Goal: Transaction & Acquisition: Obtain resource

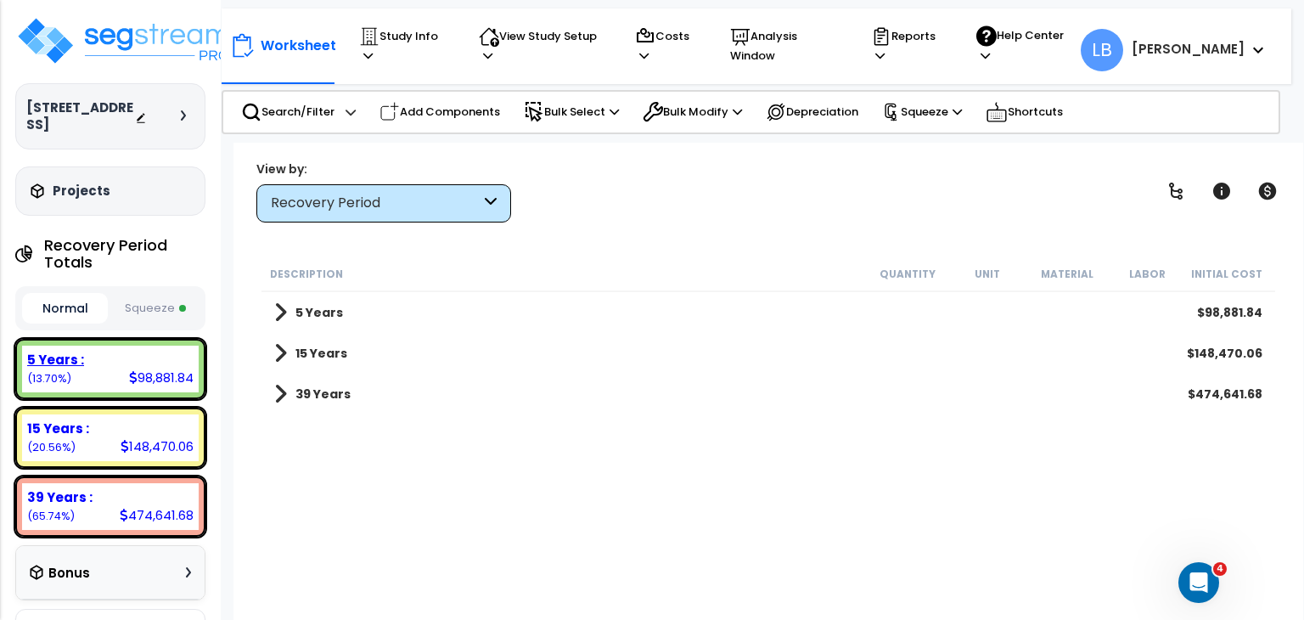
click at [150, 351] on div "5 Years :" at bounding box center [110, 360] width 166 height 18
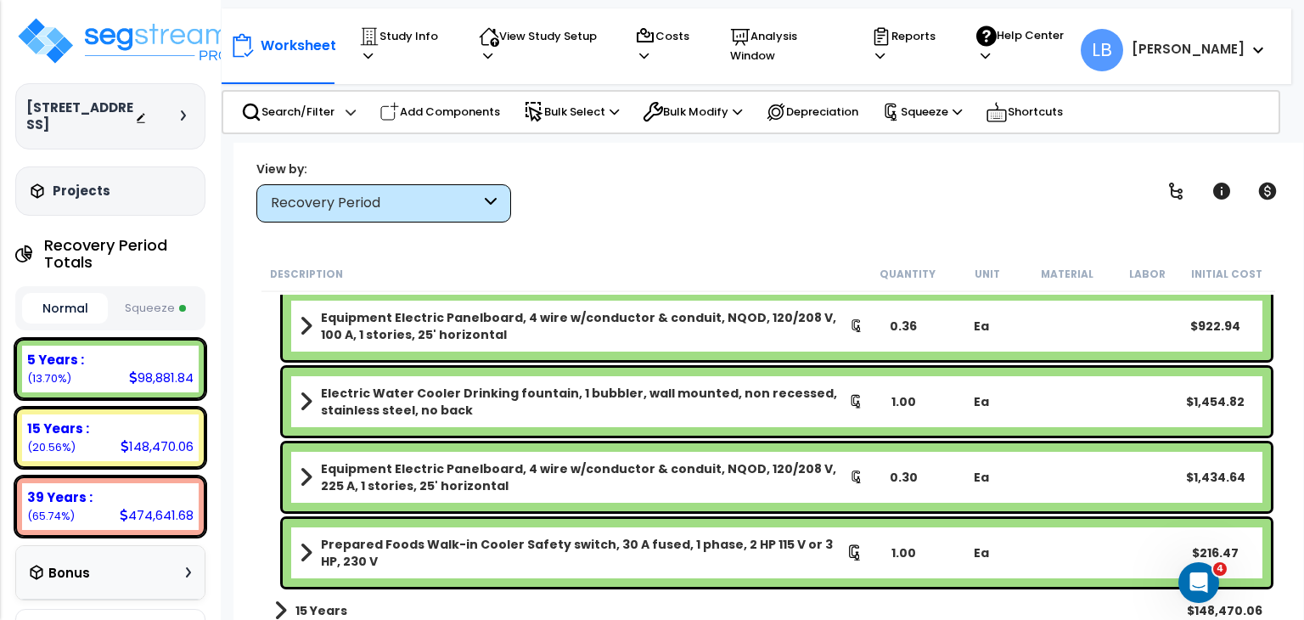
scroll to position [75, 0]
click at [566, 395] on b "Electric Water Cooler Drinking fountain, 1 bubbler, wall mounted, non recessed,…" at bounding box center [585, 402] width 528 height 34
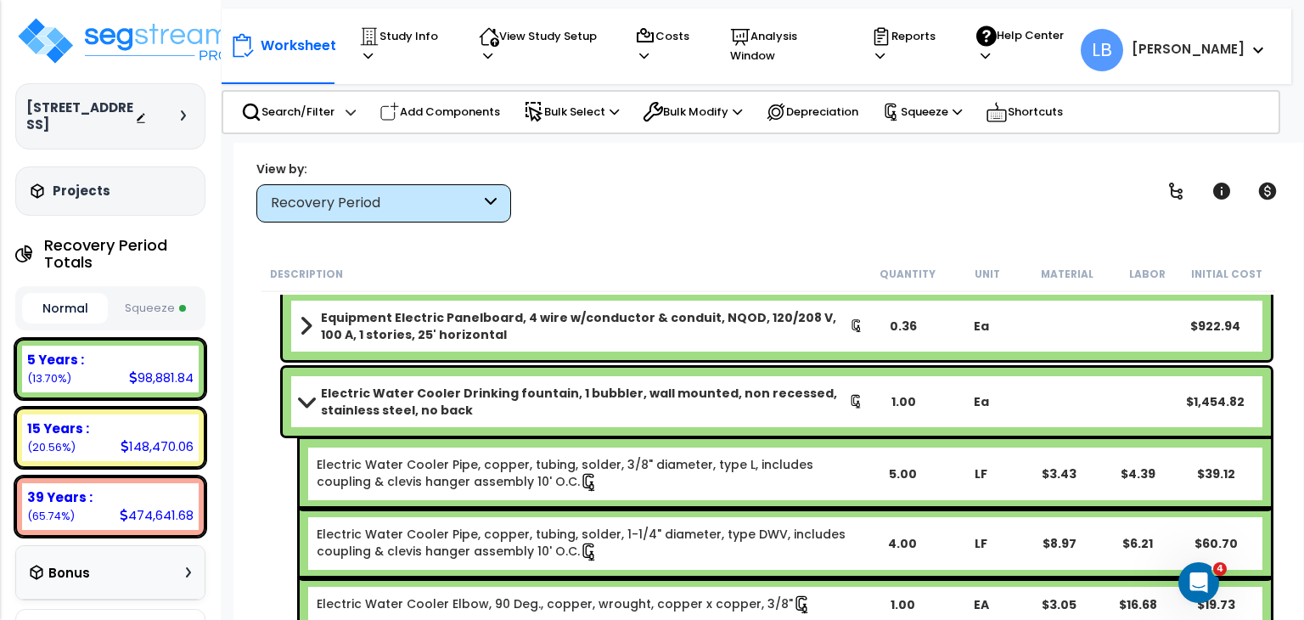
click at [566, 395] on b "Electric Water Cooler Drinking fountain, 1 bubbler, wall mounted, non recessed,…" at bounding box center [585, 402] width 528 height 34
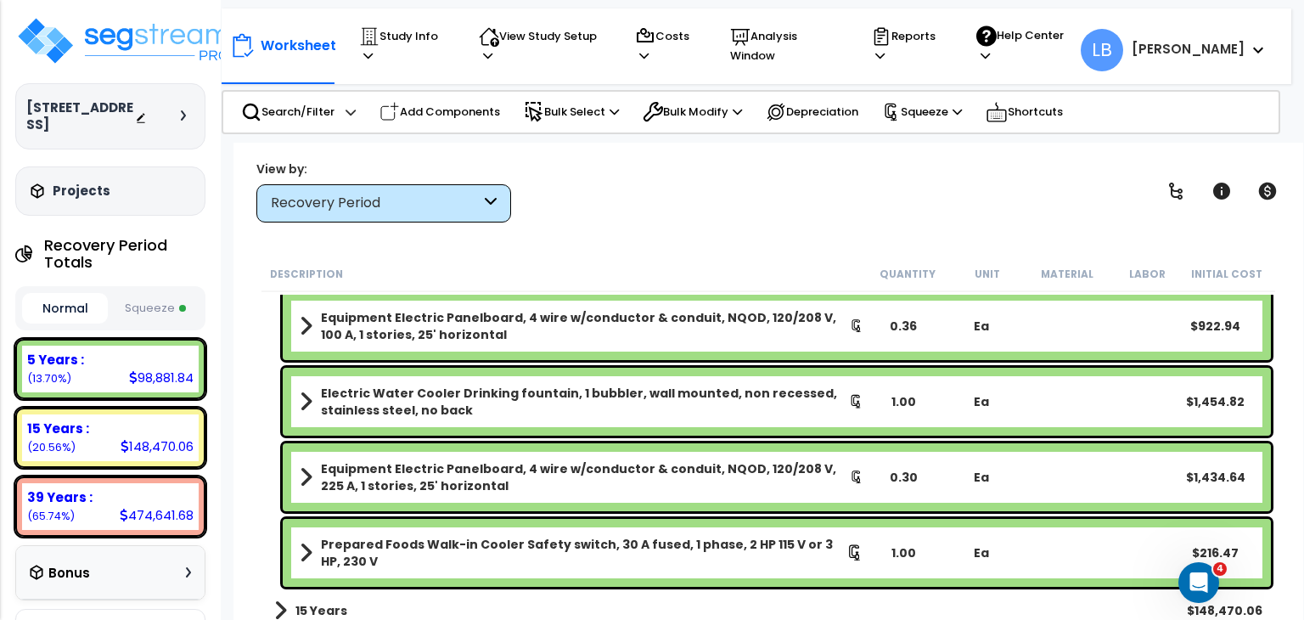
click at [566, 395] on b "Electric Water Cooler Drinking fountain, 1 bubbler, wall mounted, non recessed,…" at bounding box center [585, 402] width 528 height 34
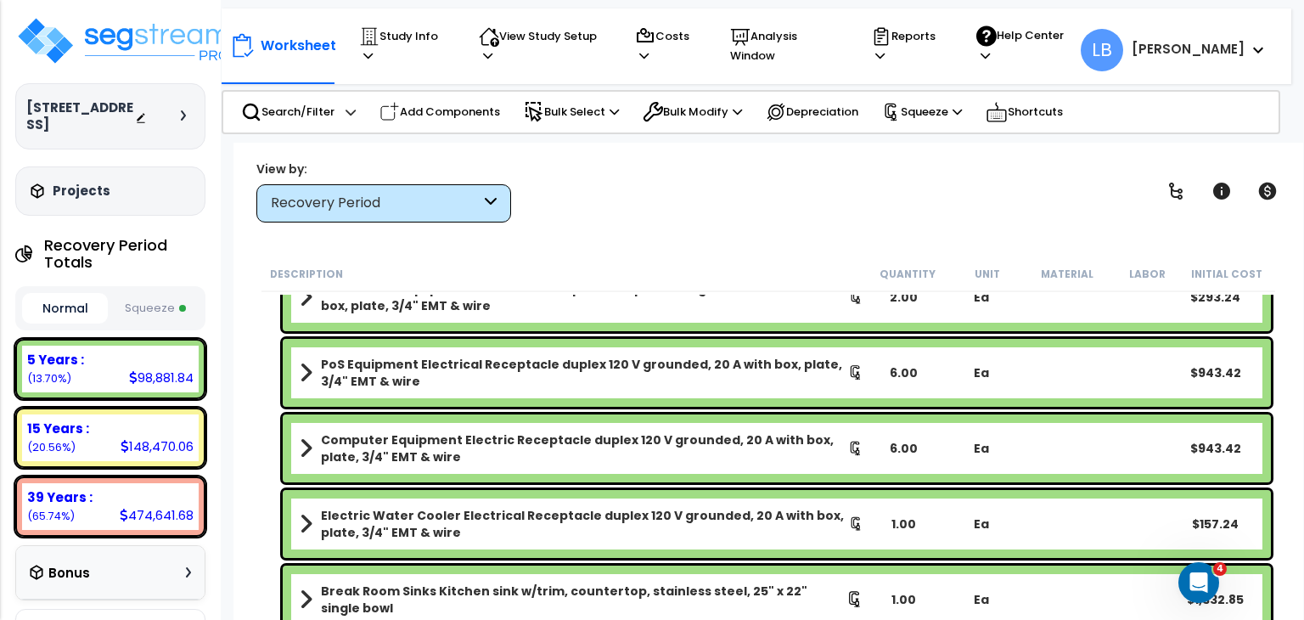
scroll to position [2828, 0]
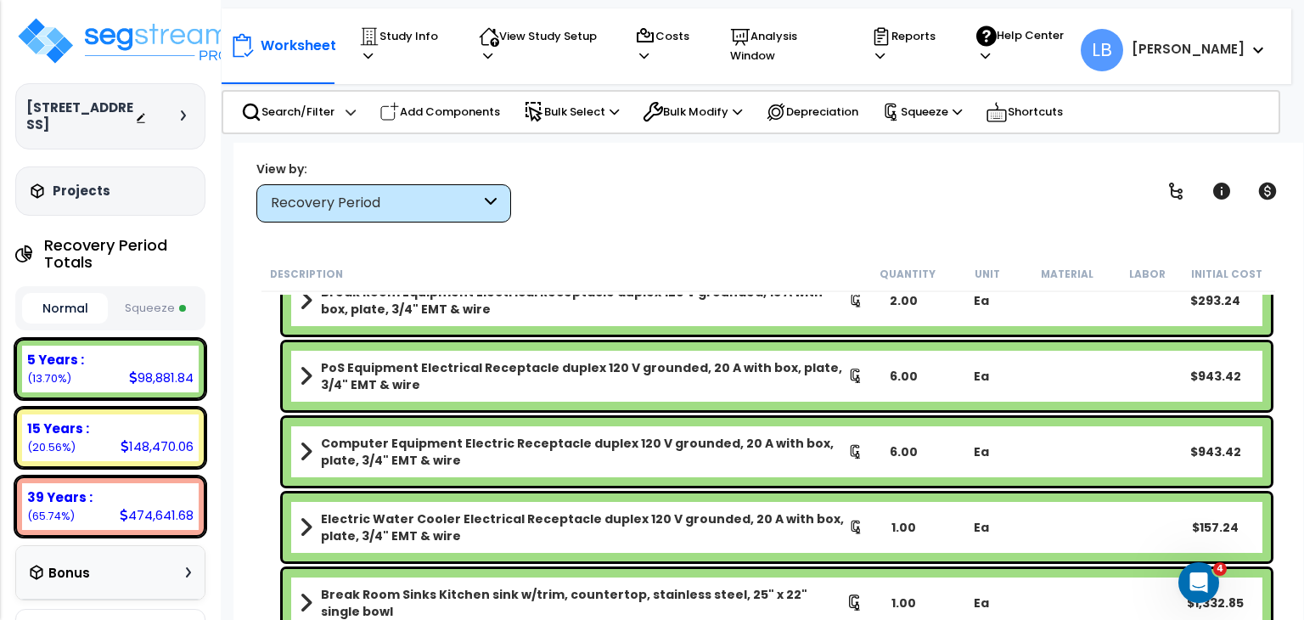
click at [538, 521] on b "Electric Water Cooler Electrical Receptacle duplex 120 V grounded, 20 A with bo…" at bounding box center [585, 527] width 528 height 34
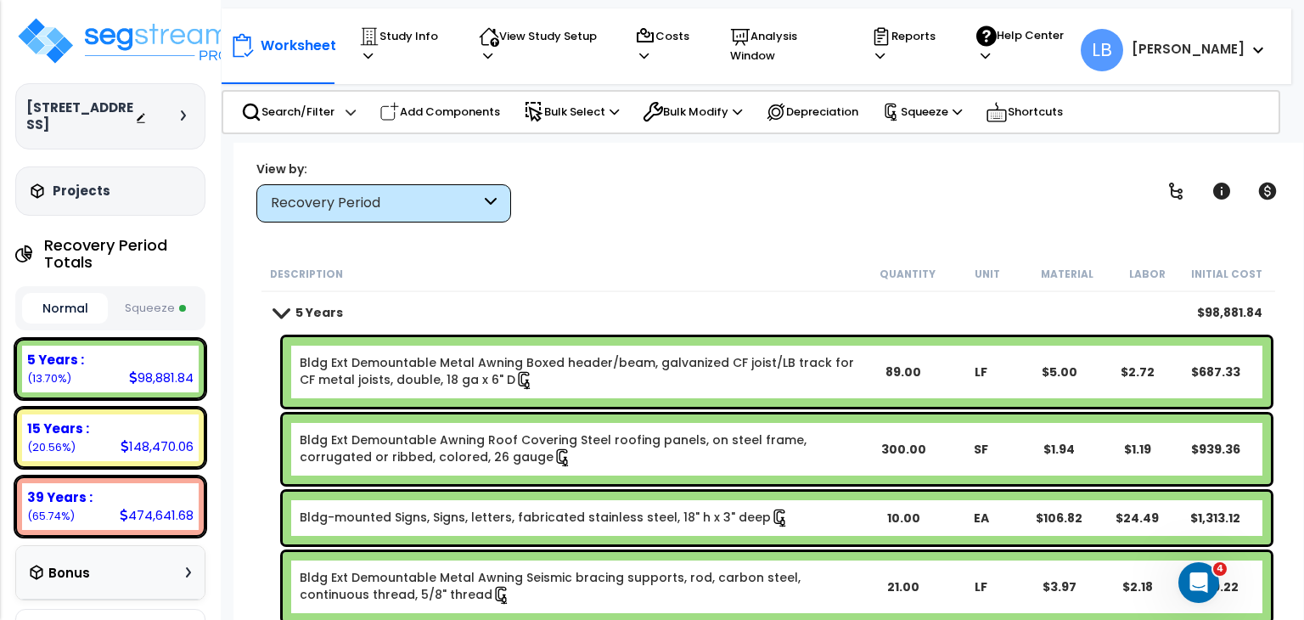
scroll to position [0, 0]
click at [684, 102] on p "Bulk Modify" at bounding box center [692, 112] width 99 height 20
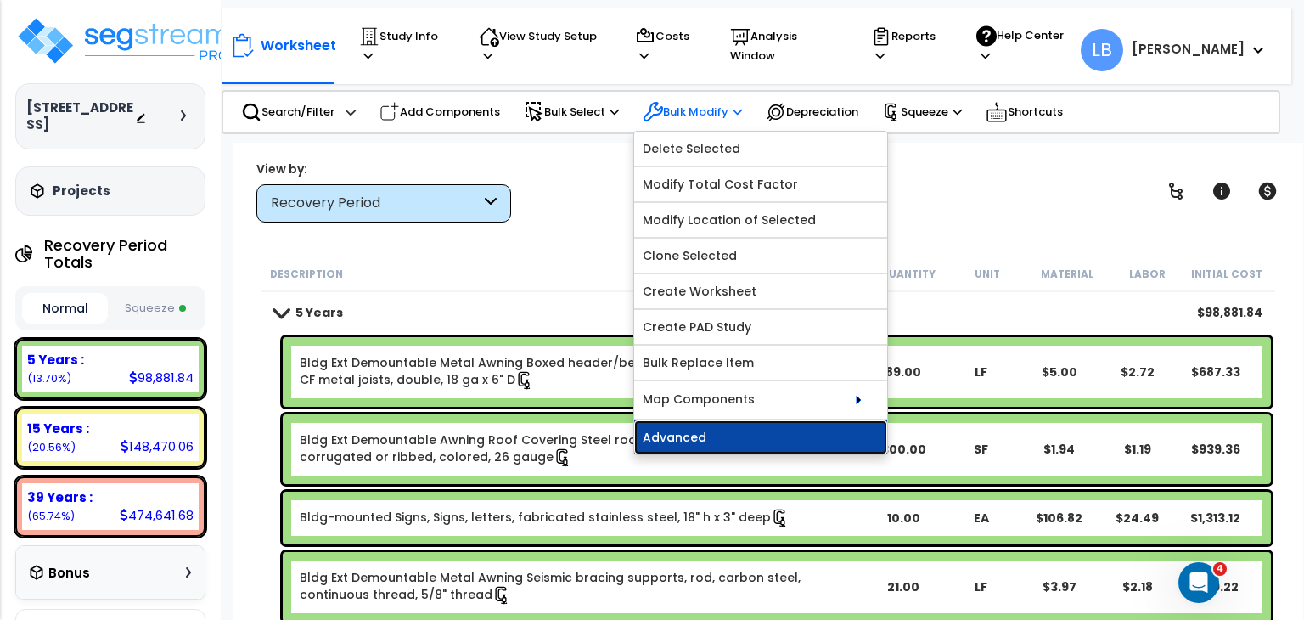
click at [727, 425] on link "Advanced" at bounding box center [760, 437] width 253 height 34
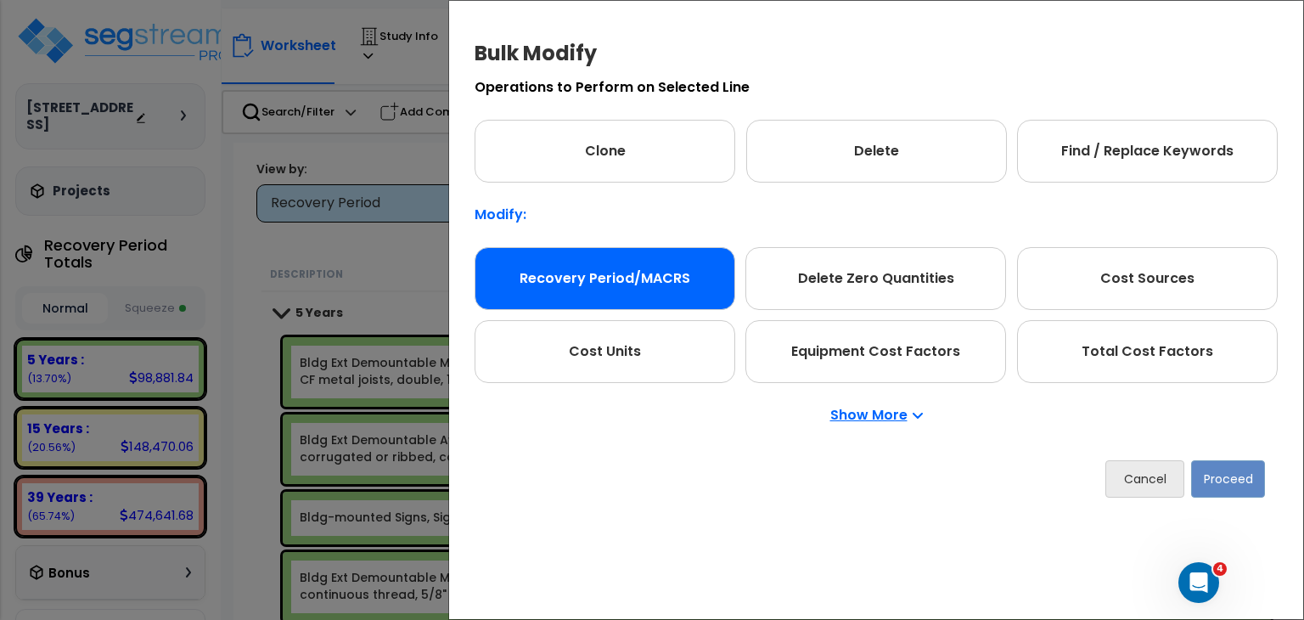
click at [625, 279] on div "Recovery Period/MACRS" at bounding box center [605, 278] width 261 height 63
click at [1242, 470] on button "Proceed" at bounding box center [1228, 478] width 74 height 37
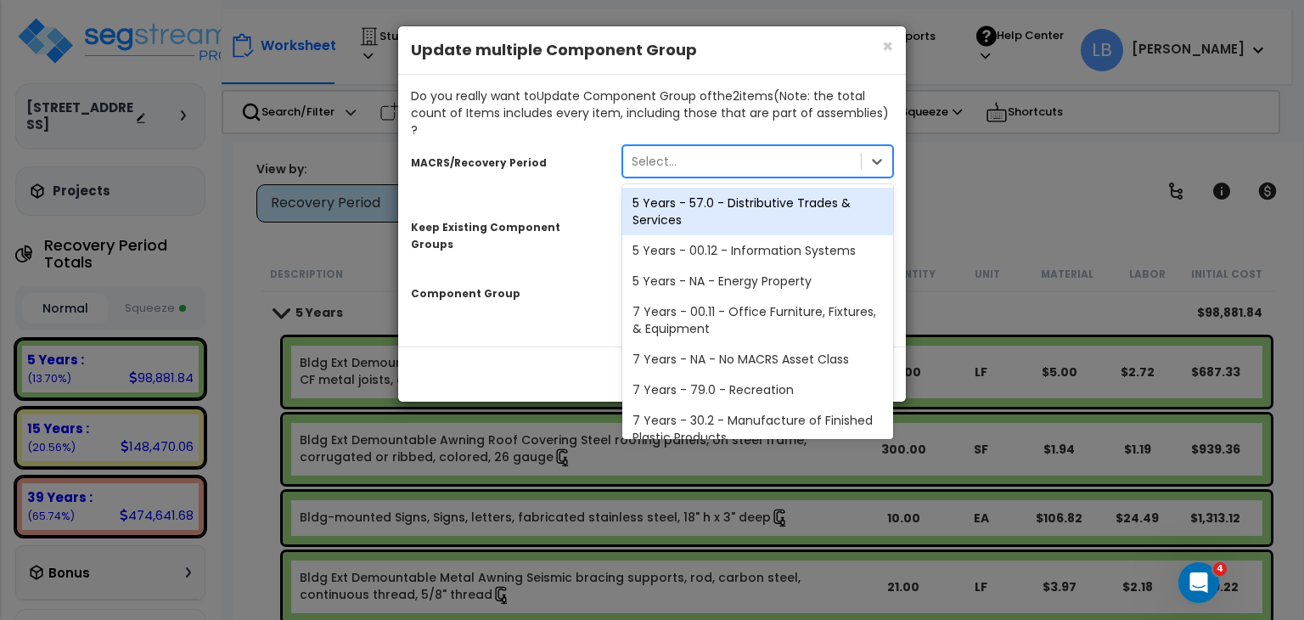
click at [704, 150] on div "Select..." at bounding box center [742, 161] width 238 height 27
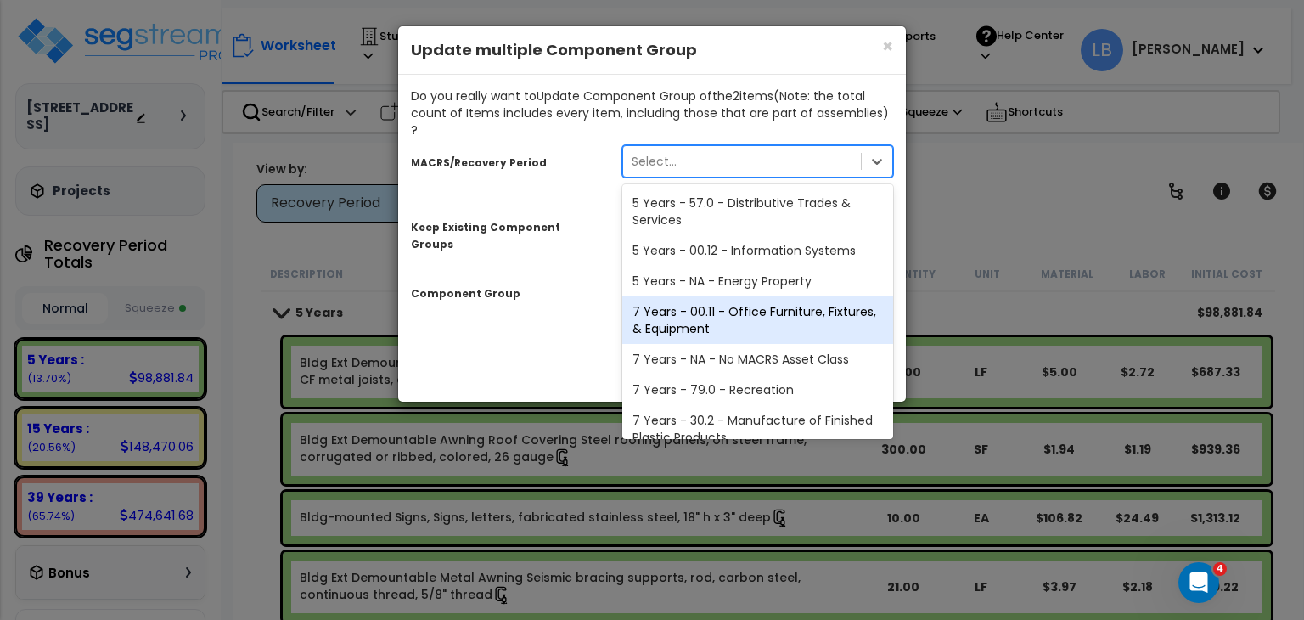
scroll to position [207, 0]
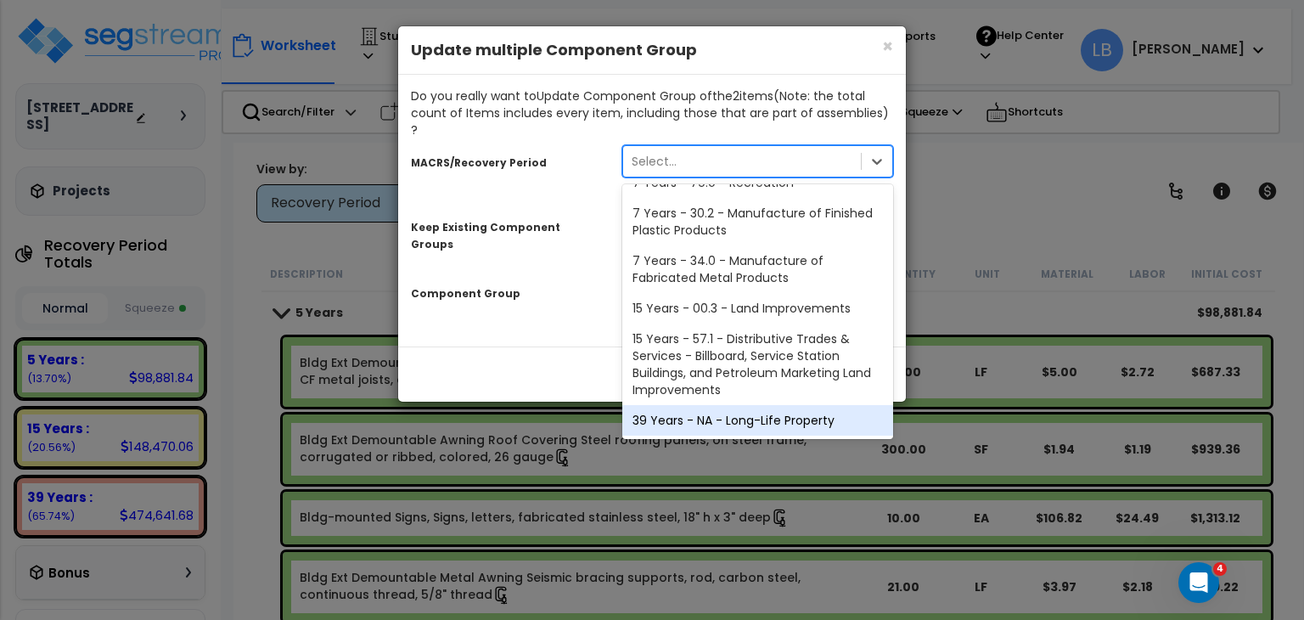
click at [729, 405] on div "39 Years - NA - Long-Life Property" at bounding box center [757, 420] width 271 height 31
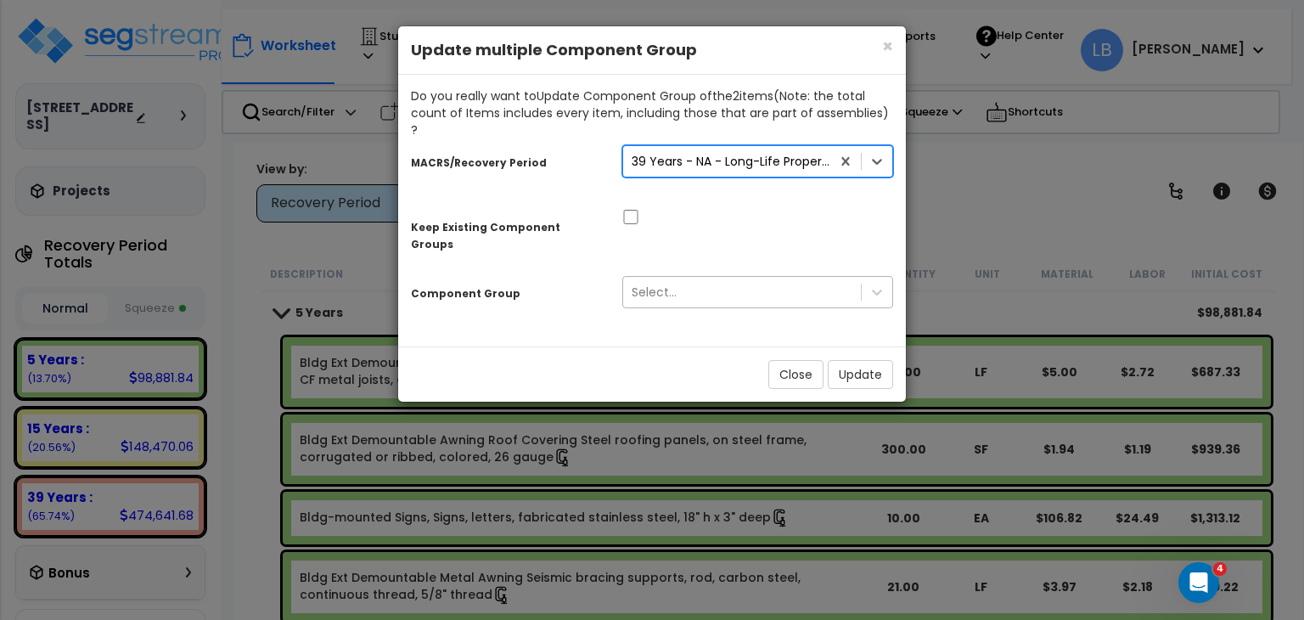
click at [652, 284] on div "Select..." at bounding box center [654, 292] width 45 height 17
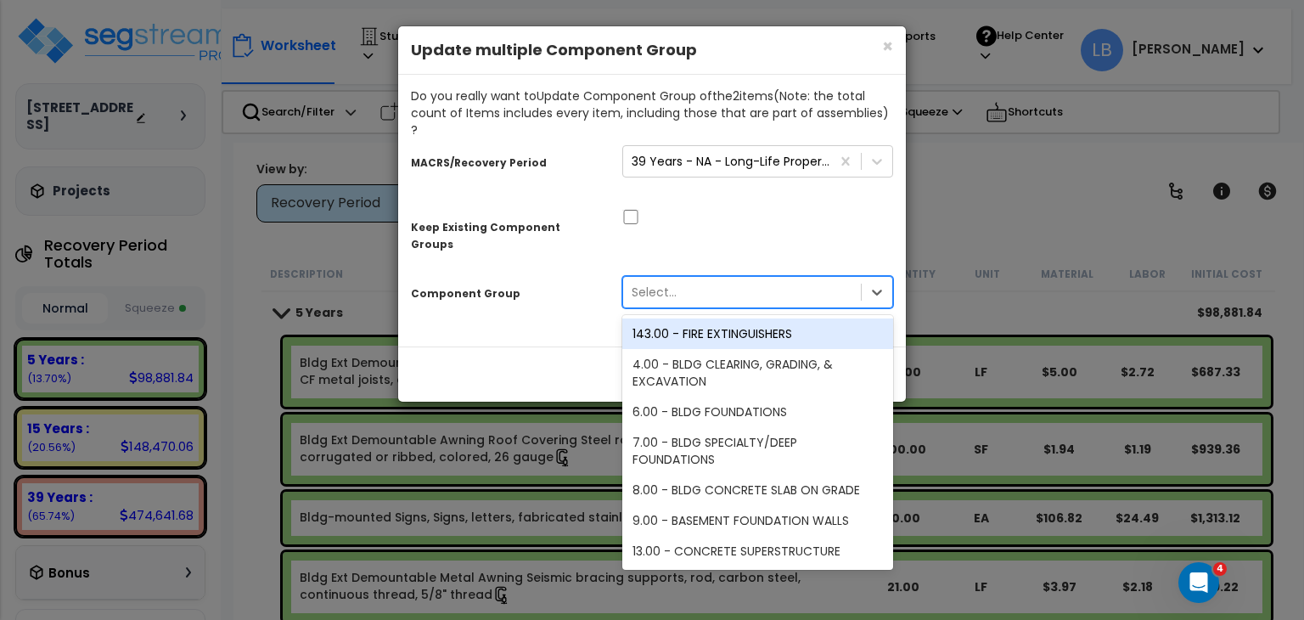
click at [652, 284] on div "Select..." at bounding box center [654, 292] width 45 height 17
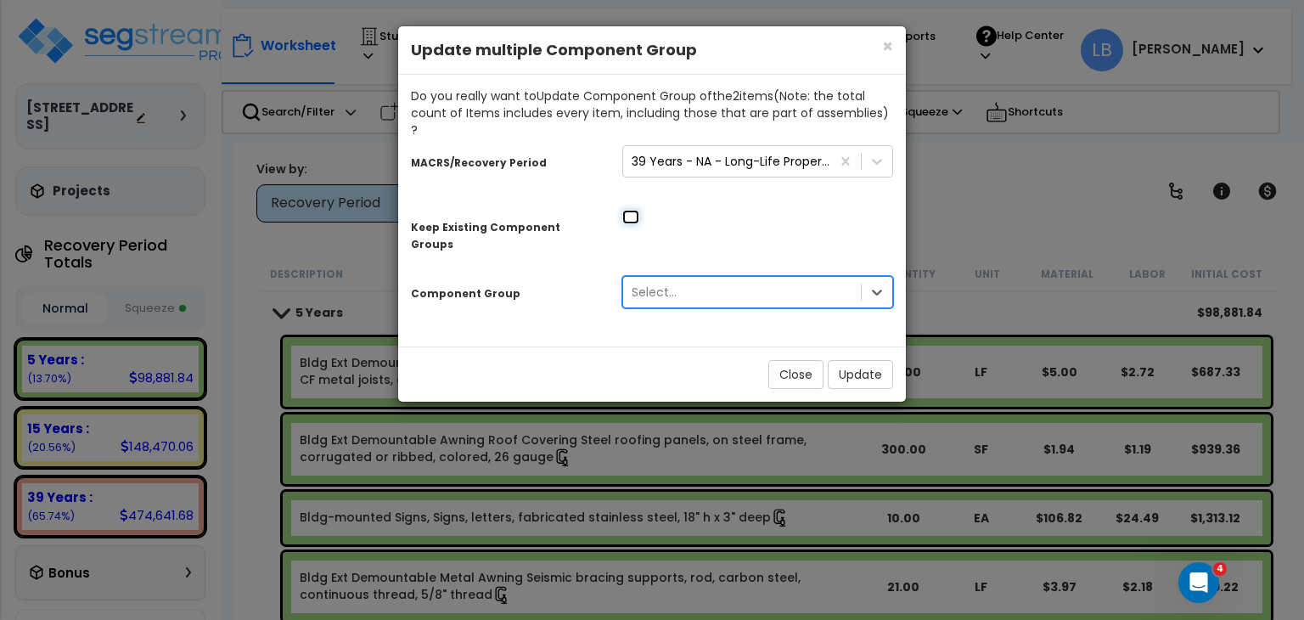
click at [627, 210] on input "checkbox" at bounding box center [630, 217] width 17 height 14
checkbox input "true"
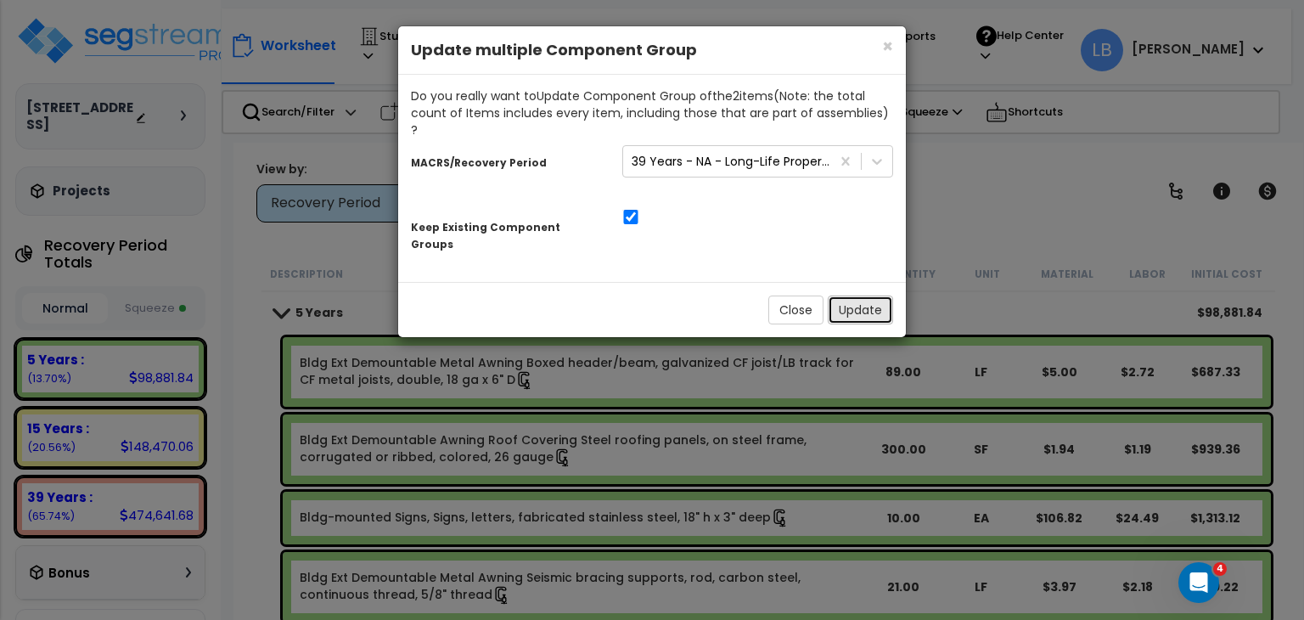
click at [853, 295] on button "Update" at bounding box center [860, 309] width 65 height 29
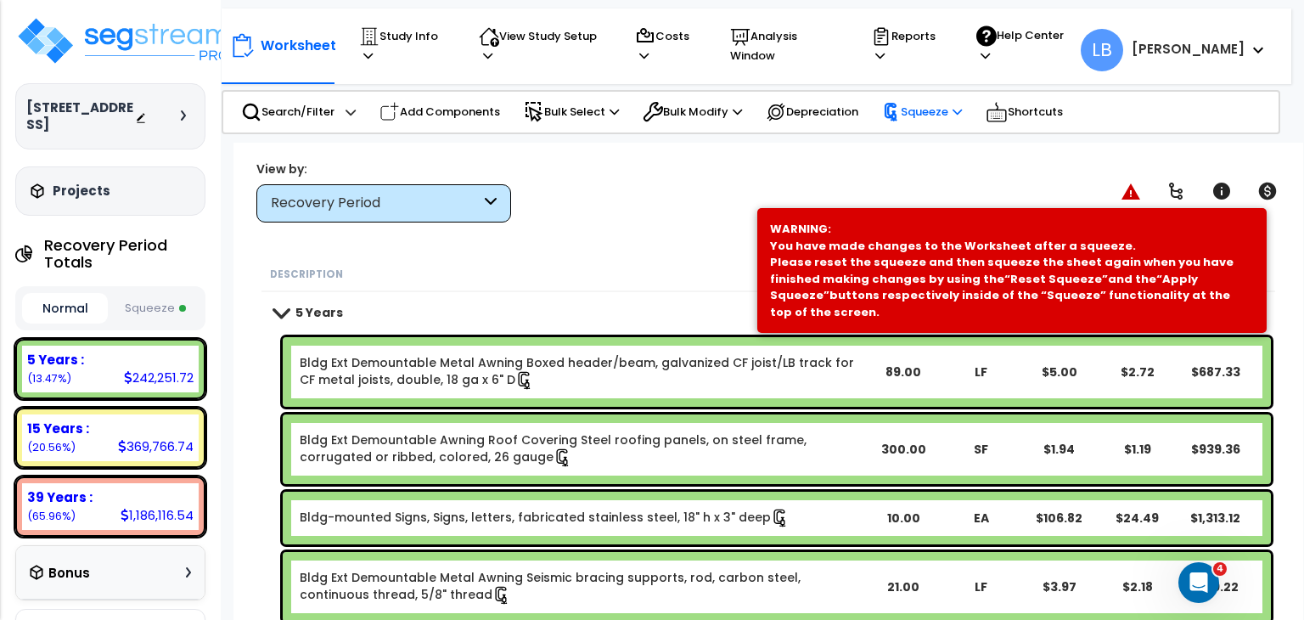
click at [922, 103] on p "Squeeze" at bounding box center [922, 112] width 80 height 19
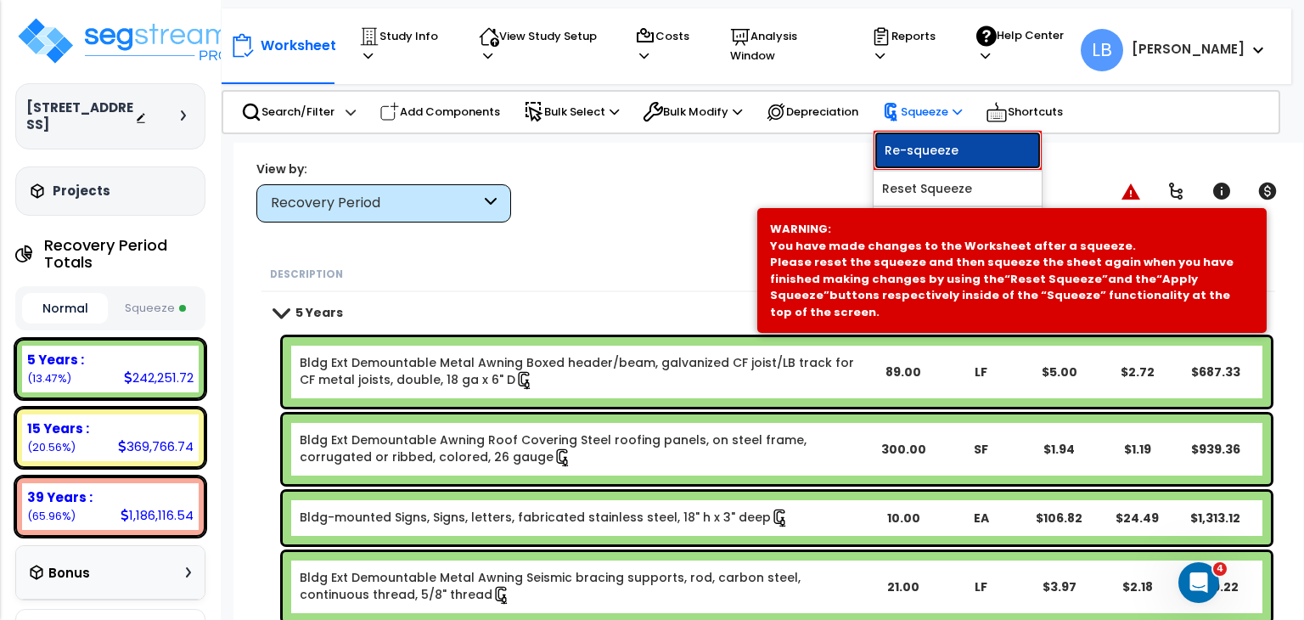
click at [940, 141] on link "Re-squeeze" at bounding box center [958, 150] width 168 height 39
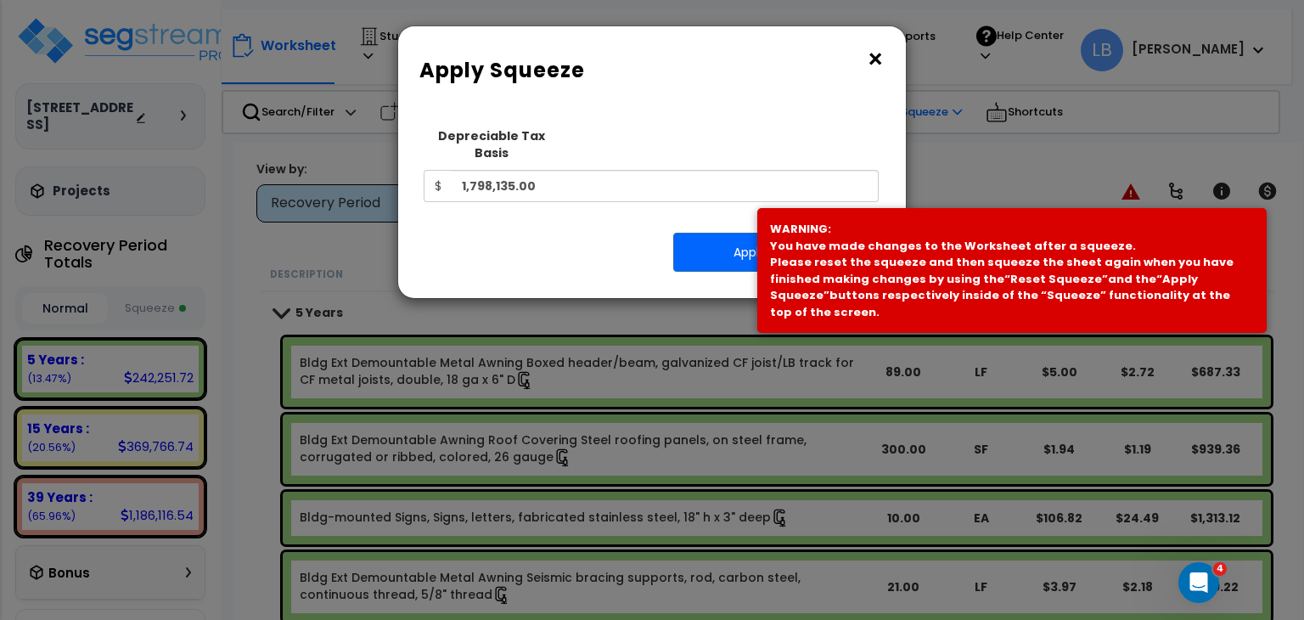
click at [940, 141] on div "× Apply Squeeze Squeeze Type Select 1. Squeeze Entire Worksheet 2. Squeeze by T…" at bounding box center [652, 310] width 1304 height 620
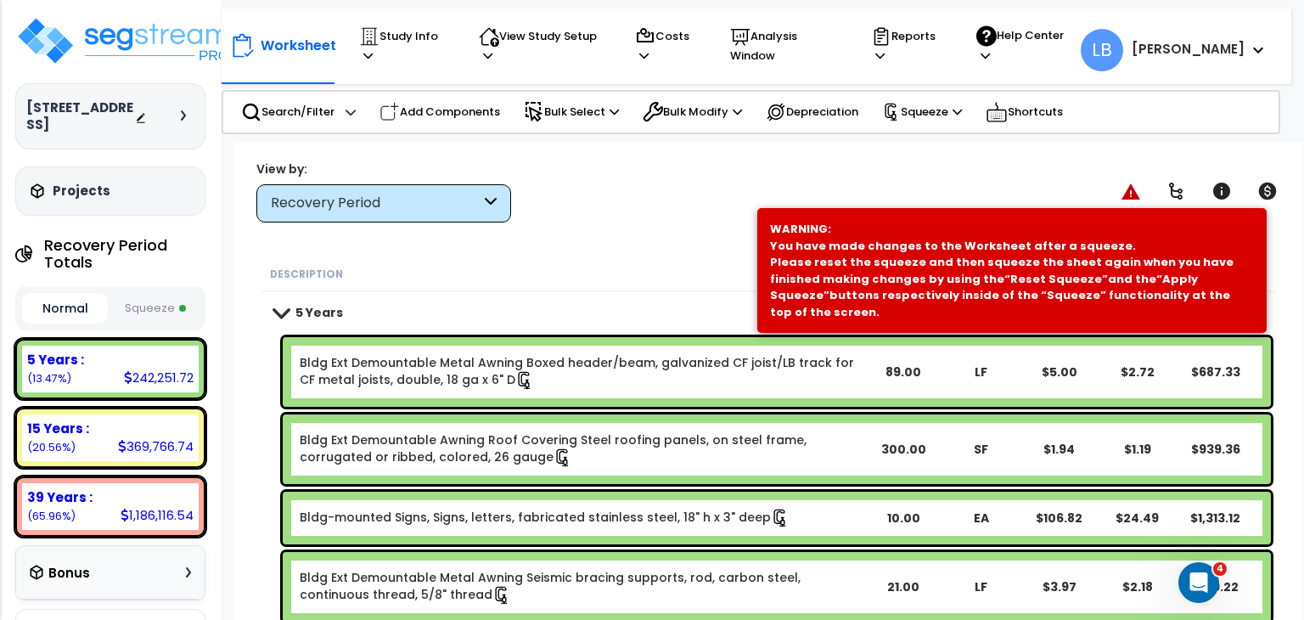
click at [828, 169] on div "View by: Recovery Period High to Low - Component Cost" at bounding box center [768, 191] width 1036 height 63
click at [936, 106] on p "Squeeze" at bounding box center [922, 112] width 80 height 19
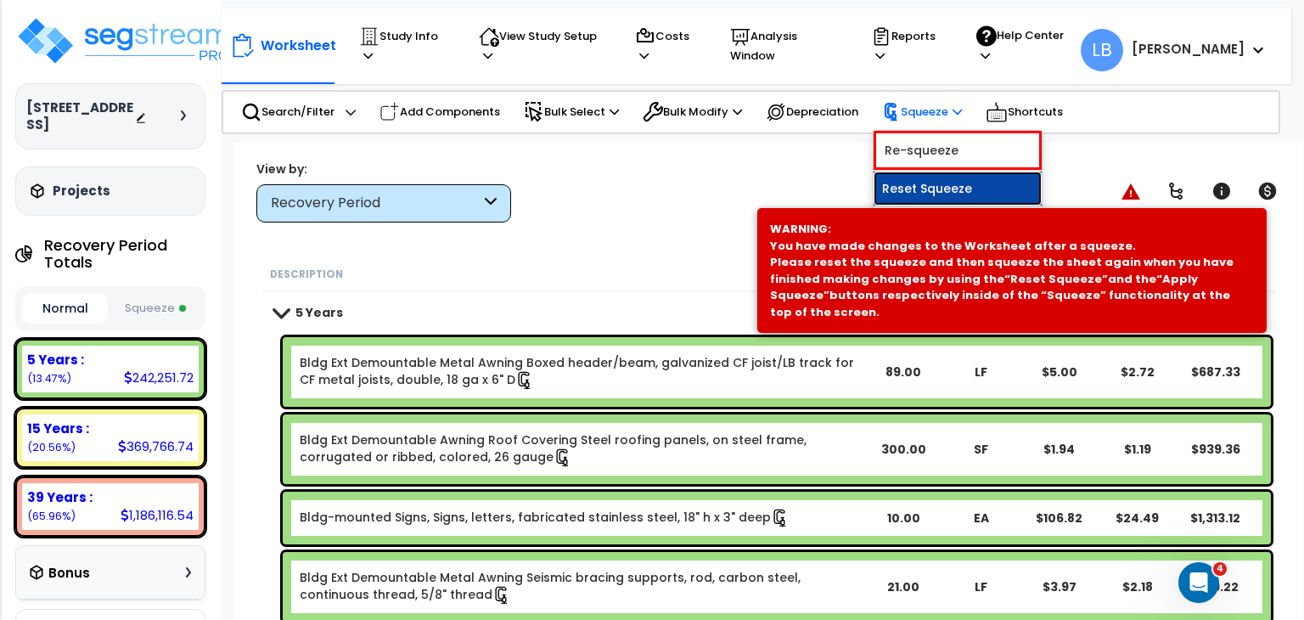
click at [951, 177] on link "Reset Squeeze" at bounding box center [958, 189] width 168 height 34
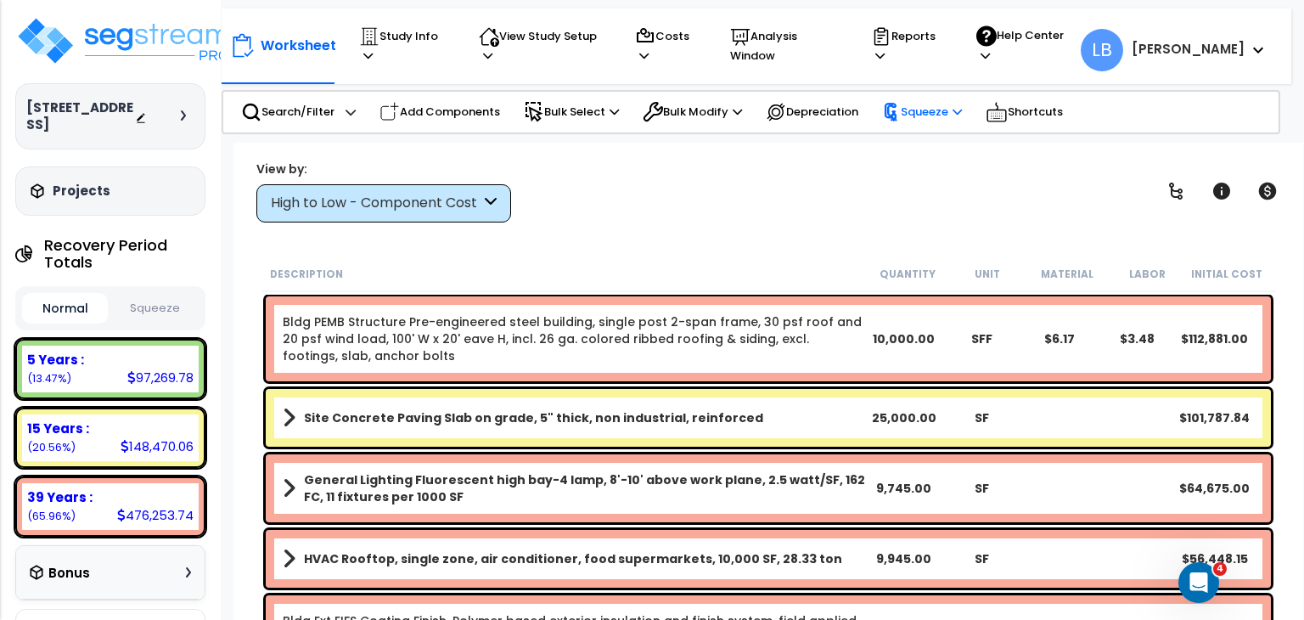
click at [937, 112] on p "Squeeze" at bounding box center [922, 112] width 80 height 19
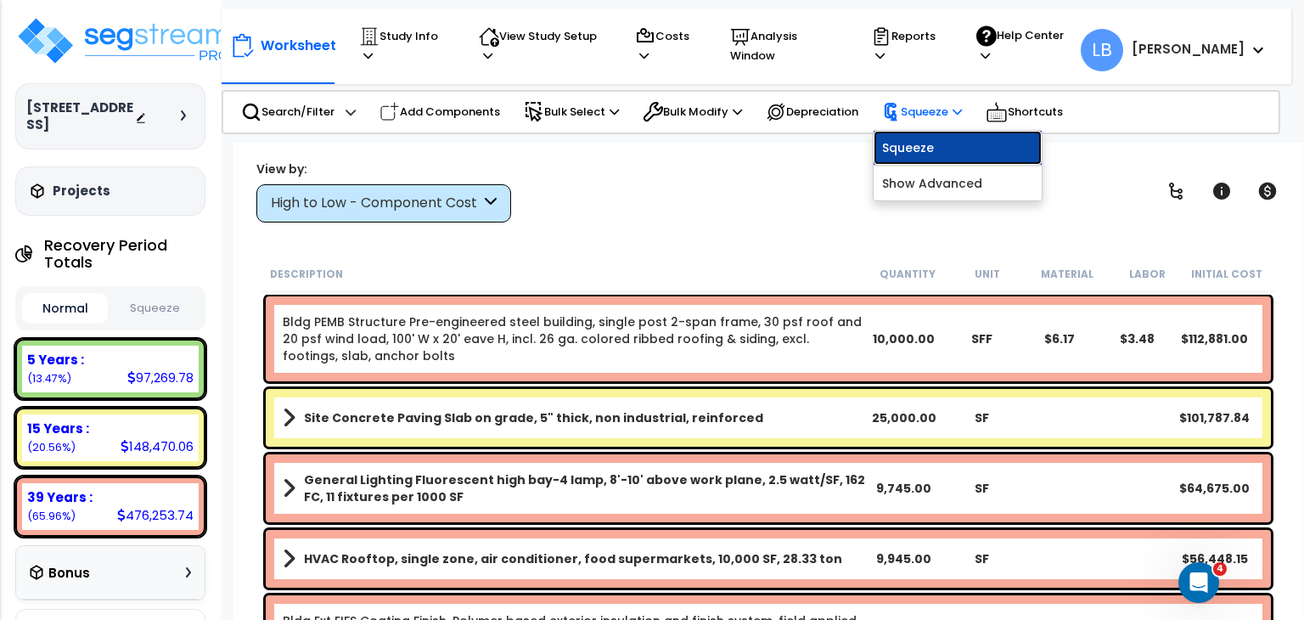
click at [943, 135] on link "Squeeze" at bounding box center [958, 148] width 168 height 34
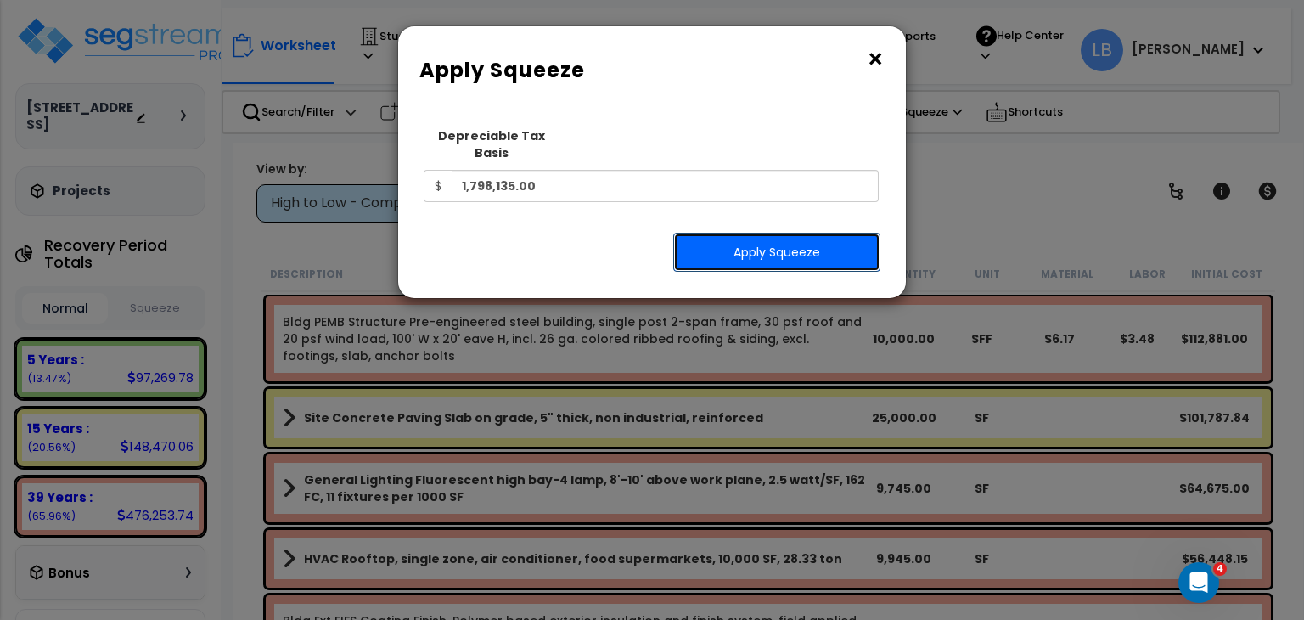
click at [788, 233] on button "Apply Squeeze" at bounding box center [776, 252] width 207 height 39
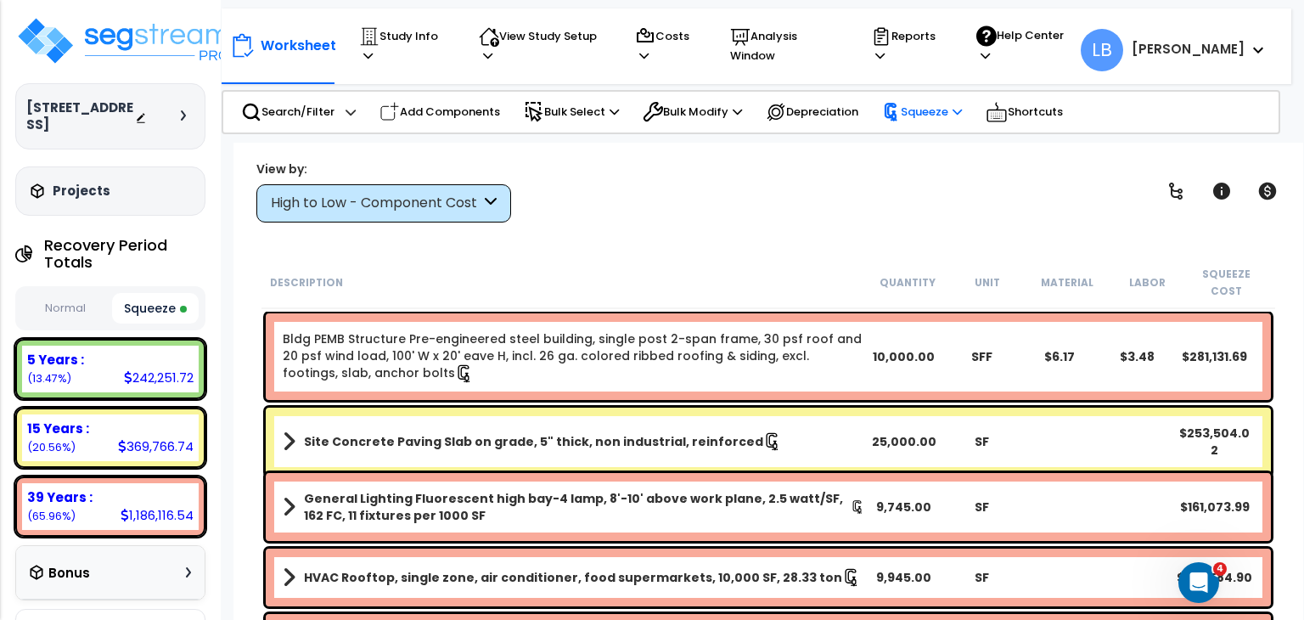
click at [928, 110] on p "Squeeze" at bounding box center [922, 112] width 80 height 19
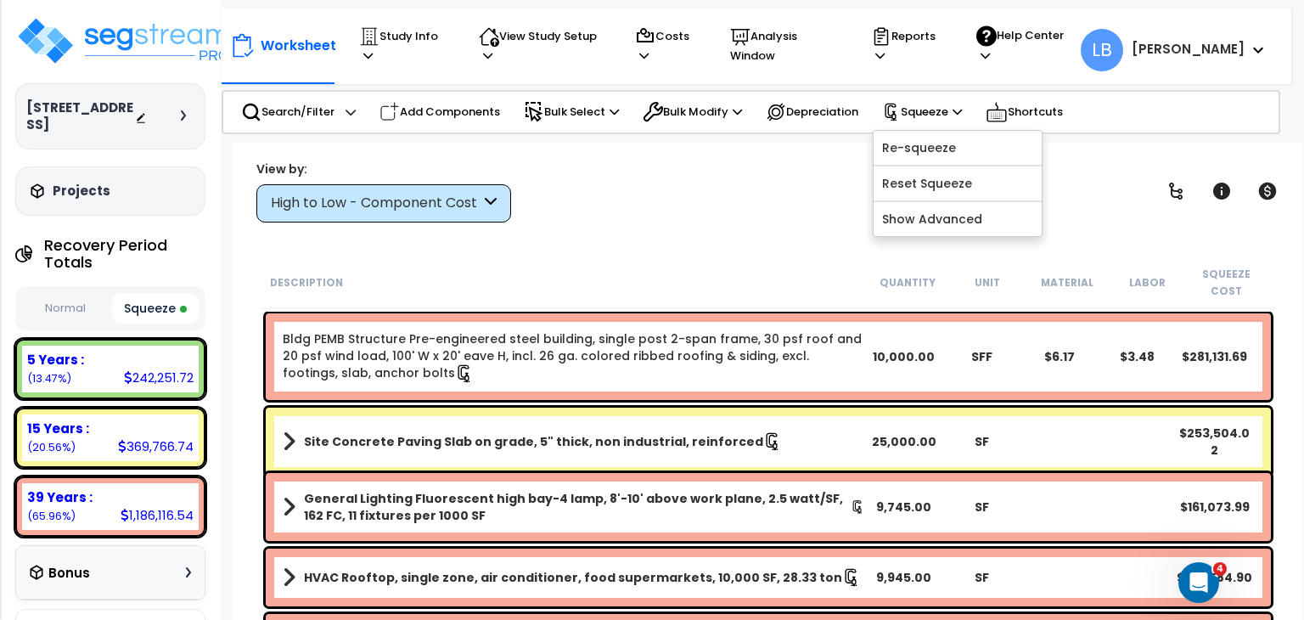
click at [734, 215] on div "View by: High to Low - Component Cost High to Low - Component Cost" at bounding box center [768, 191] width 1036 height 63
click at [944, 39] on p "Reports" at bounding box center [907, 45] width 73 height 39
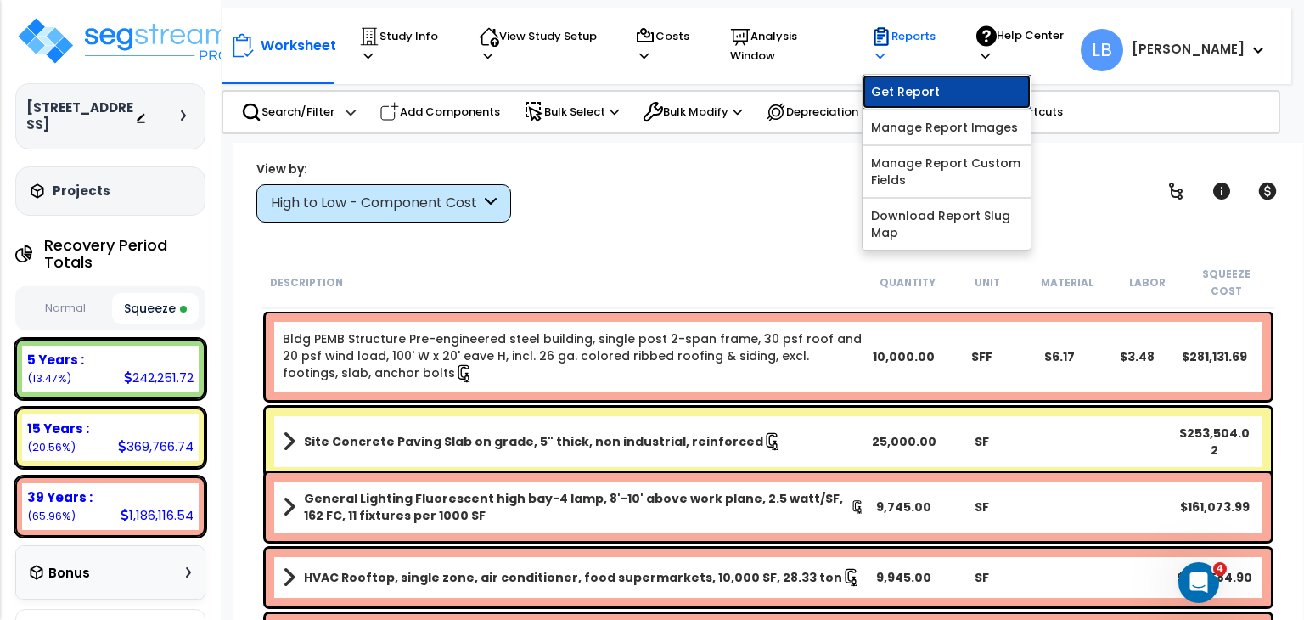
click at [960, 75] on link "Get Report" at bounding box center [947, 92] width 168 height 34
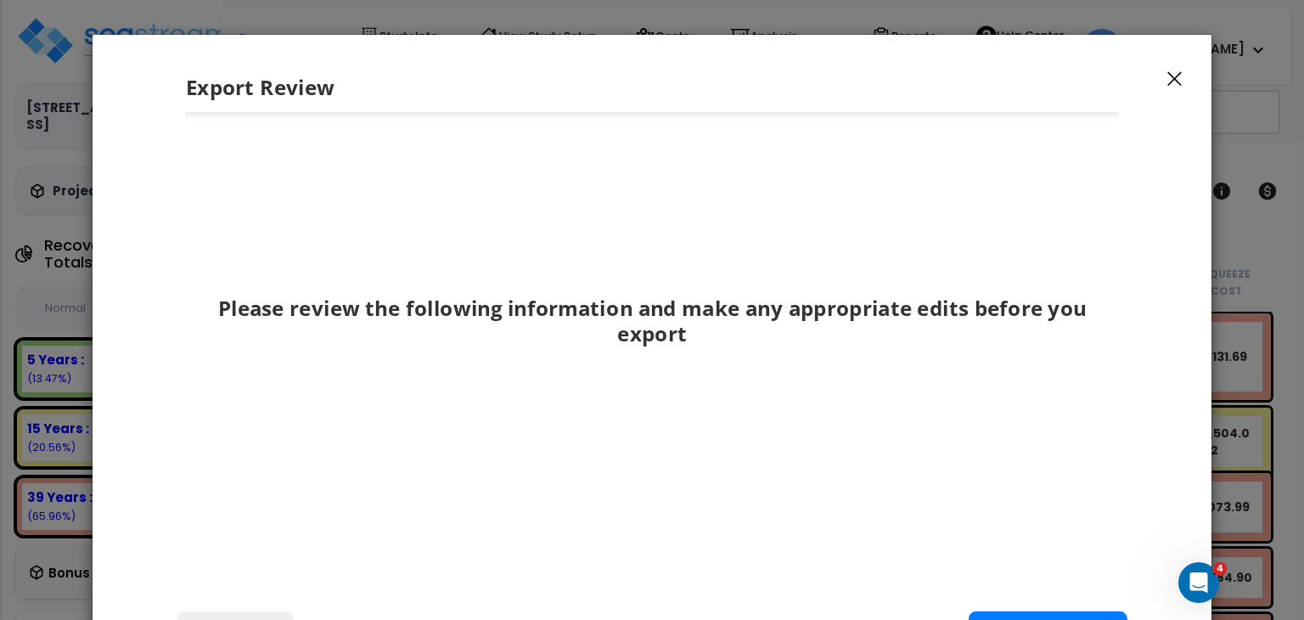
scroll to position [204, 0]
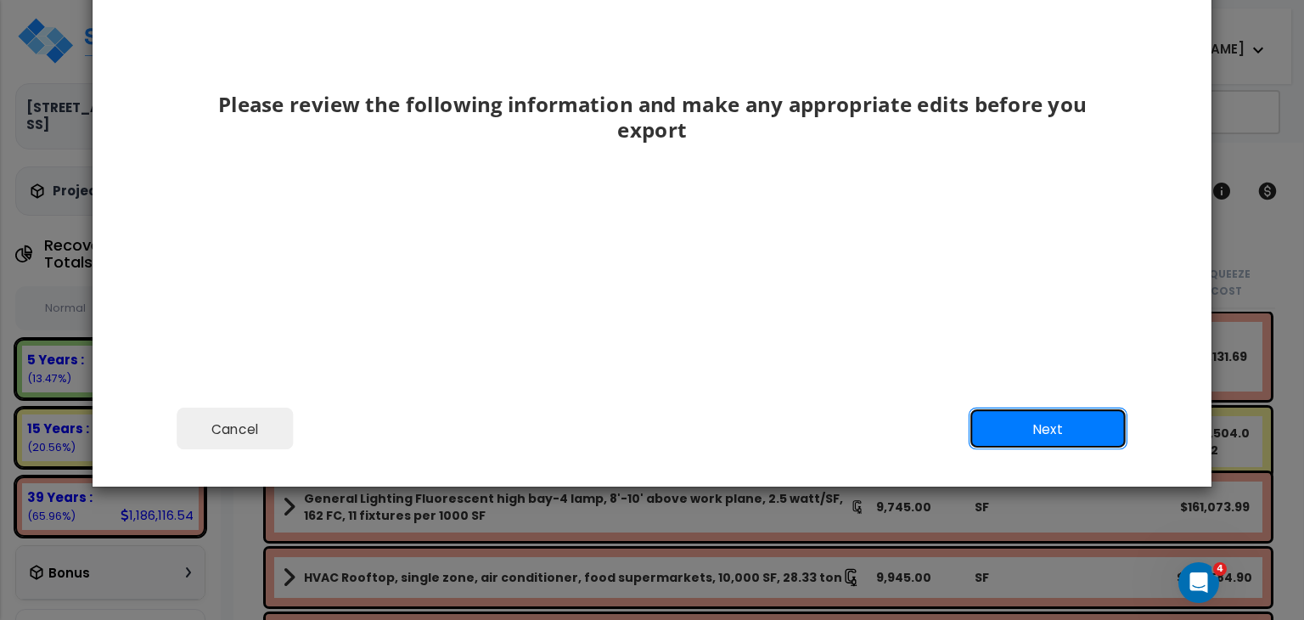
click at [1031, 425] on button "Next" at bounding box center [1048, 429] width 159 height 42
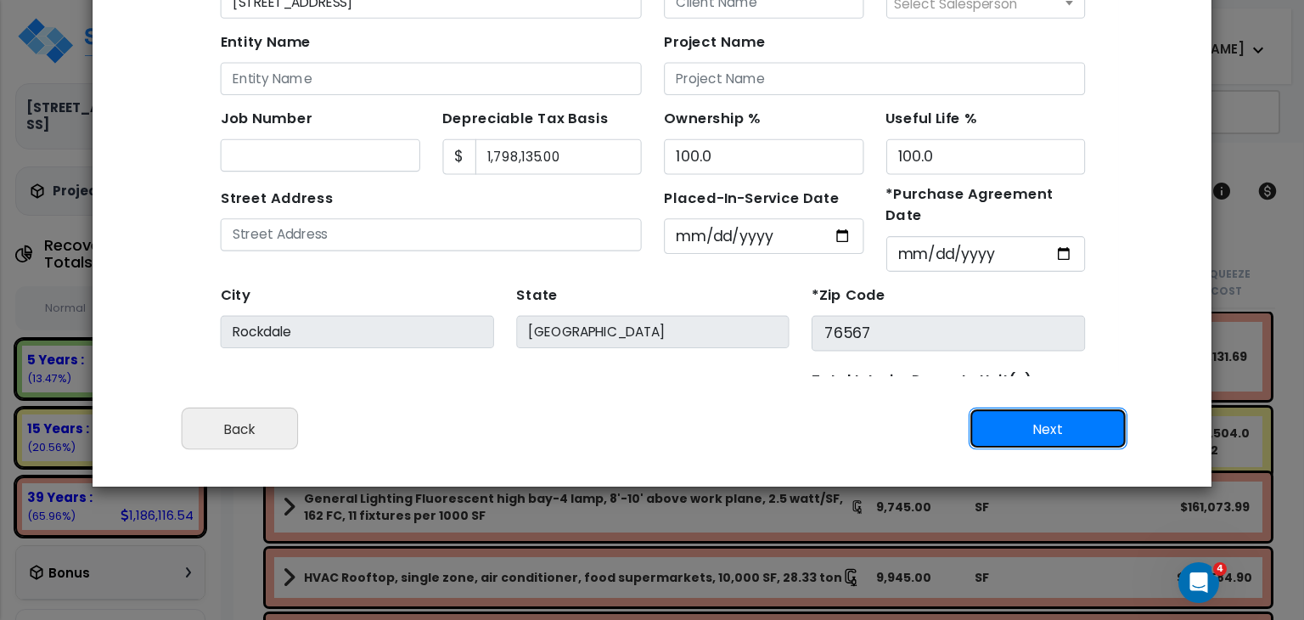
click at [1031, 425] on button "Next" at bounding box center [1048, 429] width 159 height 42
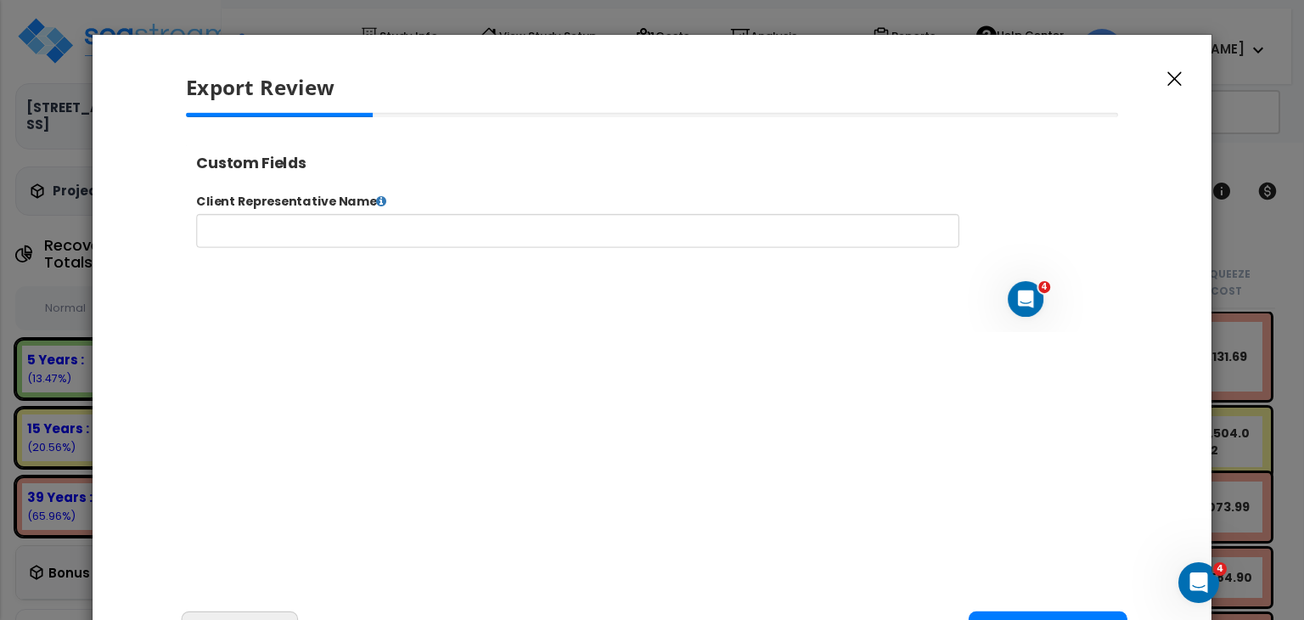
scroll to position [61, 0]
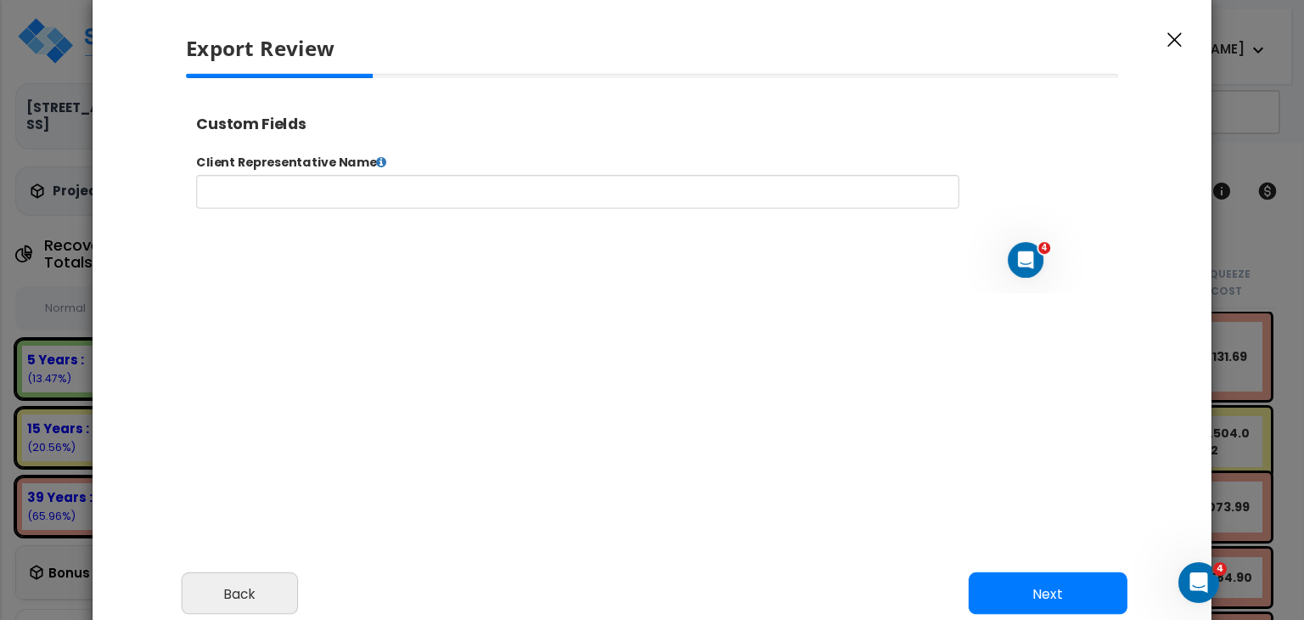
select select "2025"
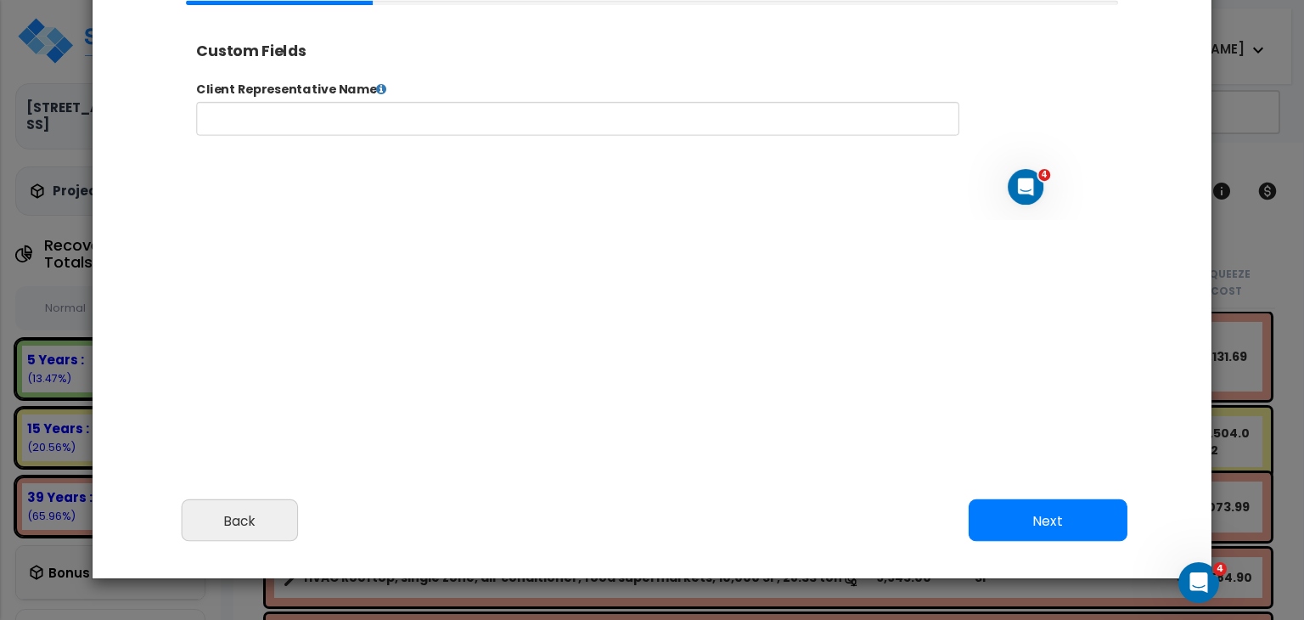
scroll to position [112, 0]
click at [1050, 524] on button "Next" at bounding box center [1048, 520] width 159 height 42
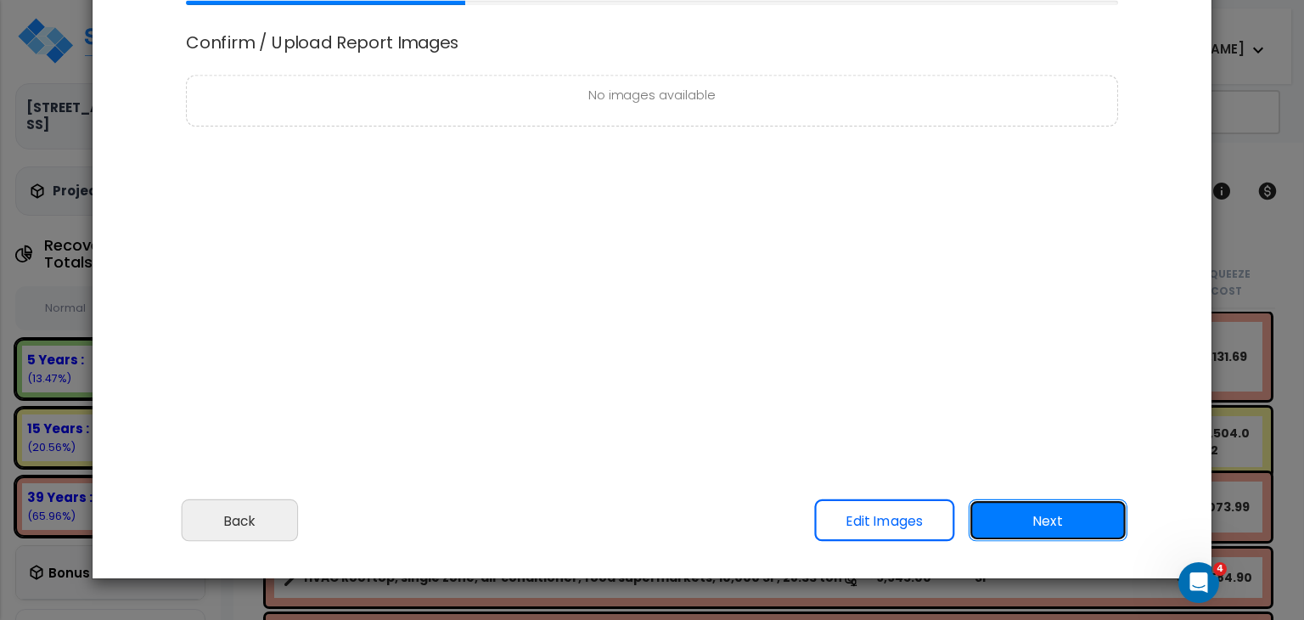
scroll to position [0, 0]
click at [1040, 517] on button "Next" at bounding box center [1048, 520] width 159 height 42
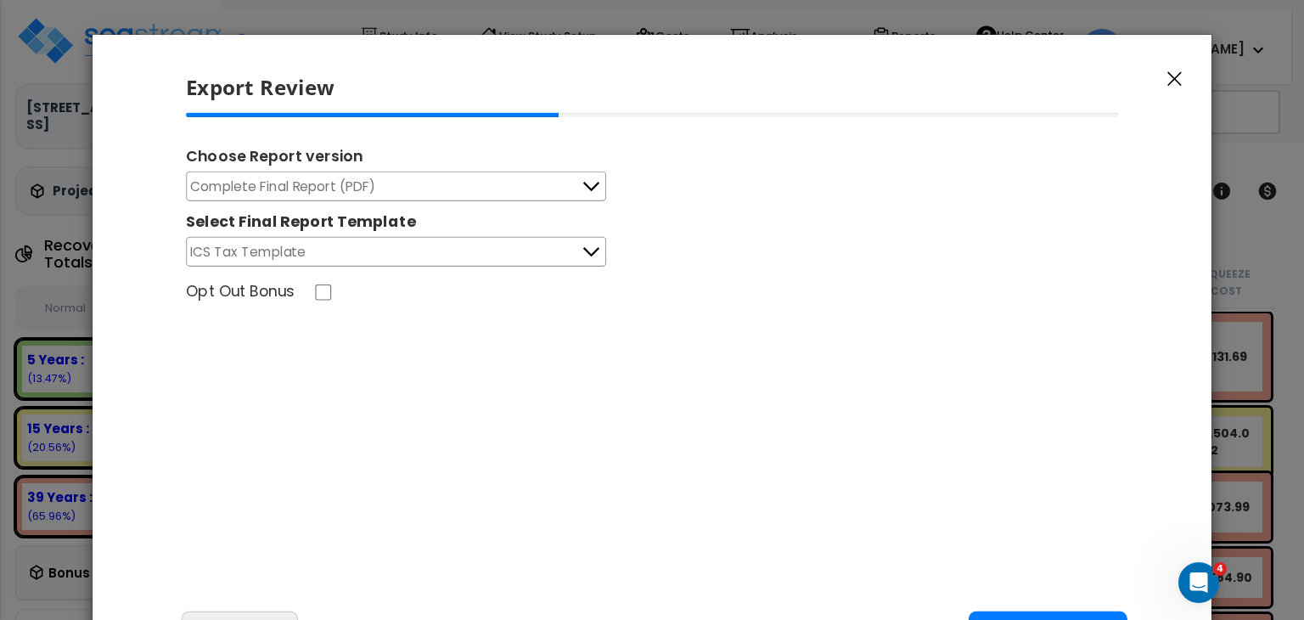
click at [515, 175] on button "Complete Final Report (PDF)" at bounding box center [396, 187] width 420 height 30
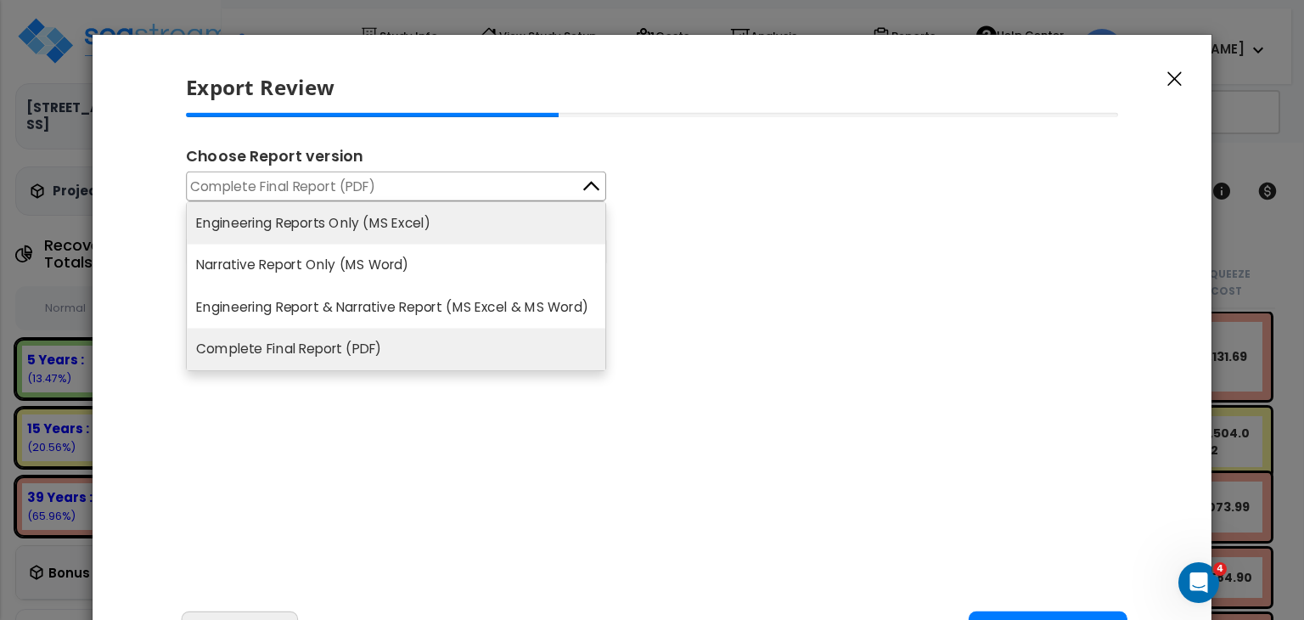
click at [476, 227] on li "Engineering Reports Only (MS Excel)" at bounding box center [396, 223] width 419 height 42
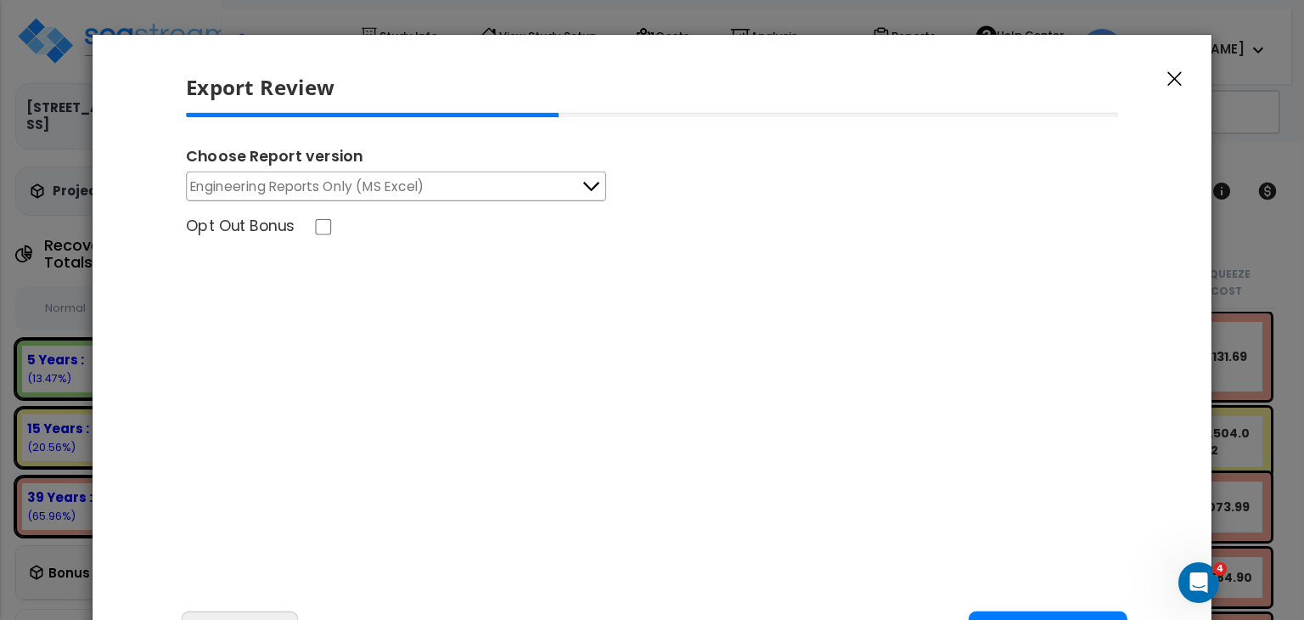
scroll to position [204, 0]
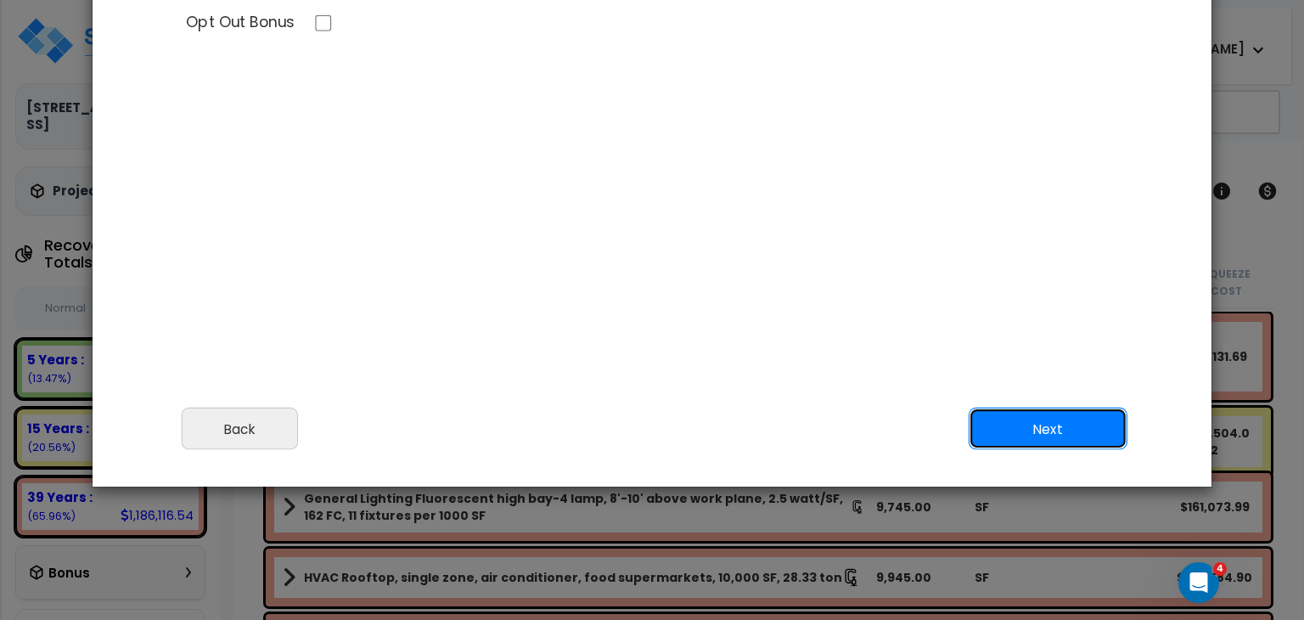
click at [1054, 423] on button "Next" at bounding box center [1048, 429] width 159 height 42
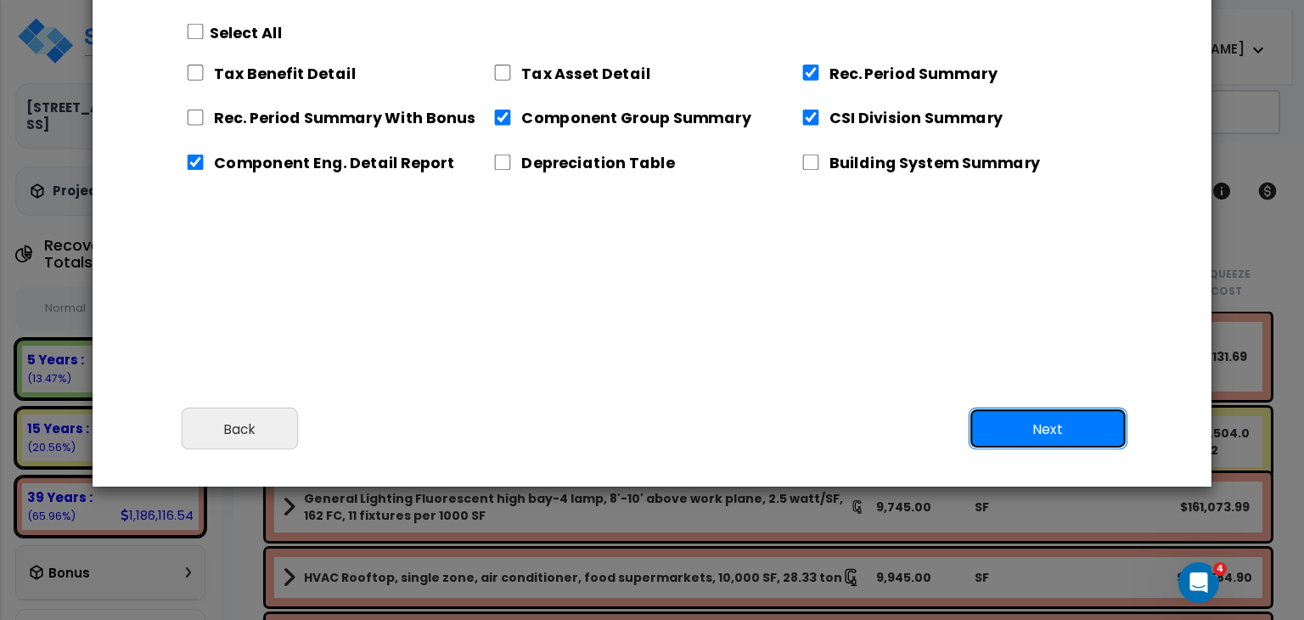
scroll to position [0, 0]
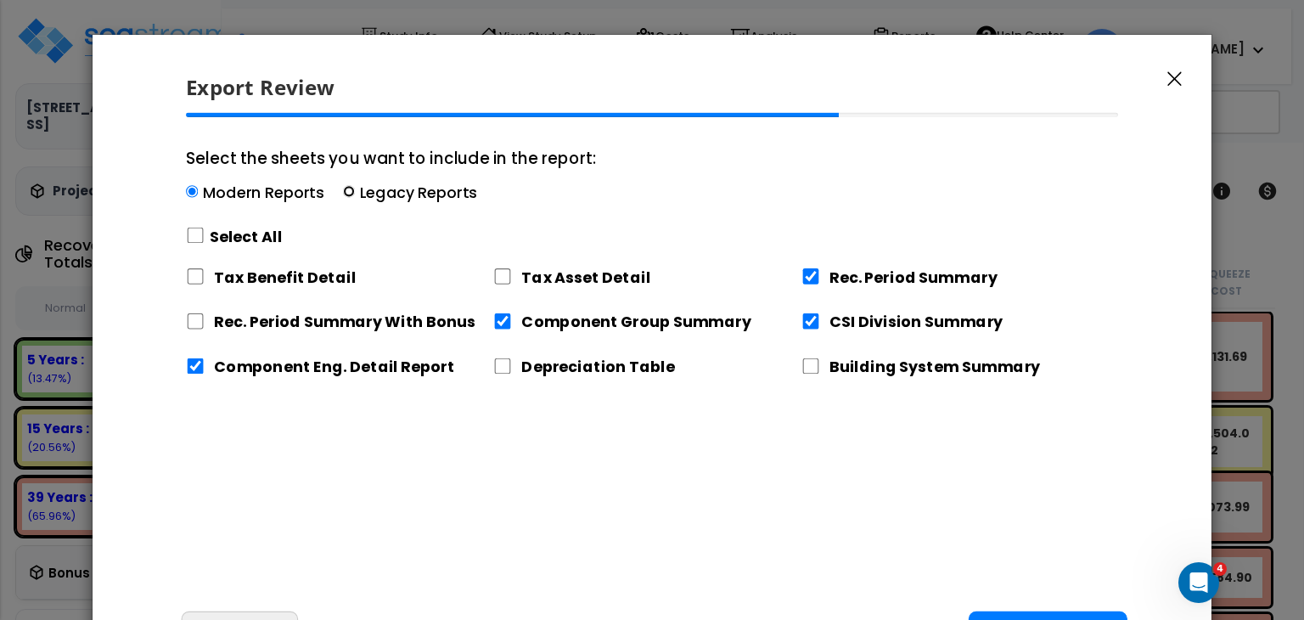
click at [343, 189] on input "Select the sheets you want to include in the report: Modern Reports Legacy Repo…" at bounding box center [349, 192] width 12 height 12
radio input "true"
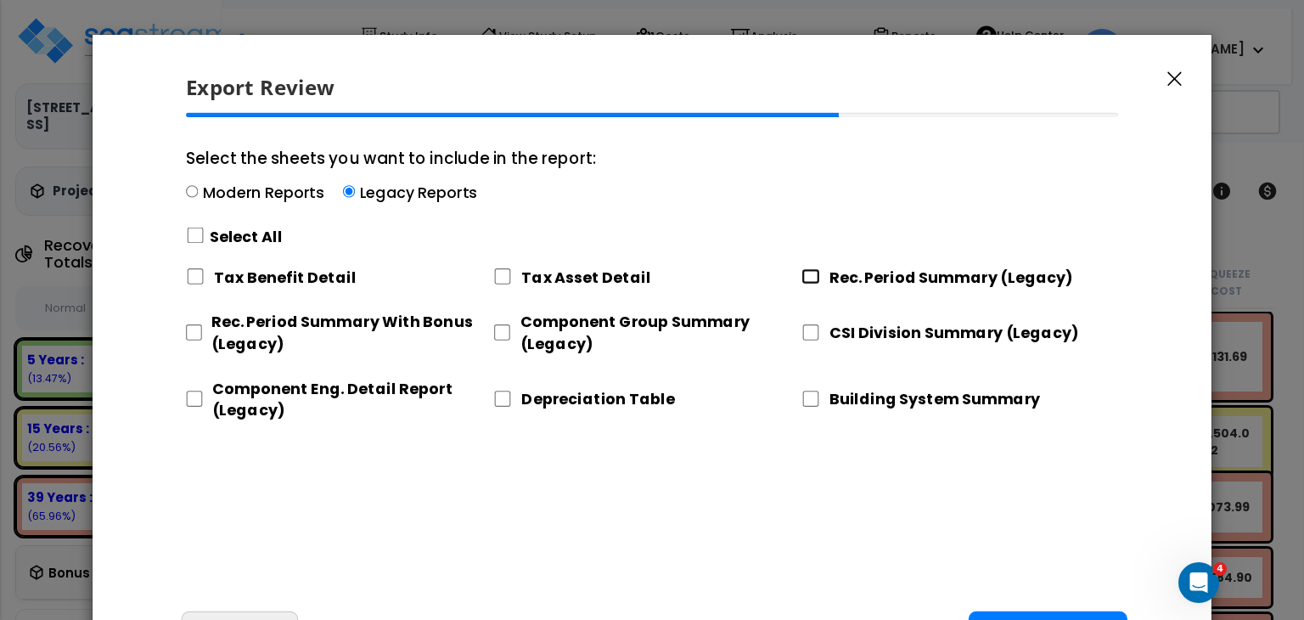
click at [812, 276] on input "Rec. Period Summary (Legacy)" at bounding box center [811, 276] width 19 height 16
checkbox input "true"
click at [813, 330] on input "CSI Division Summary (Legacy)" at bounding box center [811, 332] width 19 height 16
checkbox input "true"
click at [503, 330] on input "Component Group Summary (Legacy)" at bounding box center [501, 332] width 17 height 16
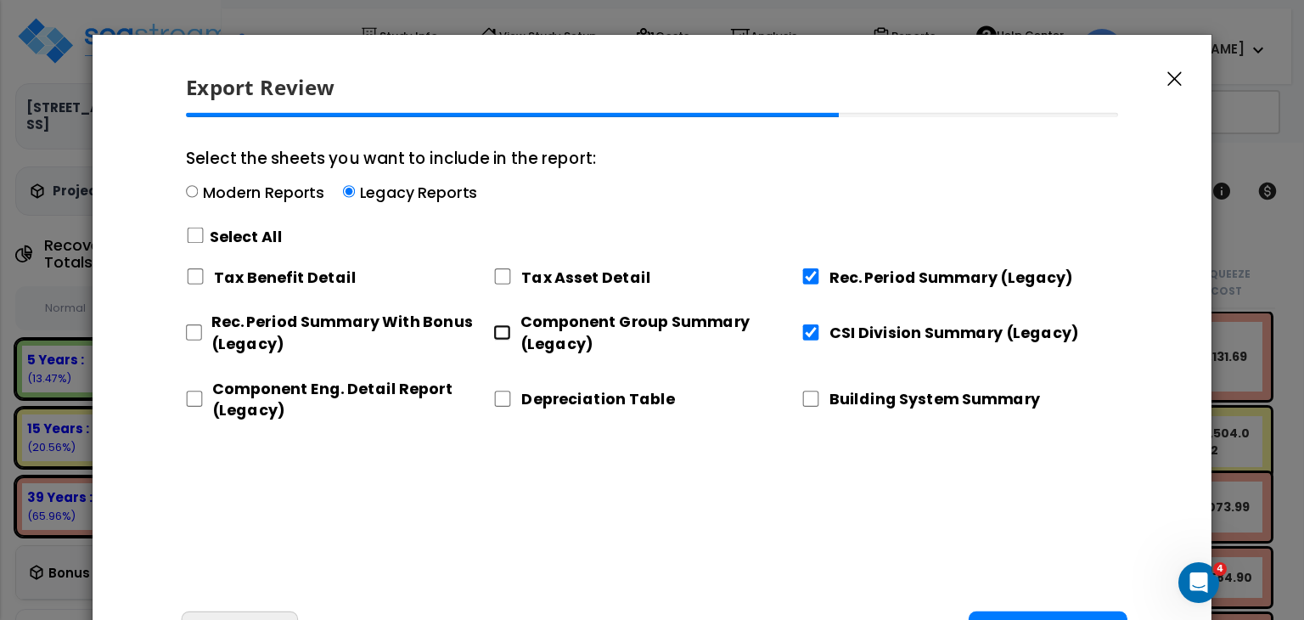
checkbox input "true"
click at [189, 400] on input "Component Eng. Detail Report (Legacy)" at bounding box center [194, 399] width 17 height 16
checkbox input "true"
click at [486, 447] on div "Select the sheets you want to include in the report: Modern Reports Legacy Repo…" at bounding box center [652, 346] width 960 height 467
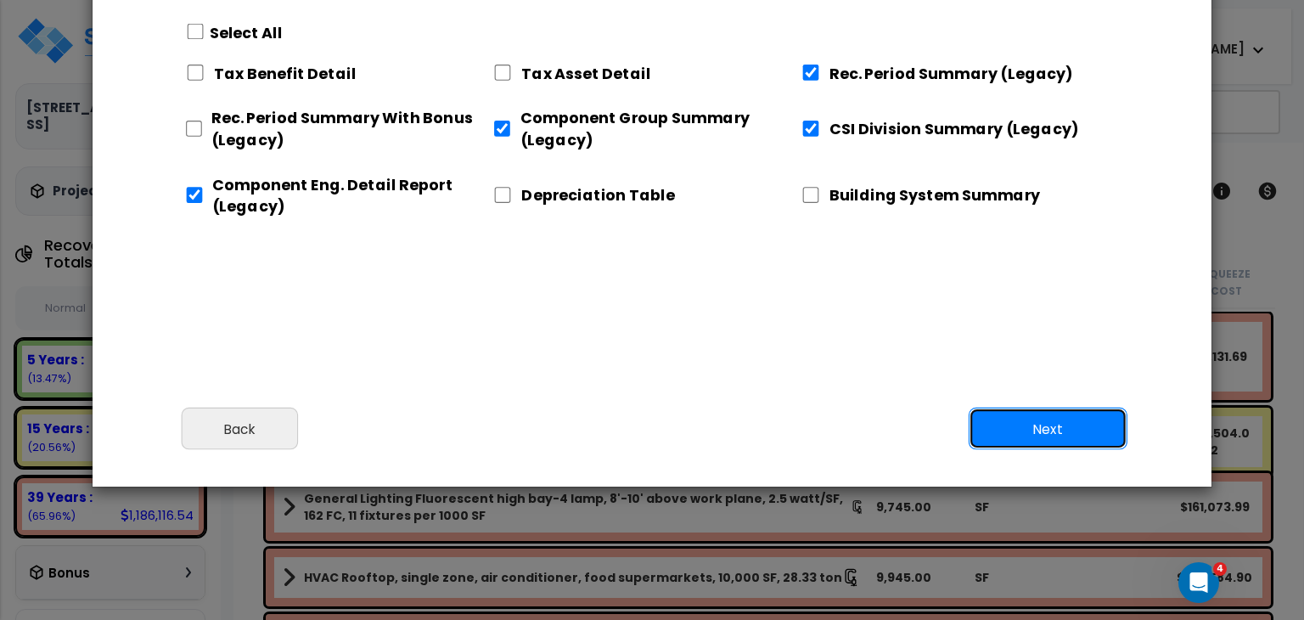
click at [1021, 419] on button "Next" at bounding box center [1048, 429] width 159 height 42
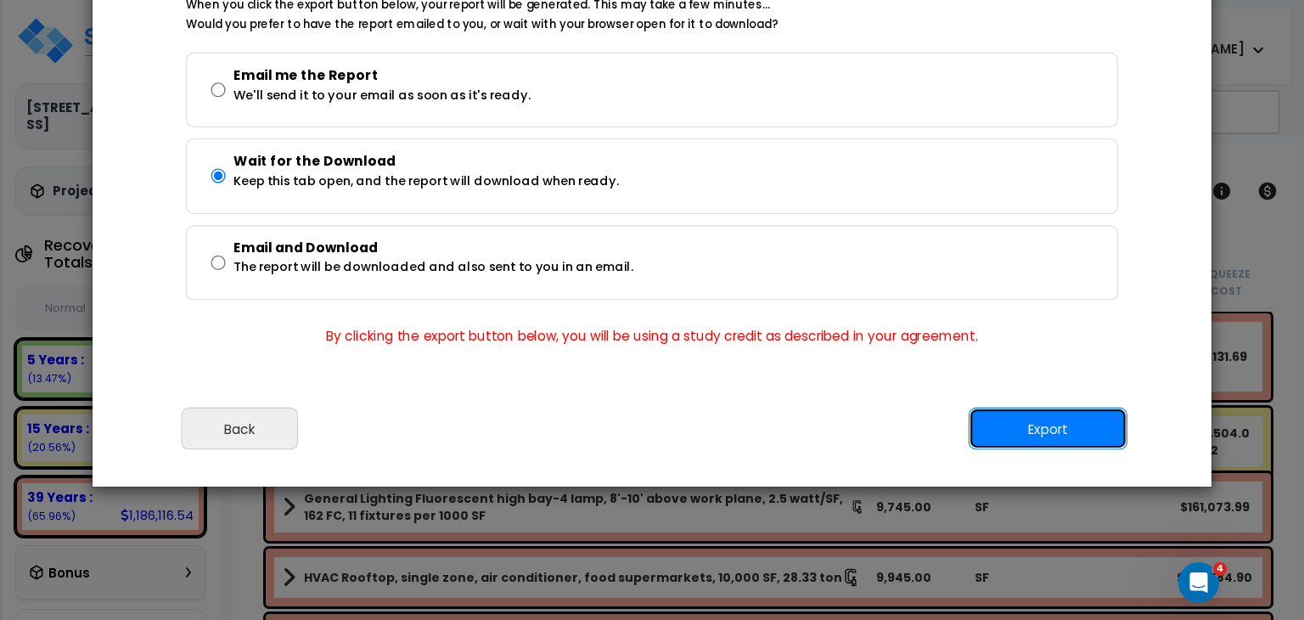
click at [1024, 427] on button "Export" at bounding box center [1048, 429] width 159 height 42
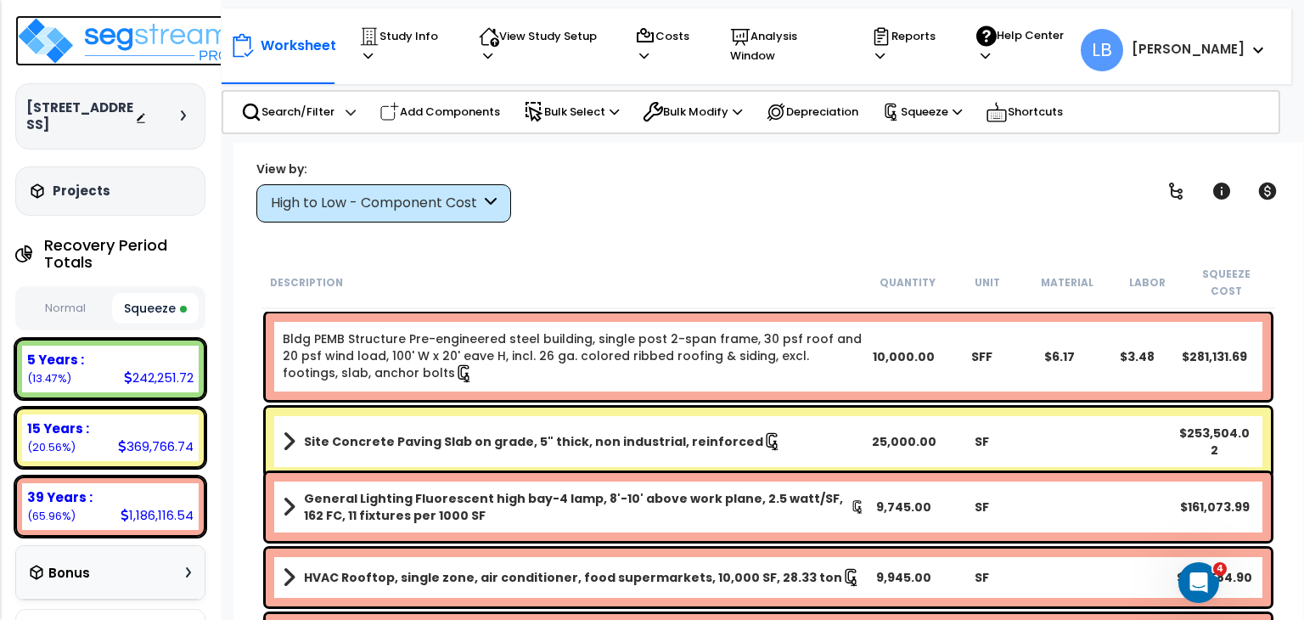
click at [155, 37] on img at bounding box center [125, 40] width 221 height 51
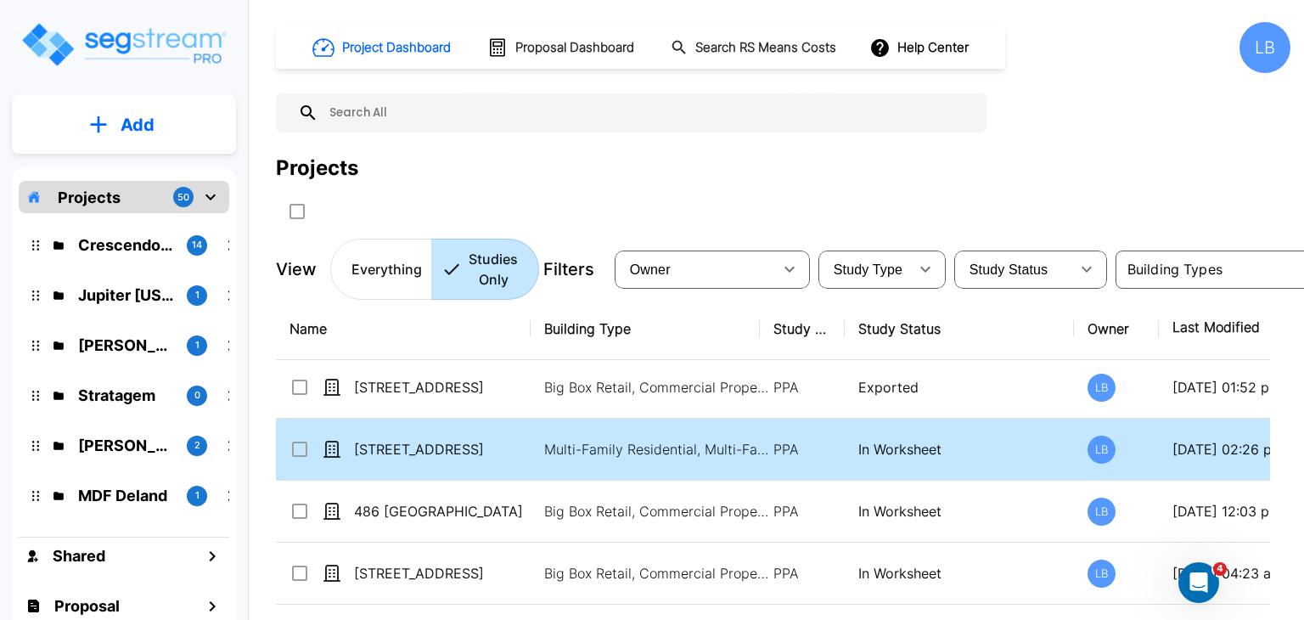
scroll to position [5, 0]
click at [494, 441] on p "[STREET_ADDRESS]" at bounding box center [439, 447] width 170 height 20
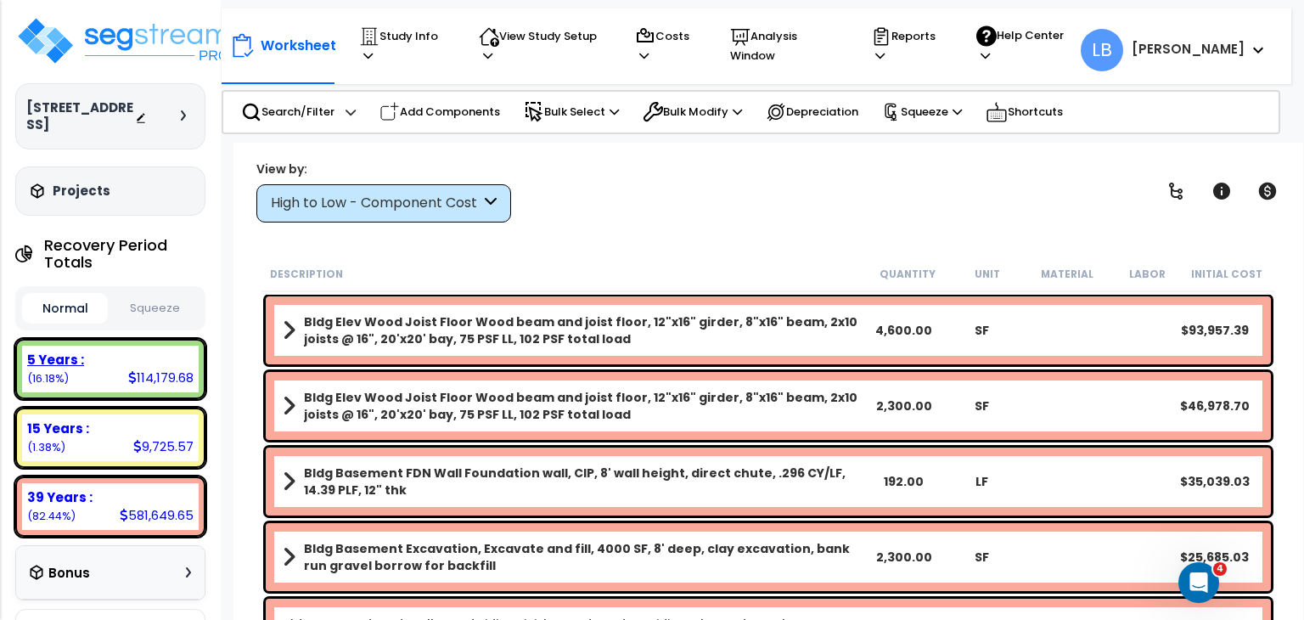
click at [152, 351] on div "5 Years :" at bounding box center [110, 360] width 166 height 18
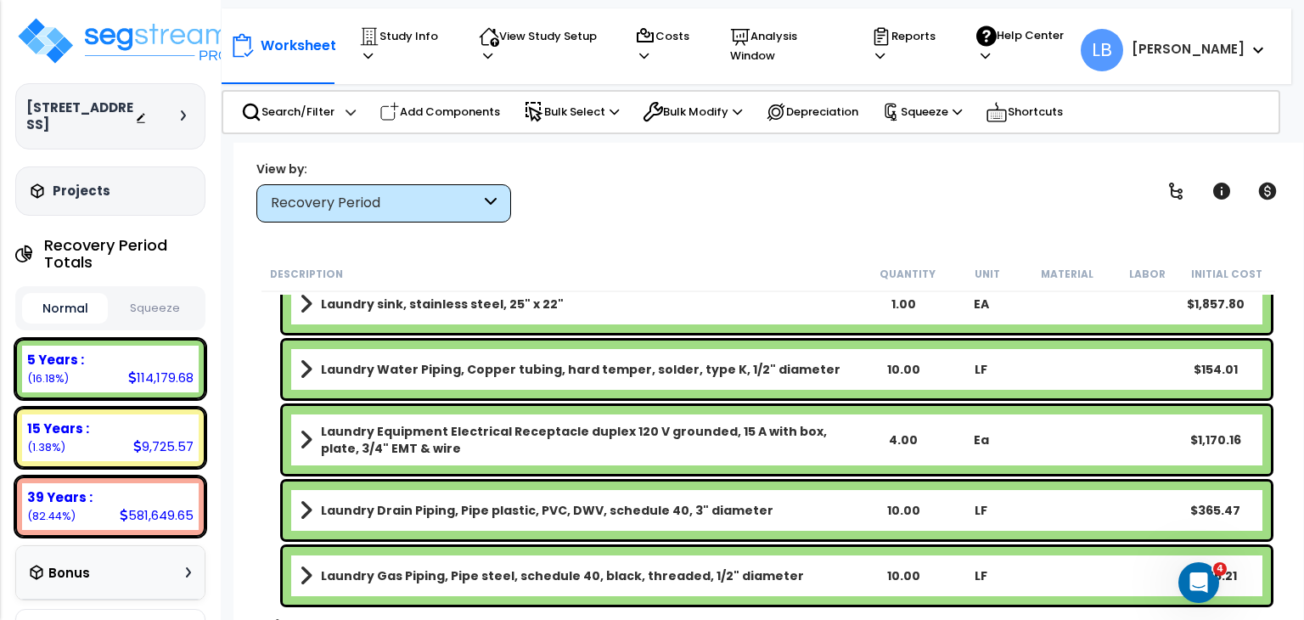
scroll to position [4521, 0]
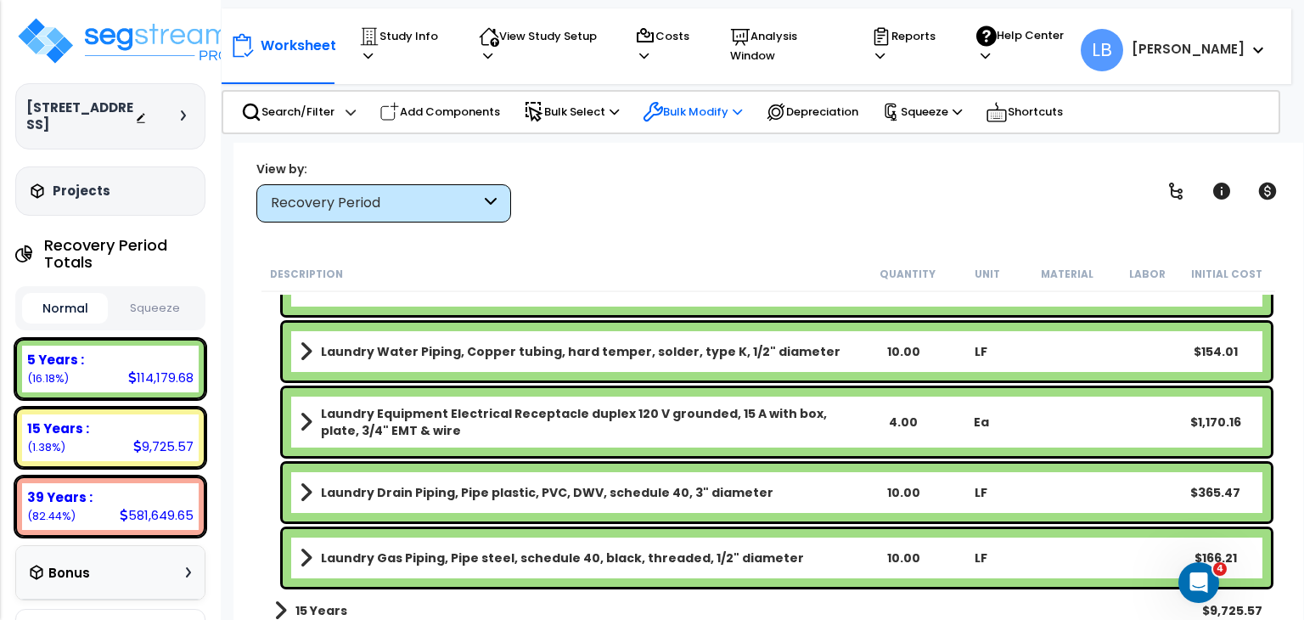
click at [700, 102] on p "Bulk Modify" at bounding box center [692, 112] width 99 height 20
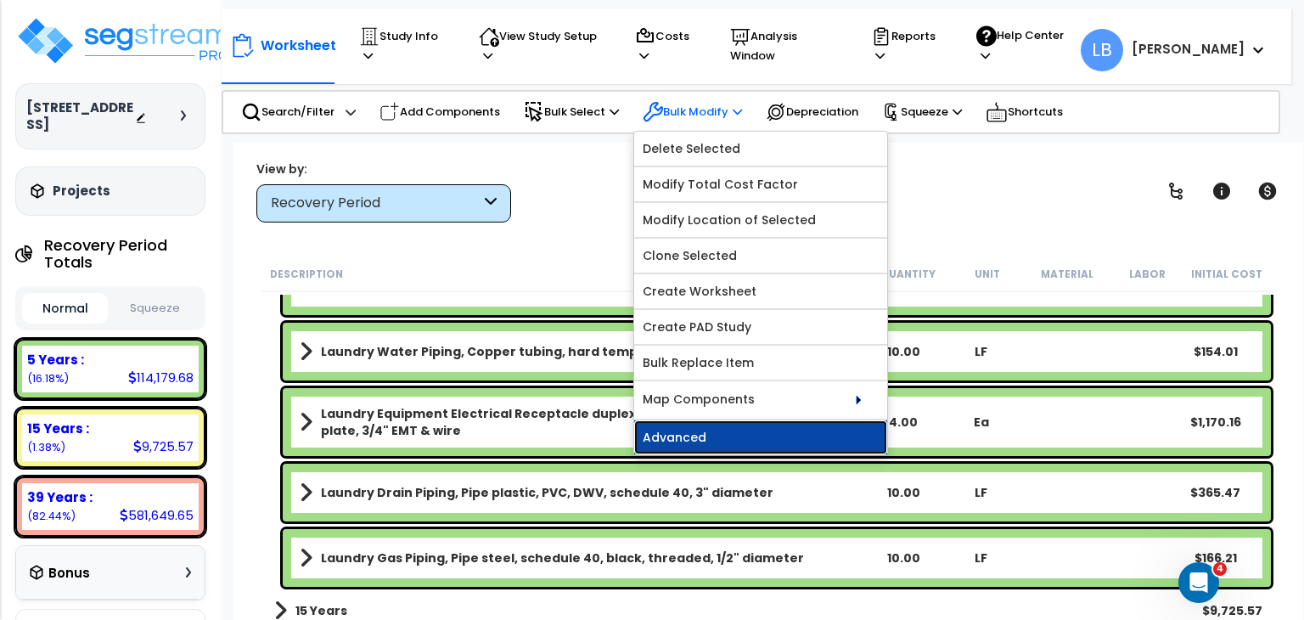
click at [729, 424] on link "Advanced" at bounding box center [760, 437] width 253 height 34
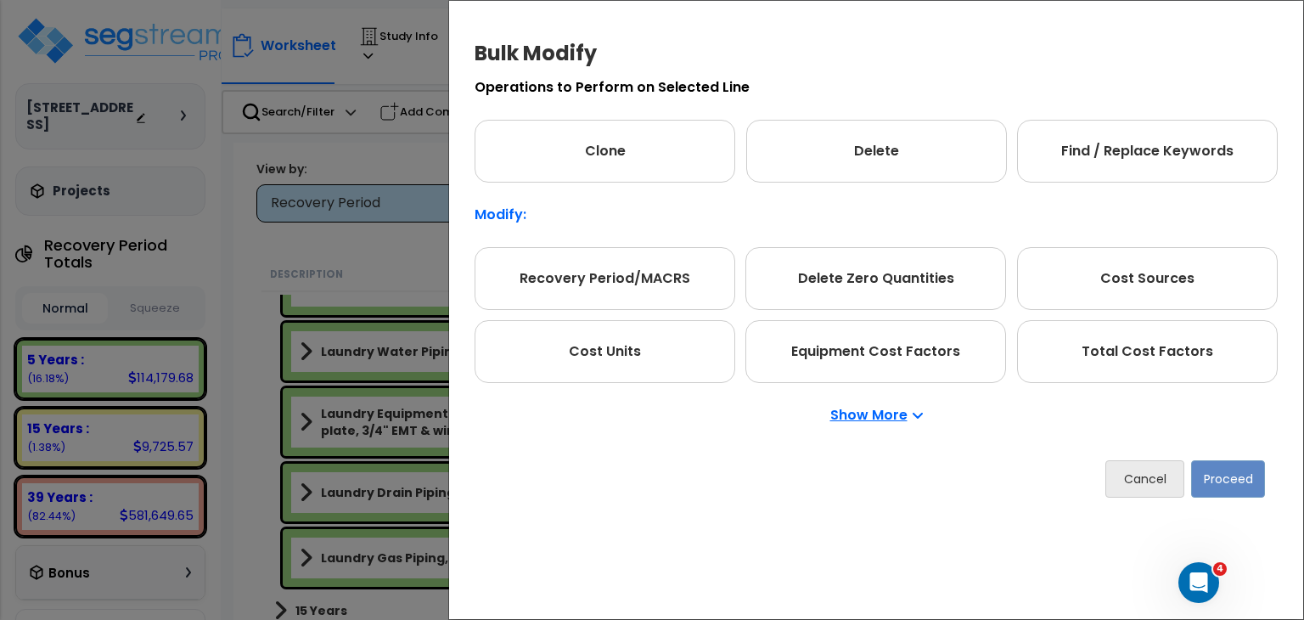
click at [862, 419] on p "Show More" at bounding box center [876, 415] width 93 height 14
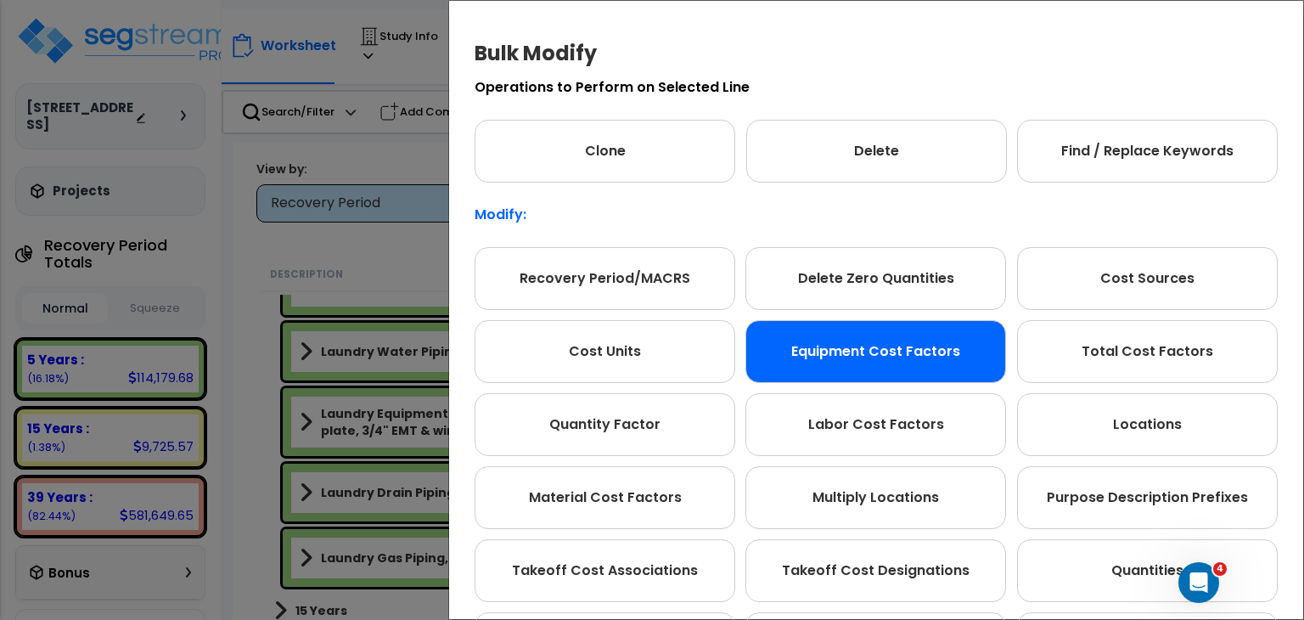
scroll to position [95, 0]
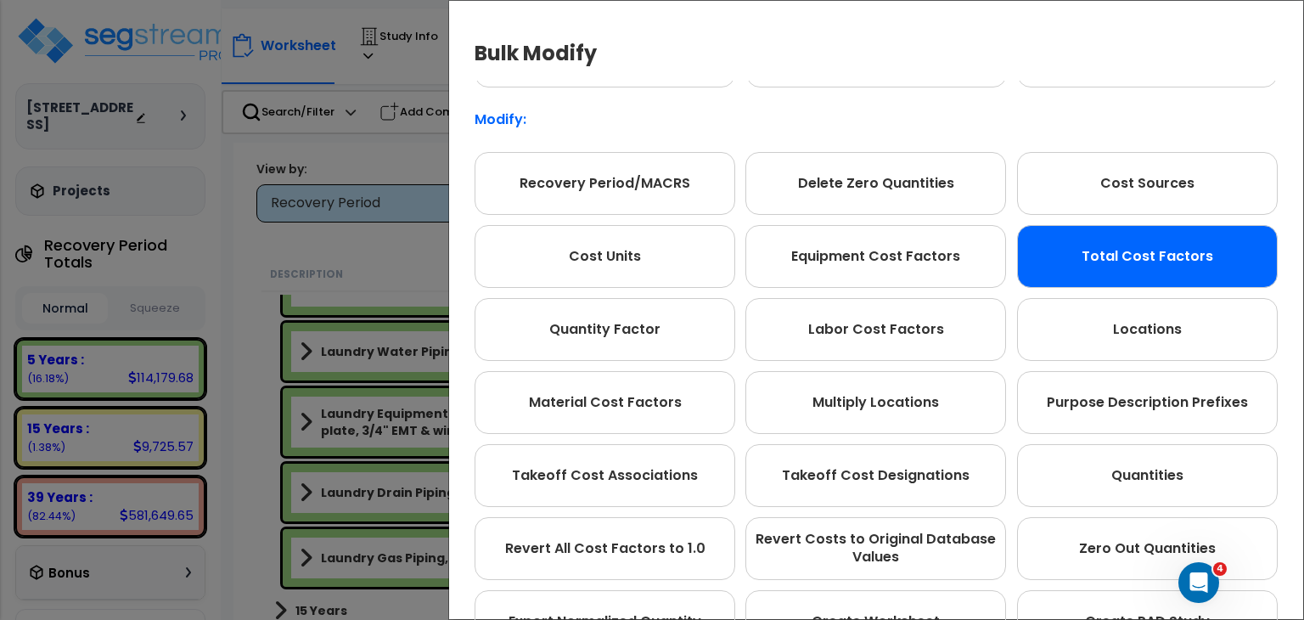
click at [1090, 252] on div "Total Cost Factors" at bounding box center [1147, 256] width 261 height 63
click at [1122, 250] on div "Total Cost Factors" at bounding box center [1147, 256] width 261 height 63
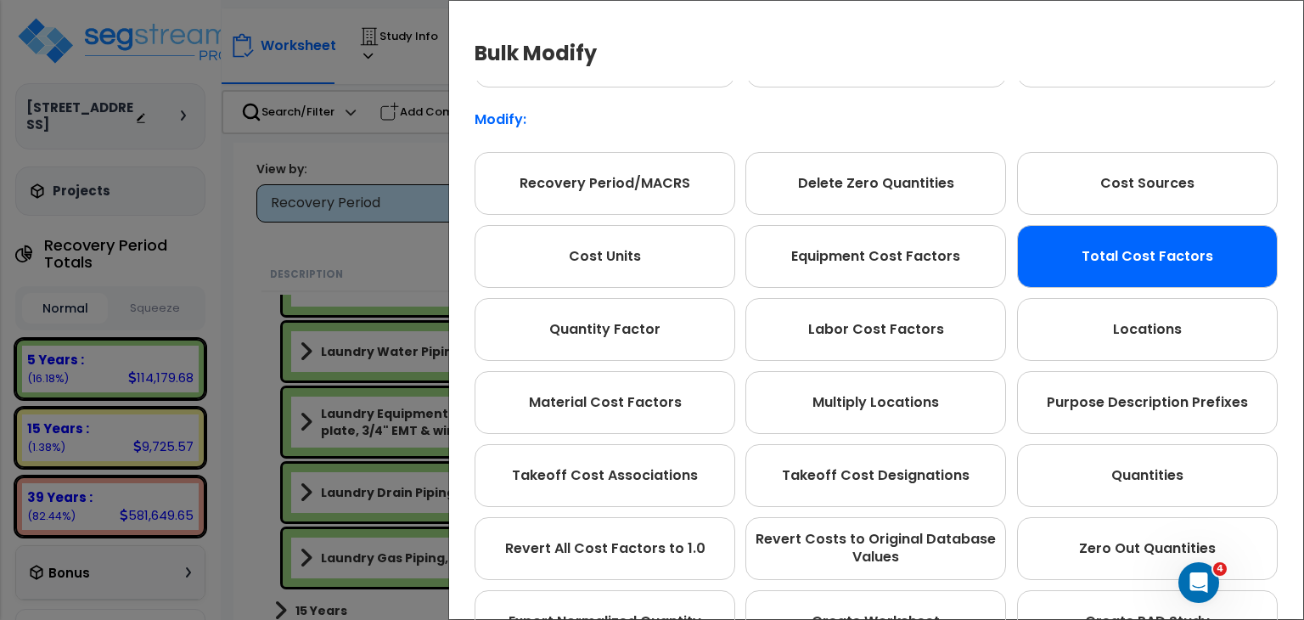
click at [1041, 123] on p "Modify:" at bounding box center [876, 120] width 803 height 14
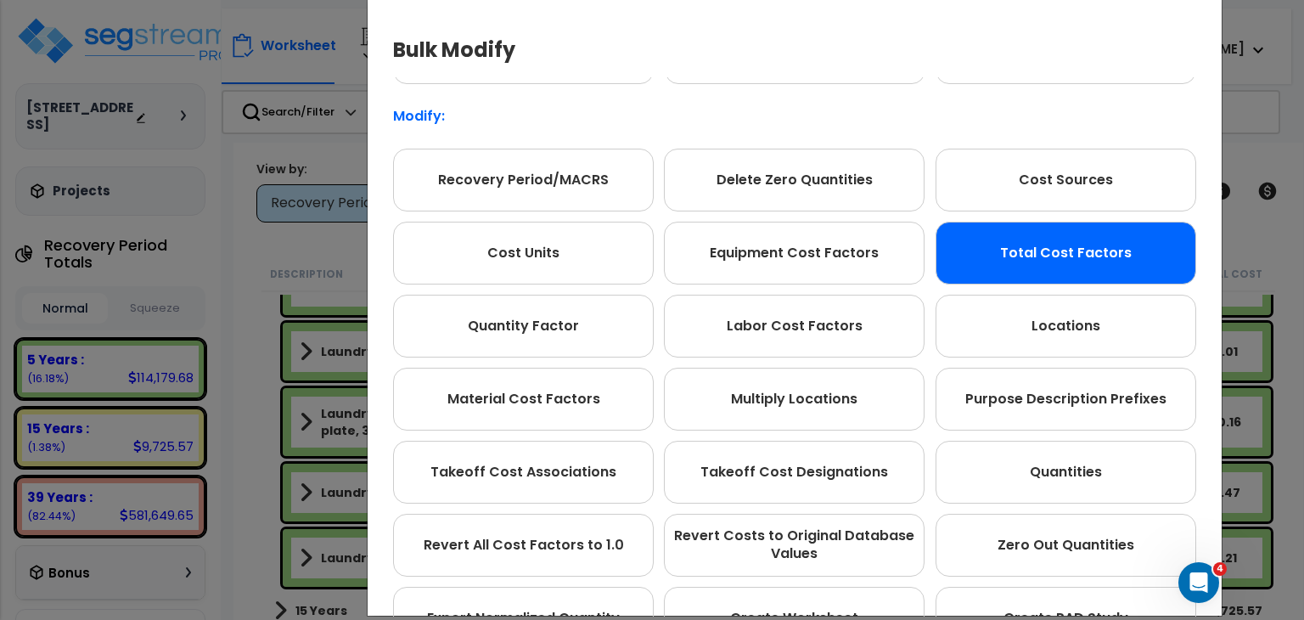
drag, startPoint x: 1106, startPoint y: -17, endPoint x: 1022, endPoint y: 21, distance: 91.6
click at [1022, 21] on div "Bulk Modify" at bounding box center [795, 41] width 820 height 54
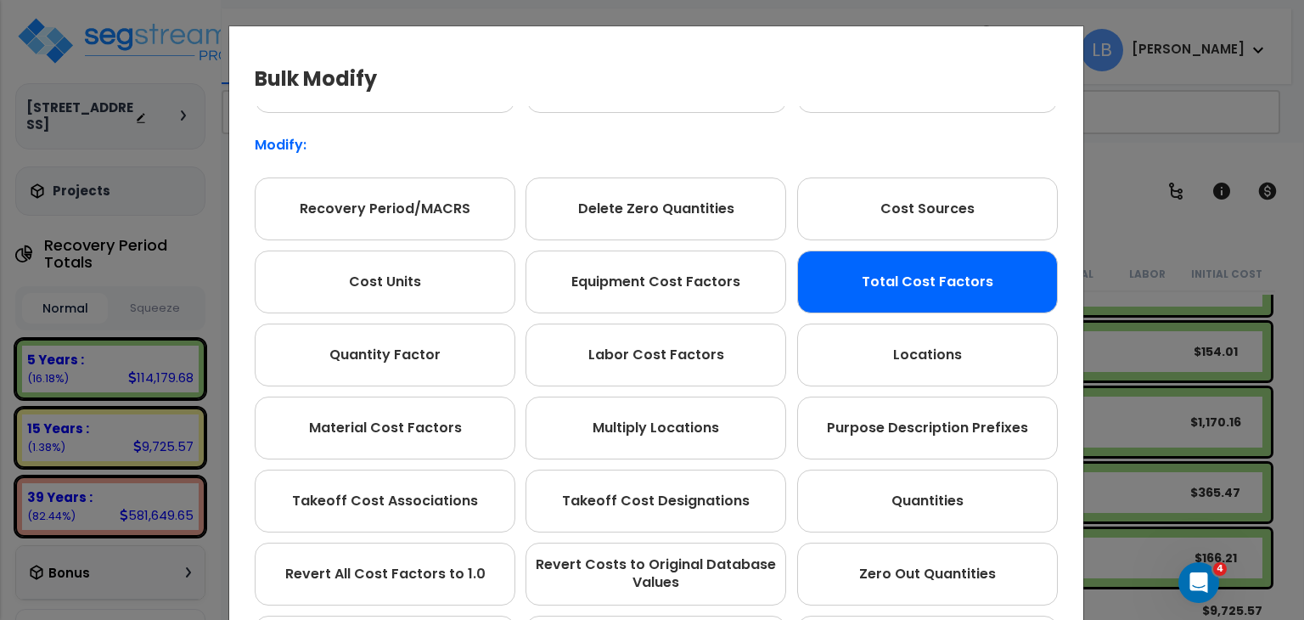
drag, startPoint x: 818, startPoint y: 3, endPoint x: 679, endPoint y: 32, distance: 141.4
click at [679, 32] on div "Bulk Modify Operations to Perform on Selected Line Clone Delete Find / Replace …" at bounding box center [656, 335] width 856 height 620
click at [1116, 182] on div "Bulk Modify Operations to Perform on Selected Line Clone Delete Find / Replace …" at bounding box center [652, 310] width 1304 height 620
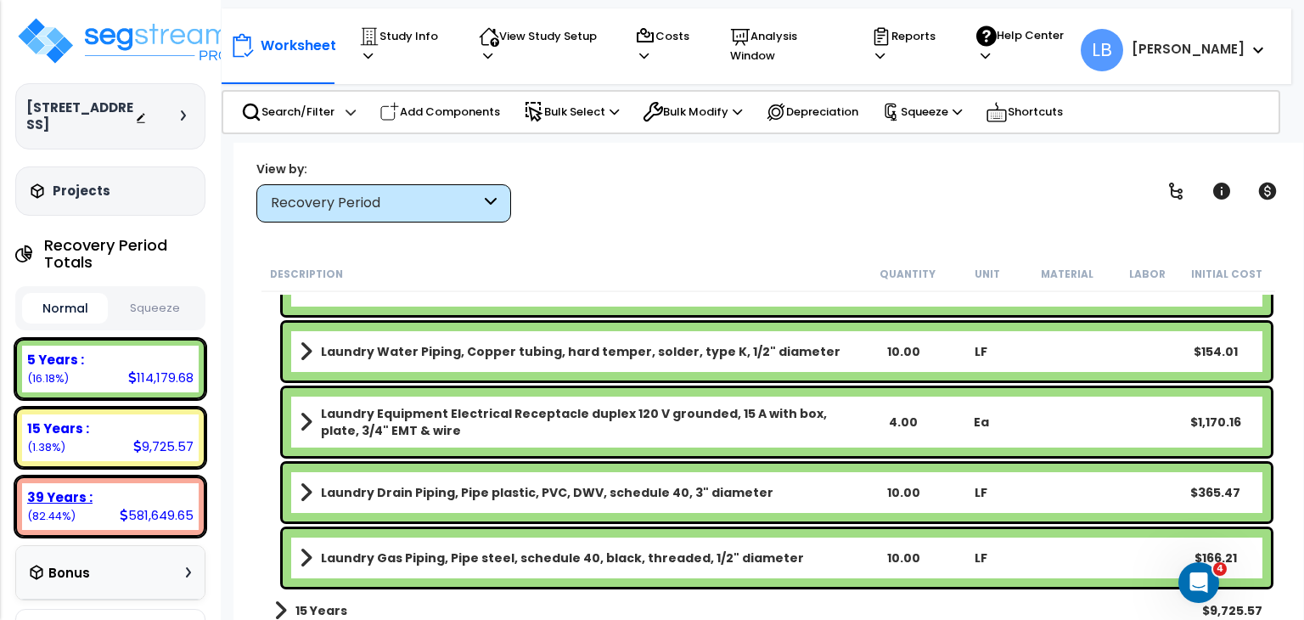
click at [163, 506] on div "581,649.65" at bounding box center [157, 515] width 74 height 18
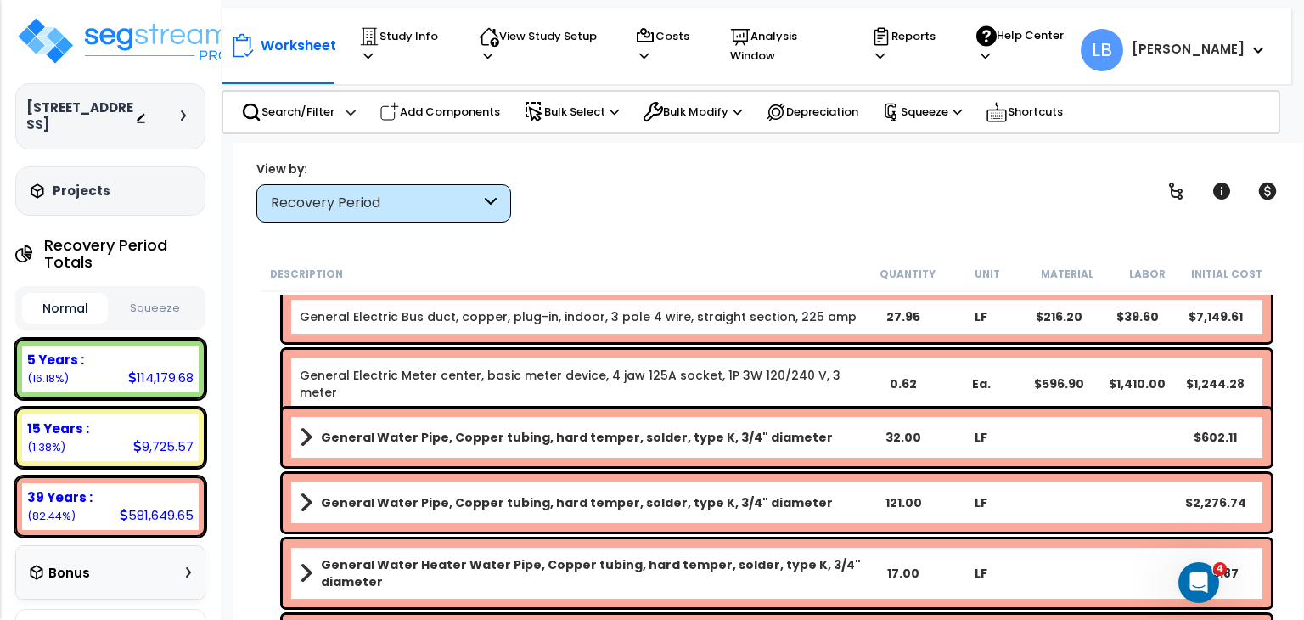
scroll to position [2012, 0]
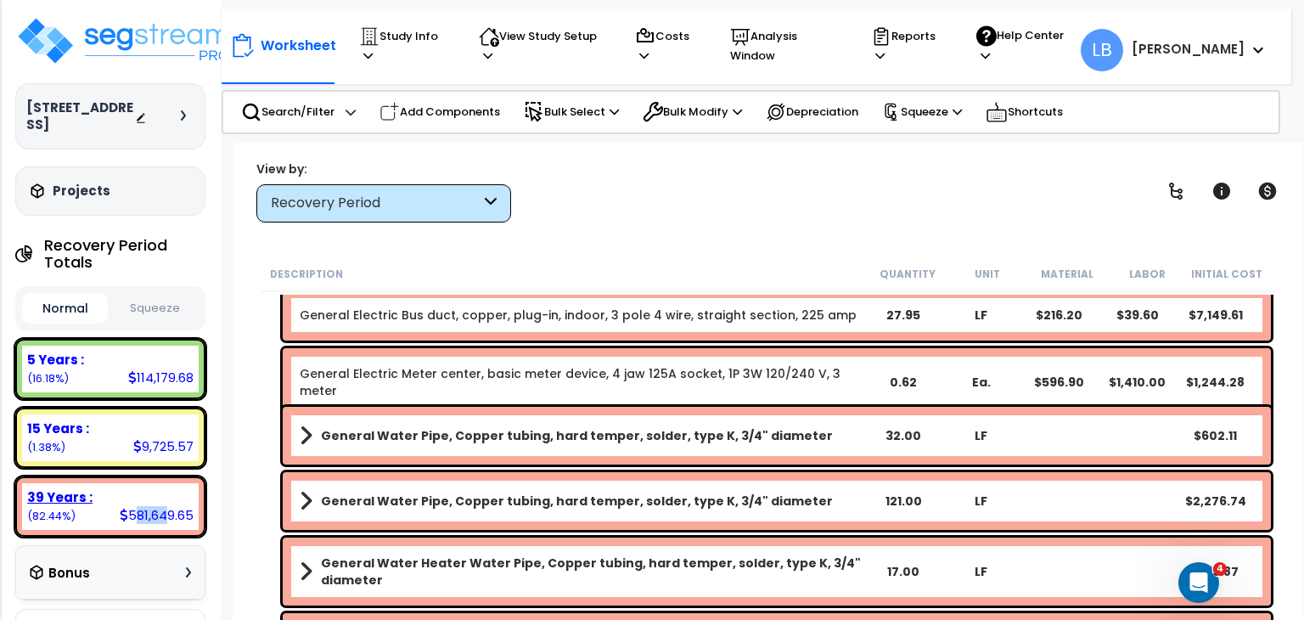
click at [136, 506] on div "581,649.65" at bounding box center [157, 515] width 74 height 18
click at [166, 488] on div "39 Years :" at bounding box center [110, 497] width 166 height 18
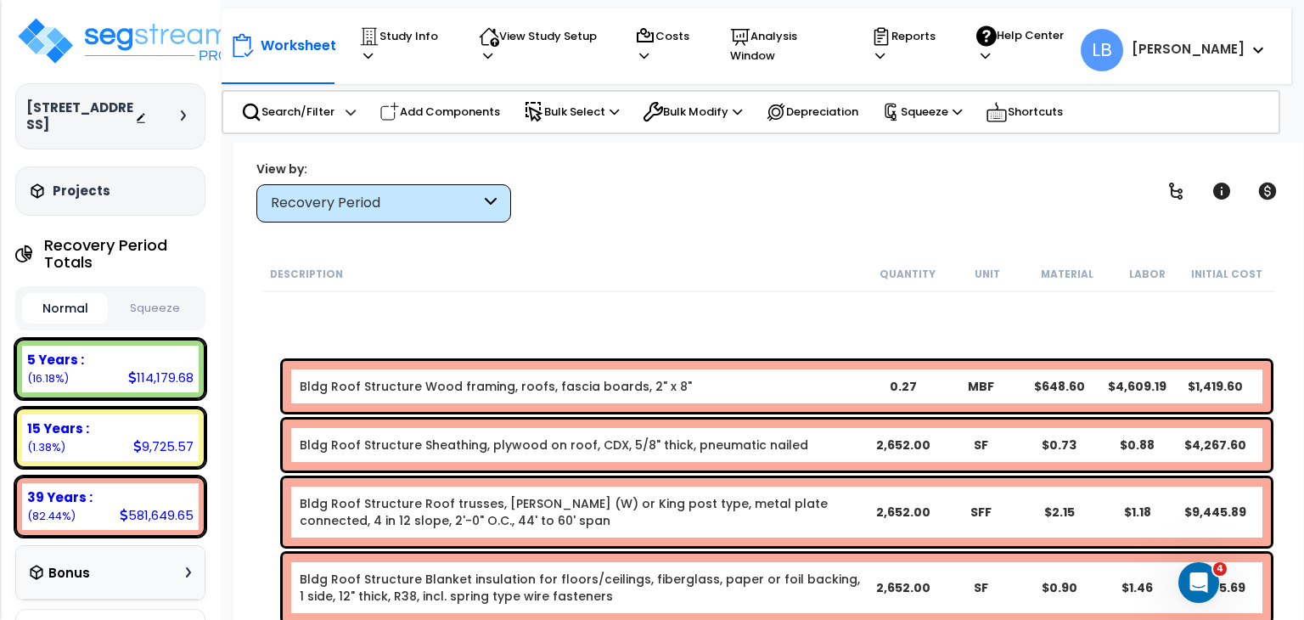
scroll to position [0, 0]
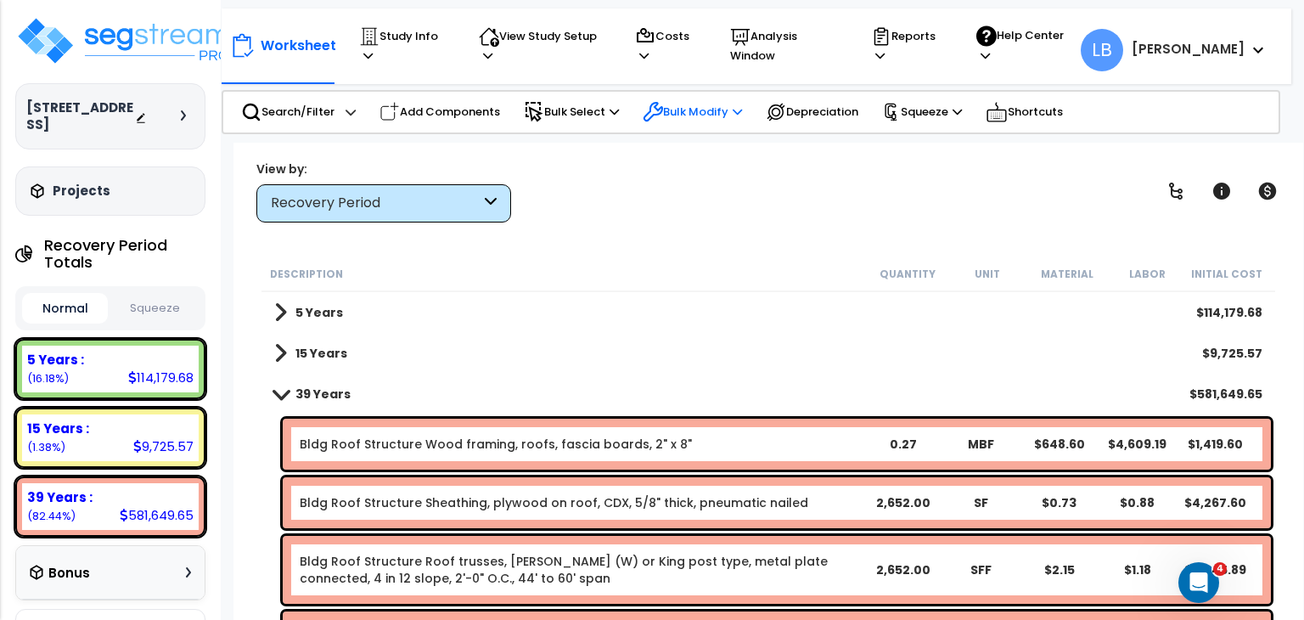
click at [722, 104] on p "Bulk Modify" at bounding box center [692, 112] width 99 height 20
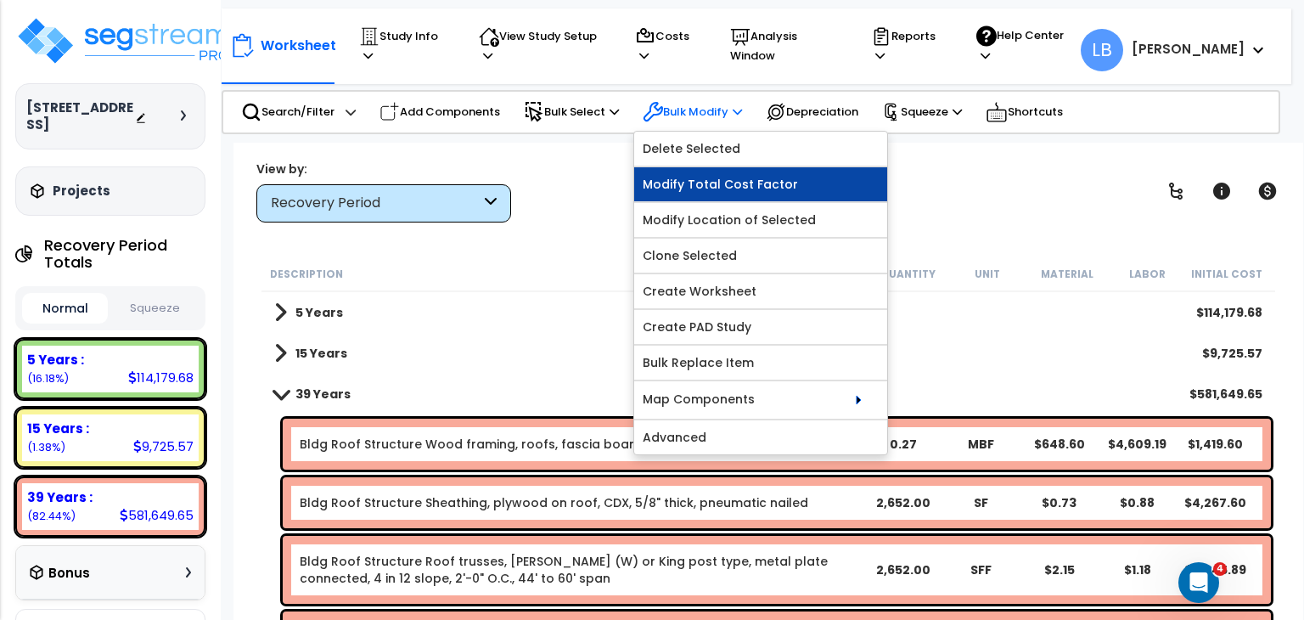
click at [763, 174] on link "Modify Total Cost Factor" at bounding box center [760, 184] width 253 height 34
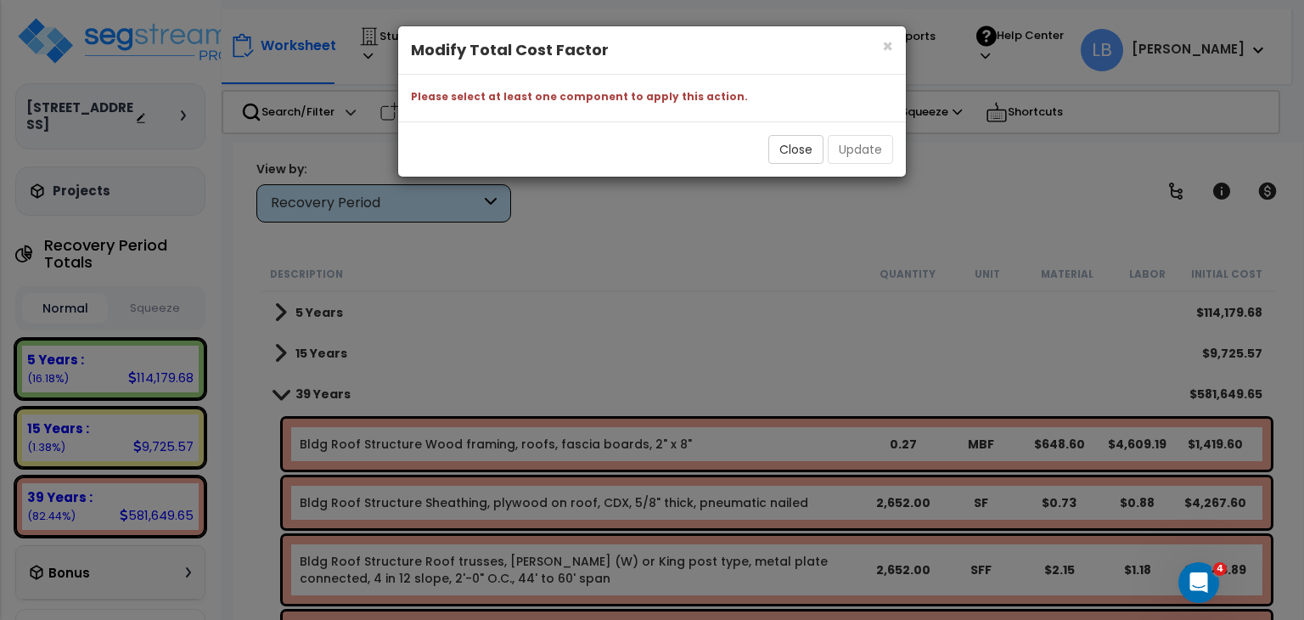
click at [763, 174] on div "× Close Modify Total Cost Factor Please select at least one component to apply …" at bounding box center [652, 310] width 1304 height 620
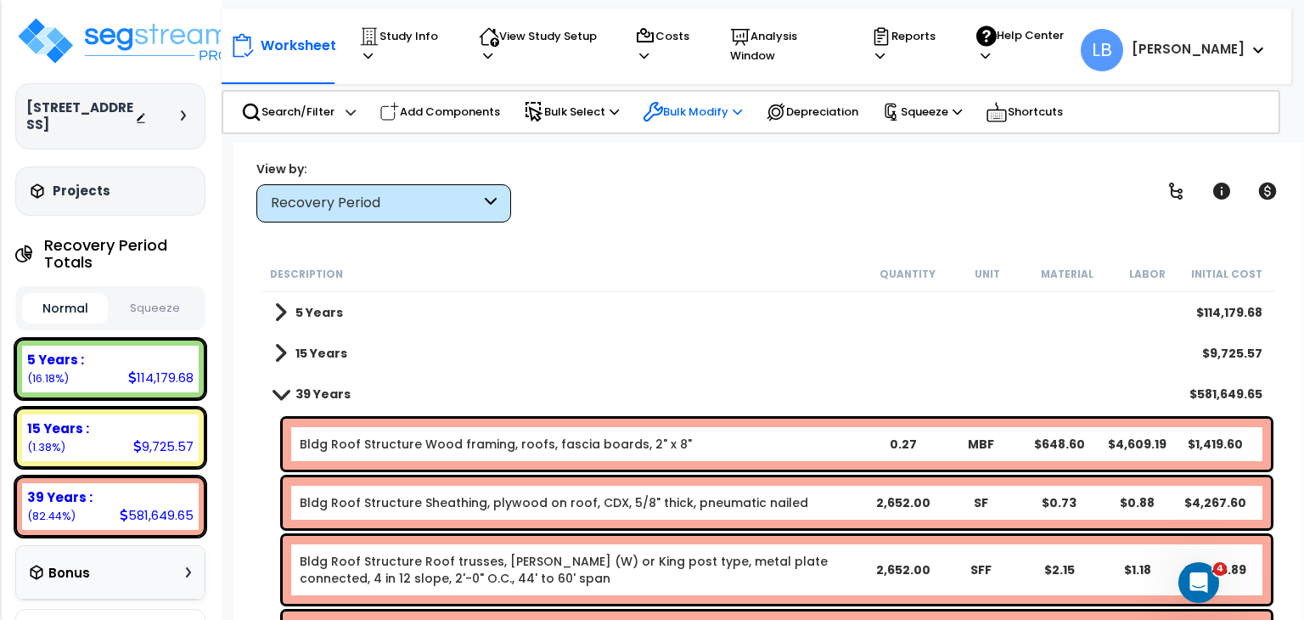
click at [683, 106] on p "Bulk Modify" at bounding box center [692, 112] width 99 height 20
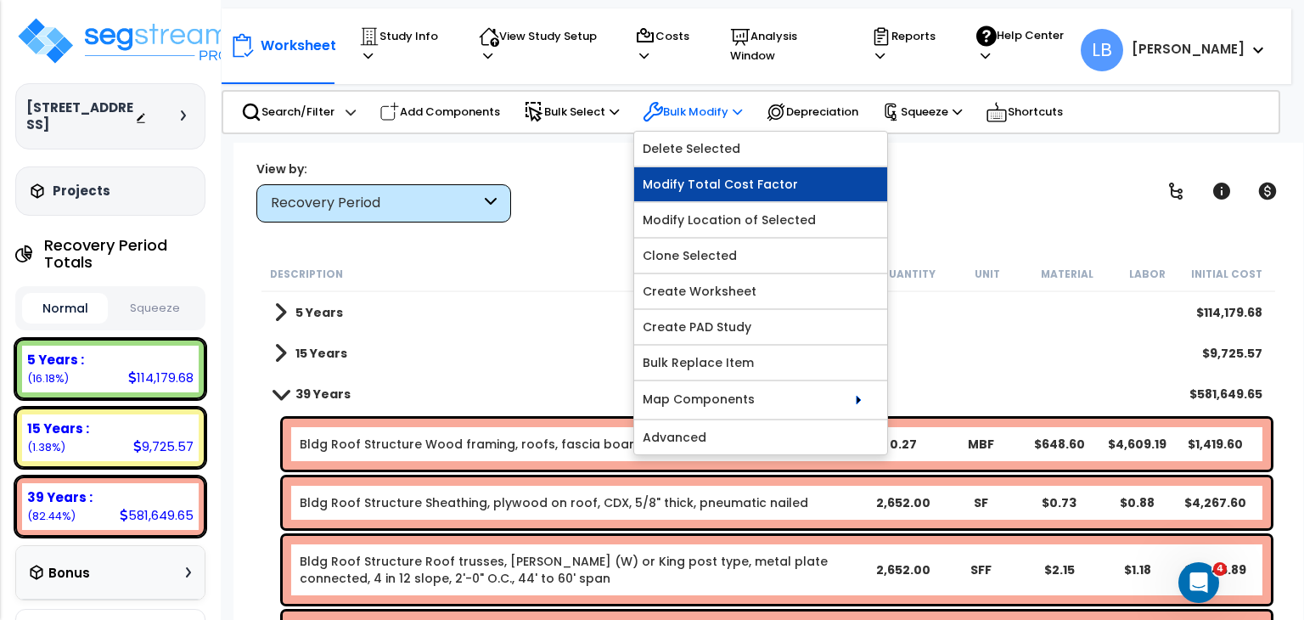
click at [712, 180] on link "Modify Total Cost Factor" at bounding box center [760, 184] width 253 height 34
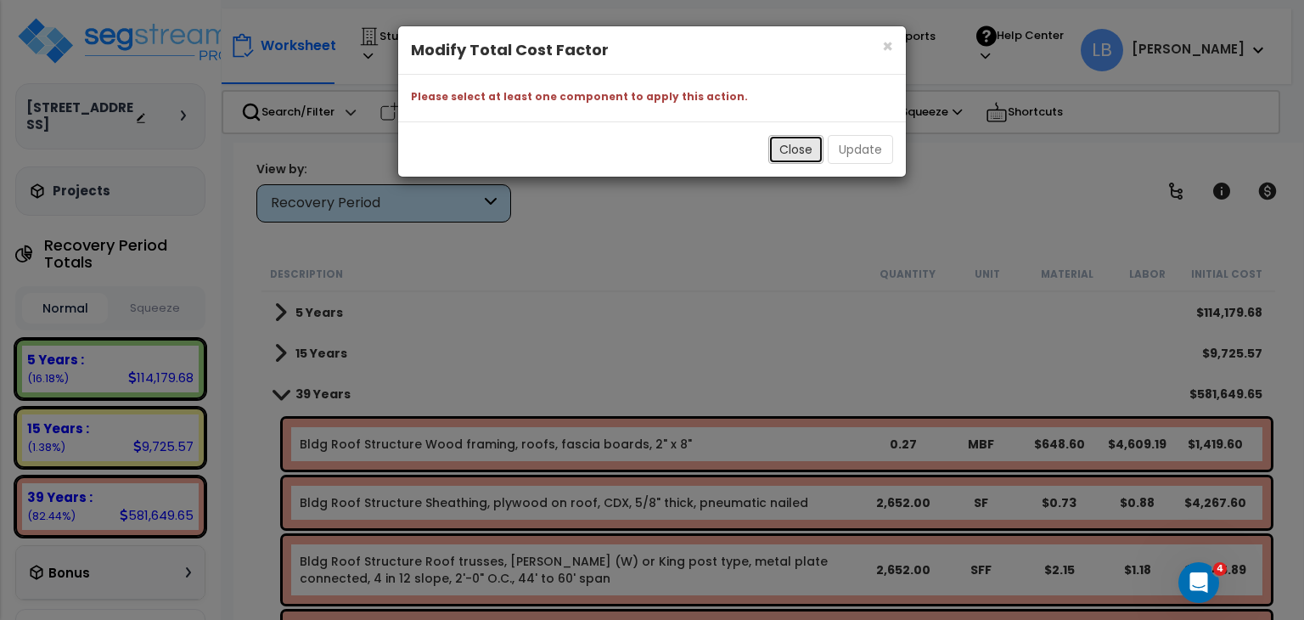
click at [781, 149] on button "Close" at bounding box center [795, 149] width 55 height 29
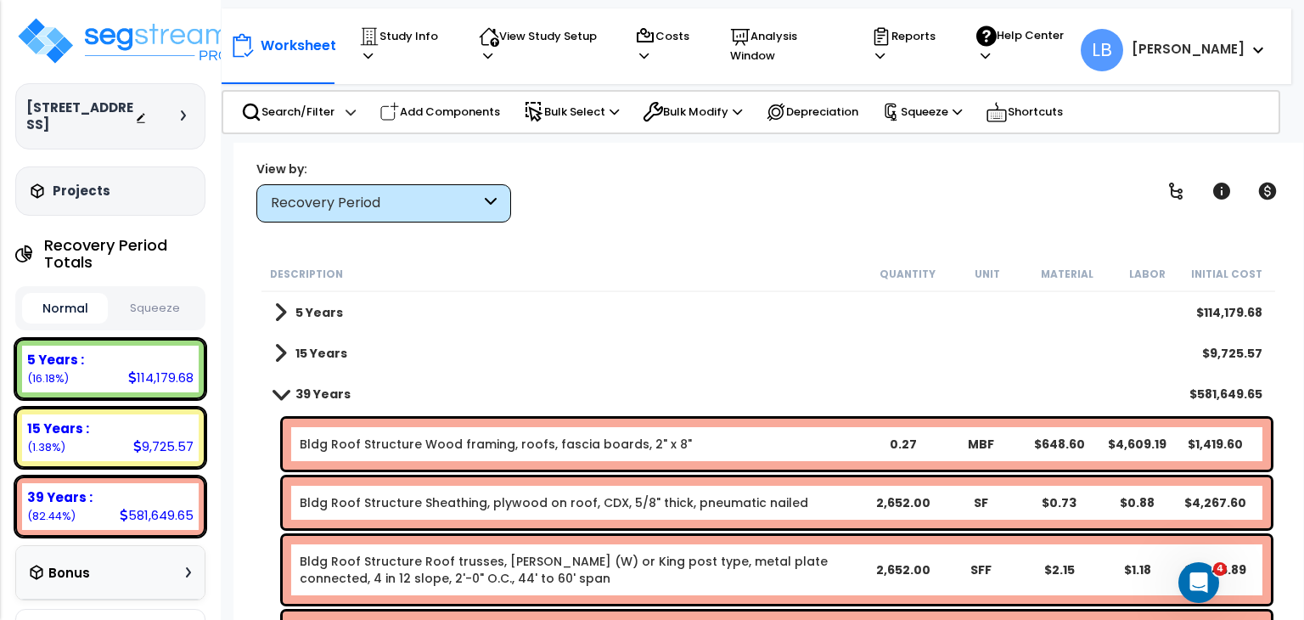
click at [317, 391] on b "39 Years" at bounding box center [322, 393] width 55 height 17
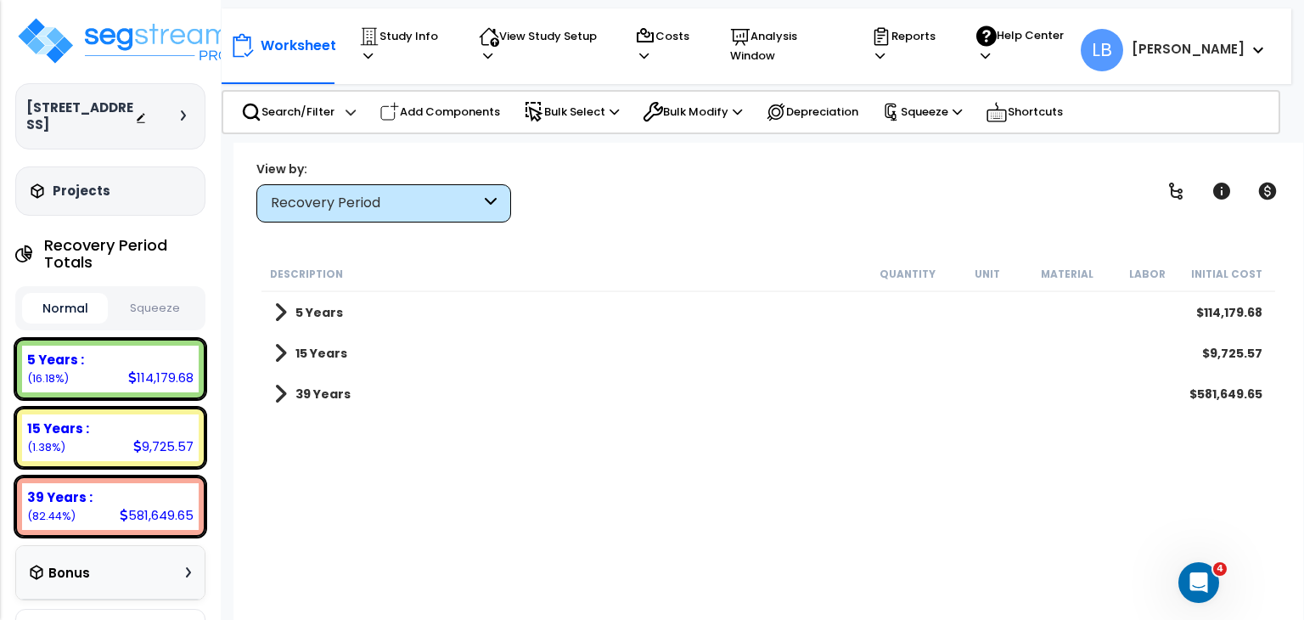
click at [329, 394] on b "39 Years" at bounding box center [322, 393] width 55 height 17
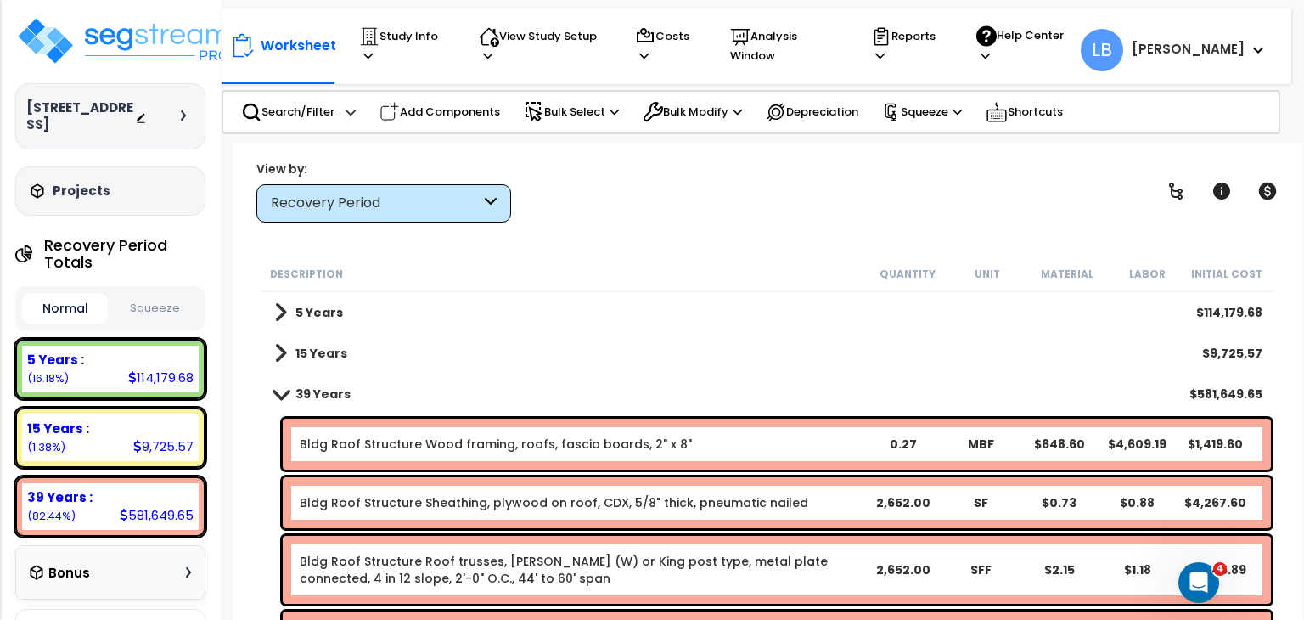
click at [329, 394] on b "39 Years" at bounding box center [322, 393] width 55 height 17
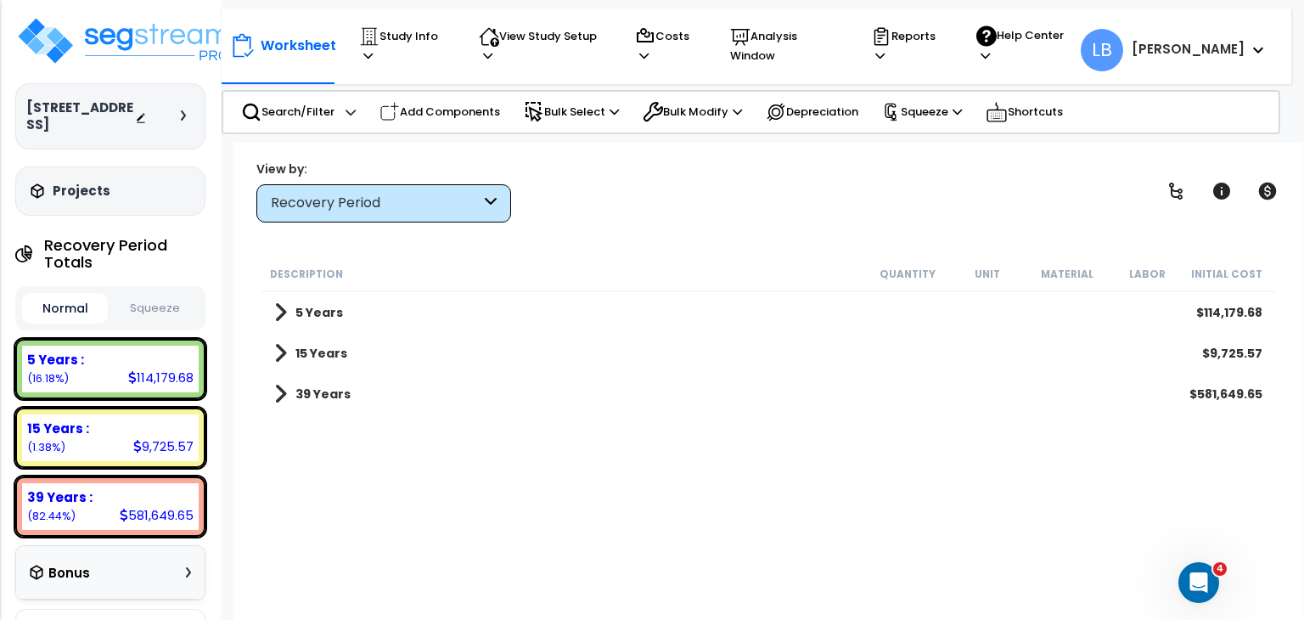
click at [329, 394] on b "39 Years" at bounding box center [322, 393] width 55 height 17
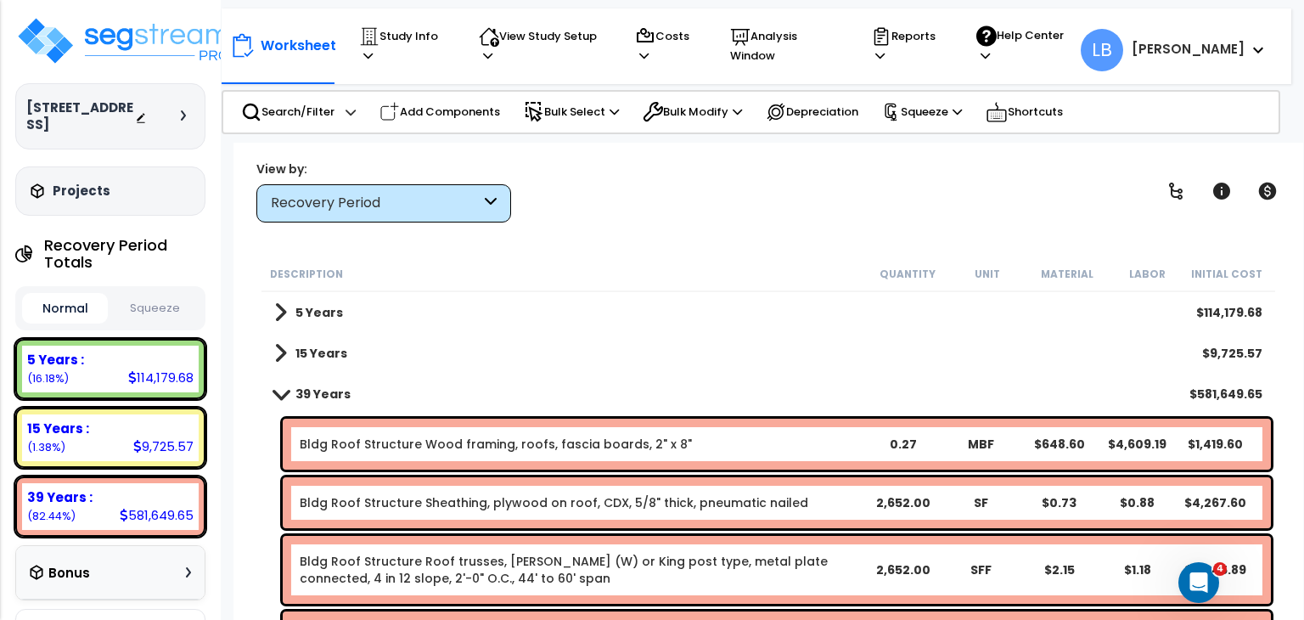
click at [329, 394] on b "39 Years" at bounding box center [322, 393] width 55 height 17
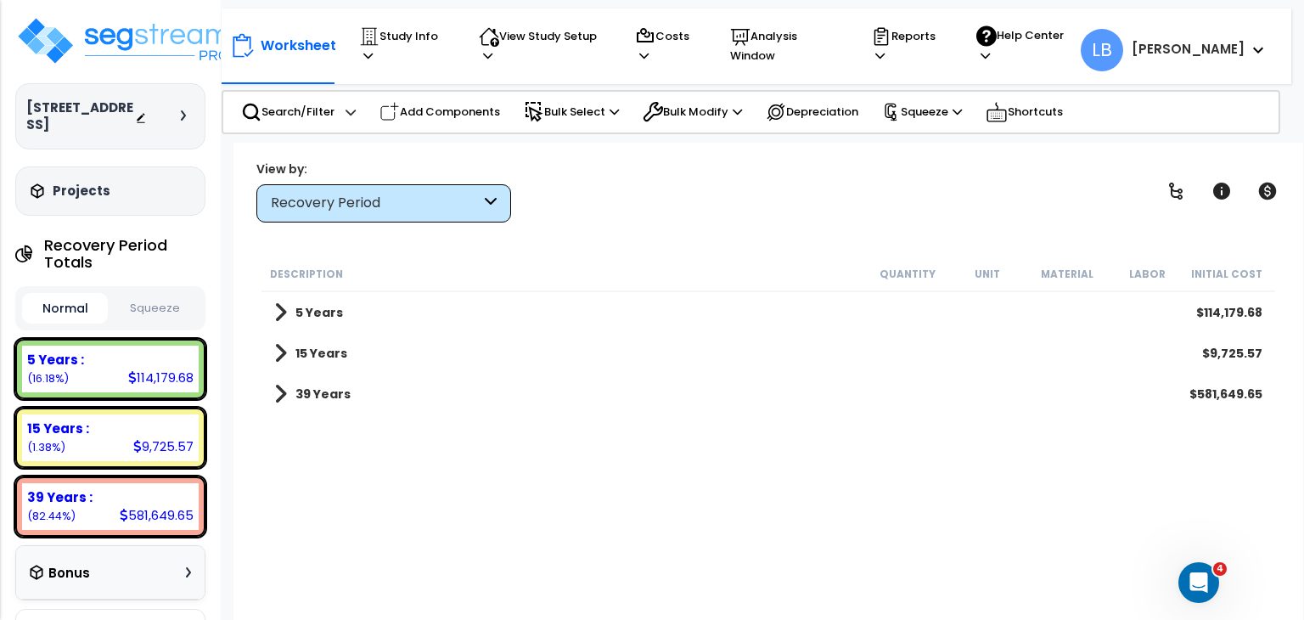
click at [329, 394] on b "39 Years" at bounding box center [322, 393] width 55 height 17
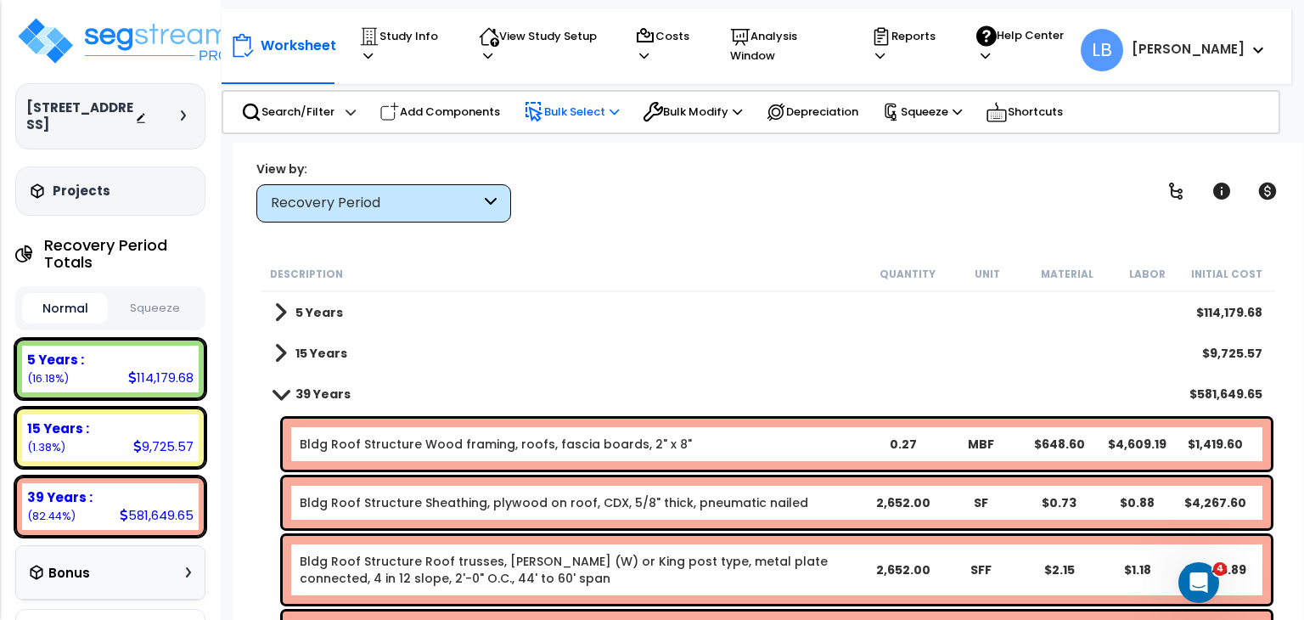
click at [556, 103] on p "Bulk Select" at bounding box center [571, 112] width 95 height 20
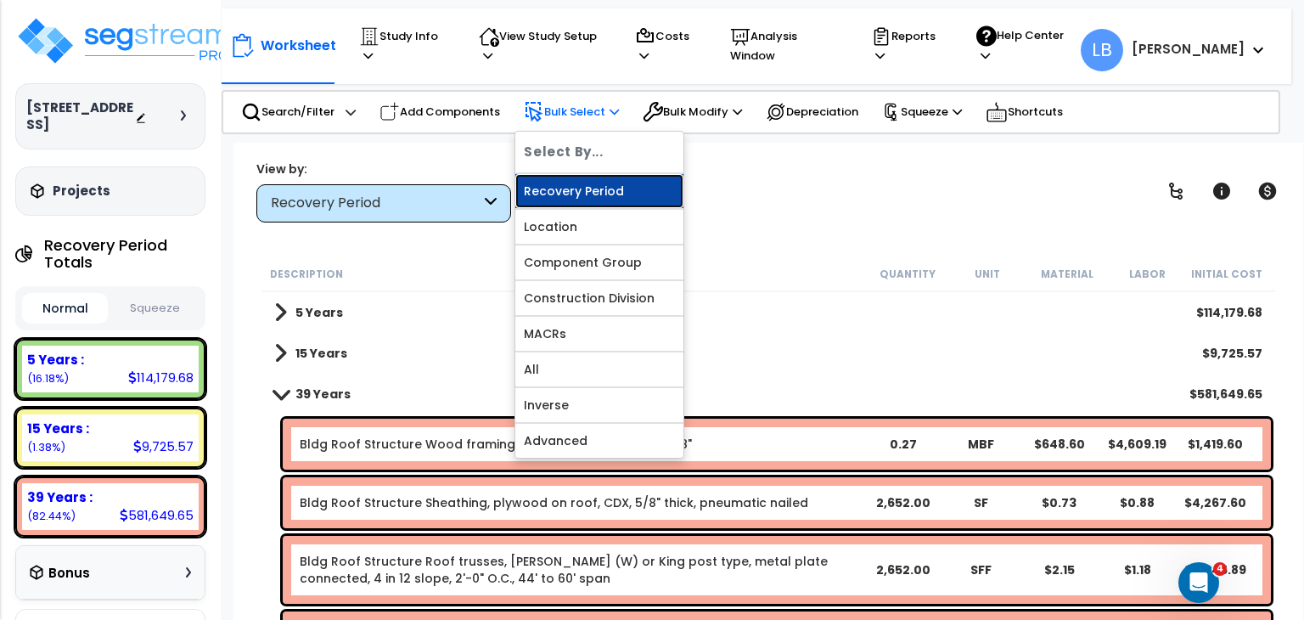
click at [574, 183] on link "Recovery Period" at bounding box center [599, 191] width 168 height 34
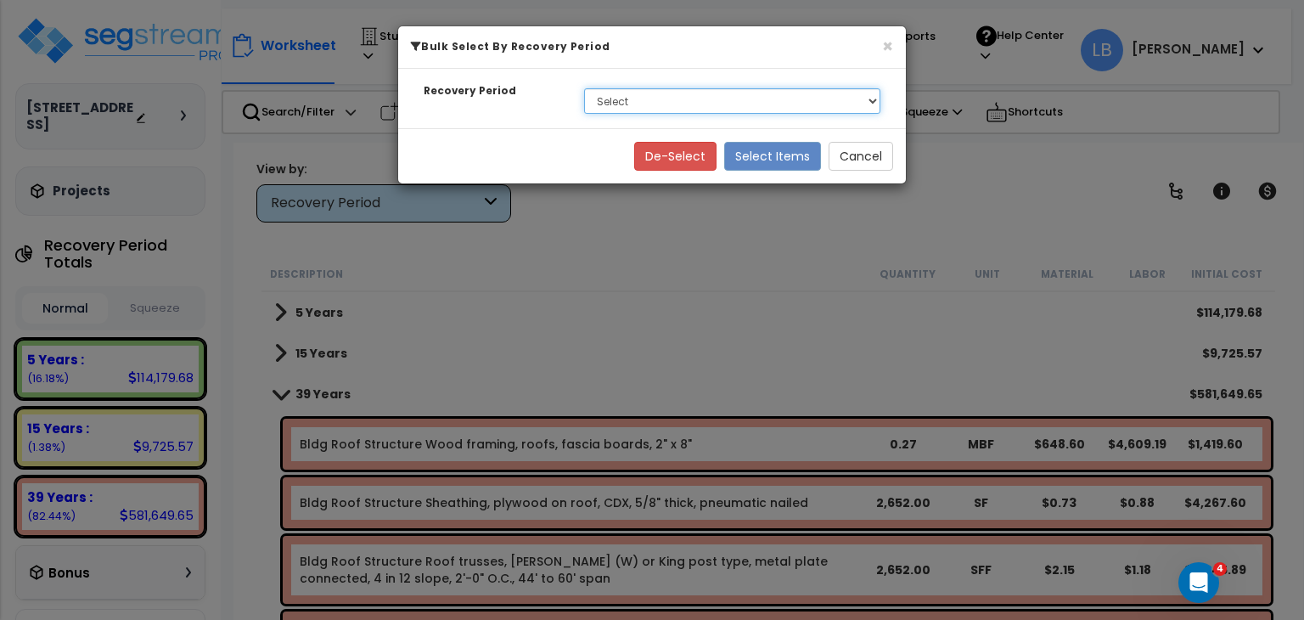
click at [662, 94] on select "Select 5 Years 15 Years 39 Years" at bounding box center [732, 100] width 296 height 25
select select "39Y"
click at [584, 88] on select "Select 5 Years 15 Years 39 Years" at bounding box center [732, 100] width 296 height 25
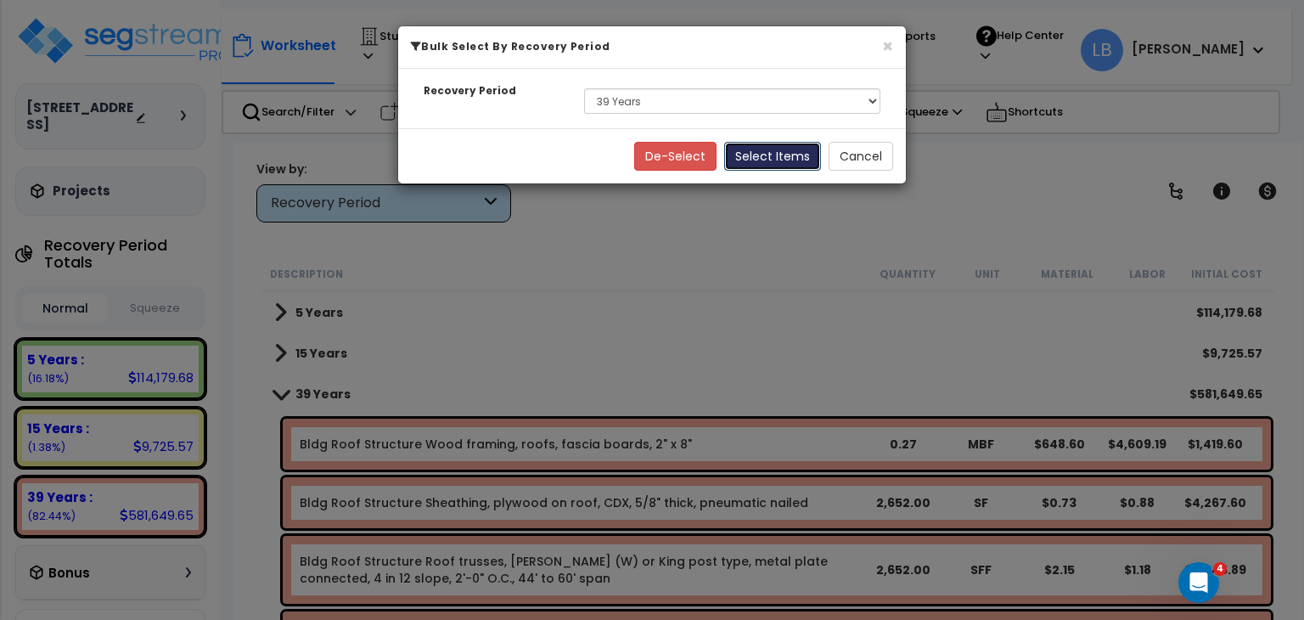
click at [766, 152] on button "Select Items" at bounding box center [772, 156] width 97 height 29
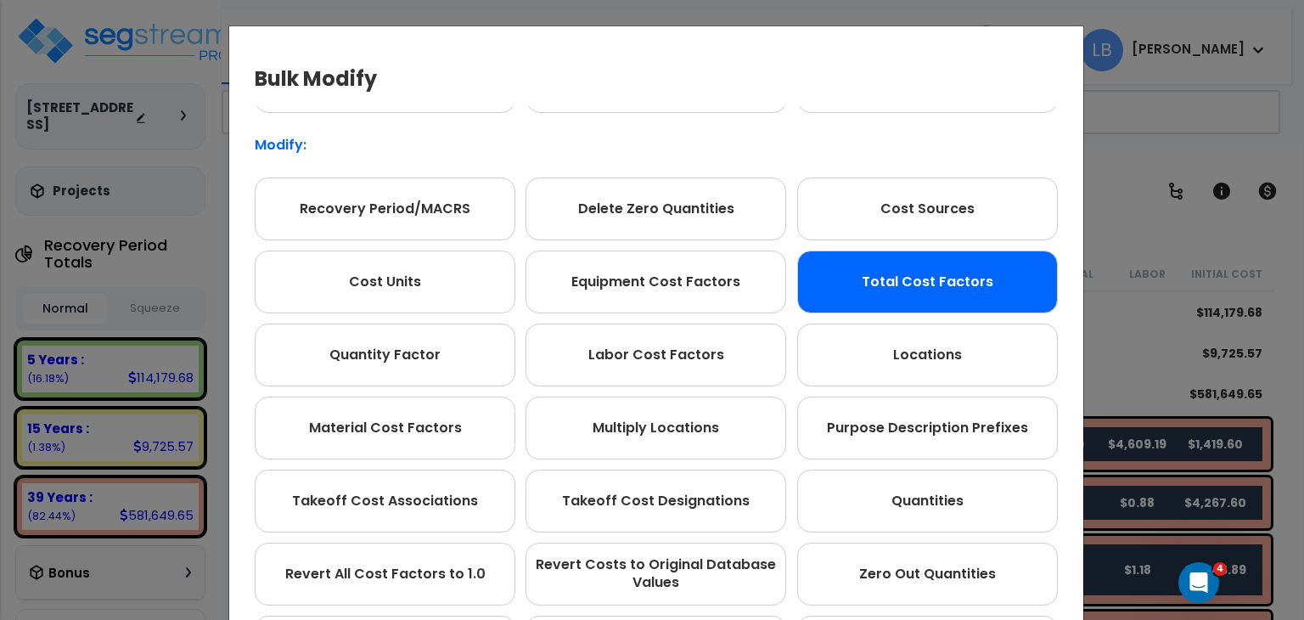
click at [853, 273] on div "Total Cost Factors" at bounding box center [927, 281] width 261 height 63
click at [871, 273] on div "Total Cost Factors" at bounding box center [927, 281] width 261 height 63
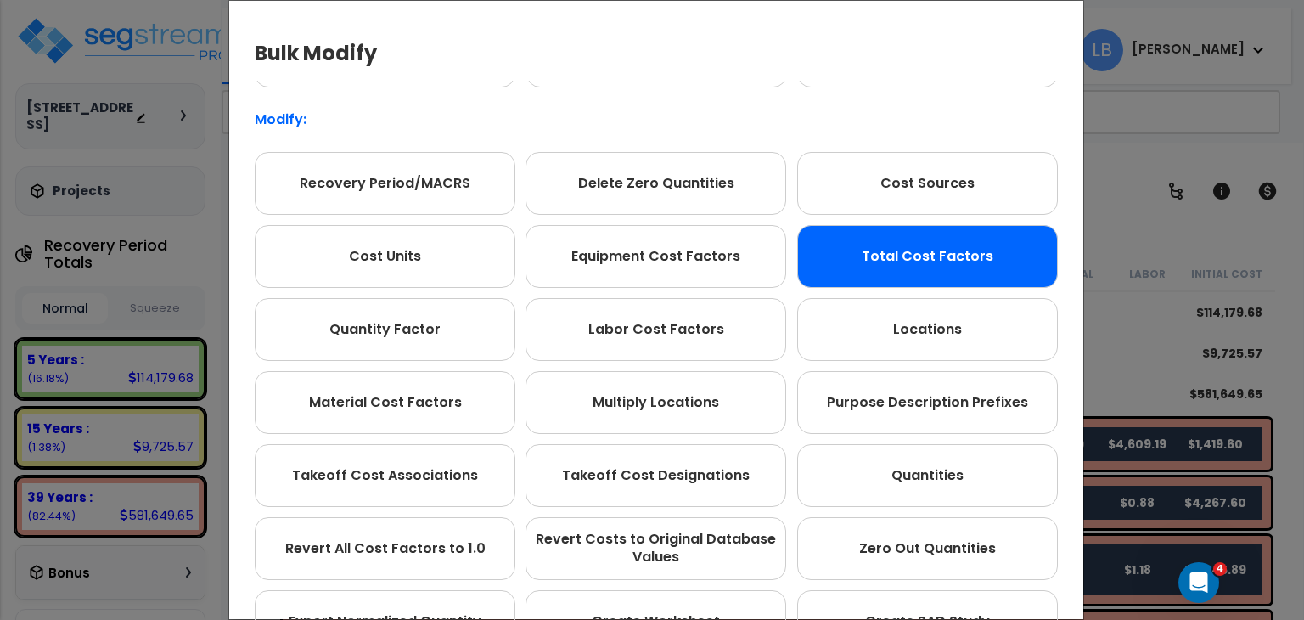
click at [290, 118] on p "Modify:" at bounding box center [656, 120] width 803 height 14
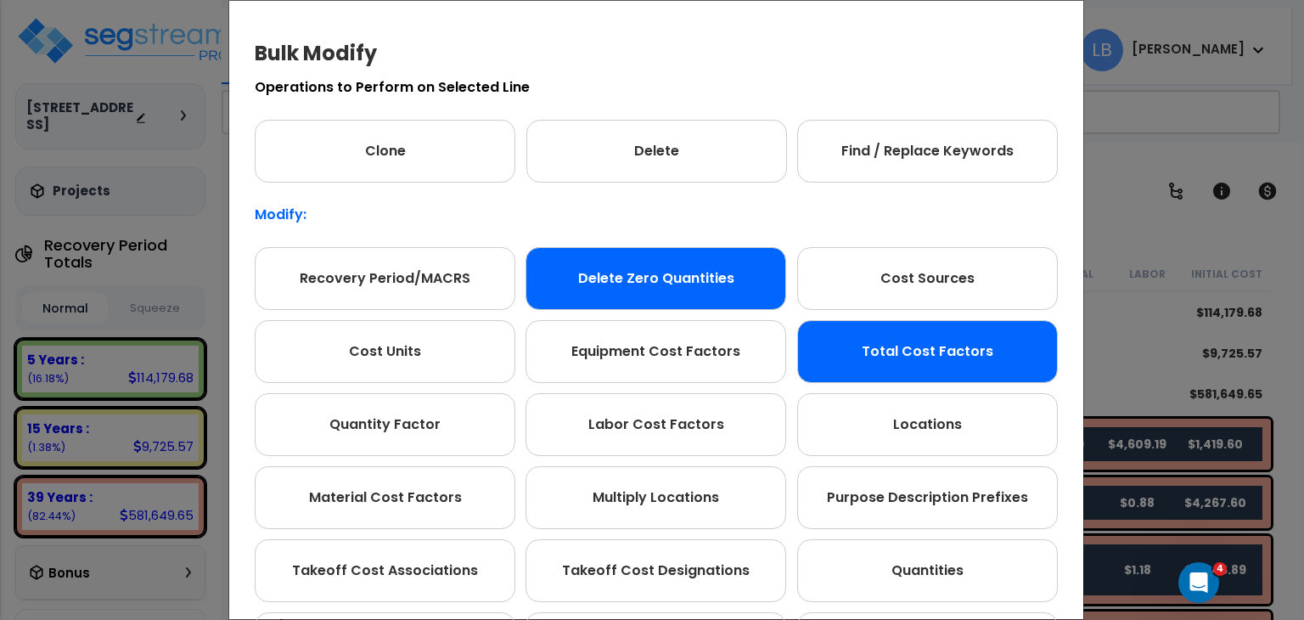
scroll to position [95, 0]
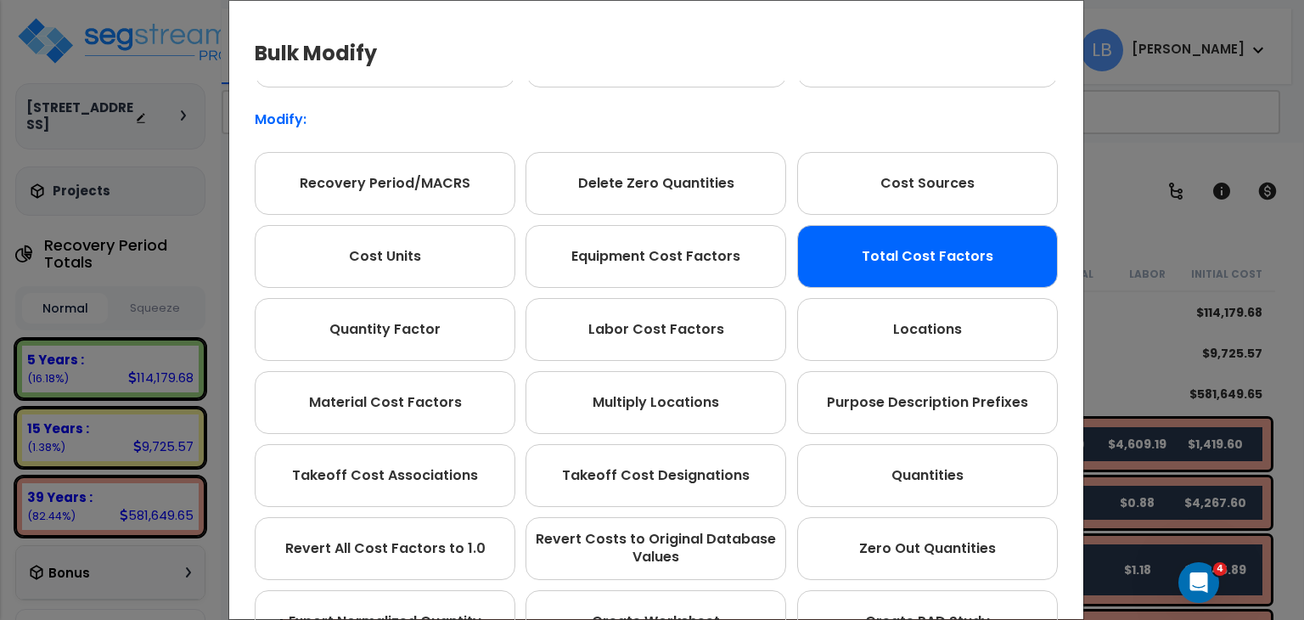
click at [1129, 153] on div "Bulk Modify Operations to Perform on Selected Line Clone Delete Find / Replace …" at bounding box center [652, 310] width 1304 height 620
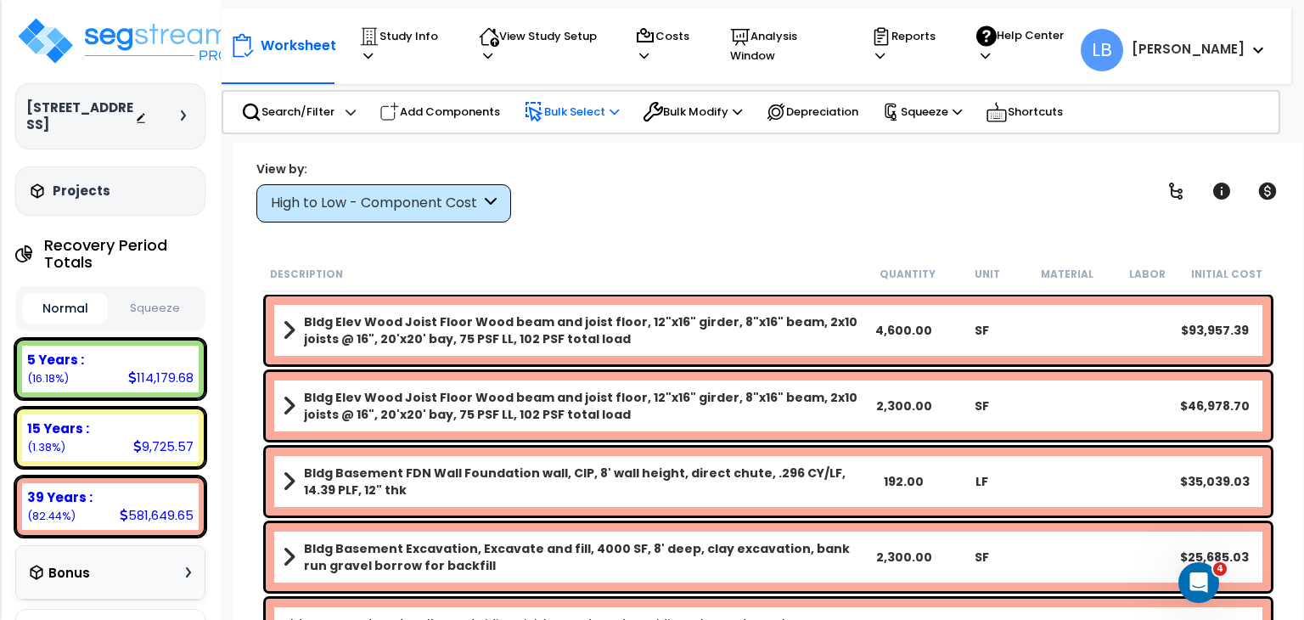
click at [583, 103] on p "Bulk Select" at bounding box center [571, 112] width 95 height 20
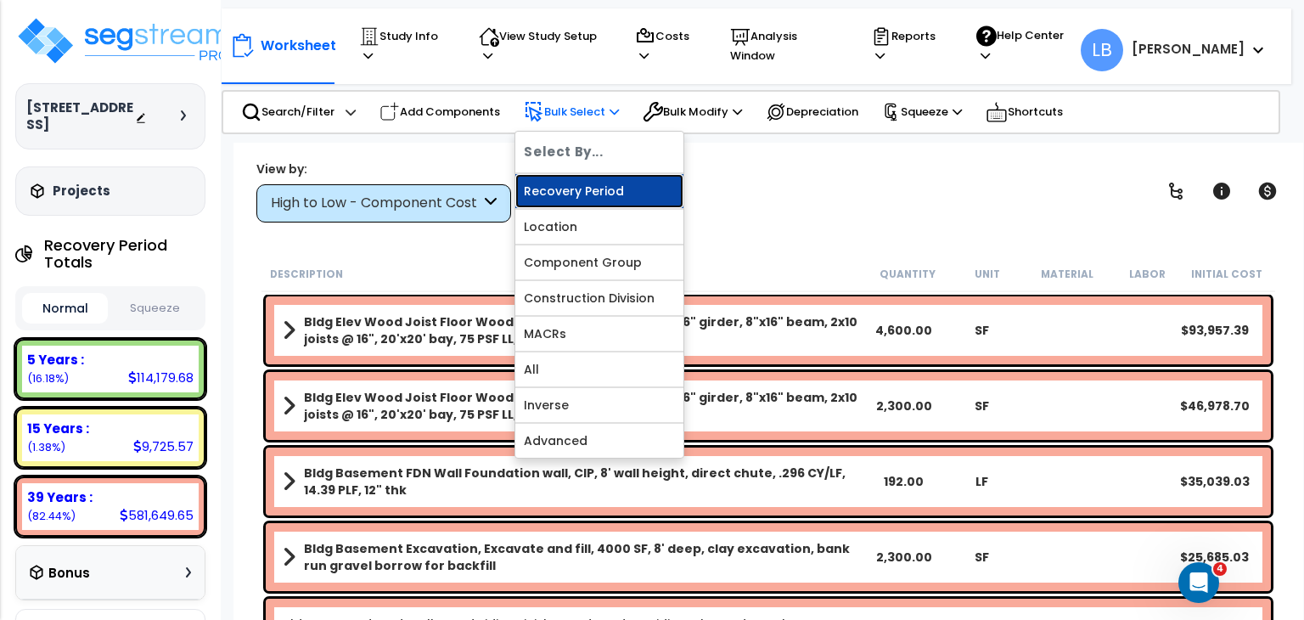
click at [577, 181] on link "Recovery Period" at bounding box center [599, 191] width 168 height 34
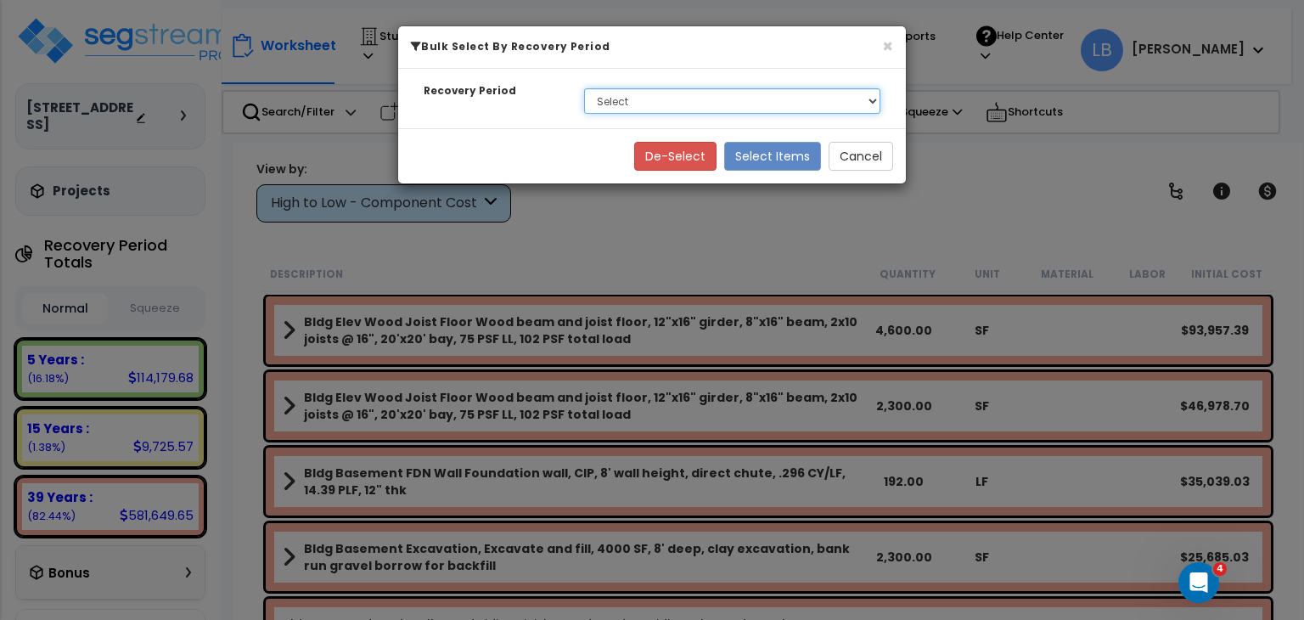
click at [646, 106] on select "Select 5 Years 15 Years 39 Years" at bounding box center [732, 100] width 296 height 25
select select "39Y"
click at [584, 88] on select "Select 5 Years 15 Years 39 Years" at bounding box center [732, 100] width 296 height 25
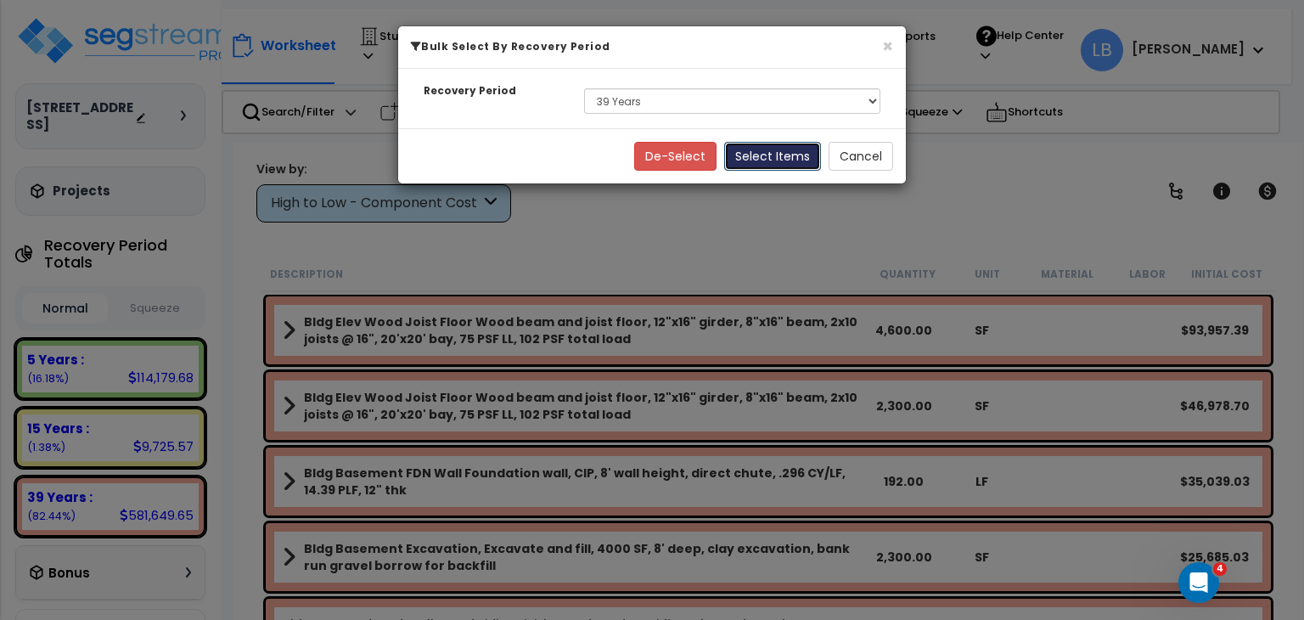
click at [759, 158] on button "Select Items" at bounding box center [772, 156] width 97 height 29
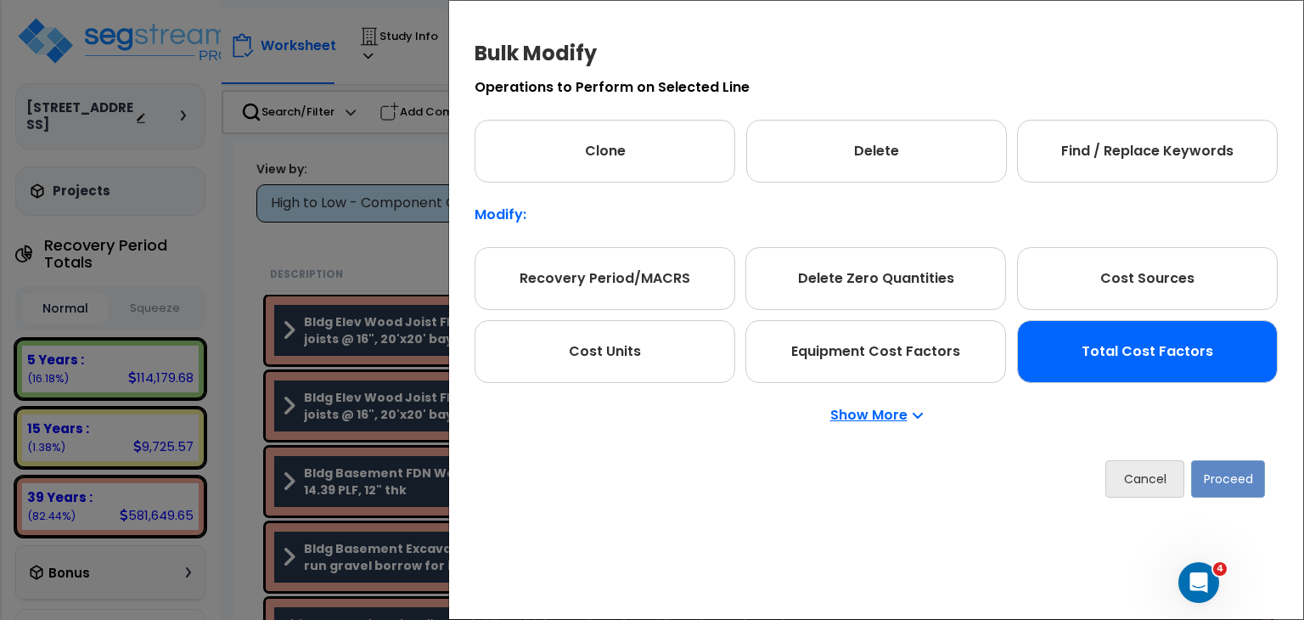
click at [1094, 340] on div "Total Cost Factors" at bounding box center [1147, 351] width 261 height 63
click at [1231, 480] on button "Proceed" at bounding box center [1228, 478] width 74 height 37
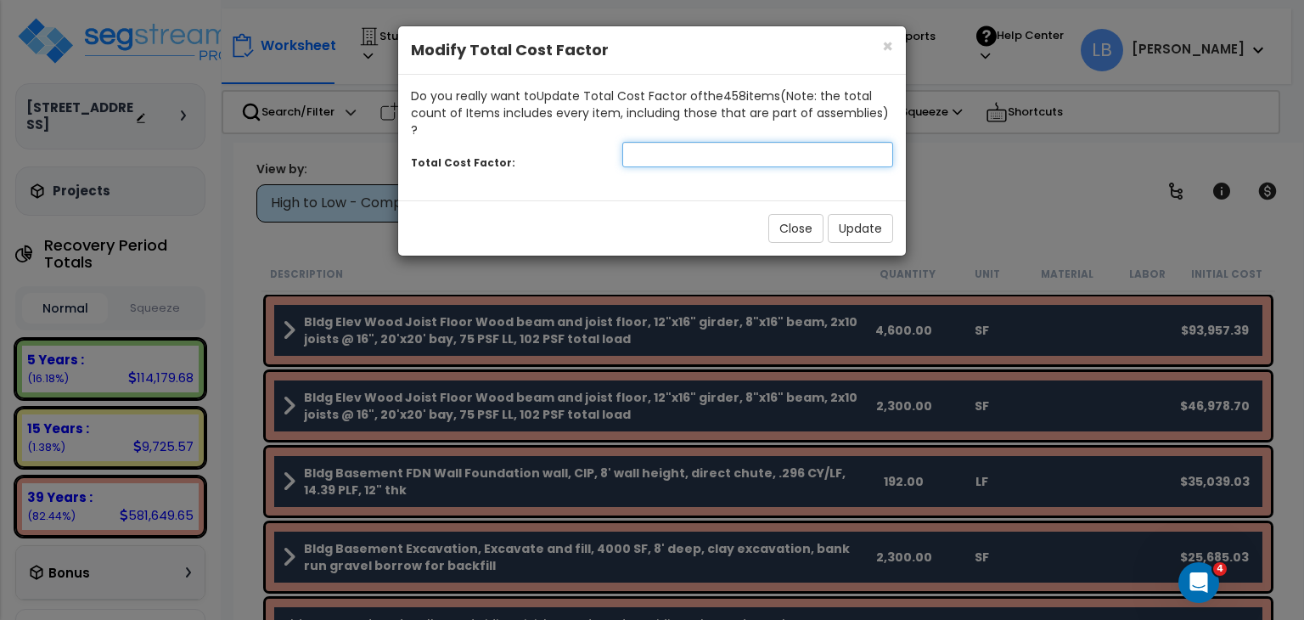
click at [751, 142] on input "number" at bounding box center [757, 154] width 271 height 25
type input "-1"
click at [877, 142] on input "-1" at bounding box center [757, 154] width 271 height 25
click at [864, 214] on button "Update" at bounding box center [860, 228] width 65 height 29
click at [864, 200] on div "Do you really want to Update Total Cost Factor of the 458 item s (Note: the tot…" at bounding box center [652, 138] width 508 height 126
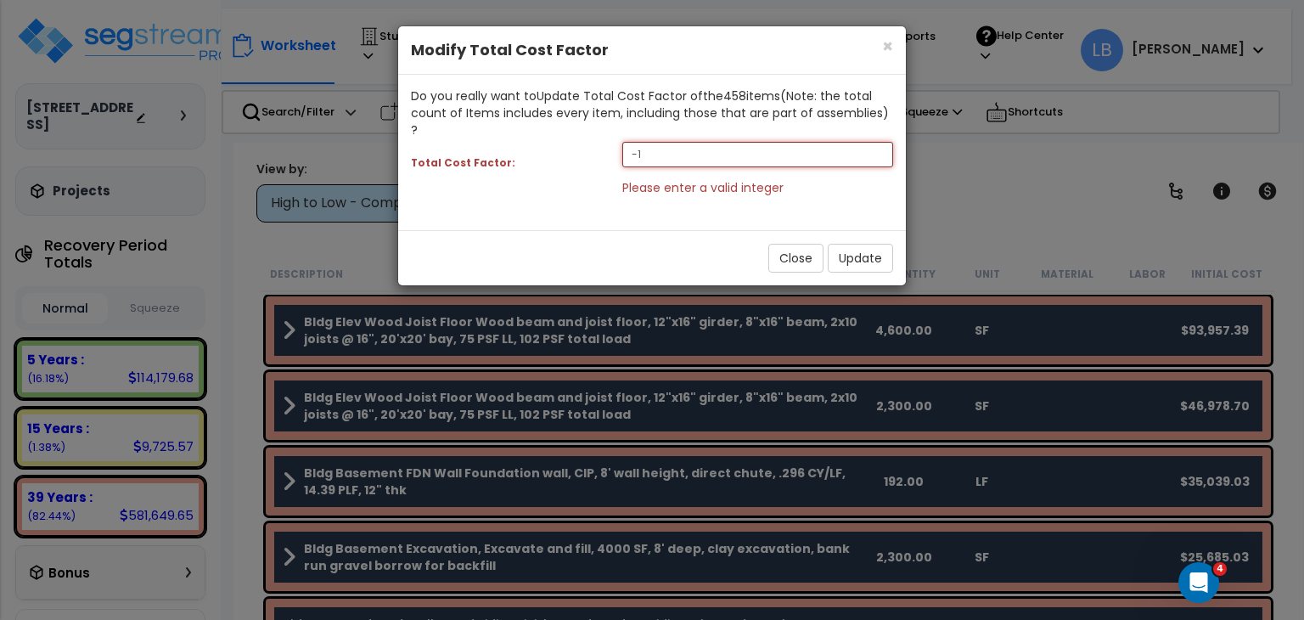
click at [764, 142] on input "-1" at bounding box center [757, 154] width 271 height 25
type input ".1"
click at [1194, 577] on icon "Open Intercom Messenger" at bounding box center [1197, 580] width 28 height 28
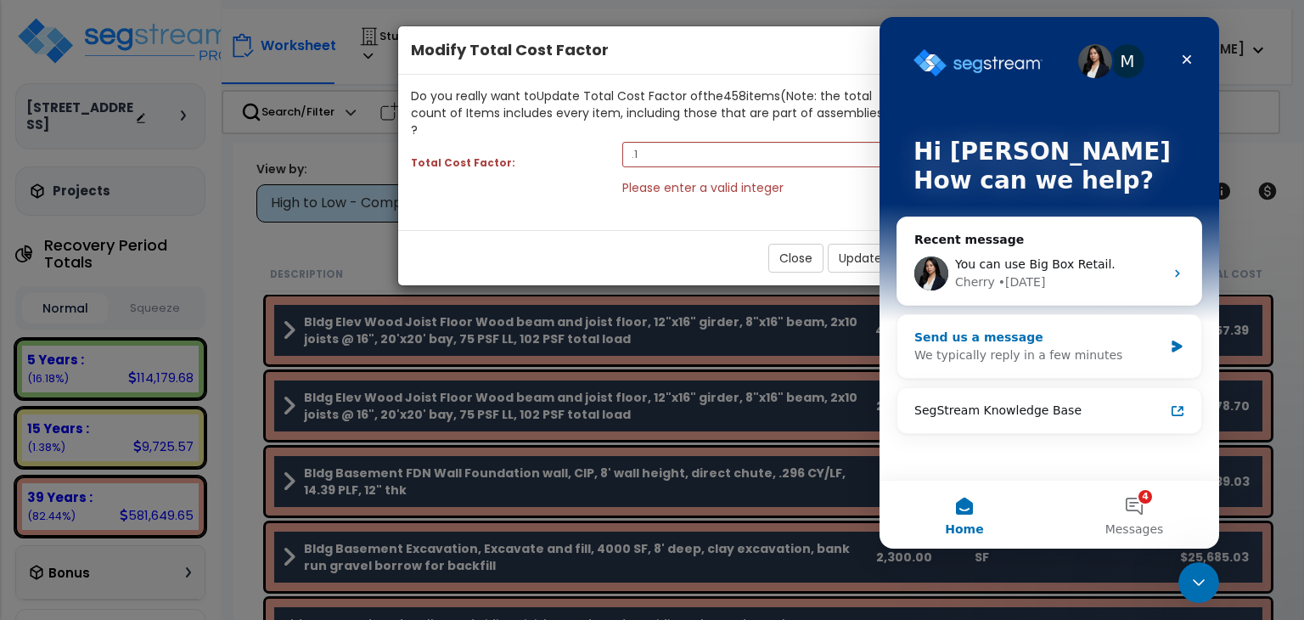
click at [997, 335] on div "Send us a message" at bounding box center [1038, 338] width 249 height 18
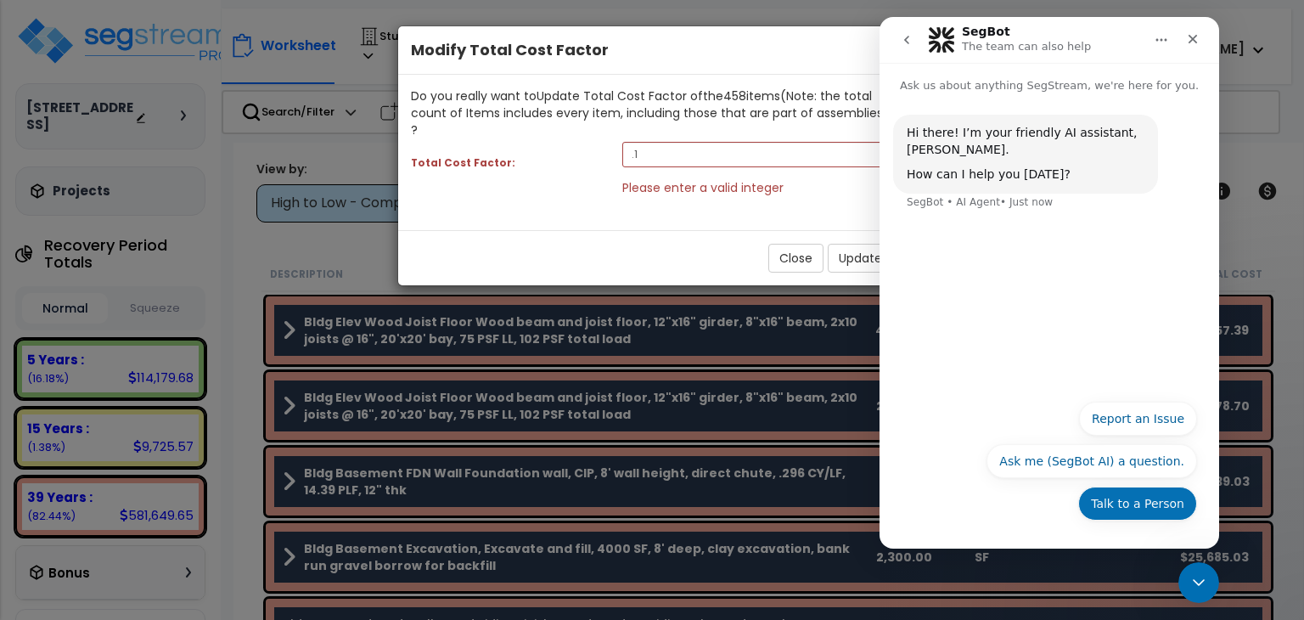
click at [1113, 501] on button "Talk to a Person" at bounding box center [1137, 504] width 119 height 34
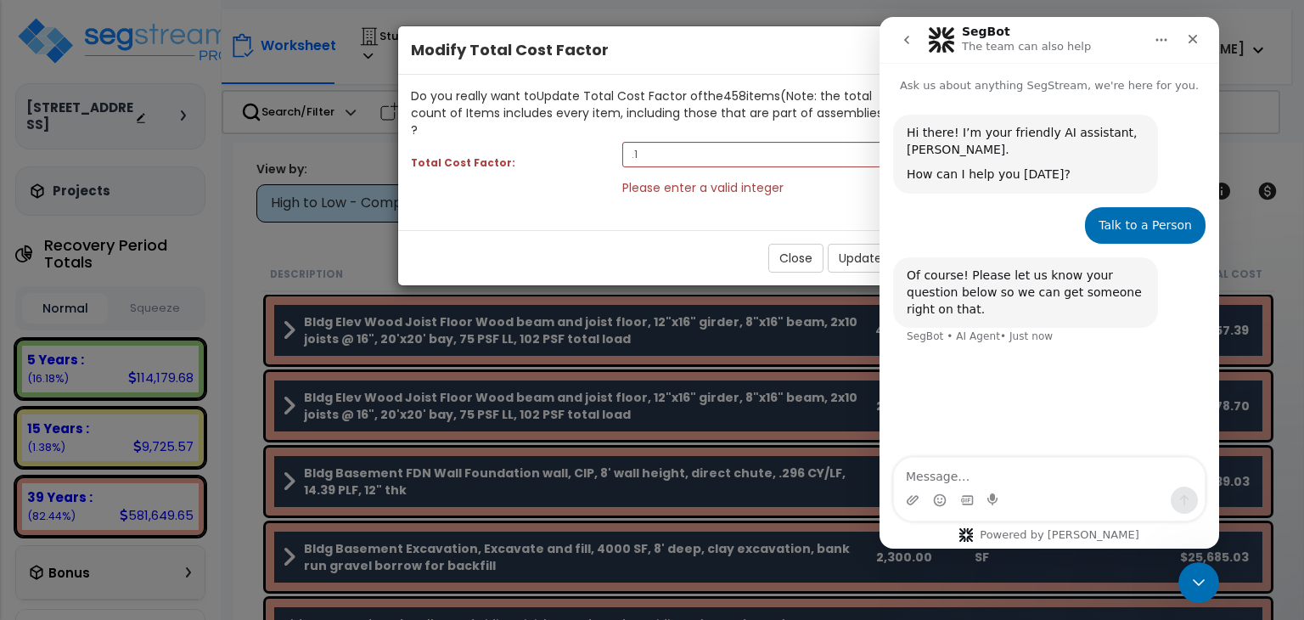
click at [968, 473] on textarea "Message…" at bounding box center [1049, 472] width 311 height 29
type textarea "i"
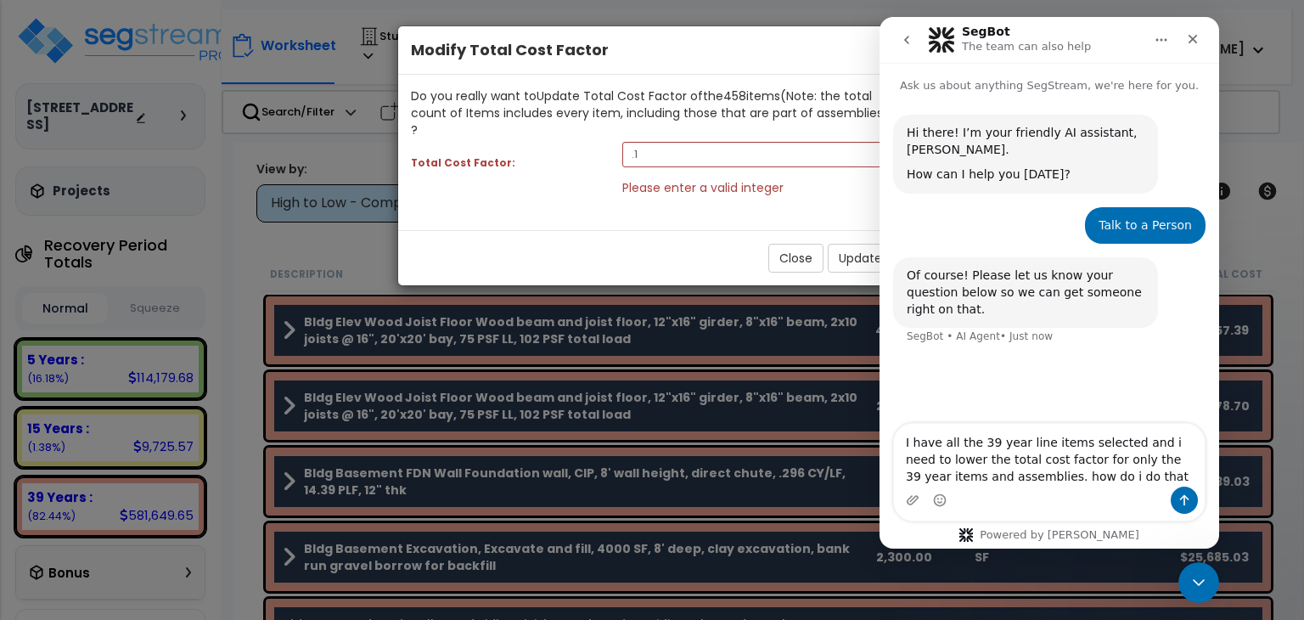
type textarea "I have all the 39 year line items selected and i need to lower the total cost f…"
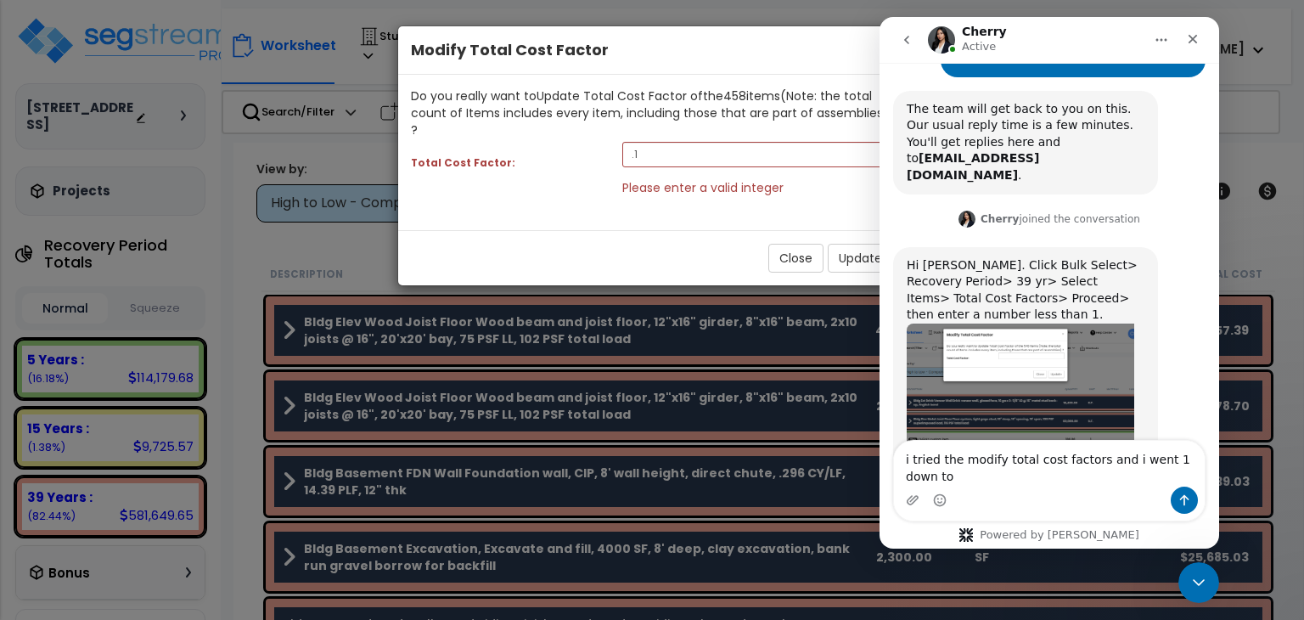
scroll to position [369, 0]
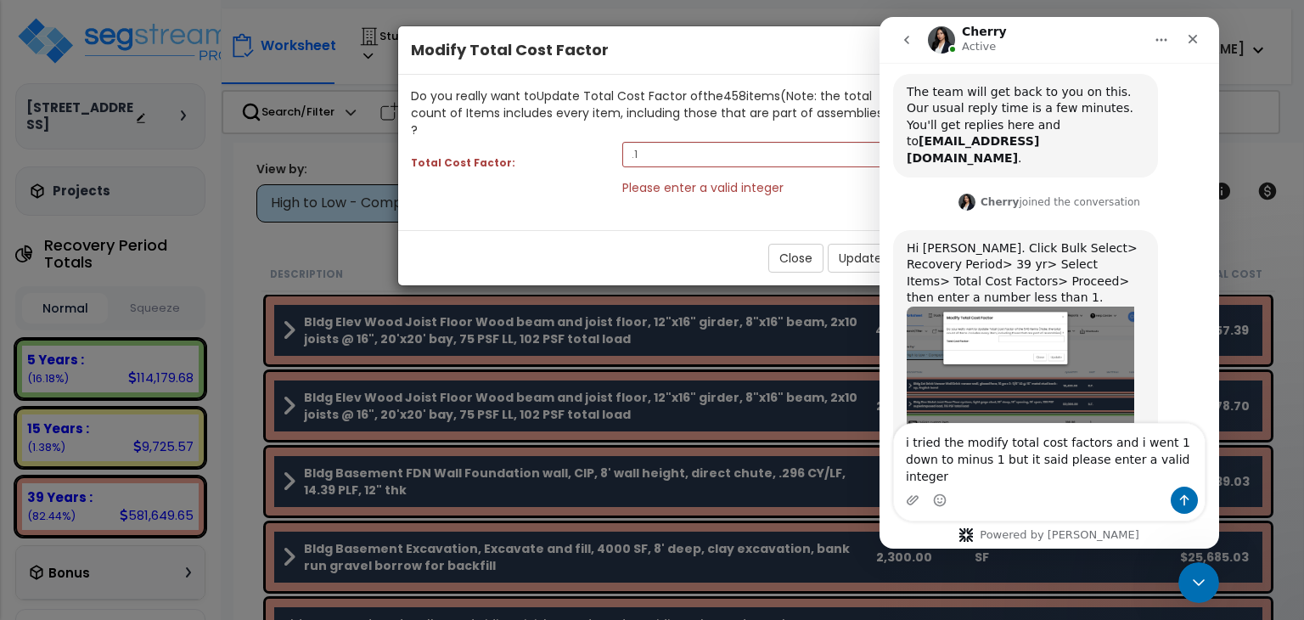
type textarea "i tried the modify total cost factors and i went 1 down to minus 1 but it said …"
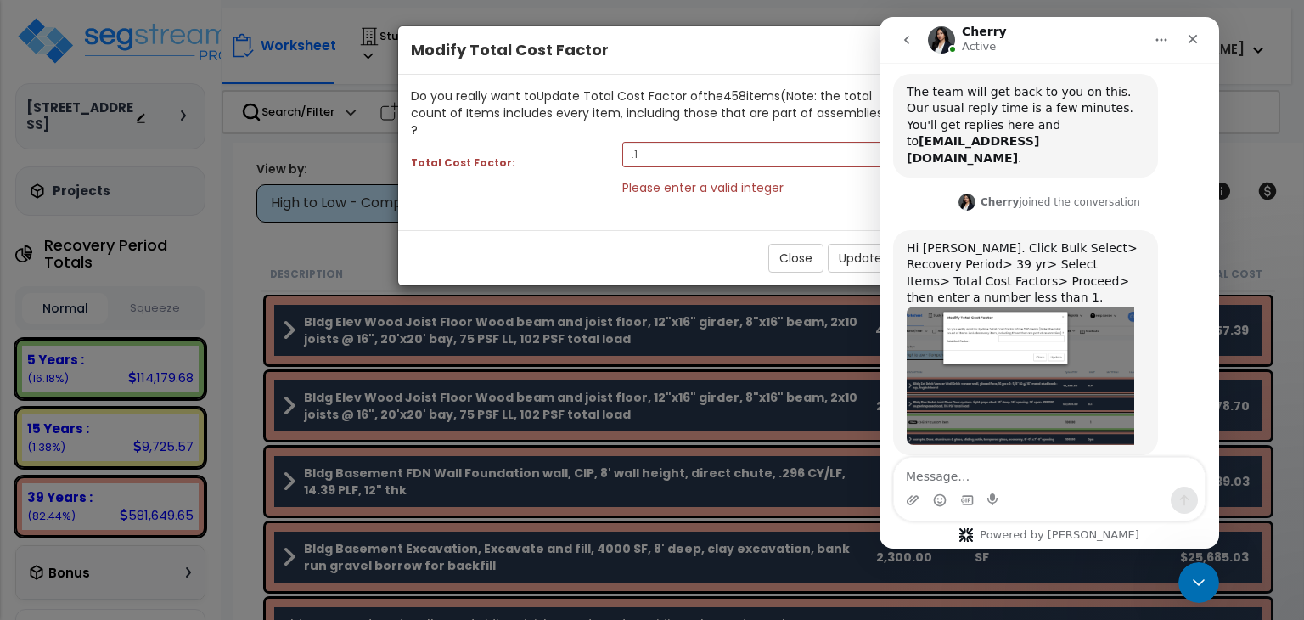
scroll to position [436, 0]
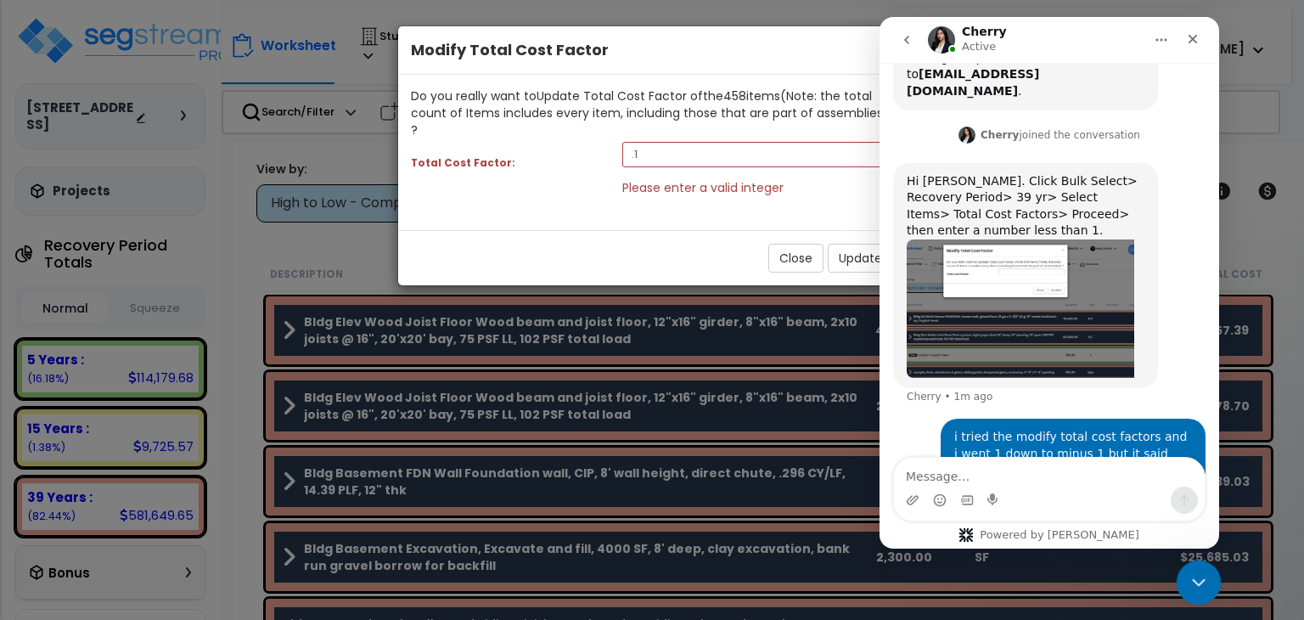
click at [1205, 573] on icon "Close Intercom Messenger" at bounding box center [1196, 580] width 20 height 20
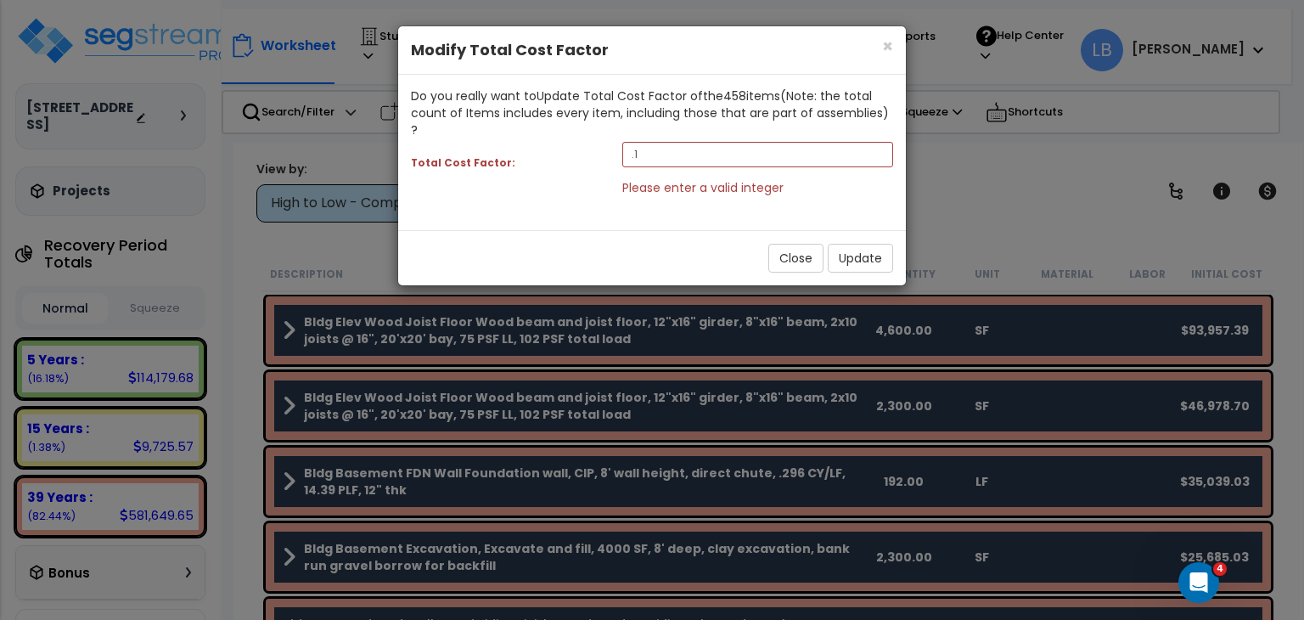
scroll to position [435, 0]
click at [727, 142] on input ".1" at bounding box center [757, 154] width 271 height 25
type input "-1"
click at [876, 142] on input "-1" at bounding box center [757, 154] width 271 height 25
type input ".08"
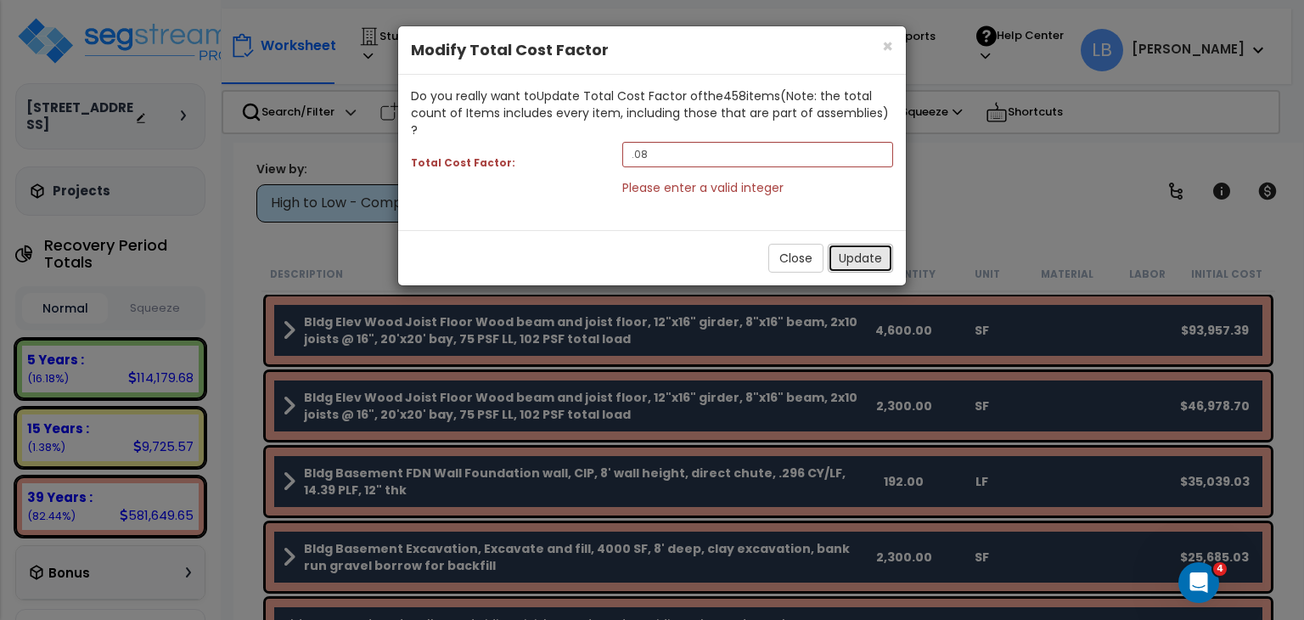
click at [875, 244] on button "Update" at bounding box center [860, 258] width 65 height 29
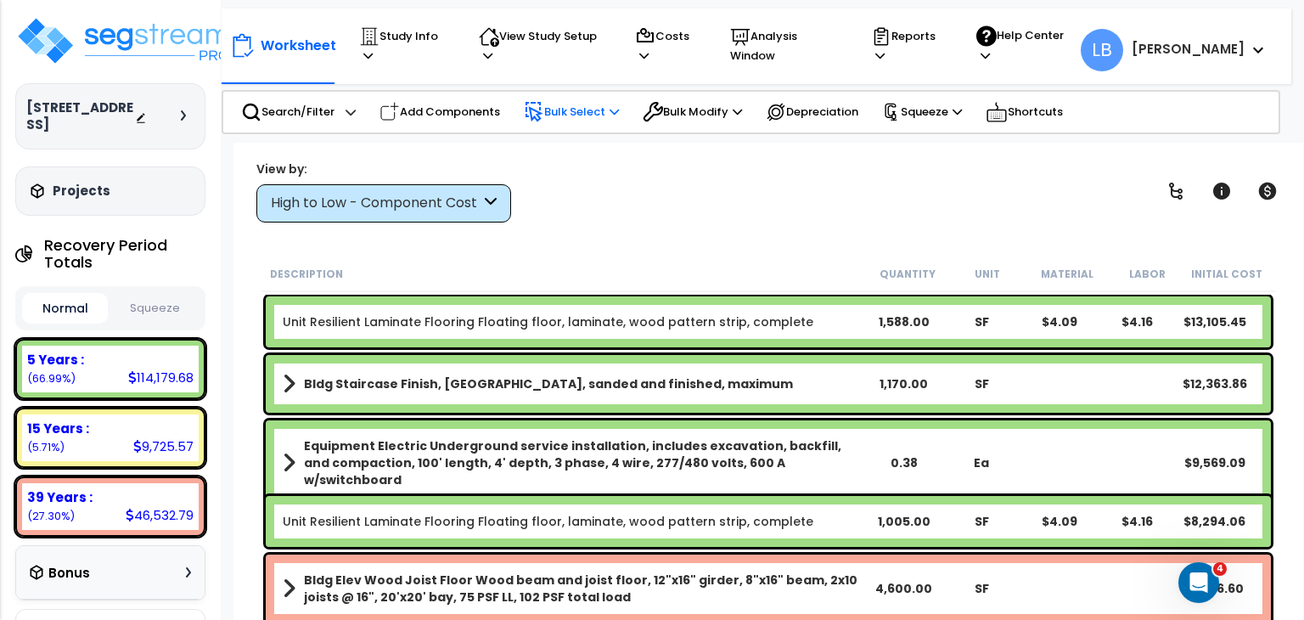
click at [560, 108] on p "Bulk Select" at bounding box center [571, 112] width 95 height 20
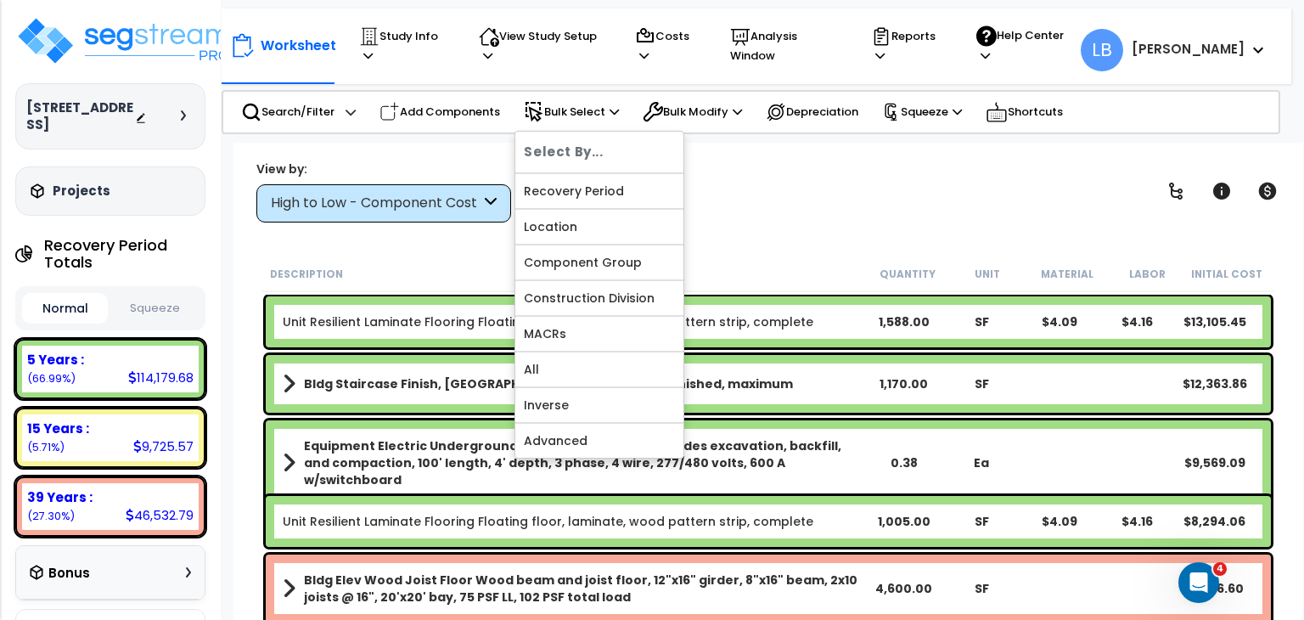
click at [771, 205] on div "View by: High to Low - Component Cost High to Low - Component Cost" at bounding box center [768, 191] width 1036 height 63
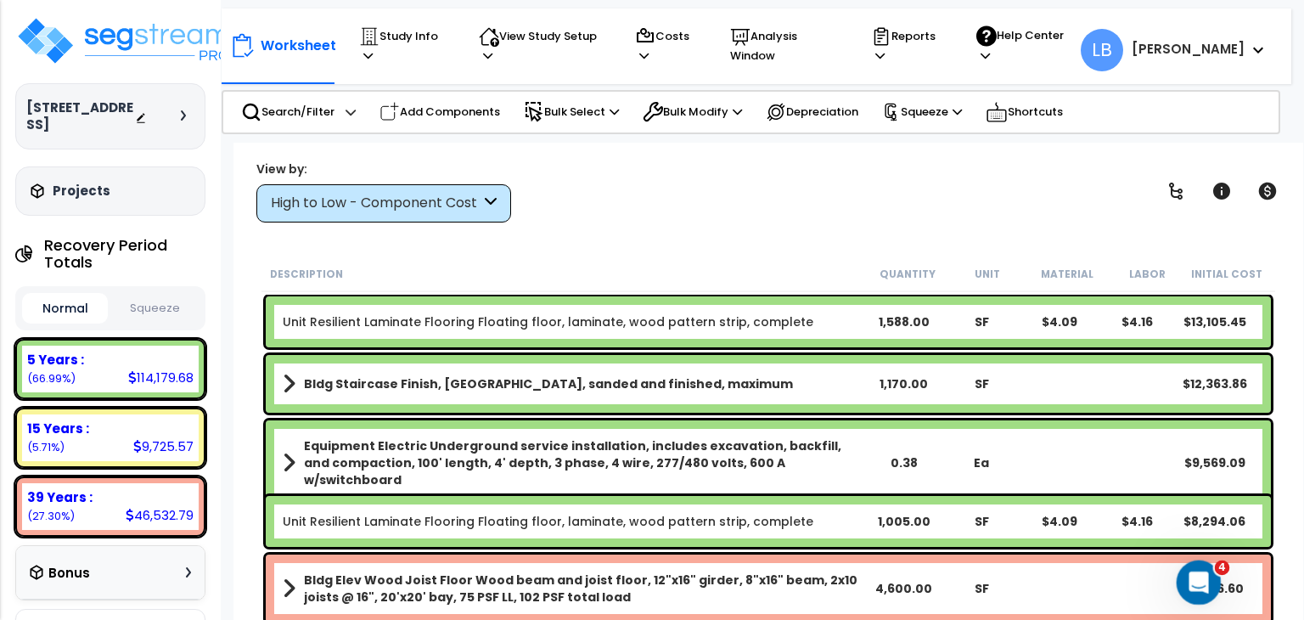
click at [1198, 571] on icon "Open Intercom Messenger" at bounding box center [1197, 580] width 28 height 28
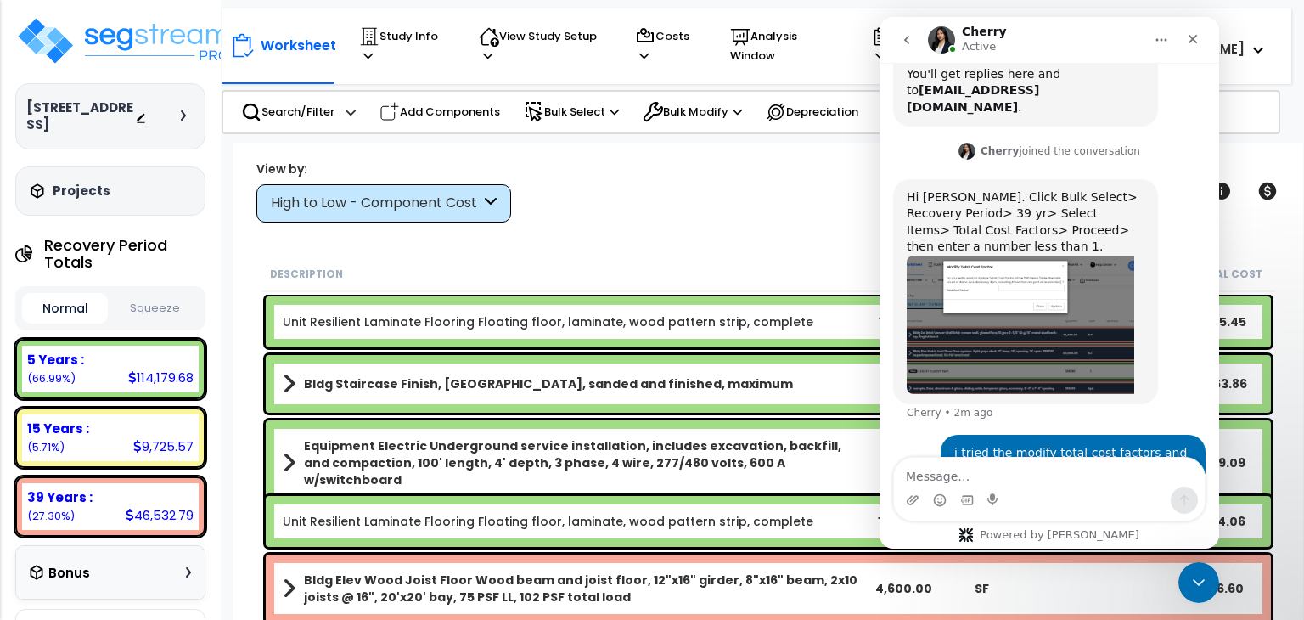
scroll to position [436, 0]
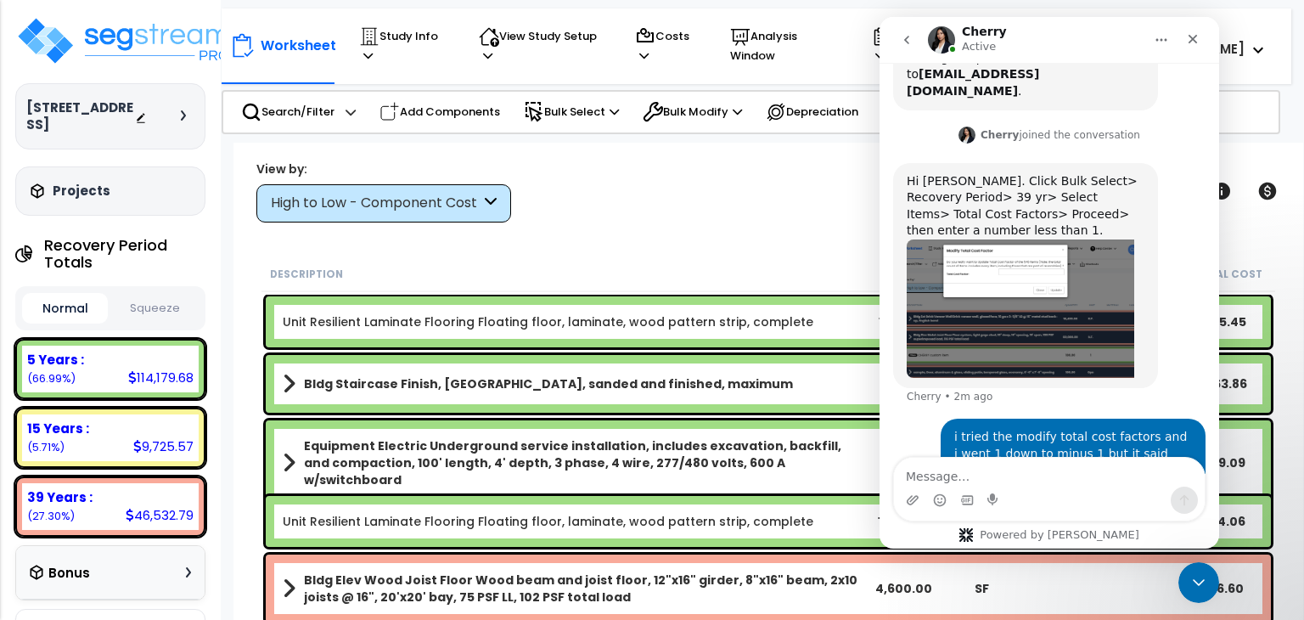
click at [975, 474] on textarea "Message…" at bounding box center [1049, 472] width 311 height 29
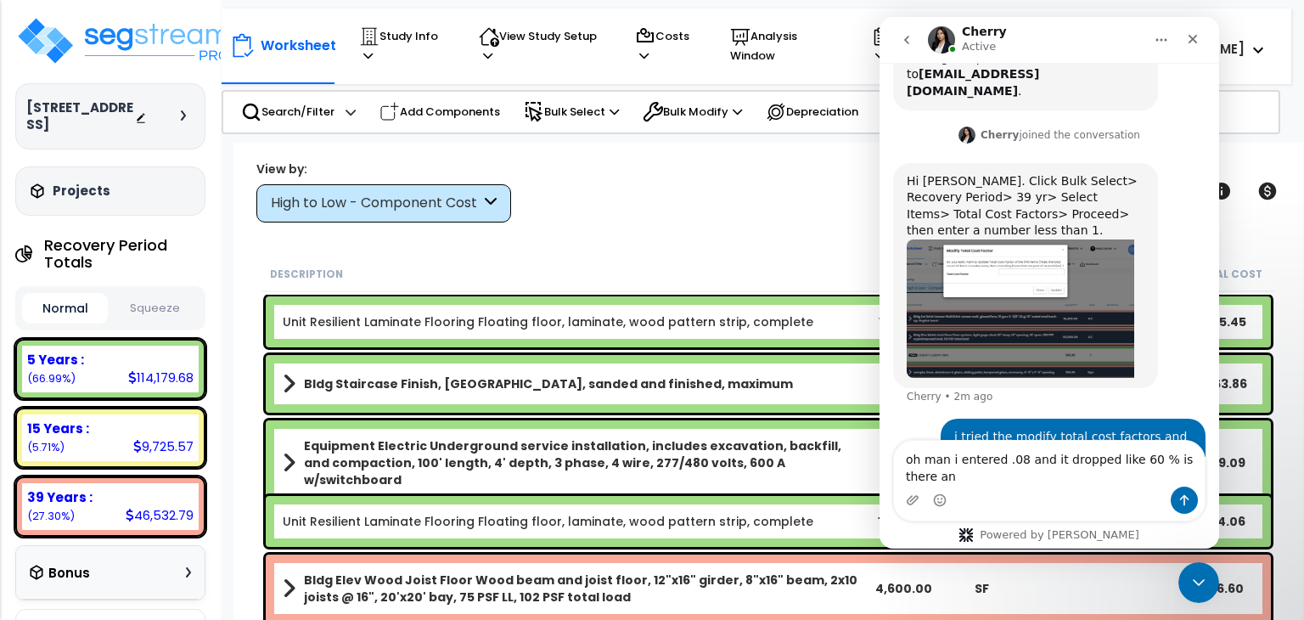
scroll to position [453, 0]
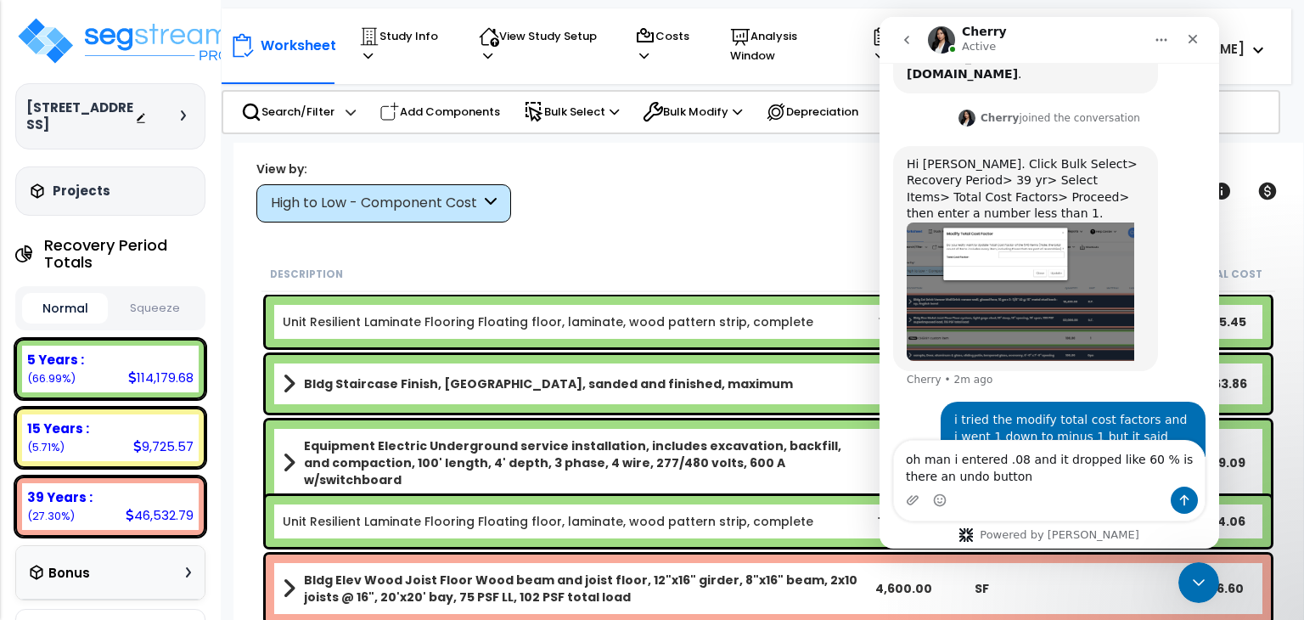
type textarea "oh man i entered .08 and it dropped like 60 % is there an undo button?"
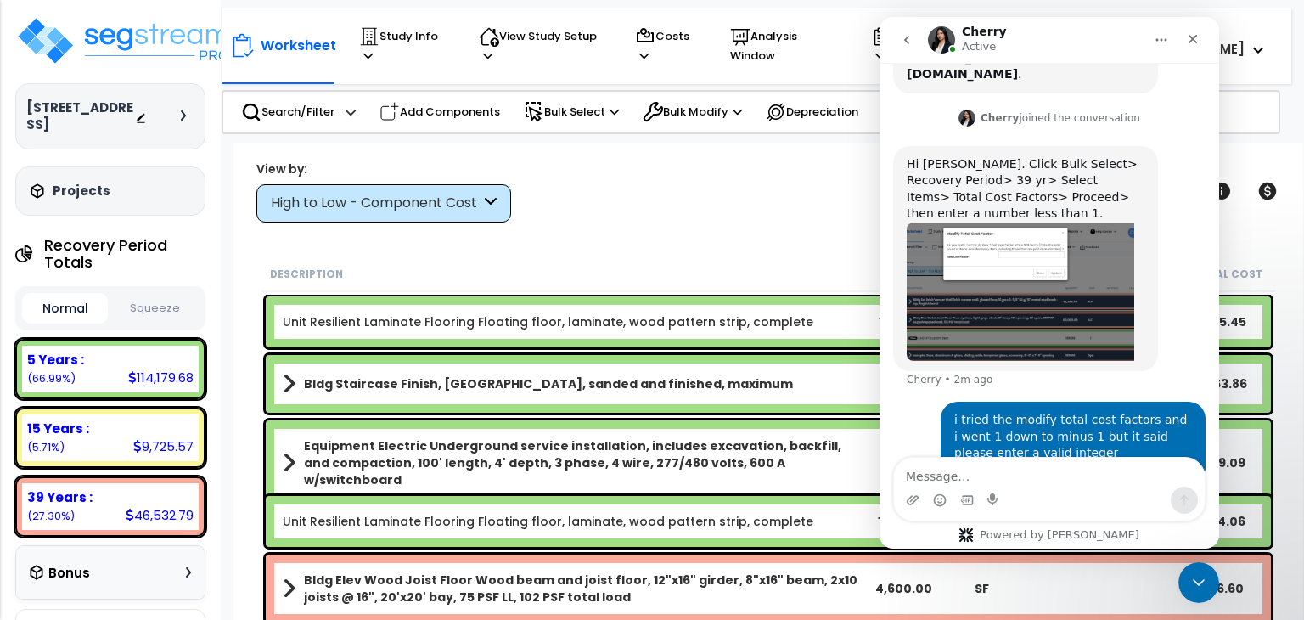
scroll to position [491, 0]
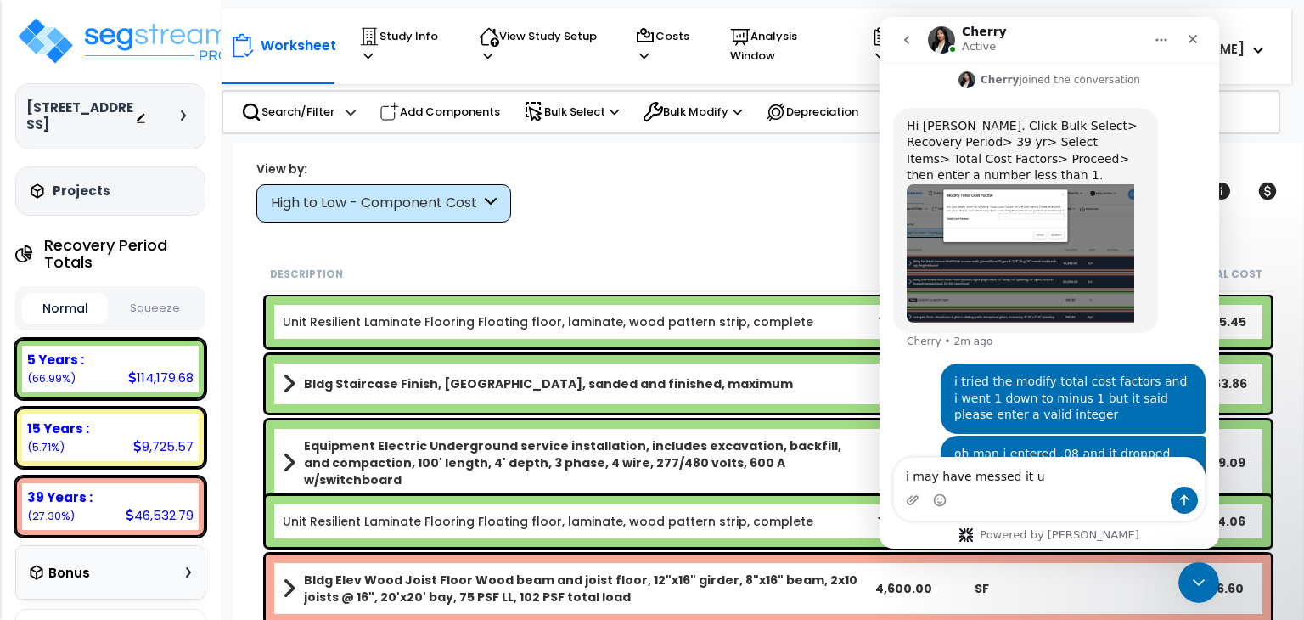
type textarea "i may have messed it up"
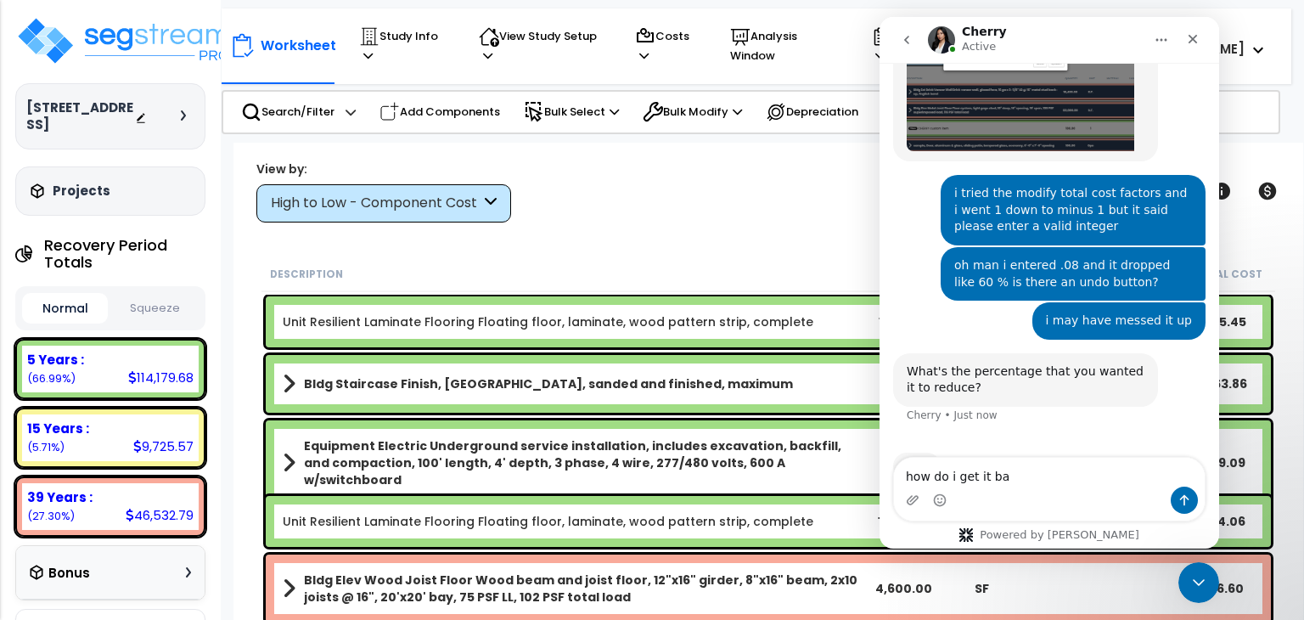
scroll to position [597, 0]
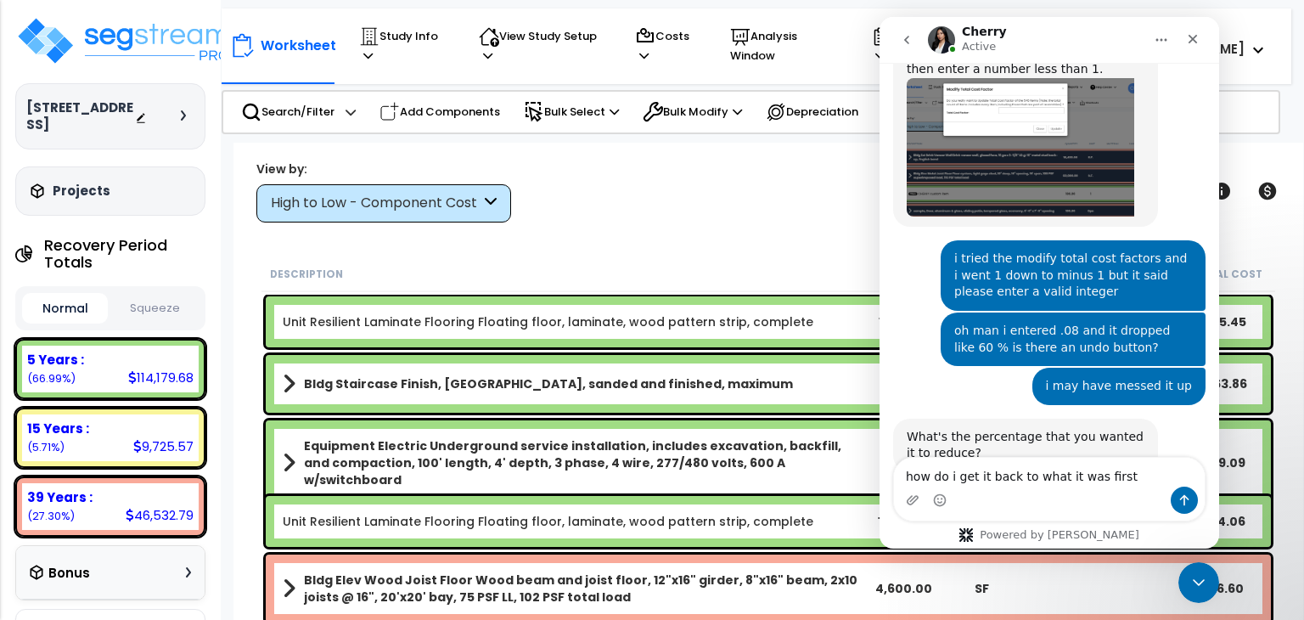
type textarea "how do i get it back to what it was first?"
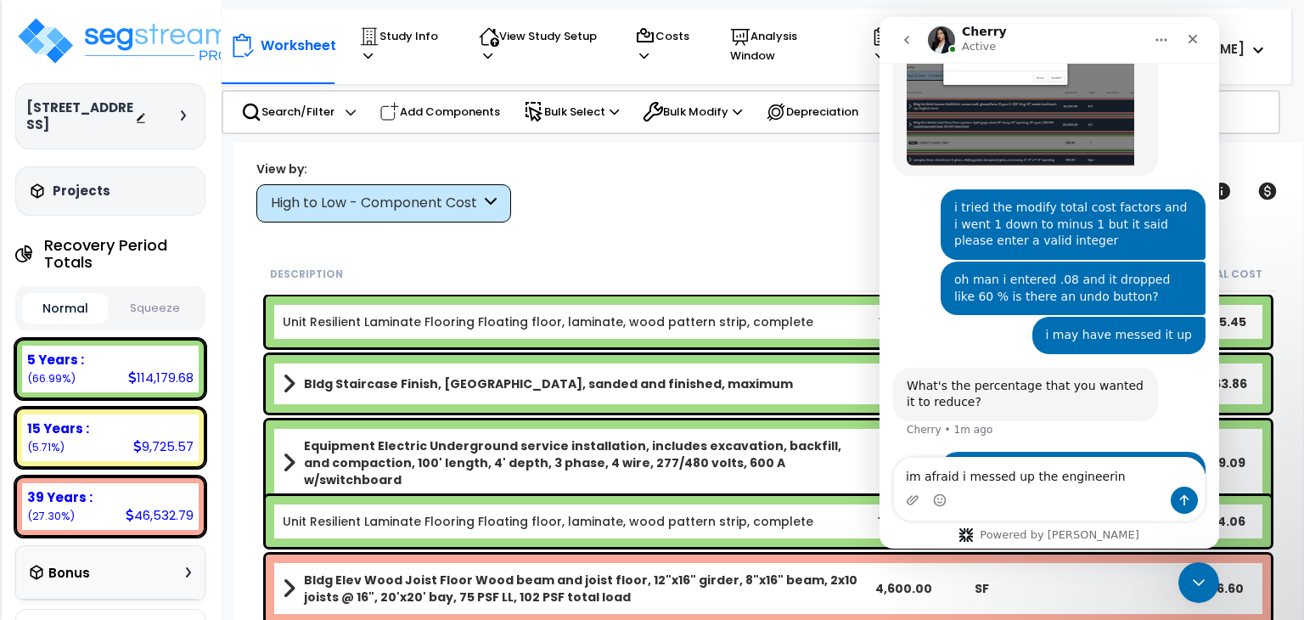
type textarea "im afraid i messed up the engineering"
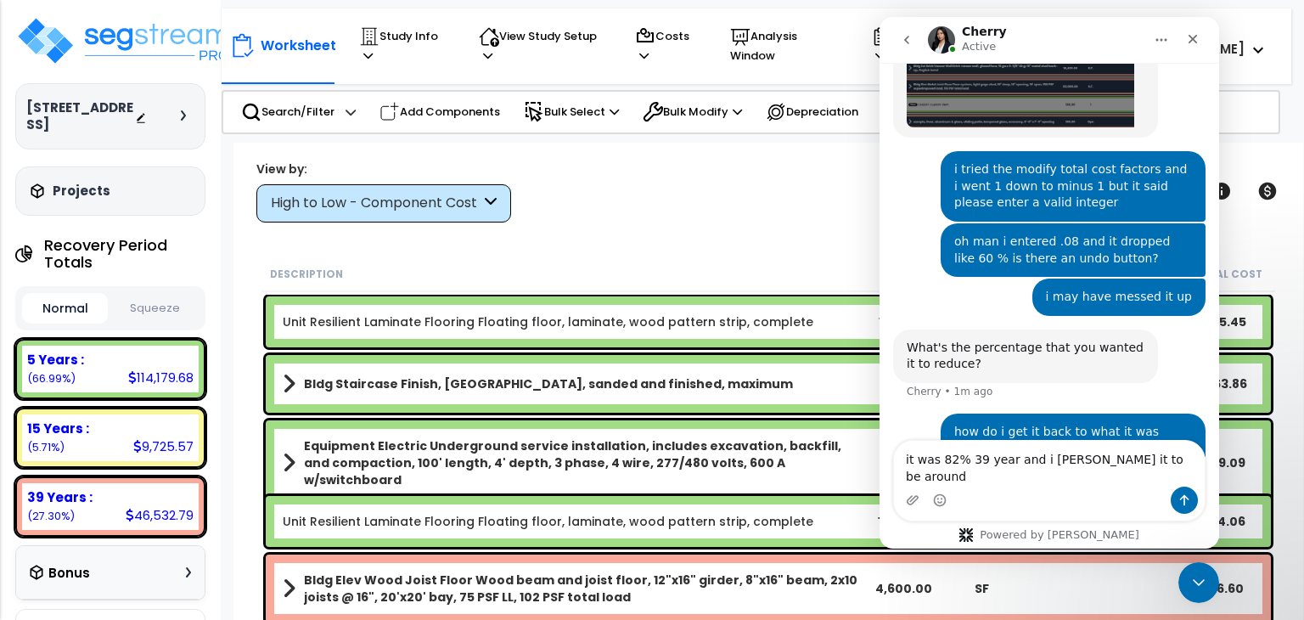
scroll to position [751, 0]
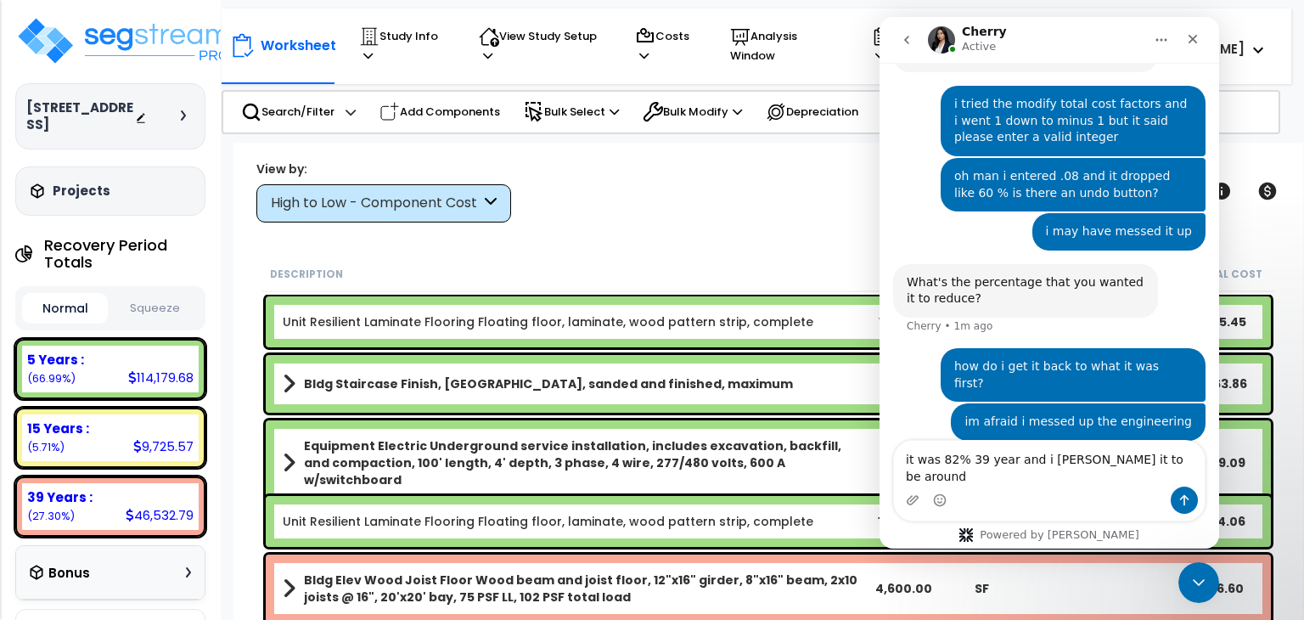
click at [1050, 479] on textarea "it was 82% 39 year and i ned it to be around" at bounding box center [1049, 464] width 311 height 46
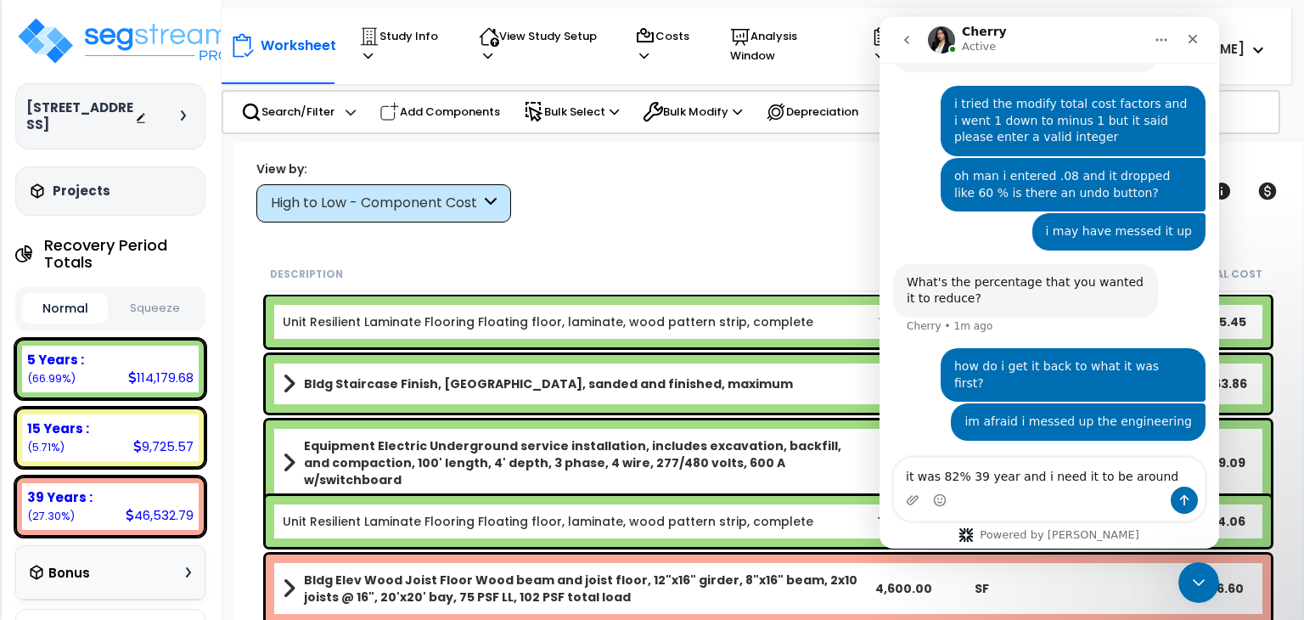
click at [1145, 476] on textarea "it was 82% 39 year and i need it to be around" at bounding box center [1049, 472] width 311 height 29
type textarea "it was 82% 39 year and i need it to be around 77%"
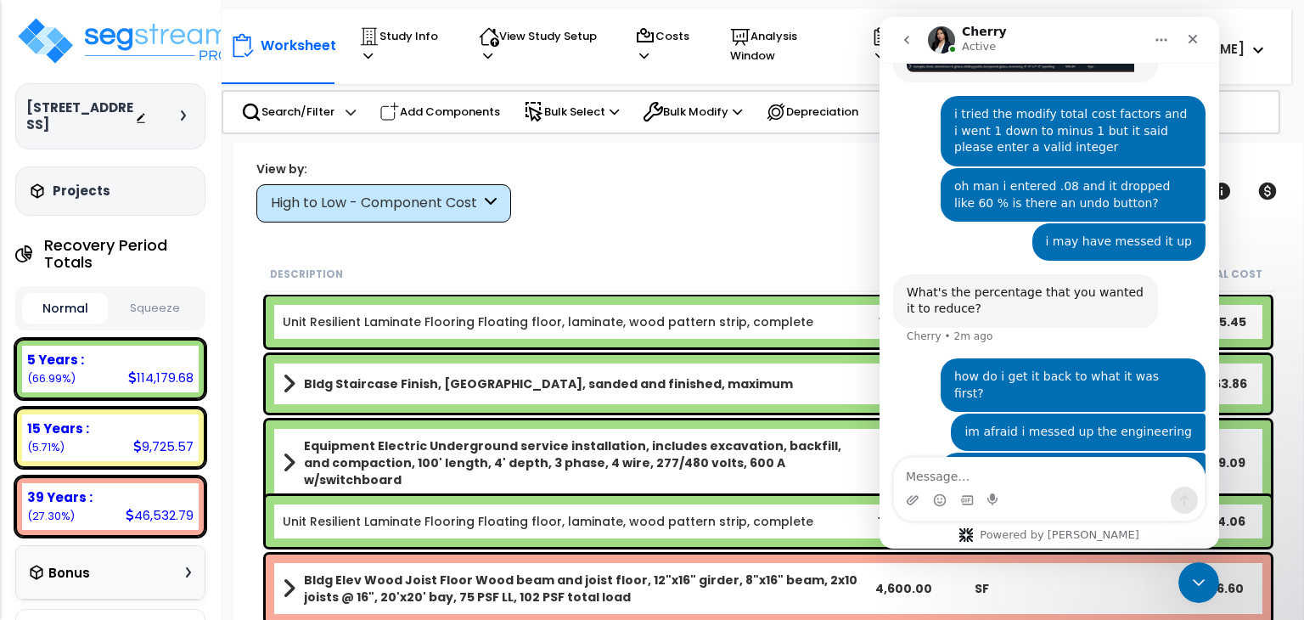
scroll to position [807, 0]
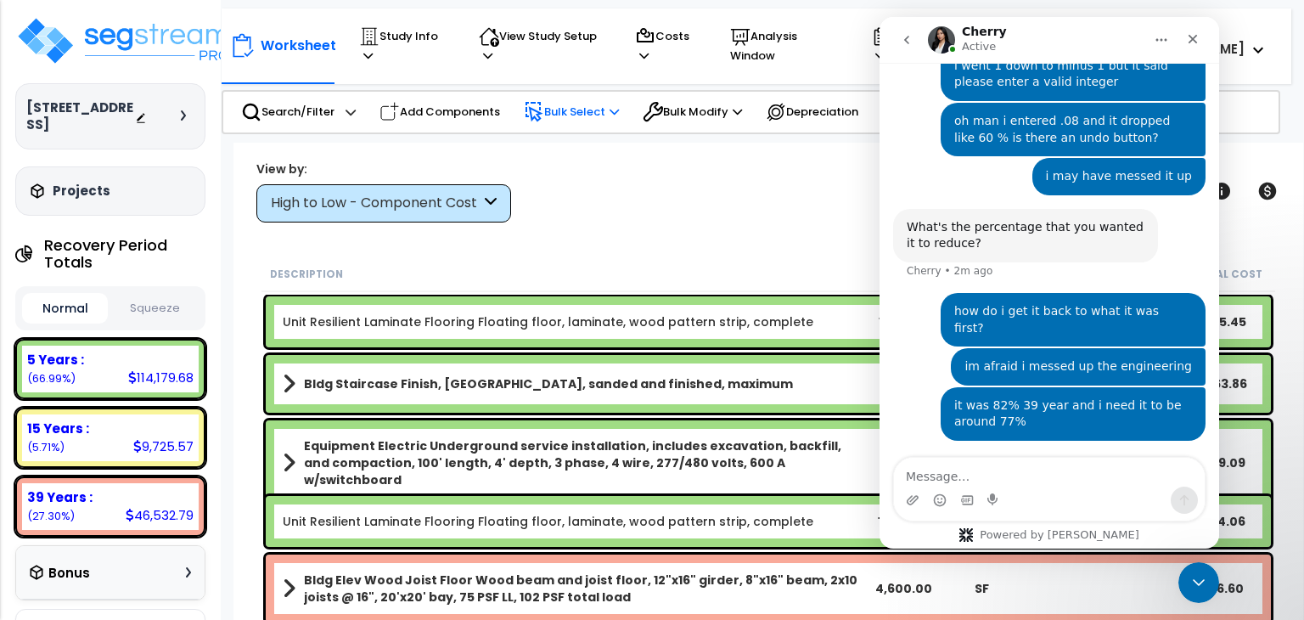
click at [579, 103] on p "Bulk Select" at bounding box center [571, 112] width 95 height 20
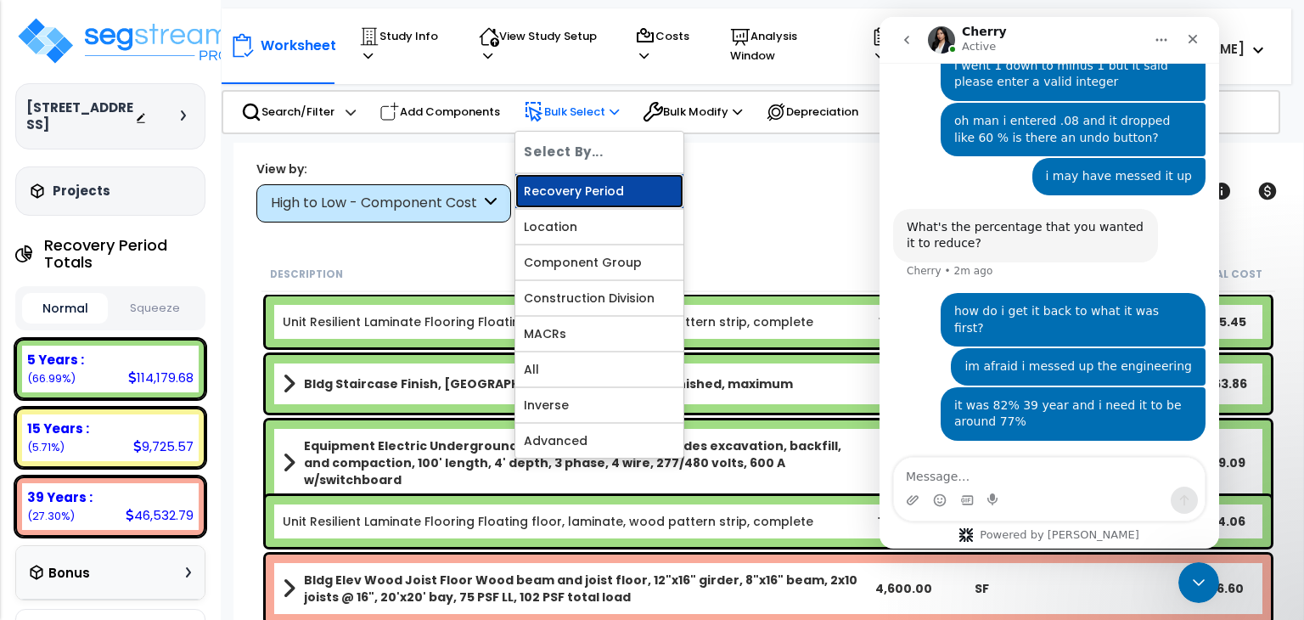
click at [591, 185] on link "Recovery Period" at bounding box center [599, 191] width 168 height 34
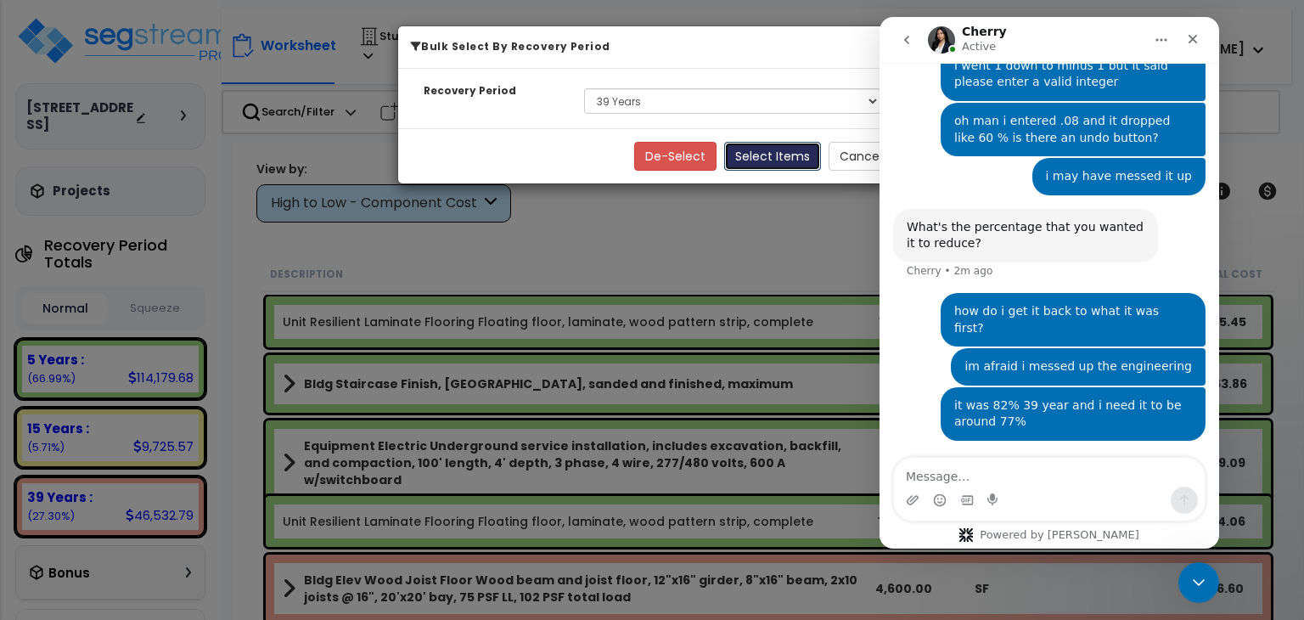
click at [747, 151] on button "Select Items" at bounding box center [772, 156] width 97 height 29
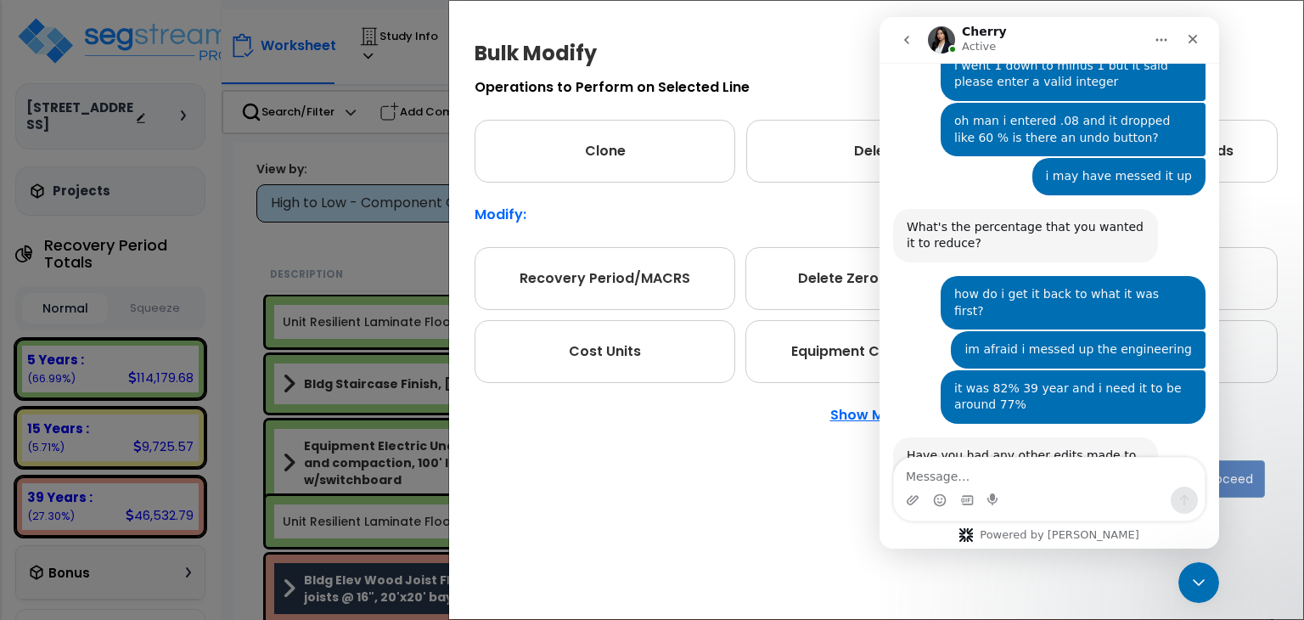
scroll to position [825, 0]
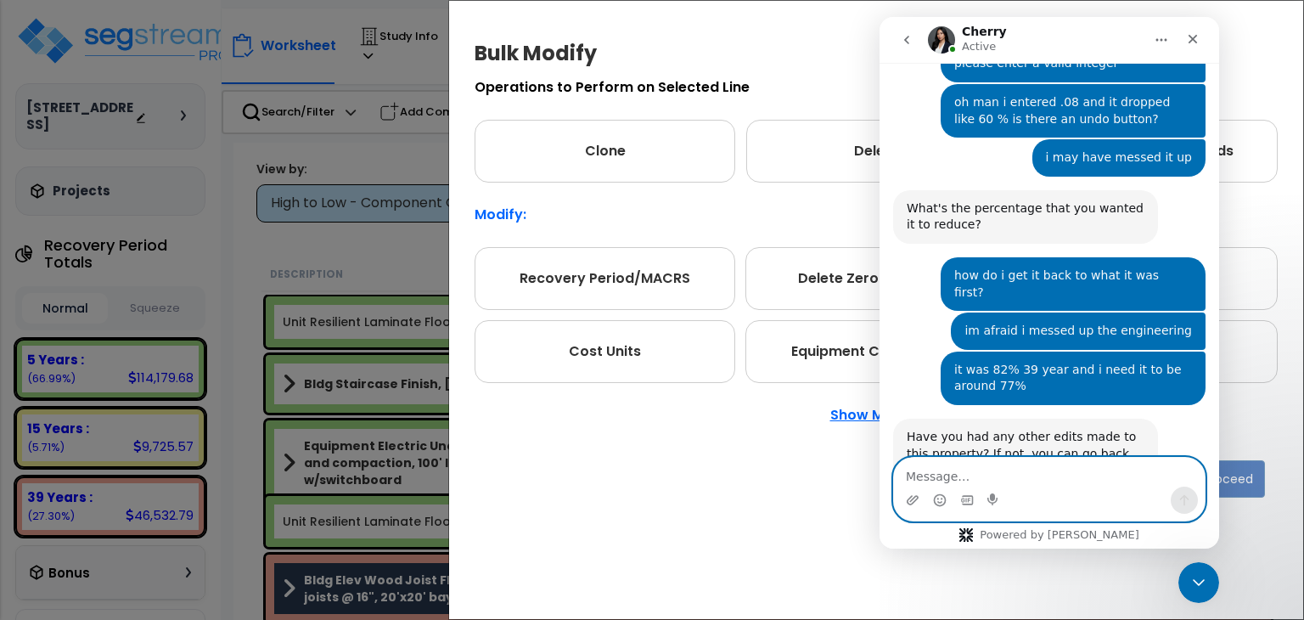
click at [1021, 476] on textarea "Message…" at bounding box center [1049, 472] width 311 height 29
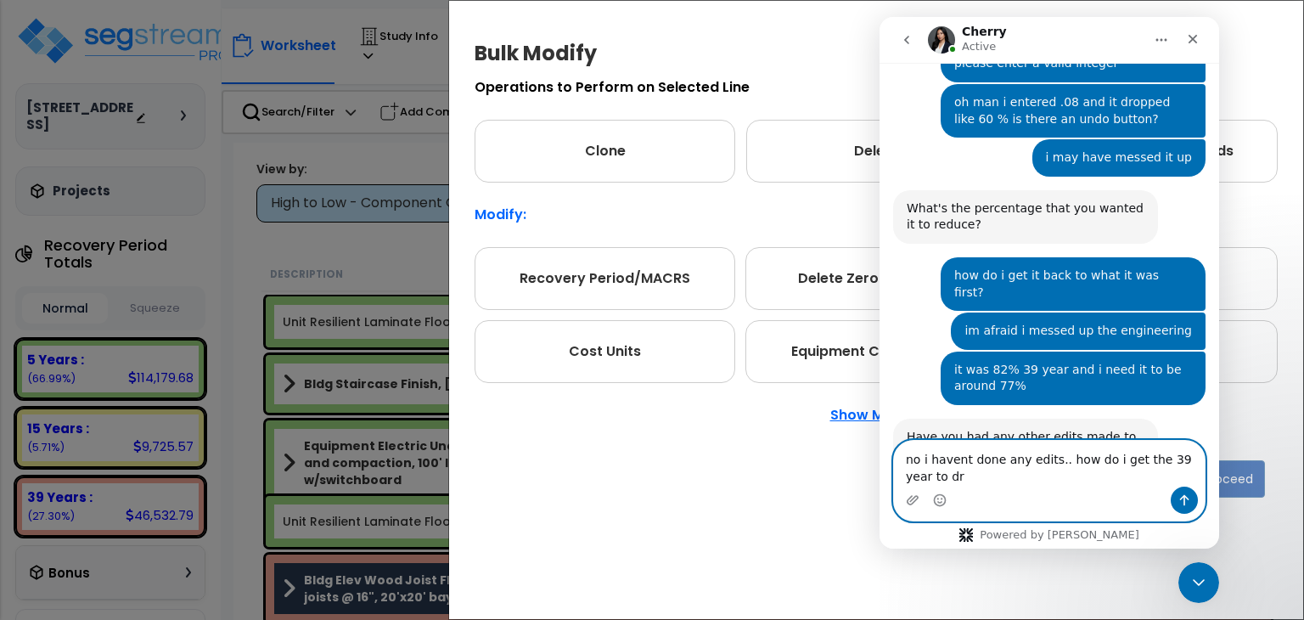
scroll to position [842, 0]
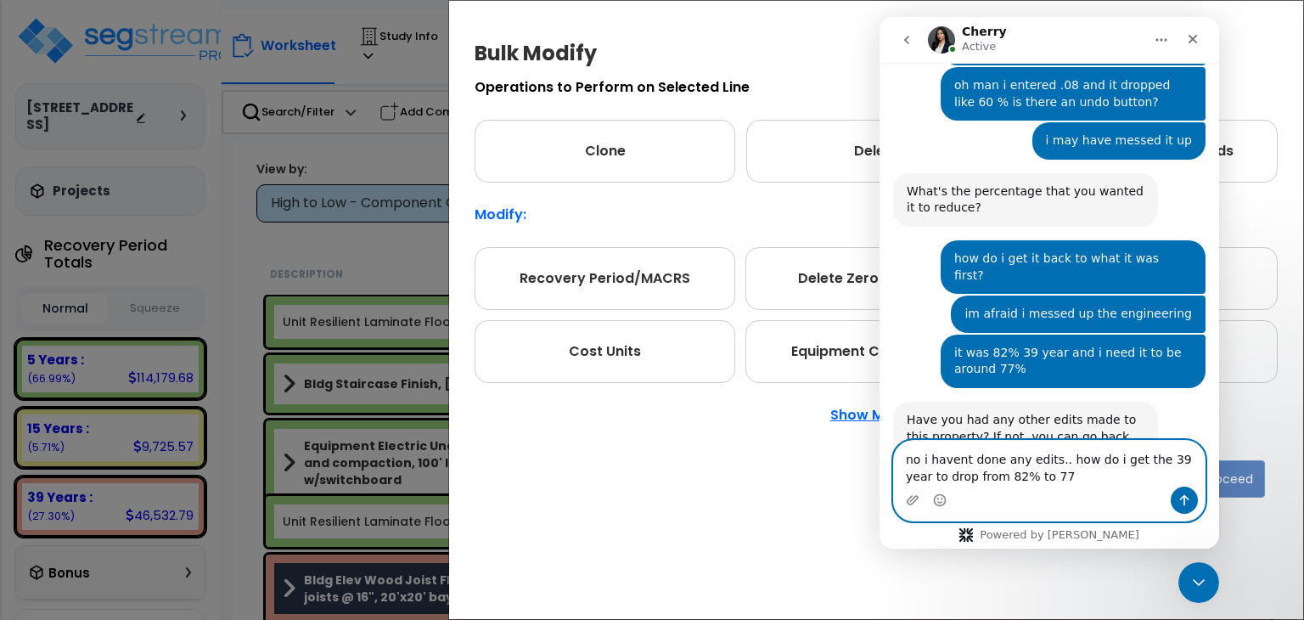
type textarea "no i havent done any edits.. how do i get the 39 year to drop from 82% to 77%"
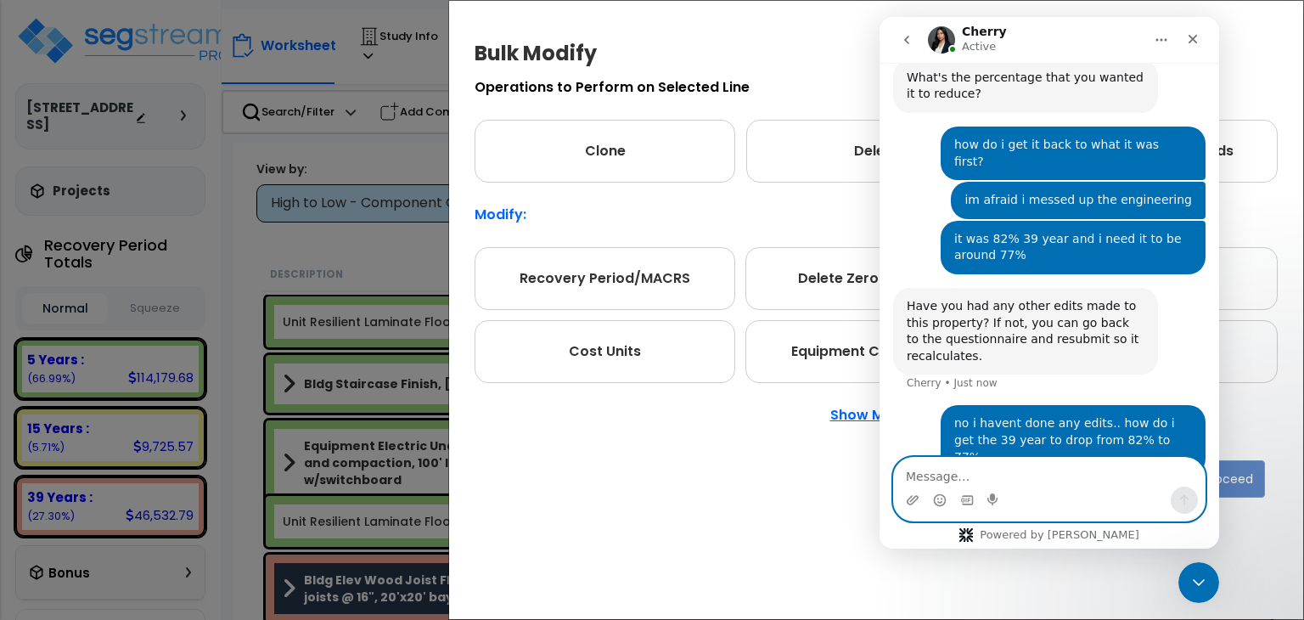
scroll to position [958, 0]
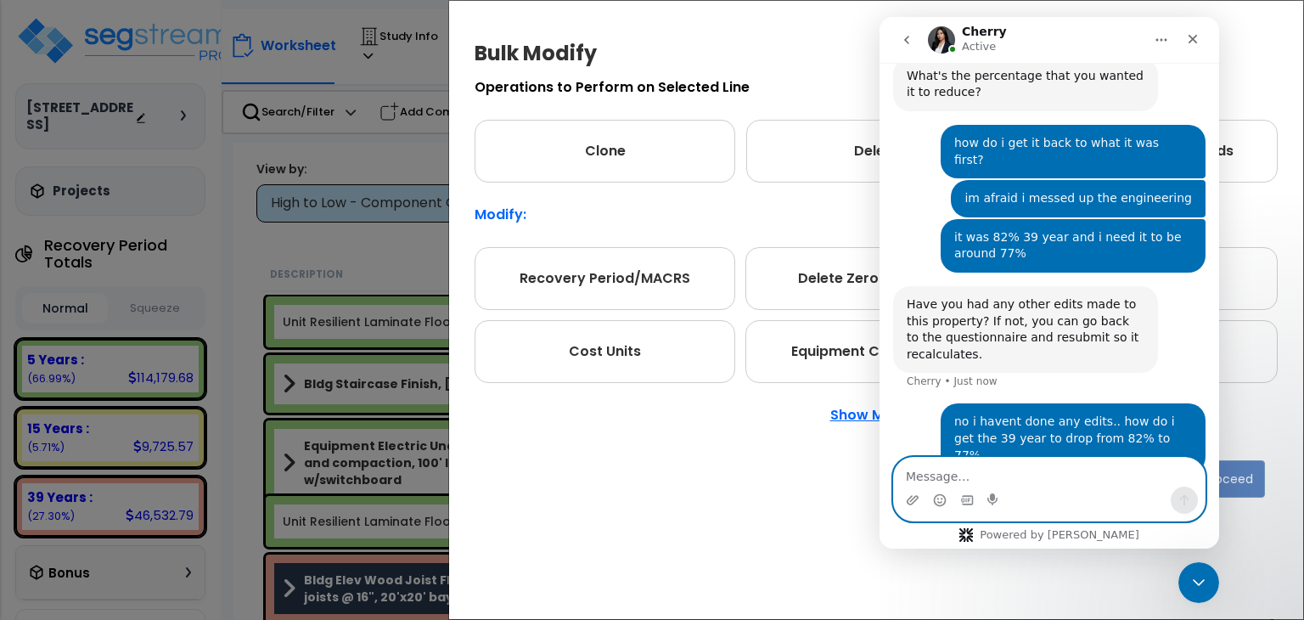
click at [1008, 473] on textarea "Message…" at bounding box center [1049, 472] width 311 height 29
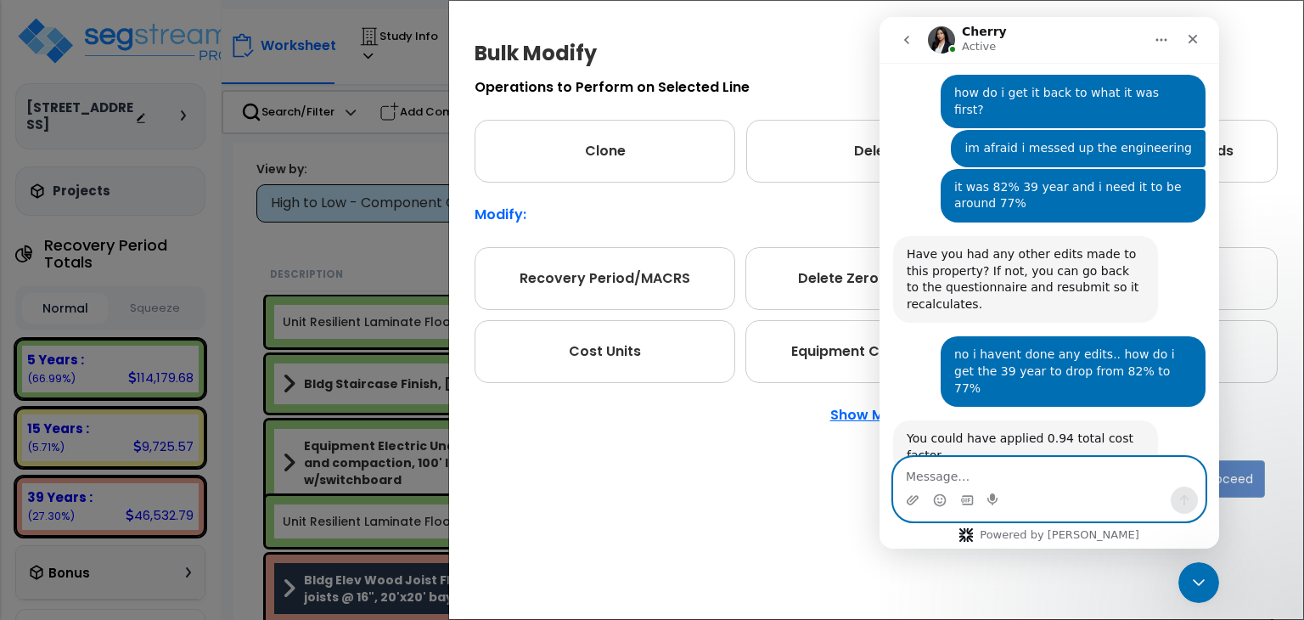
scroll to position [1009, 0]
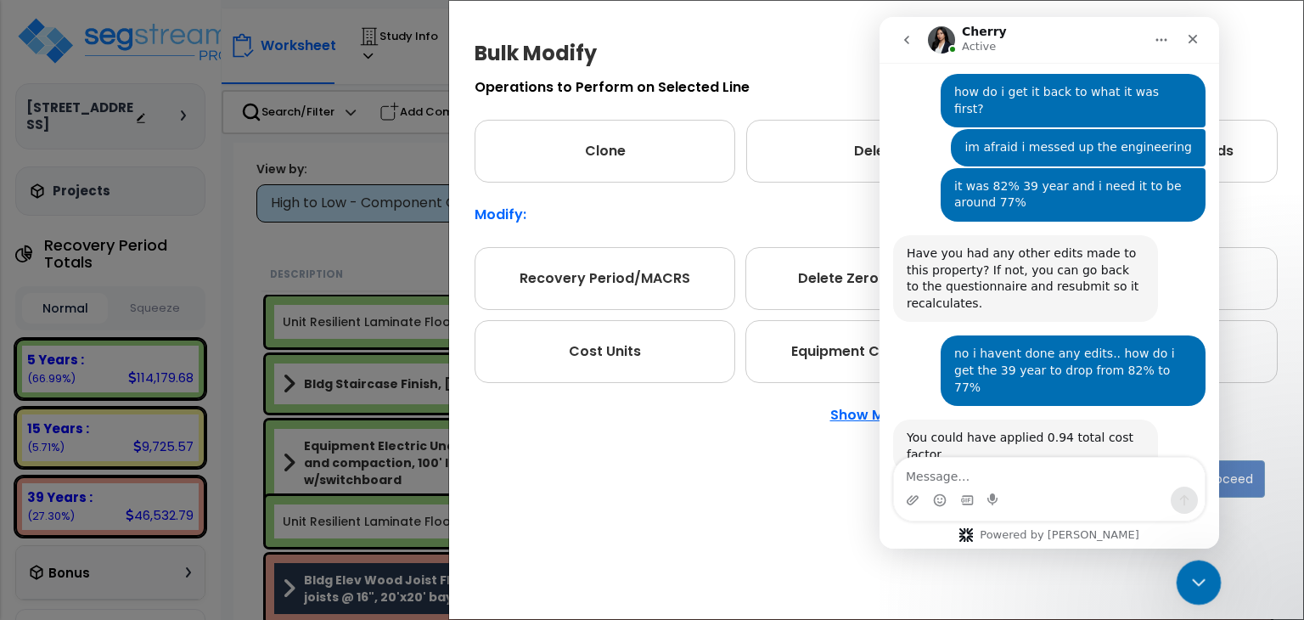
click at [1197, 580] on icon "Close Intercom Messenger" at bounding box center [1196, 580] width 12 height 7
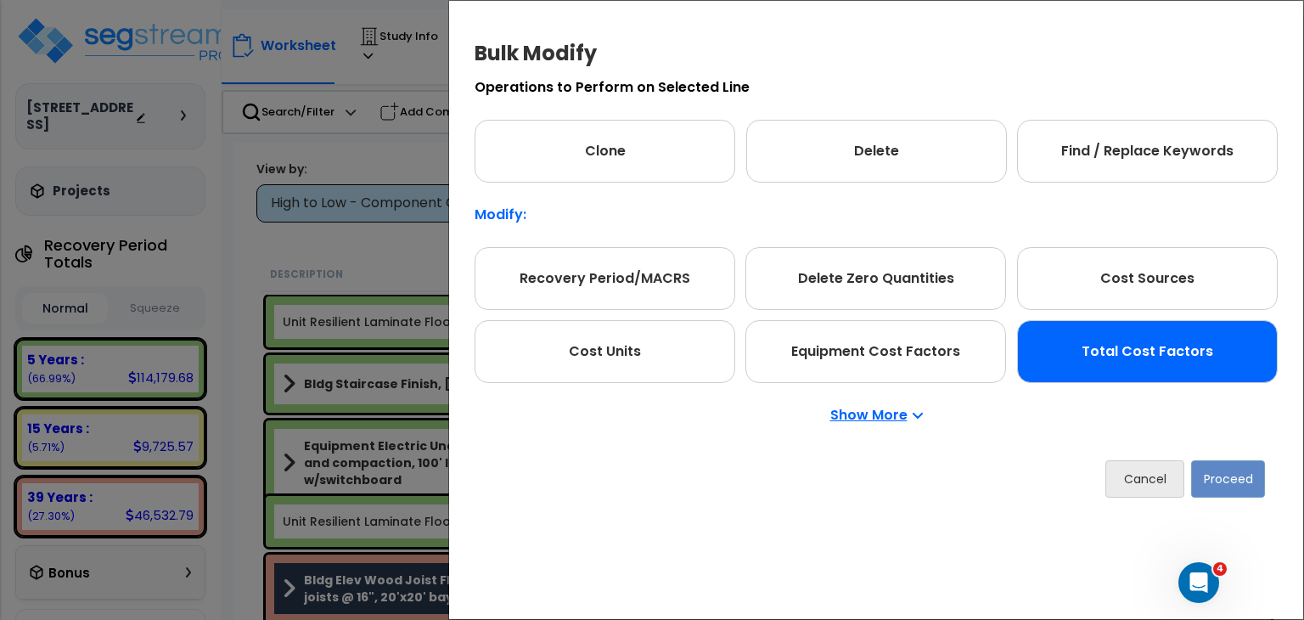
click at [1159, 361] on div "Total Cost Factors" at bounding box center [1147, 351] width 261 height 63
click at [1218, 479] on button "Proceed" at bounding box center [1228, 478] width 74 height 37
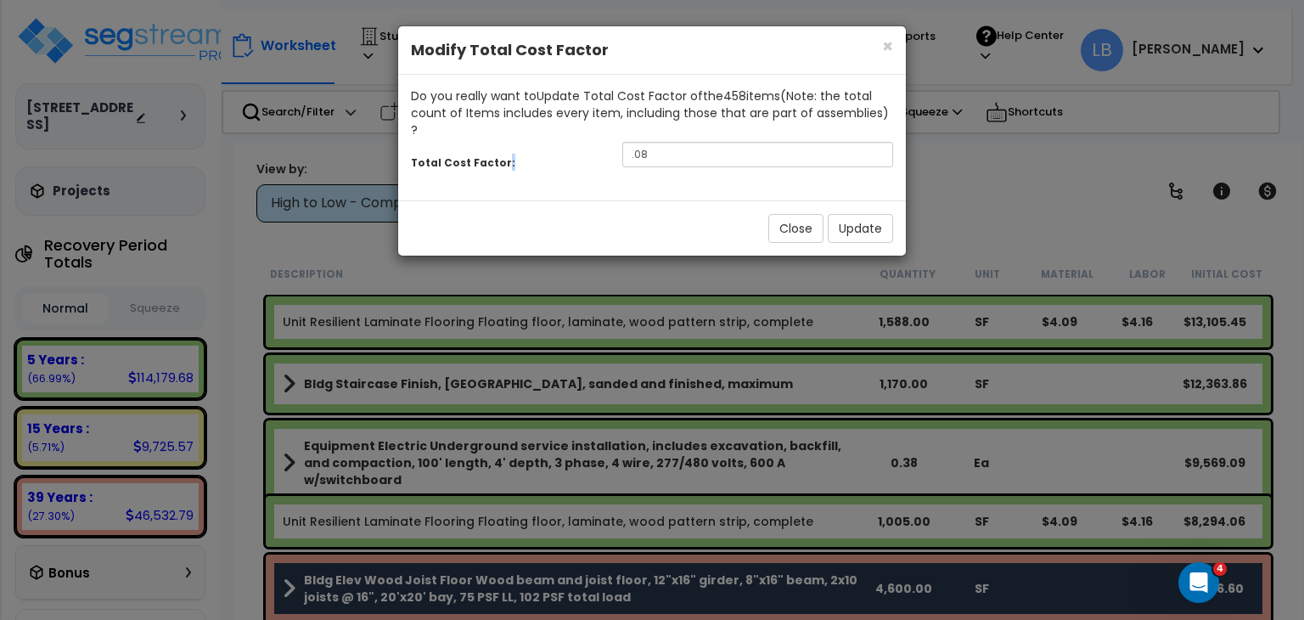
click at [1218, 479] on div "× Close Modify Total Cost Factor Do you really want to Update Total Cost Factor…" at bounding box center [652, 310] width 1304 height 620
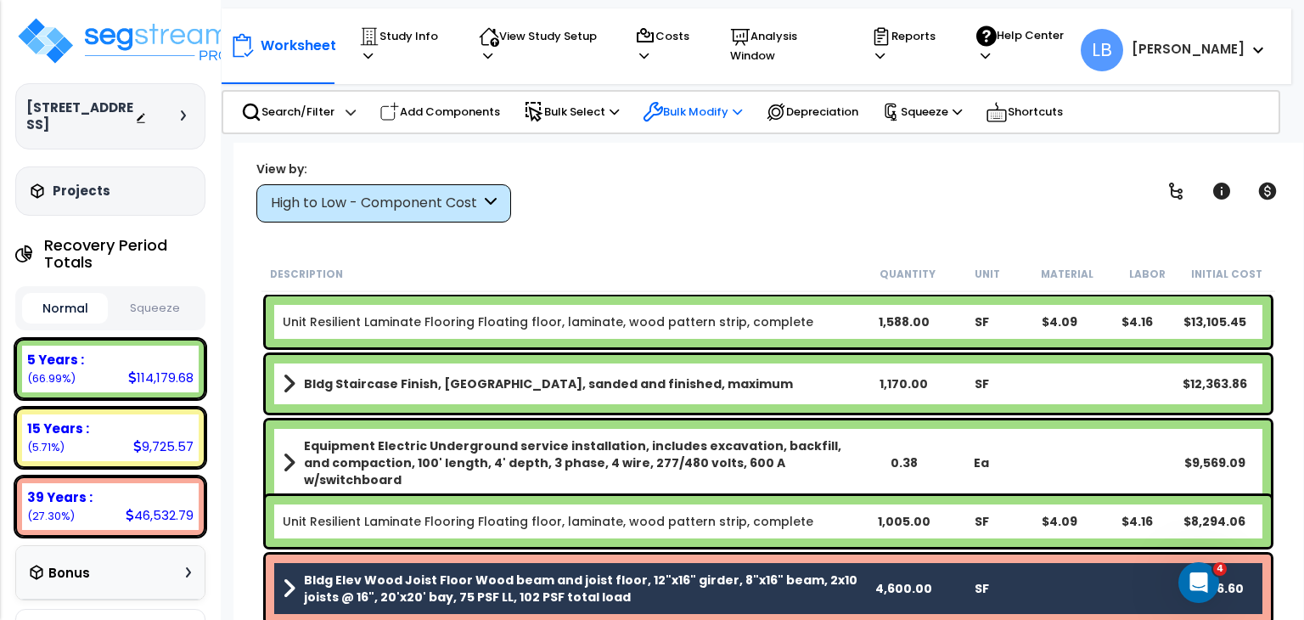
click at [690, 103] on p "Bulk Modify" at bounding box center [692, 112] width 99 height 20
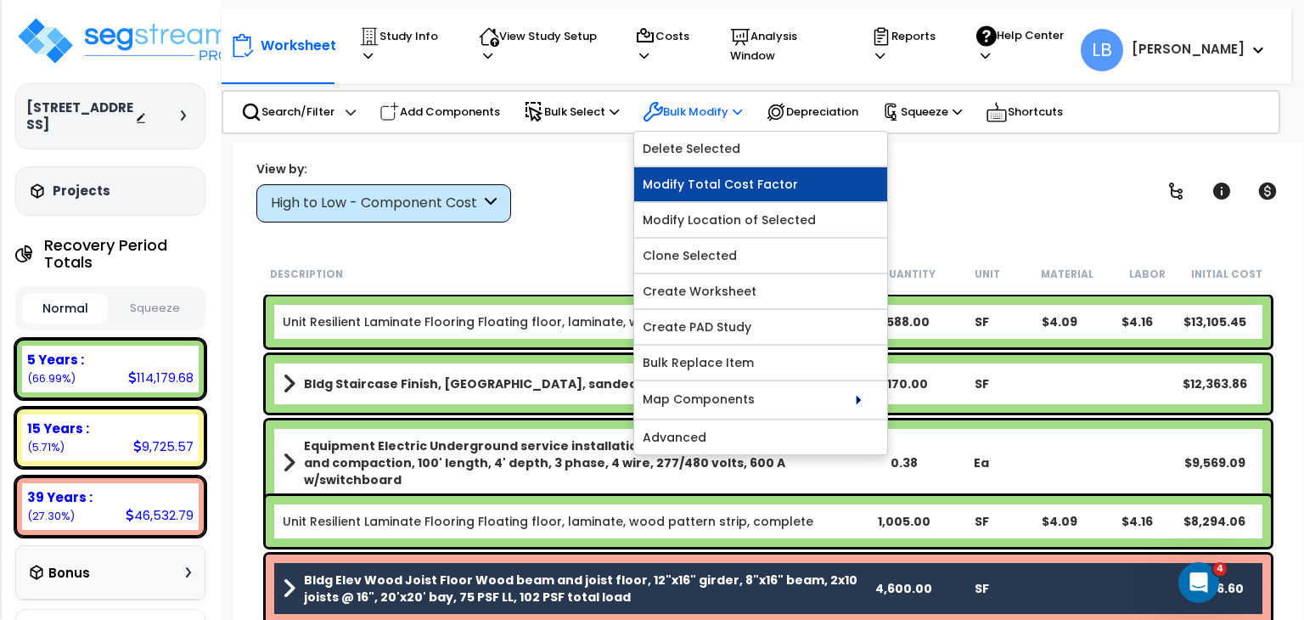
click at [740, 177] on link "Modify Total Cost Factor" at bounding box center [760, 184] width 253 height 34
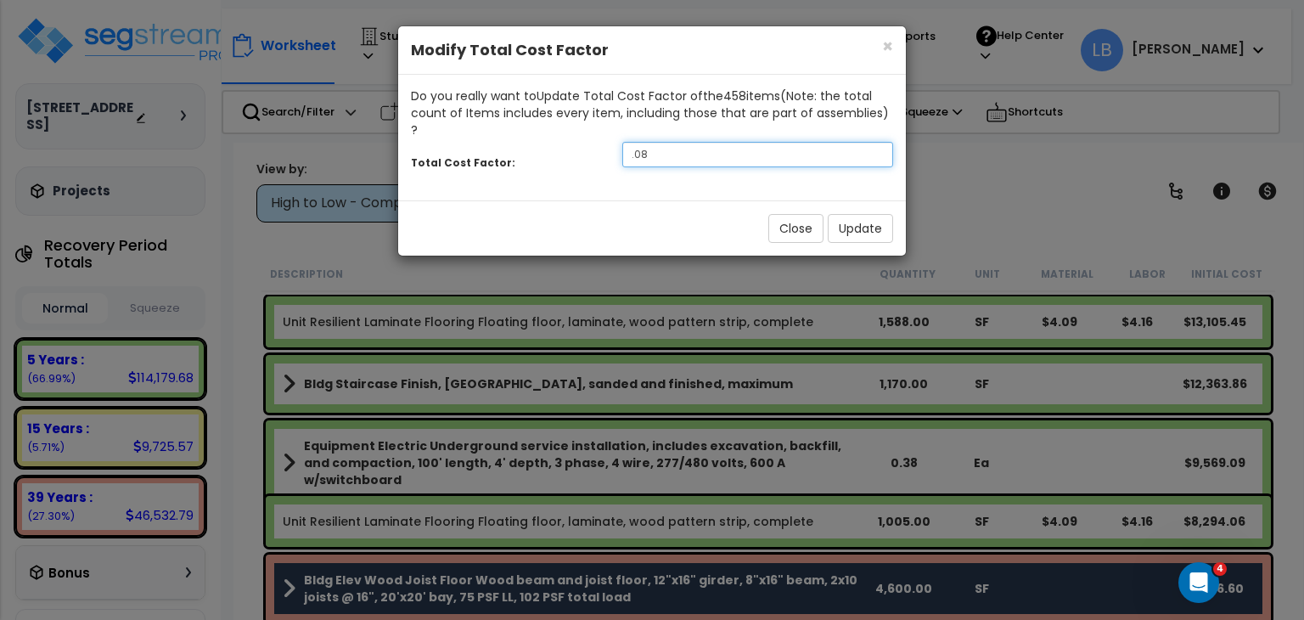
click at [740, 144] on input ".08" at bounding box center [757, 154] width 271 height 25
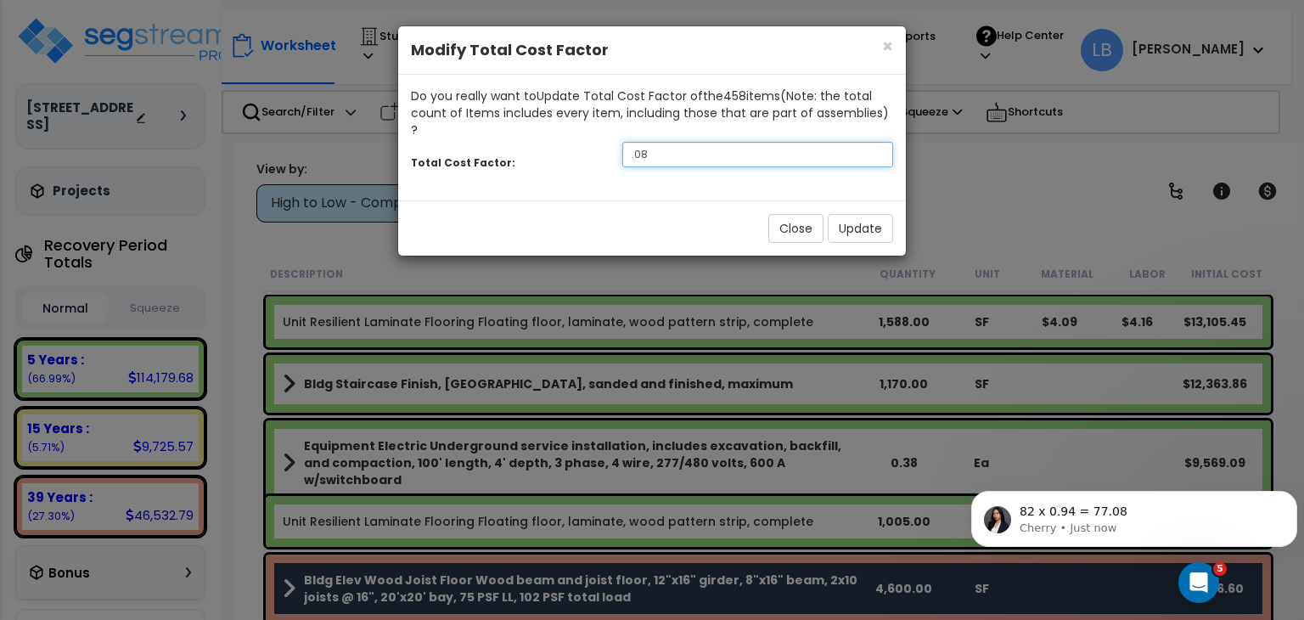
scroll to position [982, 0]
type input ".0"
type input ".94"
click at [846, 214] on button "Update" at bounding box center [860, 228] width 65 height 29
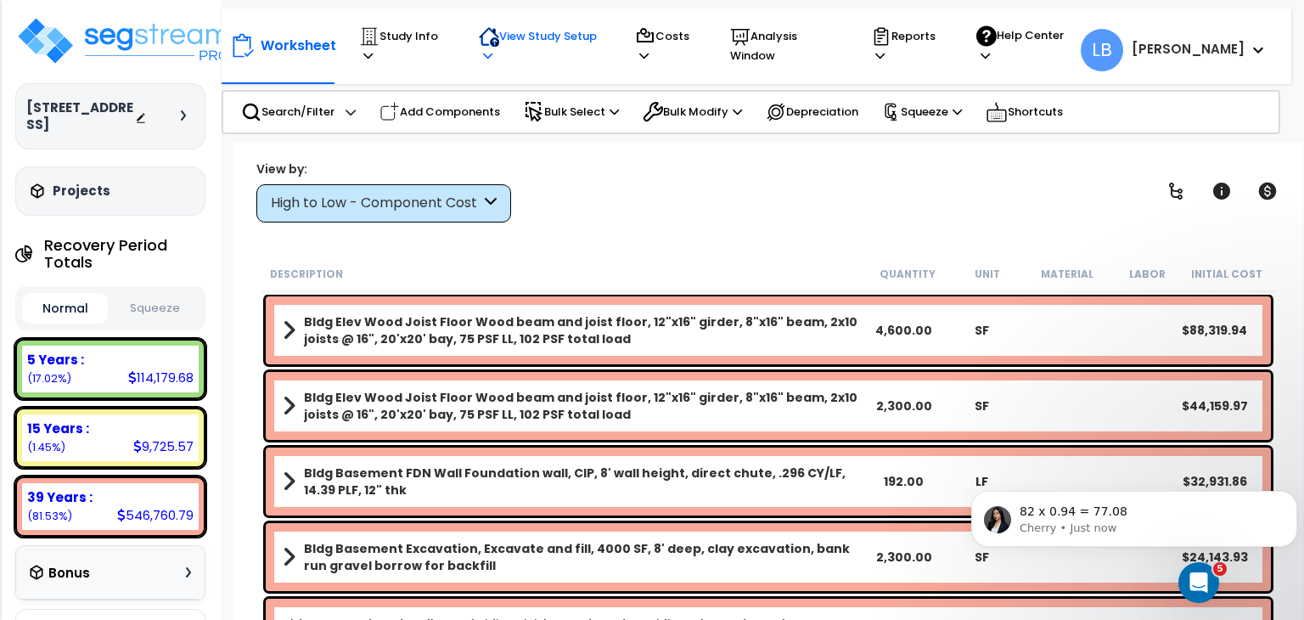
click at [537, 45] on p "View Study Setup" at bounding box center [541, 45] width 124 height 39
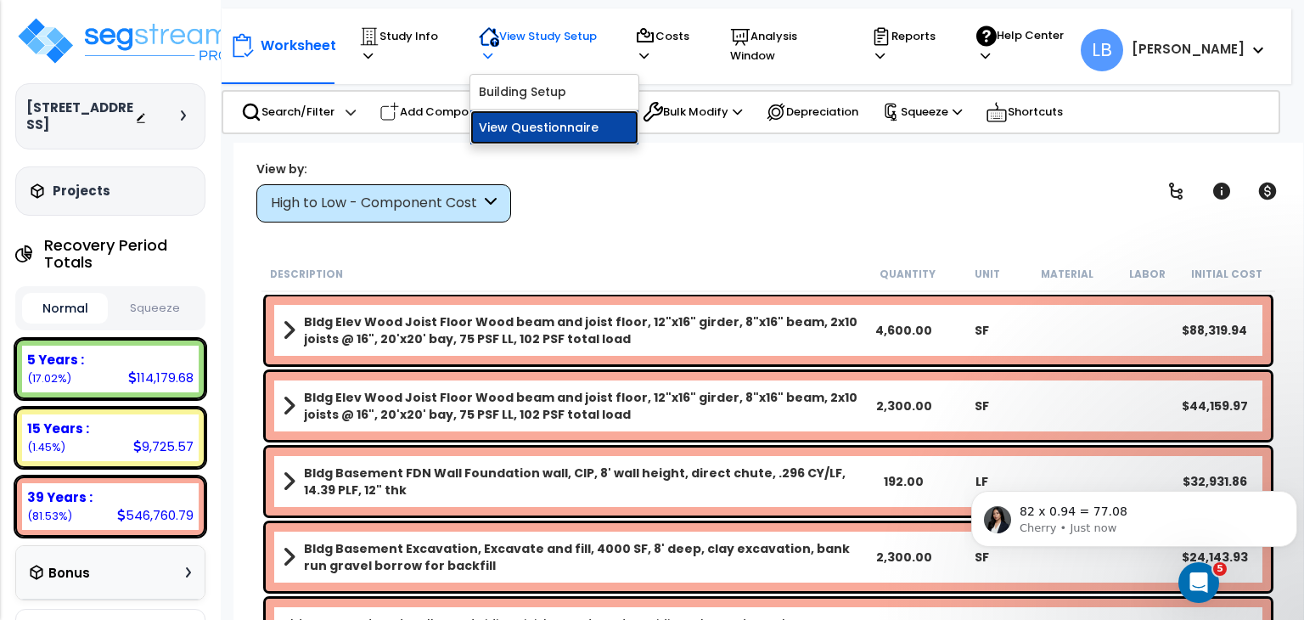
click at [551, 110] on link "View Questionnaire" at bounding box center [554, 127] width 168 height 34
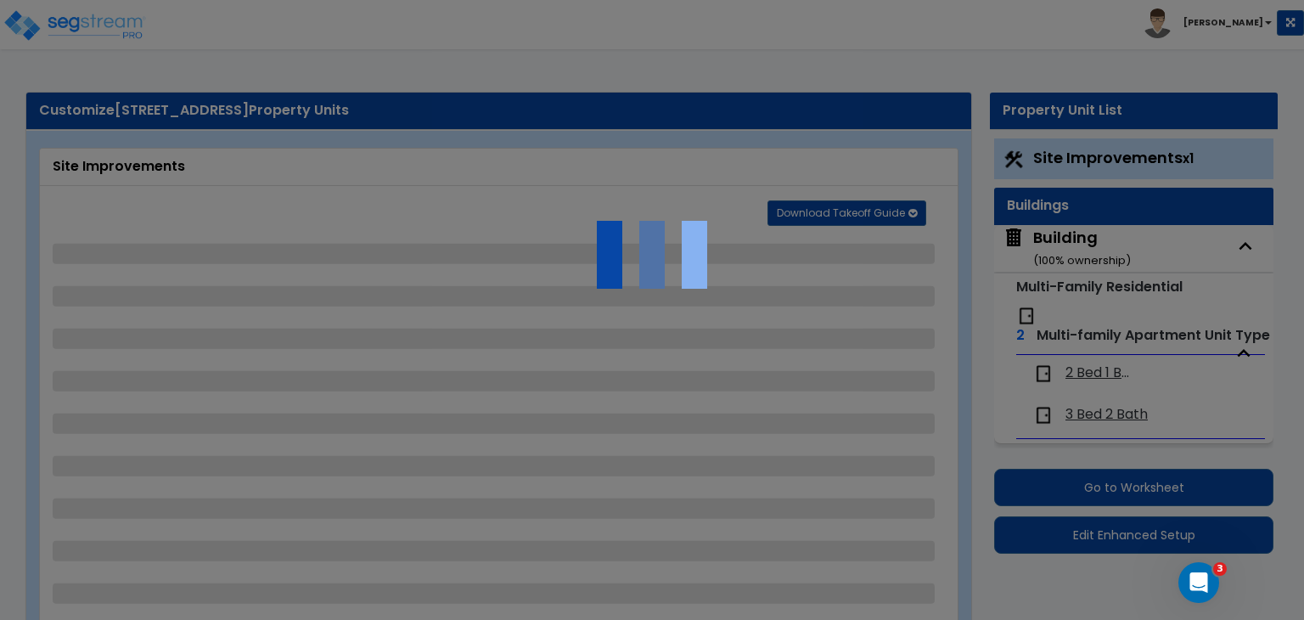
select select "2"
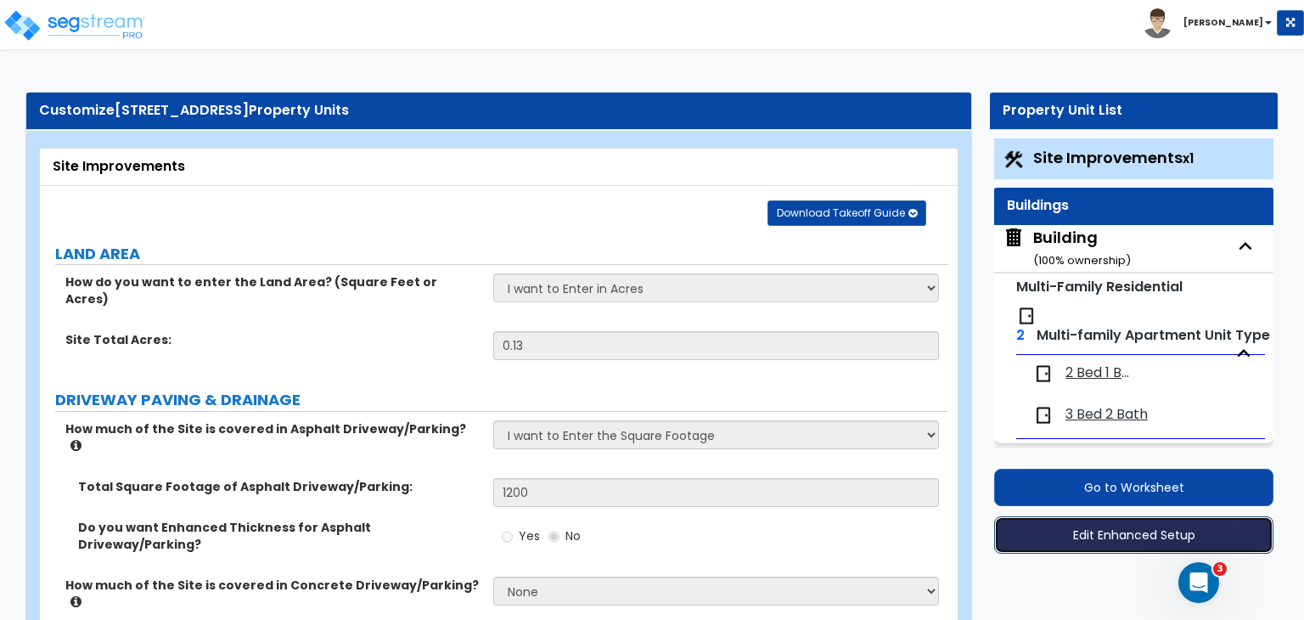
click at [1068, 531] on button "Edit Enhanced Setup" at bounding box center [1133, 534] width 279 height 37
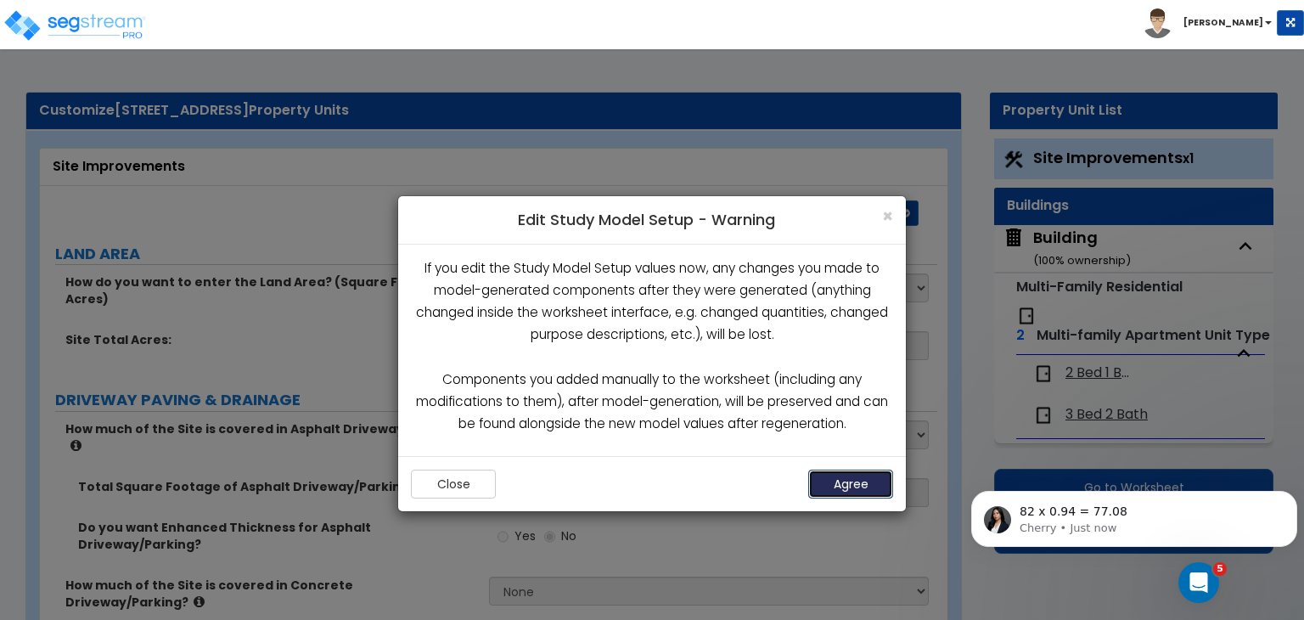
click at [862, 483] on button "Agree" at bounding box center [850, 484] width 85 height 29
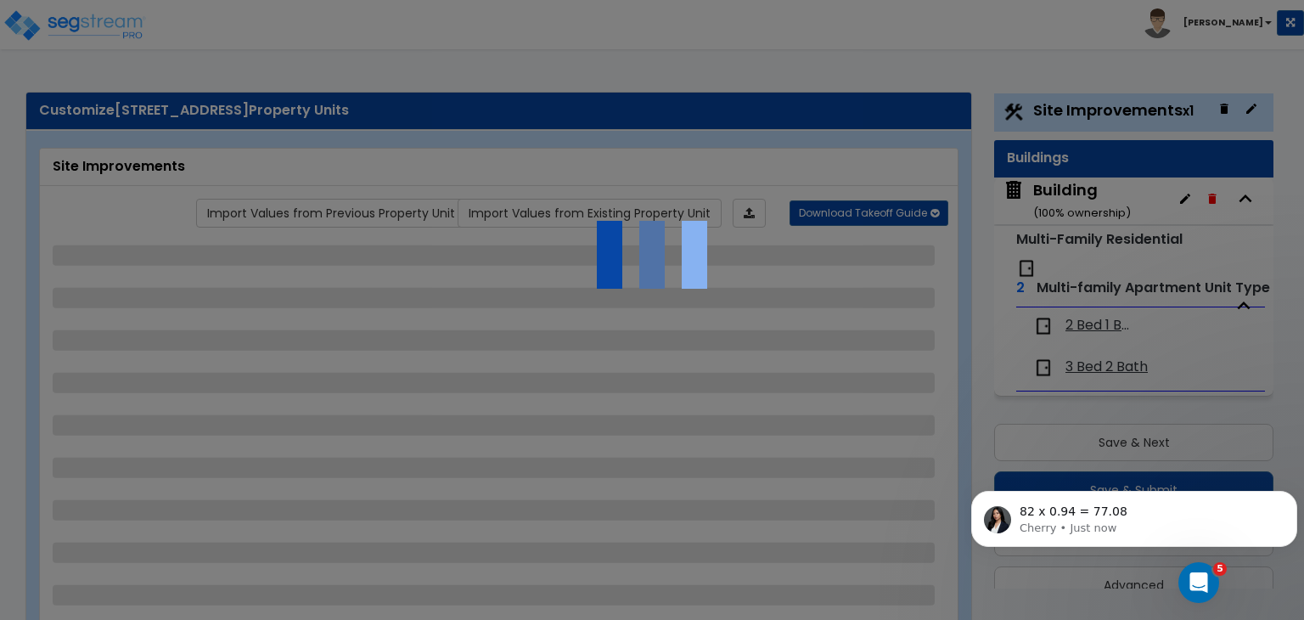
select select "2"
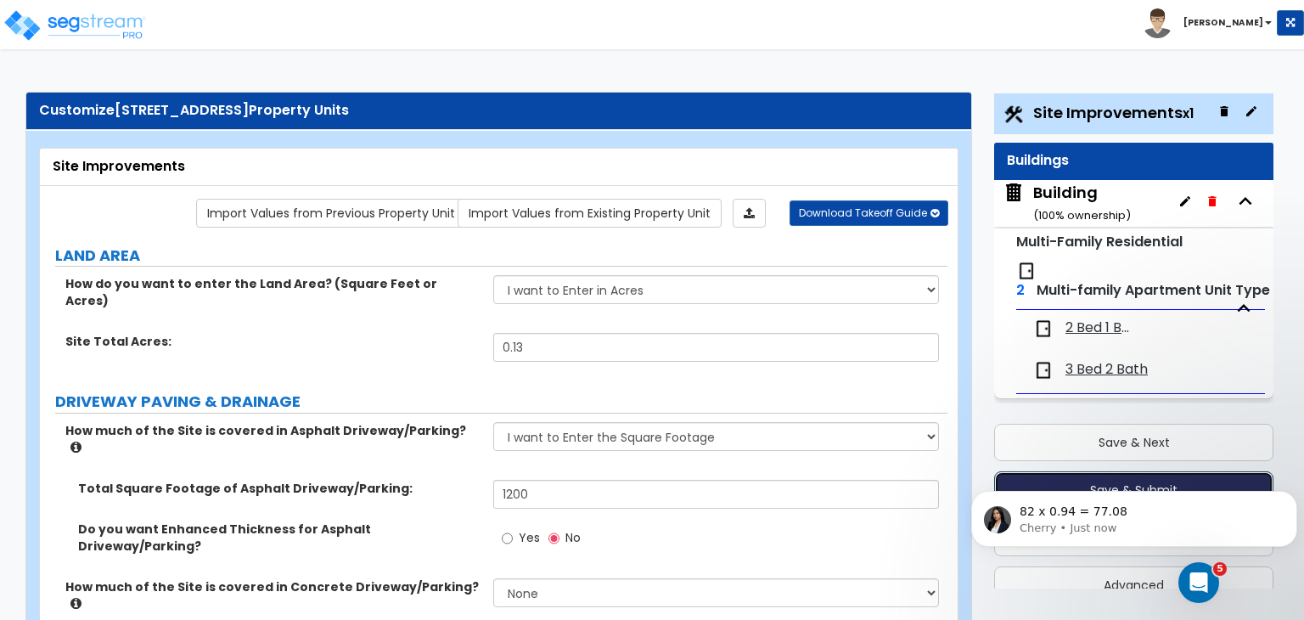
click at [1247, 483] on button "Save & Submit" at bounding box center [1133, 489] width 279 height 37
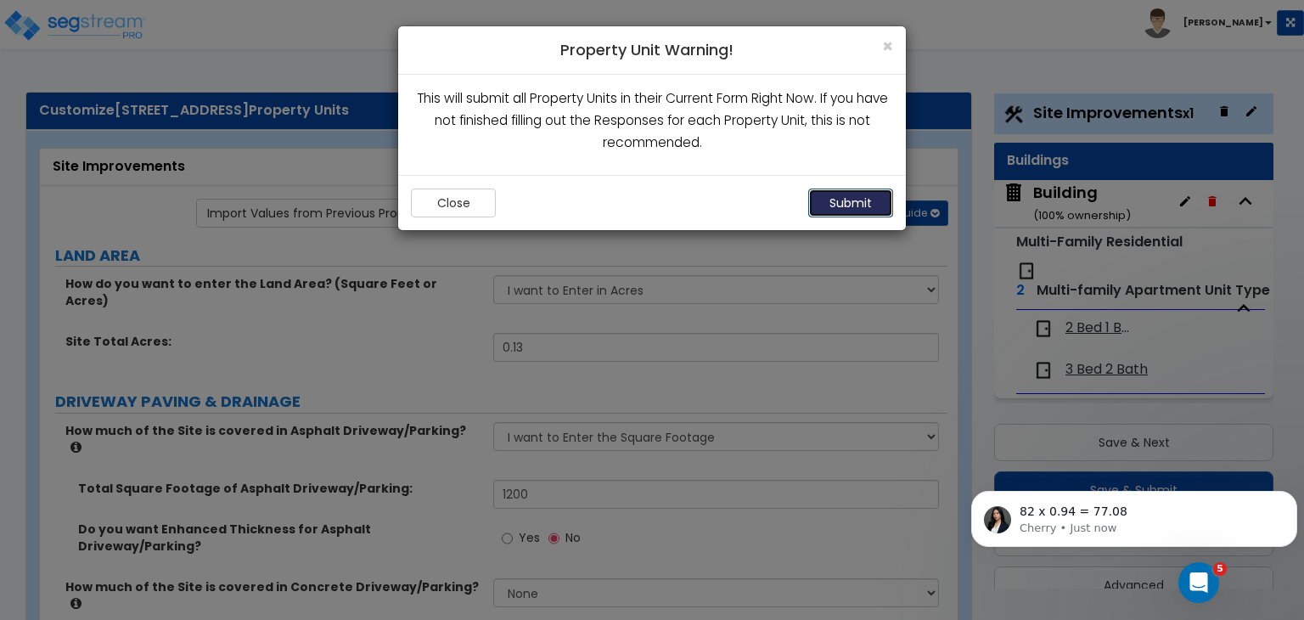
click at [860, 205] on button "Submit" at bounding box center [850, 203] width 85 height 29
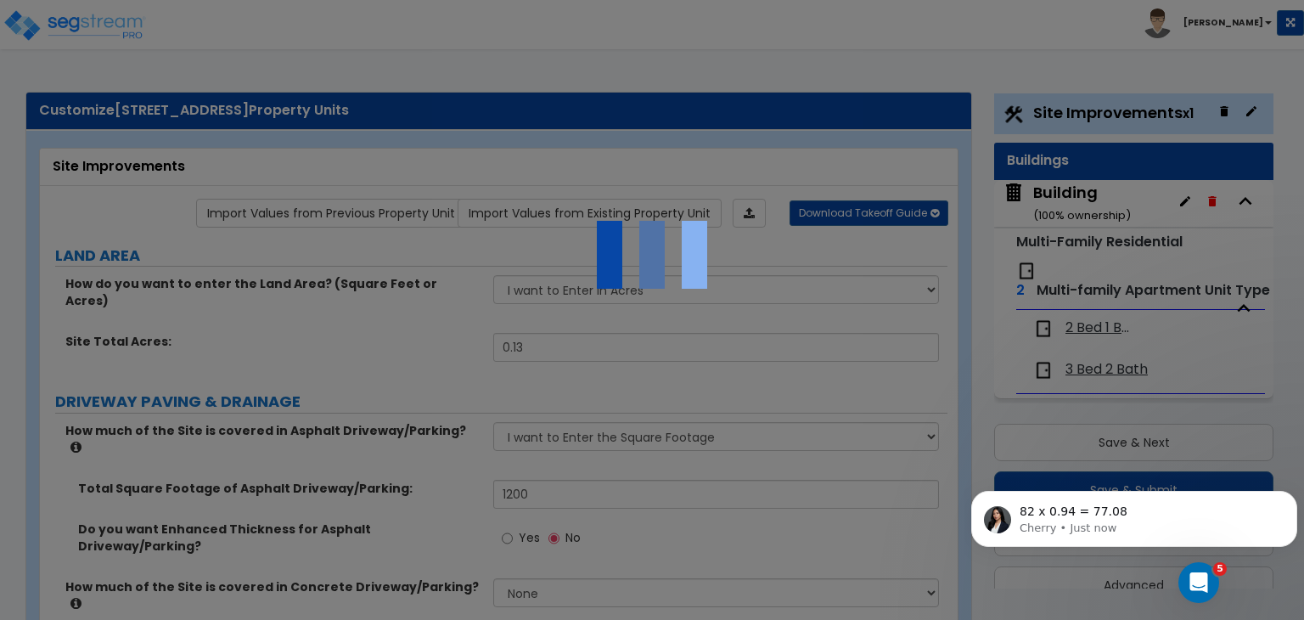
click at [860, 205] on div at bounding box center [652, 310] width 1304 height 620
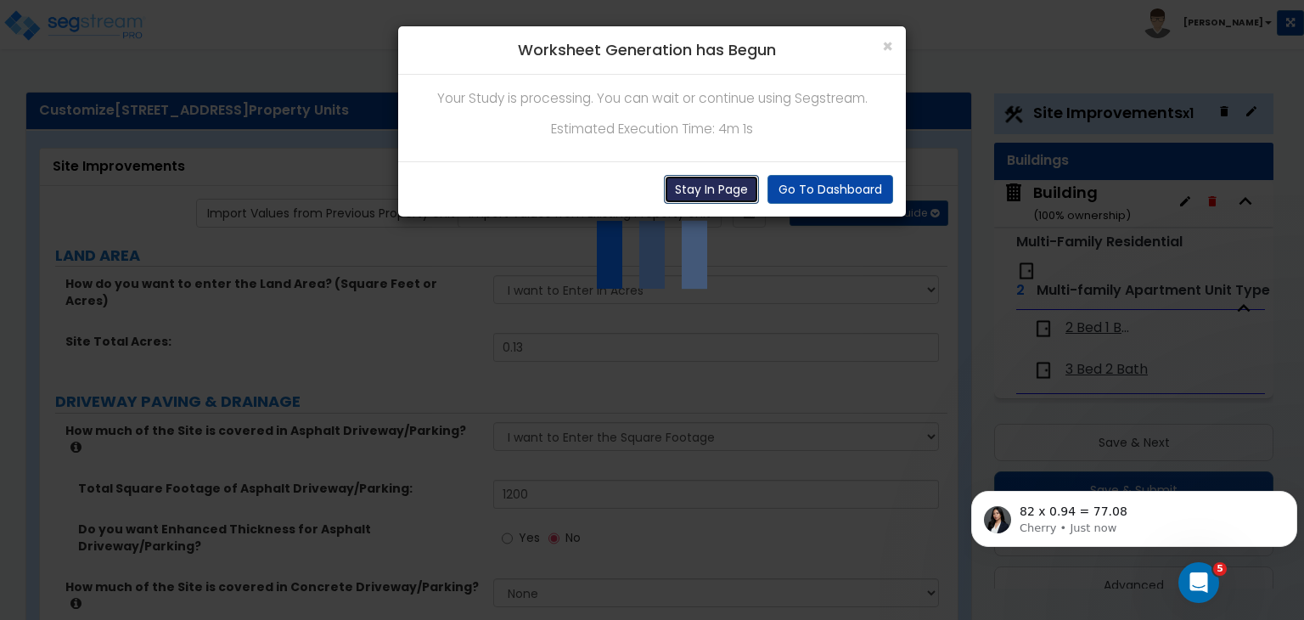
click at [709, 188] on button "Stay In Page" at bounding box center [711, 189] width 95 height 29
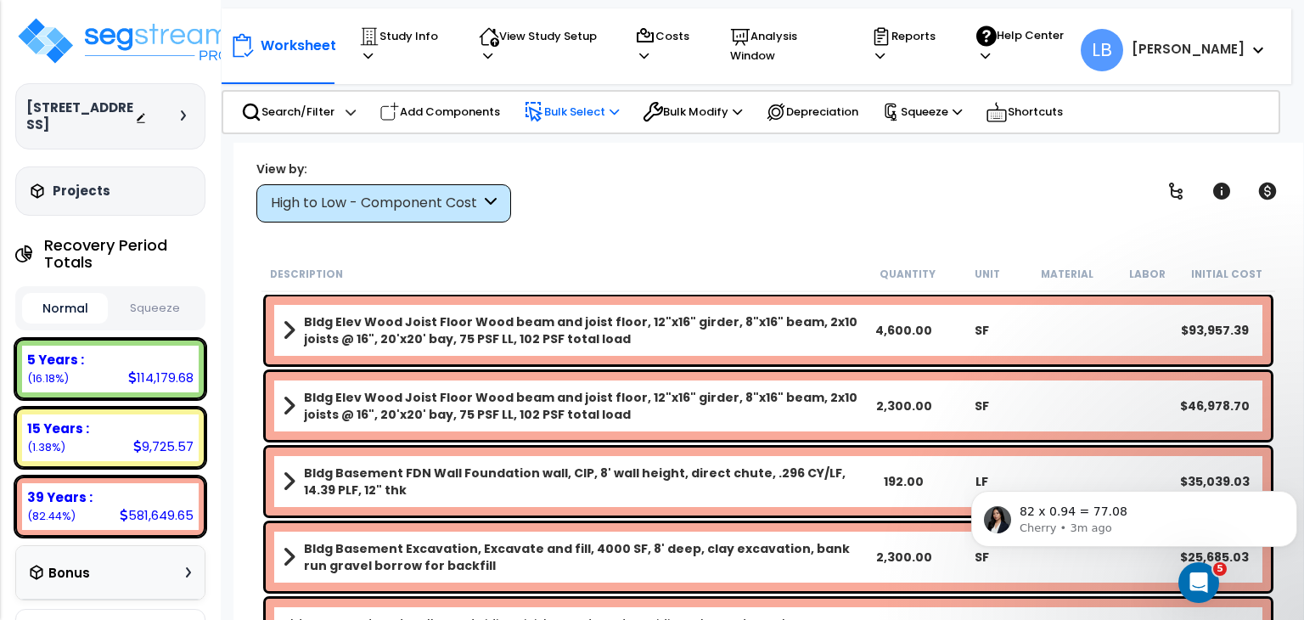
click at [588, 110] on p "Bulk Select" at bounding box center [571, 112] width 95 height 20
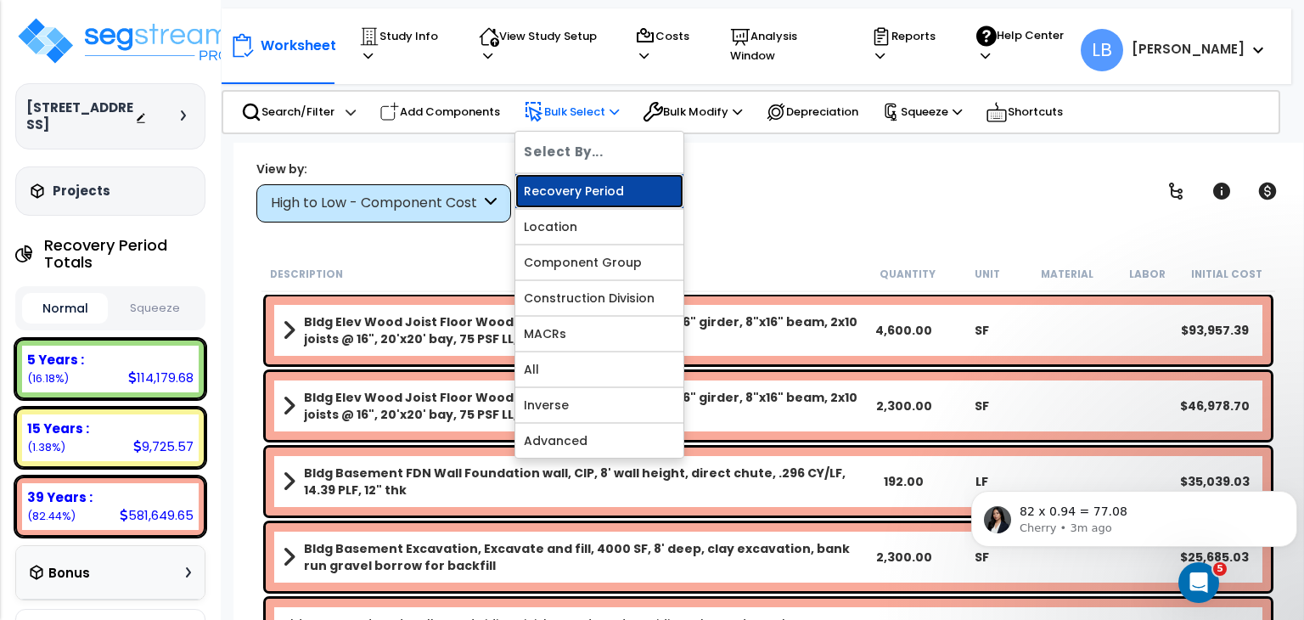
click at [591, 184] on link "Recovery Period" at bounding box center [599, 191] width 168 height 34
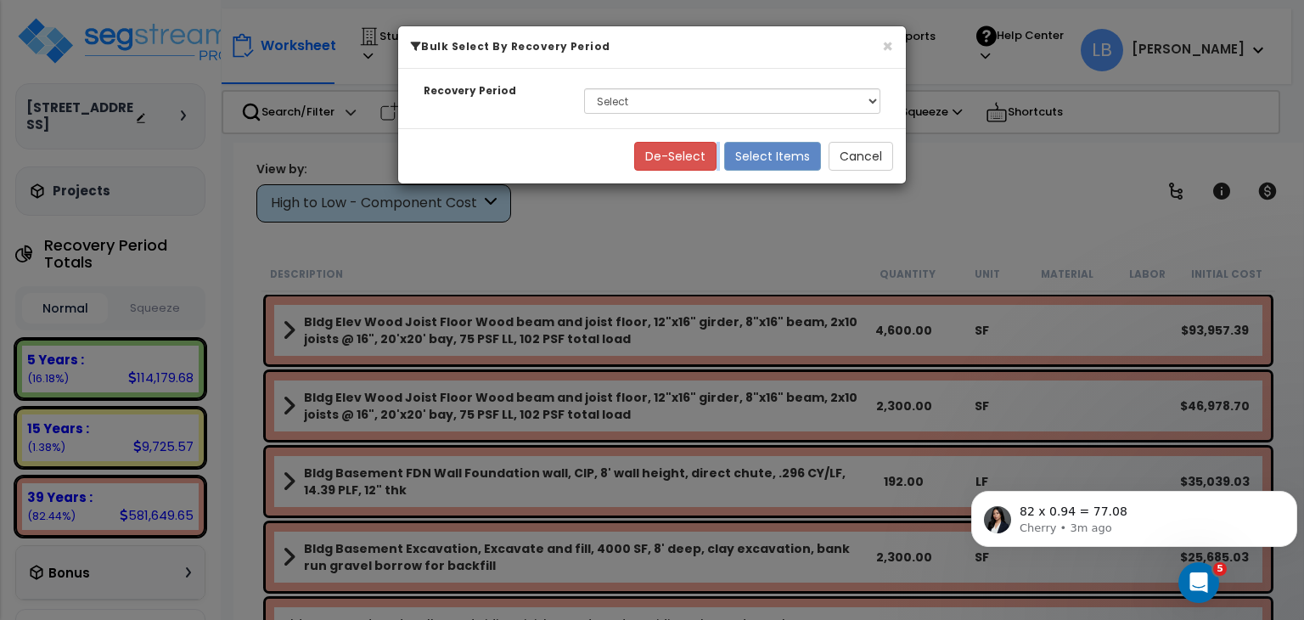
click at [591, 184] on div "× Bulk Select By Recovery Period Recovery Period Select 5 Years 15 Years 39 Yea…" at bounding box center [652, 310] width 1304 height 620
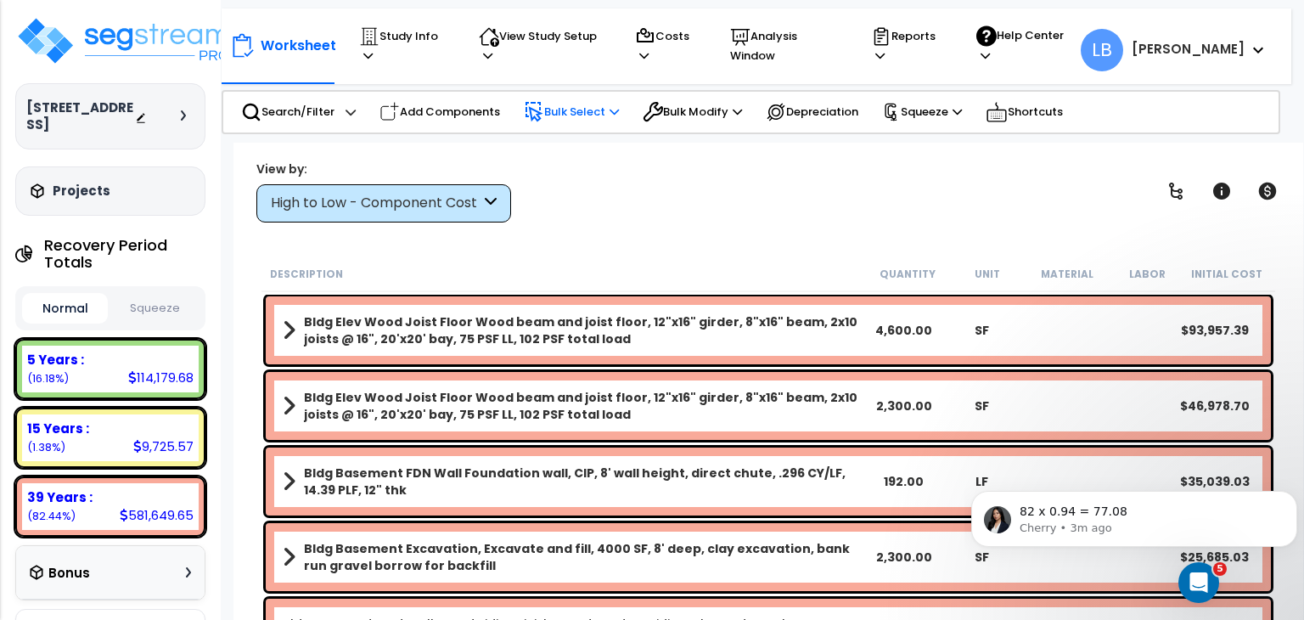
click at [594, 108] on p "Bulk Select" at bounding box center [571, 112] width 95 height 20
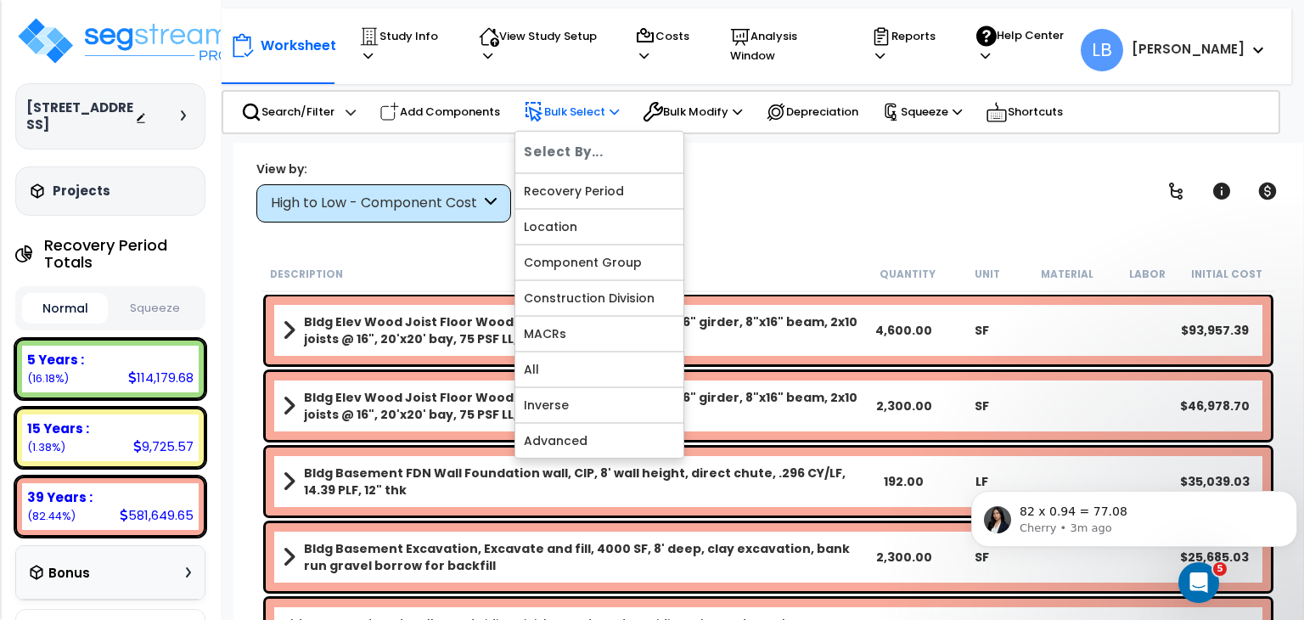
click at [594, 108] on p "Bulk Select" at bounding box center [571, 112] width 95 height 20
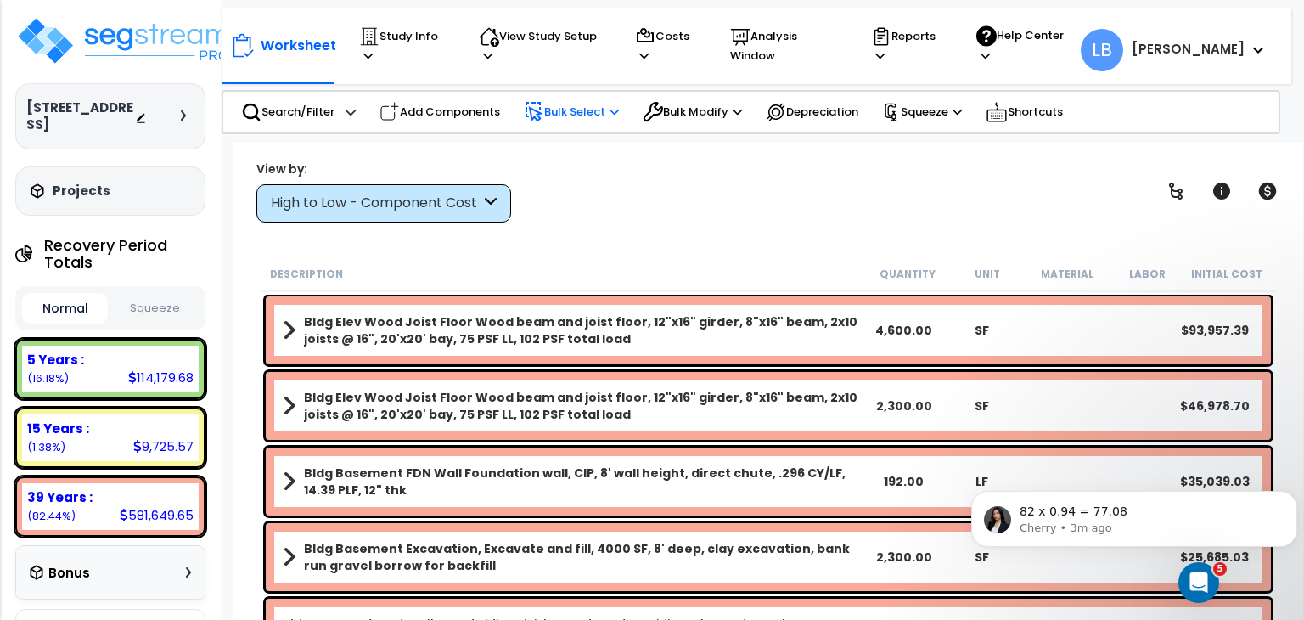
click at [588, 105] on p "Bulk Select" at bounding box center [571, 112] width 95 height 20
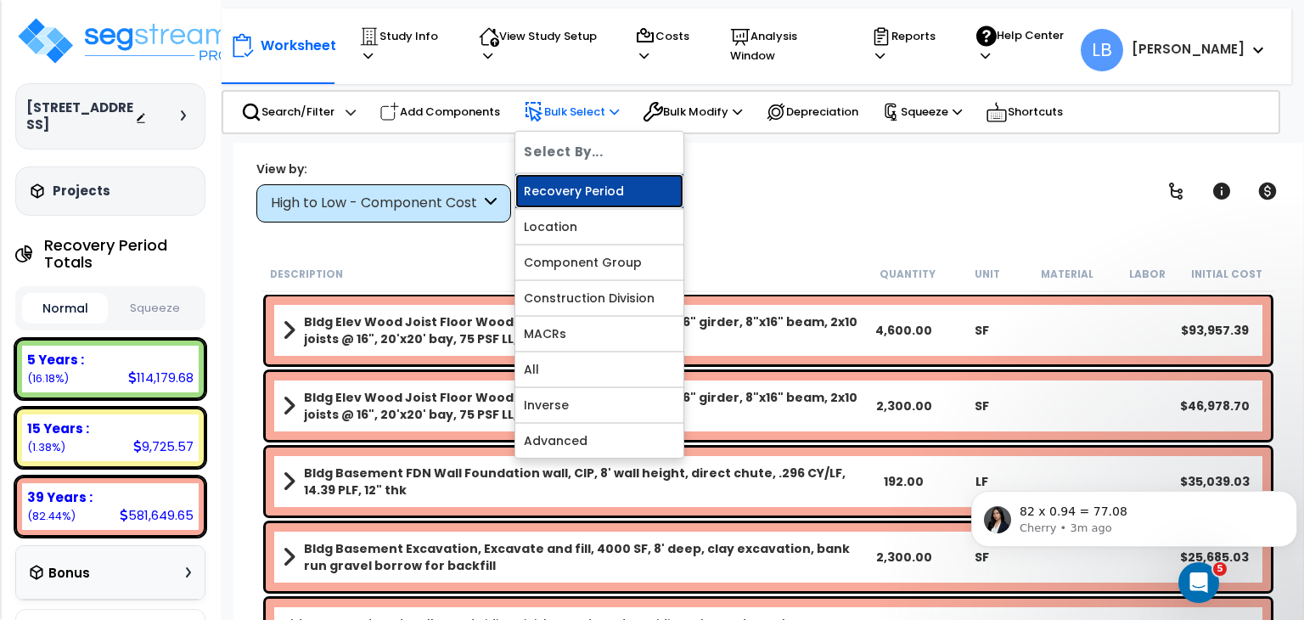
click at [583, 183] on link "Recovery Period" at bounding box center [599, 191] width 168 height 34
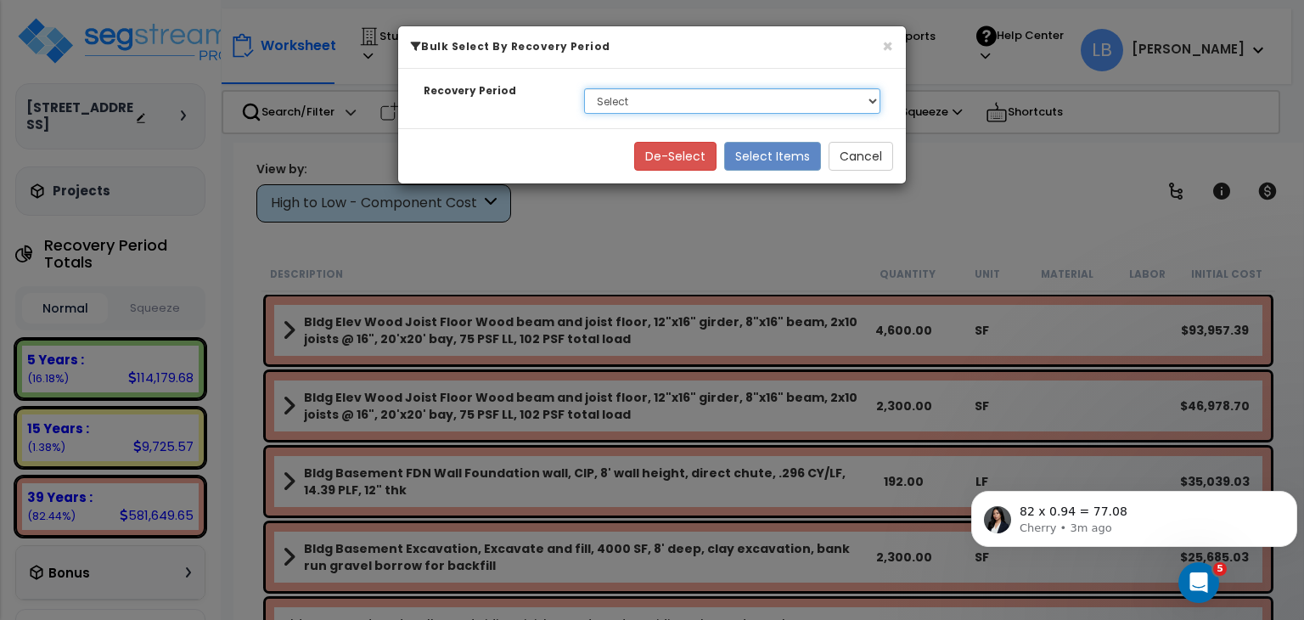
click at [599, 106] on select "Select 5 Years 15 Years 39 Years" at bounding box center [732, 100] width 296 height 25
select select "39Y"
click at [584, 88] on select "Select 5 Years 15 Years 39 Years" at bounding box center [732, 100] width 296 height 25
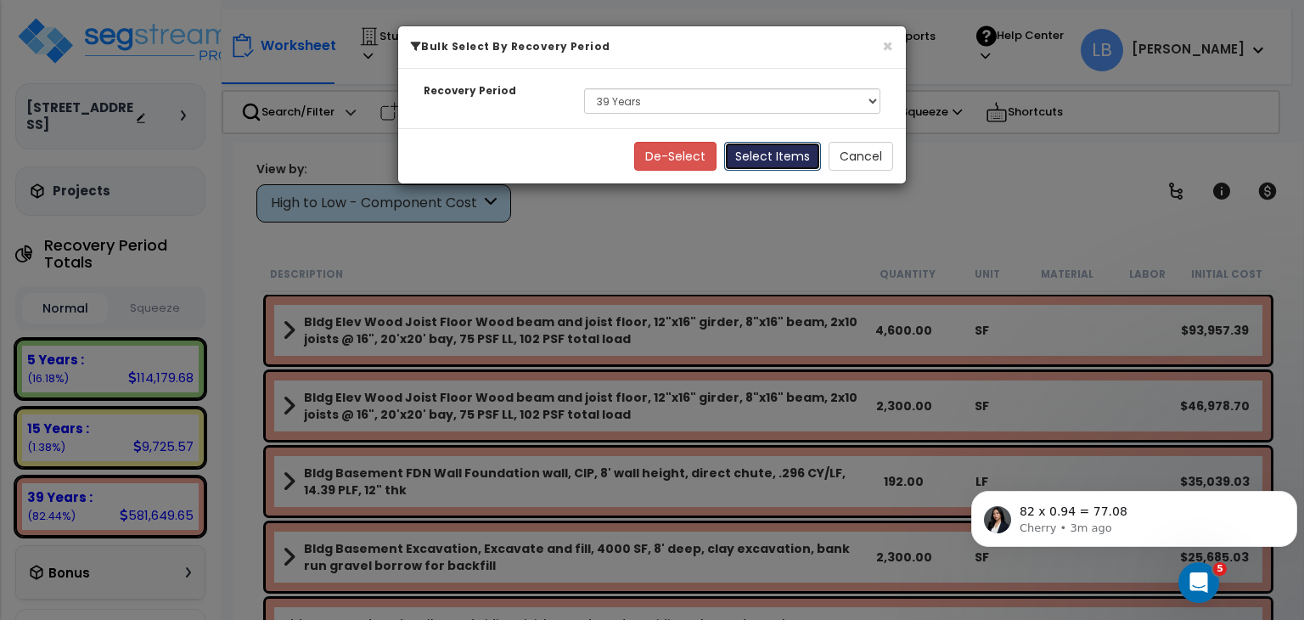
click at [751, 158] on button "Select Items" at bounding box center [772, 156] width 97 height 29
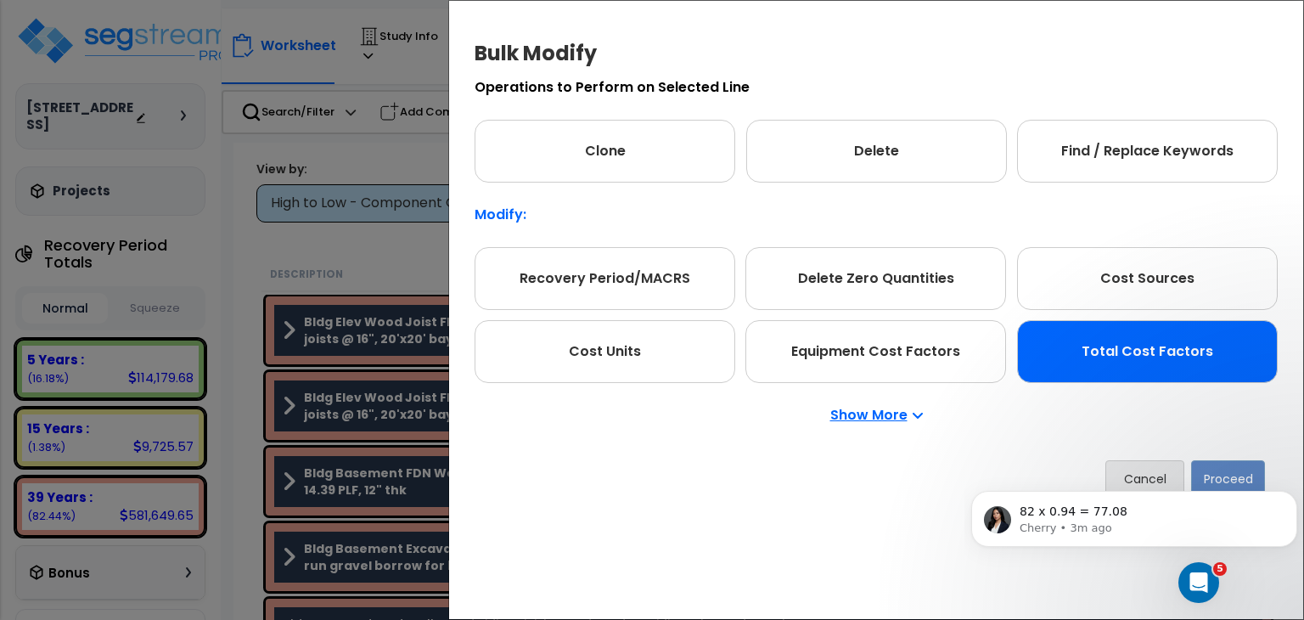
click at [1134, 345] on div "Total Cost Factors" at bounding box center [1147, 351] width 261 height 63
click at [1301, 470] on html "82 x 0.94 = 77.08 Cherry • 3m ago" at bounding box center [1135, 514] width 340 height 119
click at [1250, 477] on button "Proceed" at bounding box center [1228, 478] width 74 height 37
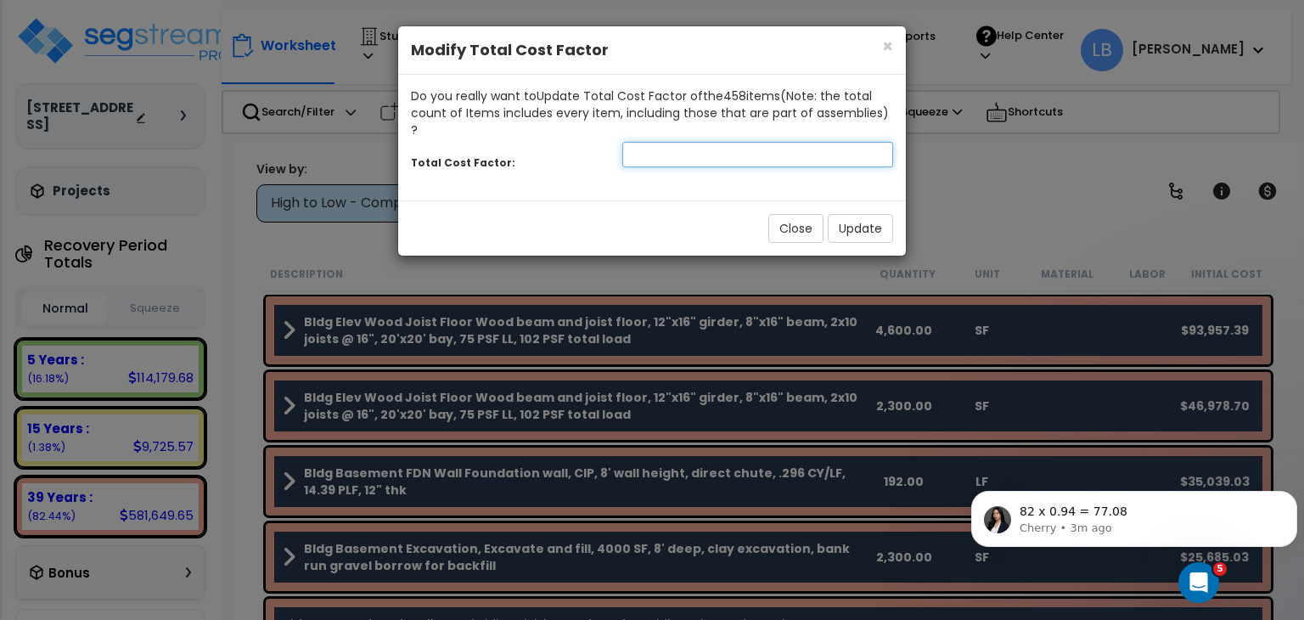
click at [754, 142] on input "number" at bounding box center [757, 154] width 271 height 25
type input ".93"
click at [863, 214] on button "Update" at bounding box center [860, 228] width 65 height 29
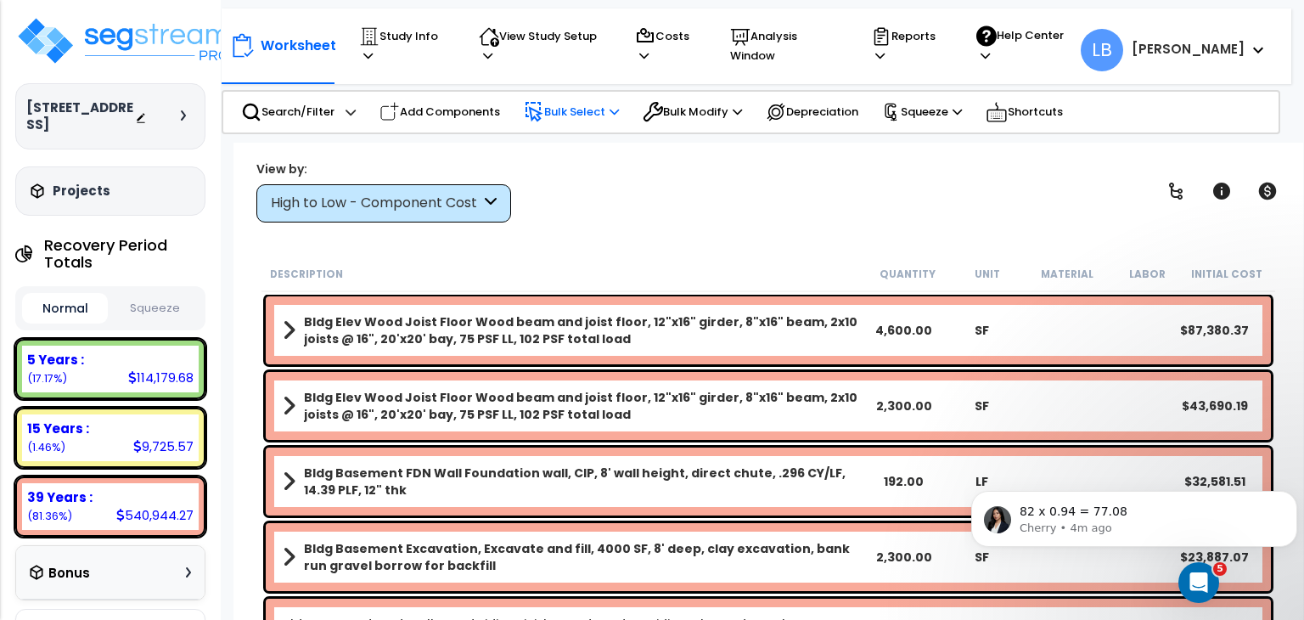
click at [575, 104] on p "Bulk Select" at bounding box center [571, 112] width 95 height 20
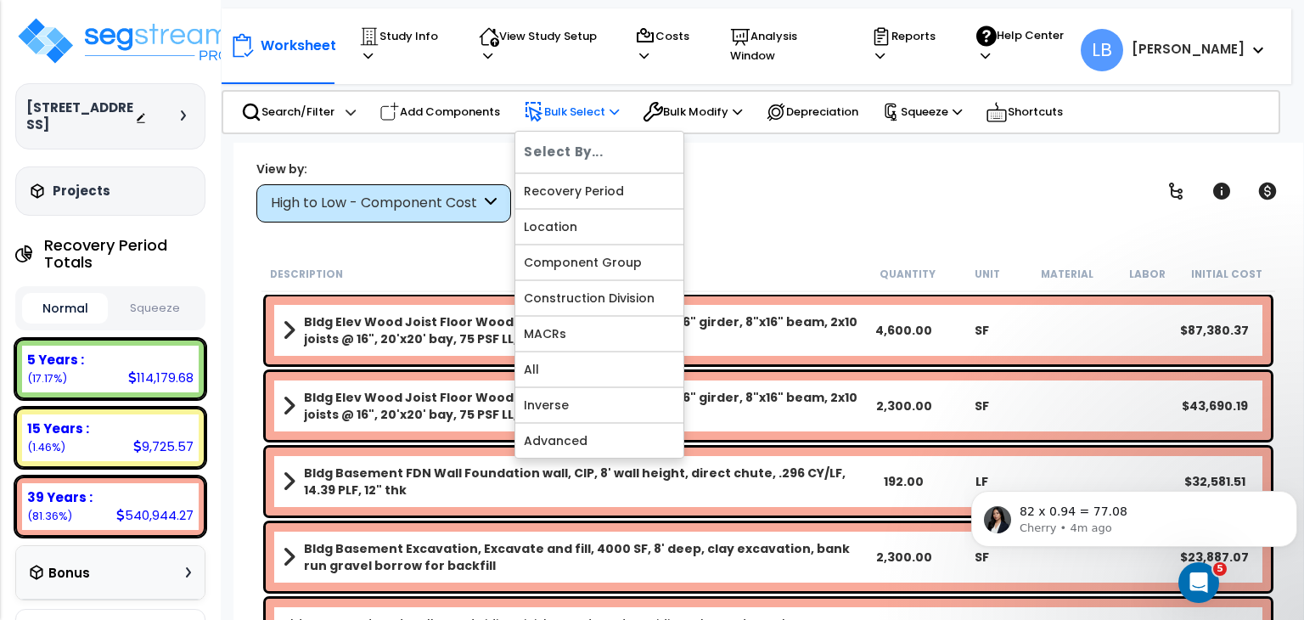
click at [575, 104] on p "Bulk Select" at bounding box center [571, 112] width 95 height 20
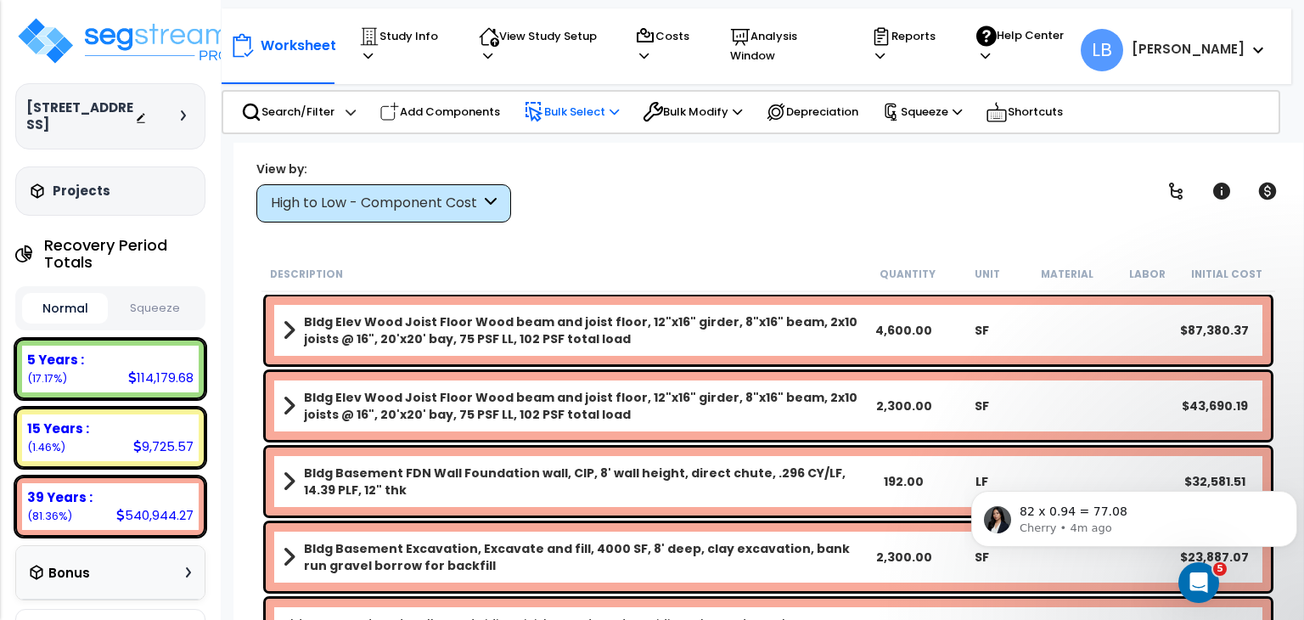
click at [571, 104] on p "Bulk Select" at bounding box center [571, 112] width 95 height 20
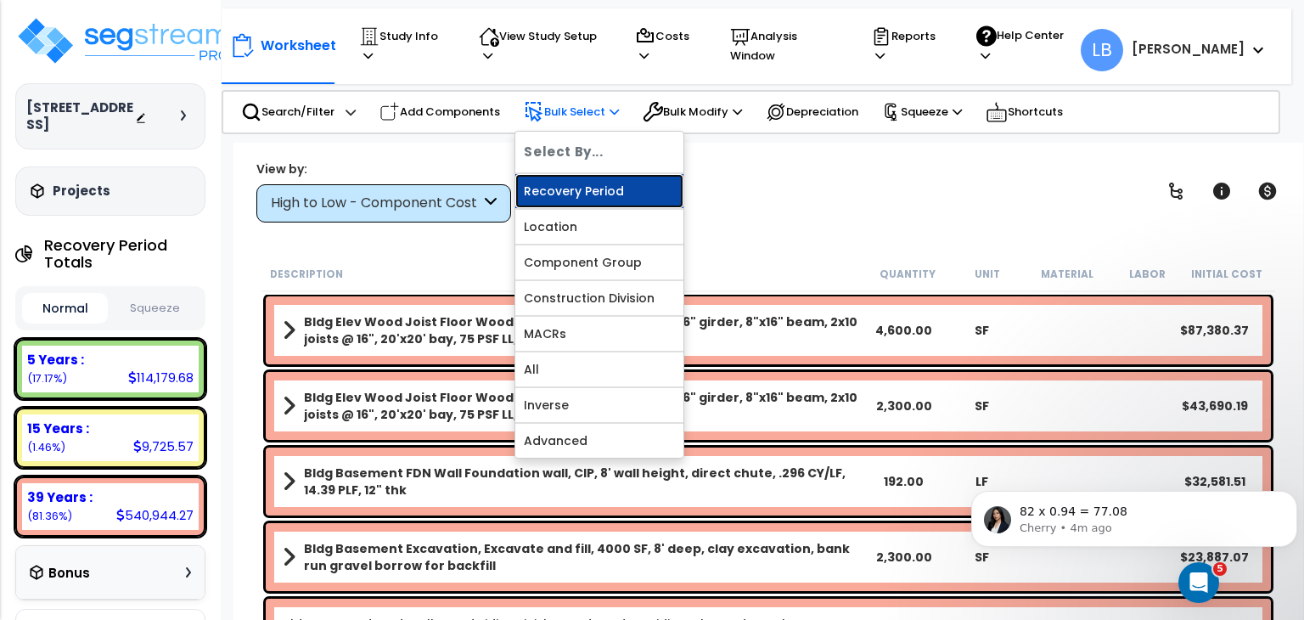
click at [564, 174] on link "Recovery Period" at bounding box center [599, 191] width 168 height 34
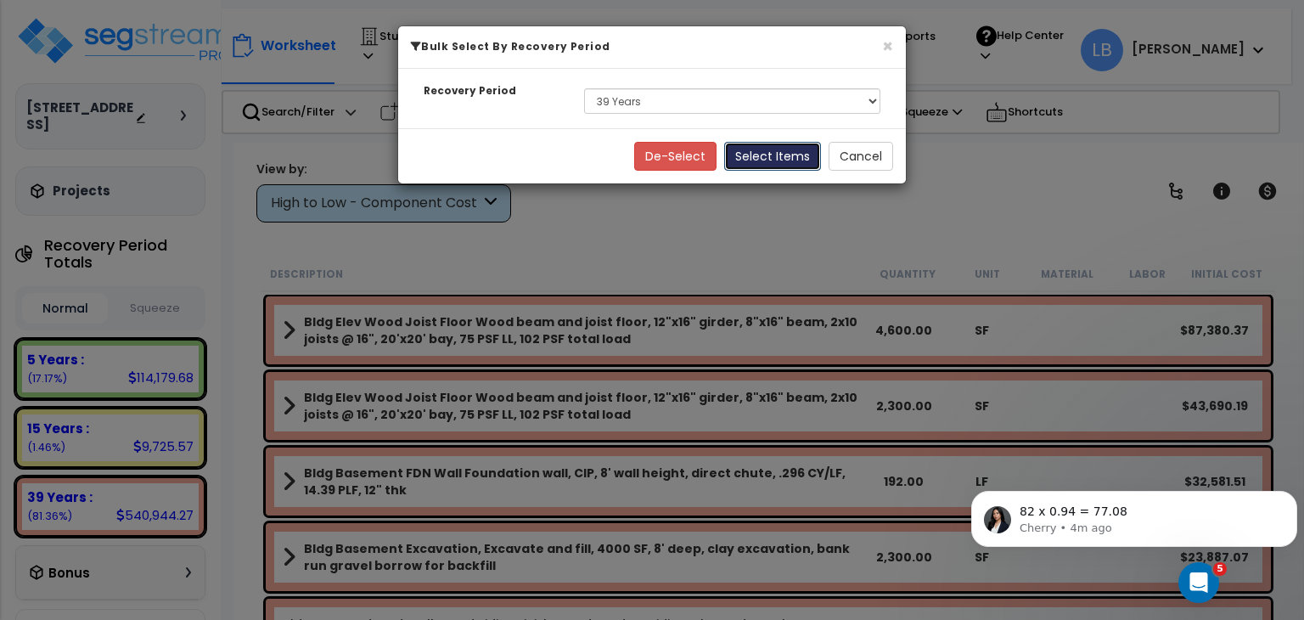
click at [756, 154] on button "Select Items" at bounding box center [772, 156] width 97 height 29
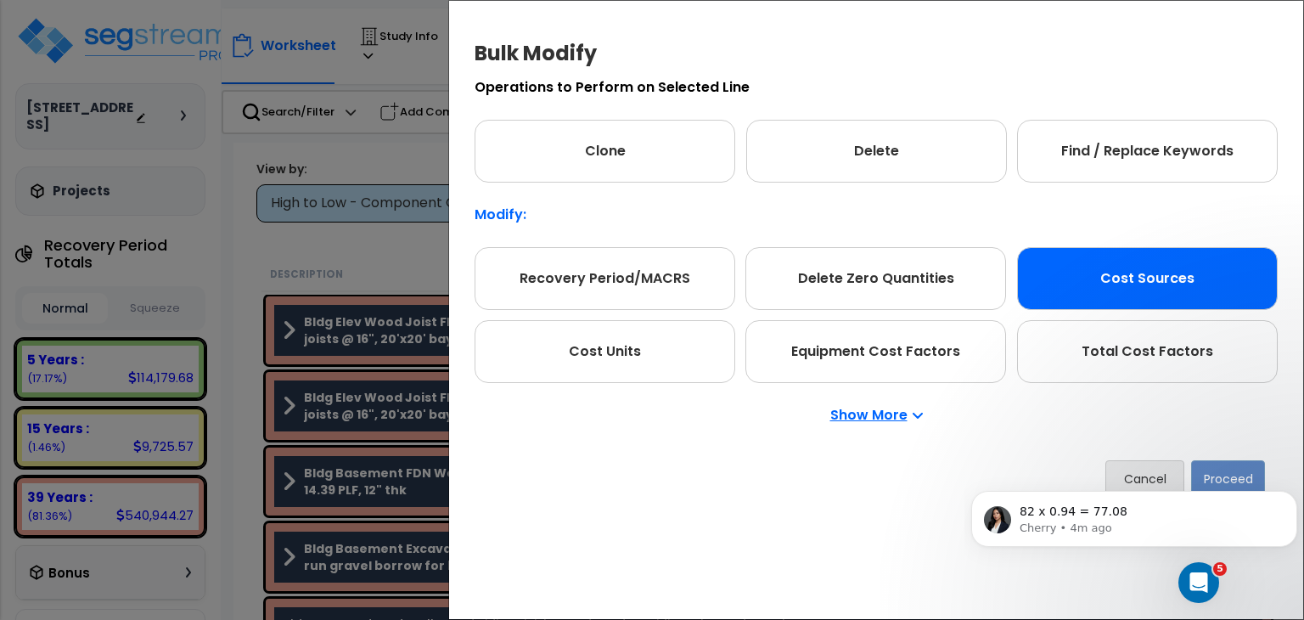
click at [1091, 300] on div "Cost Sources" at bounding box center [1147, 278] width 261 height 63
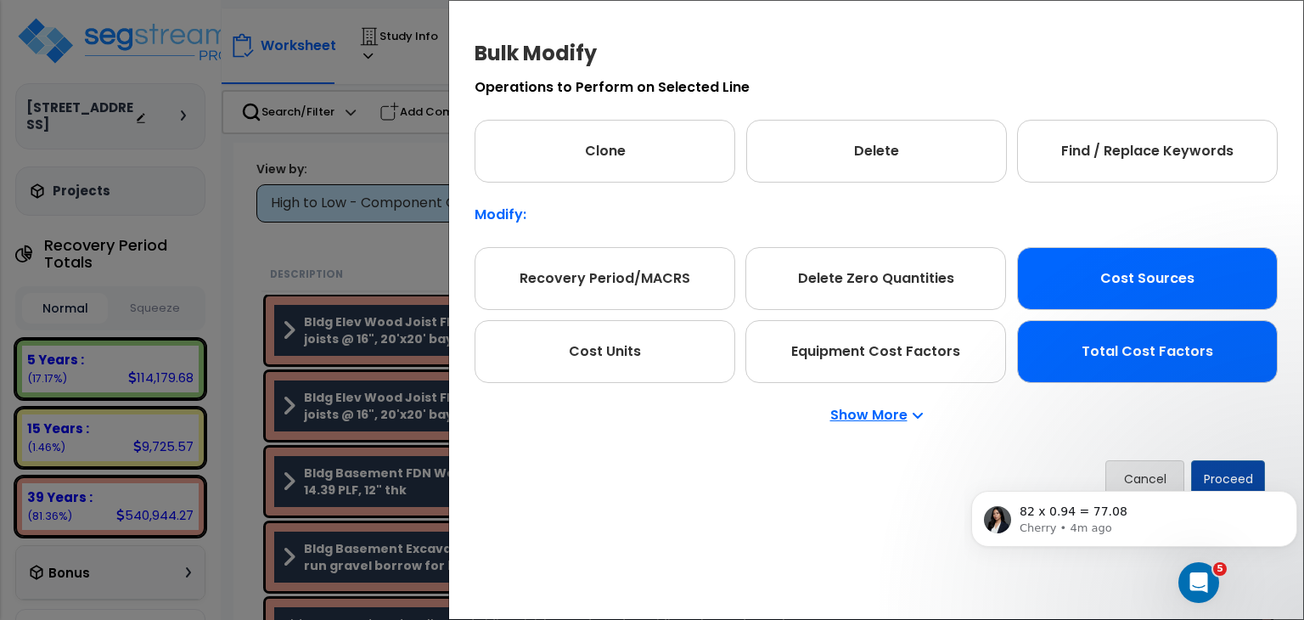
click at [1142, 362] on div "Total Cost Factors" at bounding box center [1147, 351] width 261 height 63
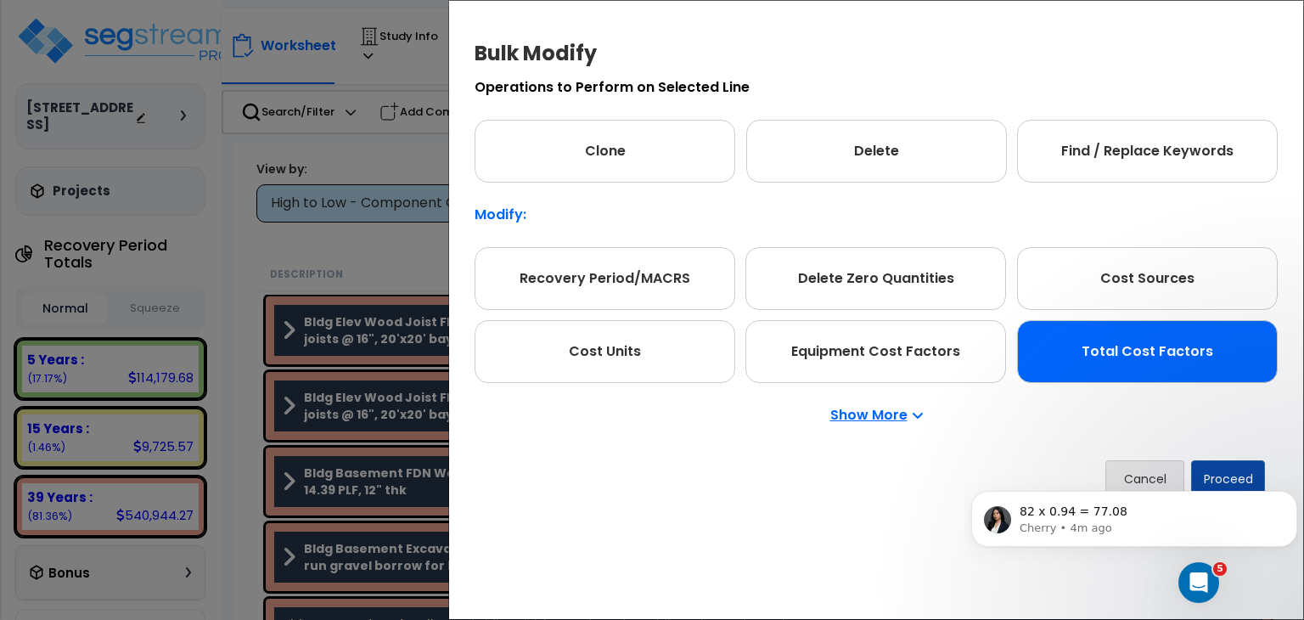
click at [1292, 476] on body "82 x 0.94 = 77.08 Cherry • 4m ago" at bounding box center [1134, 514] width 326 height 105
click at [1246, 476] on button "Proceed" at bounding box center [1228, 478] width 74 height 37
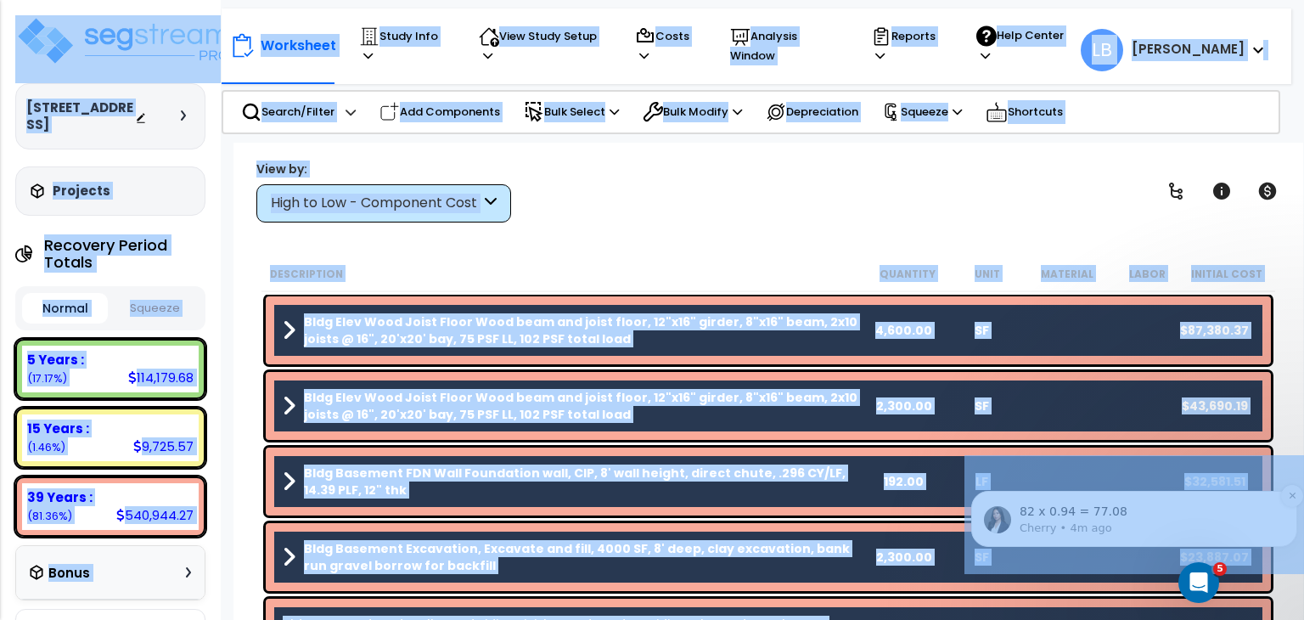
click at [1292, 498] on icon "Dismiss notification" at bounding box center [1292, 495] width 9 height 9
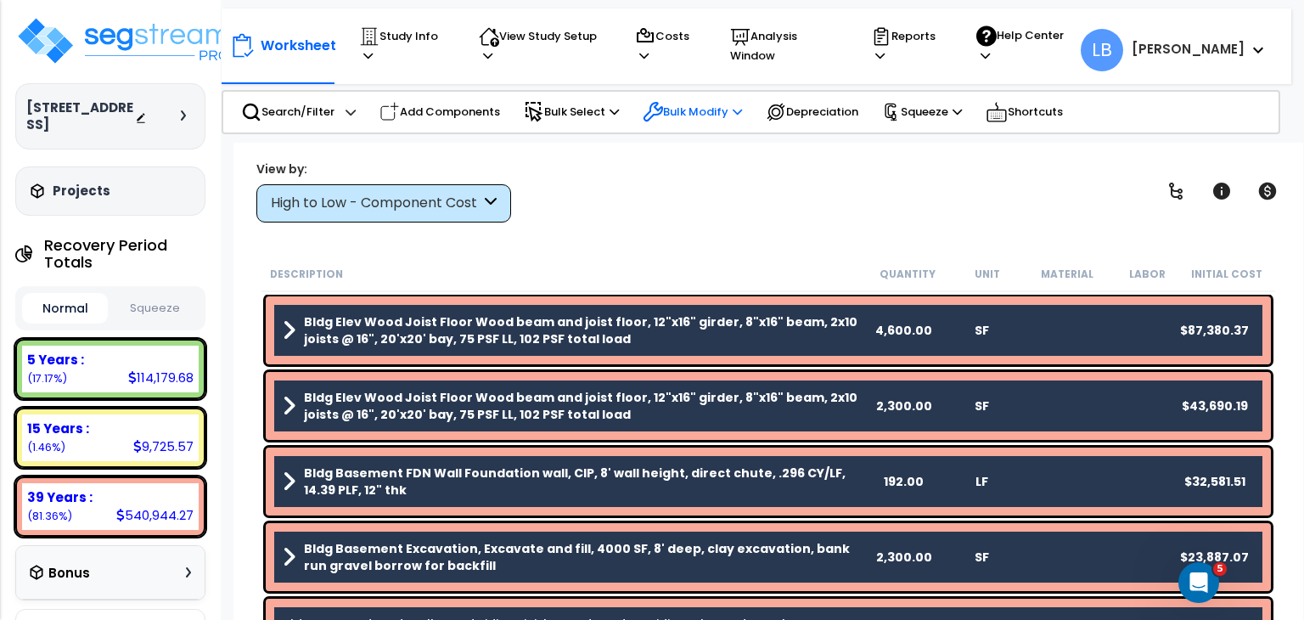
click at [691, 108] on p "Bulk Modify" at bounding box center [692, 112] width 99 height 20
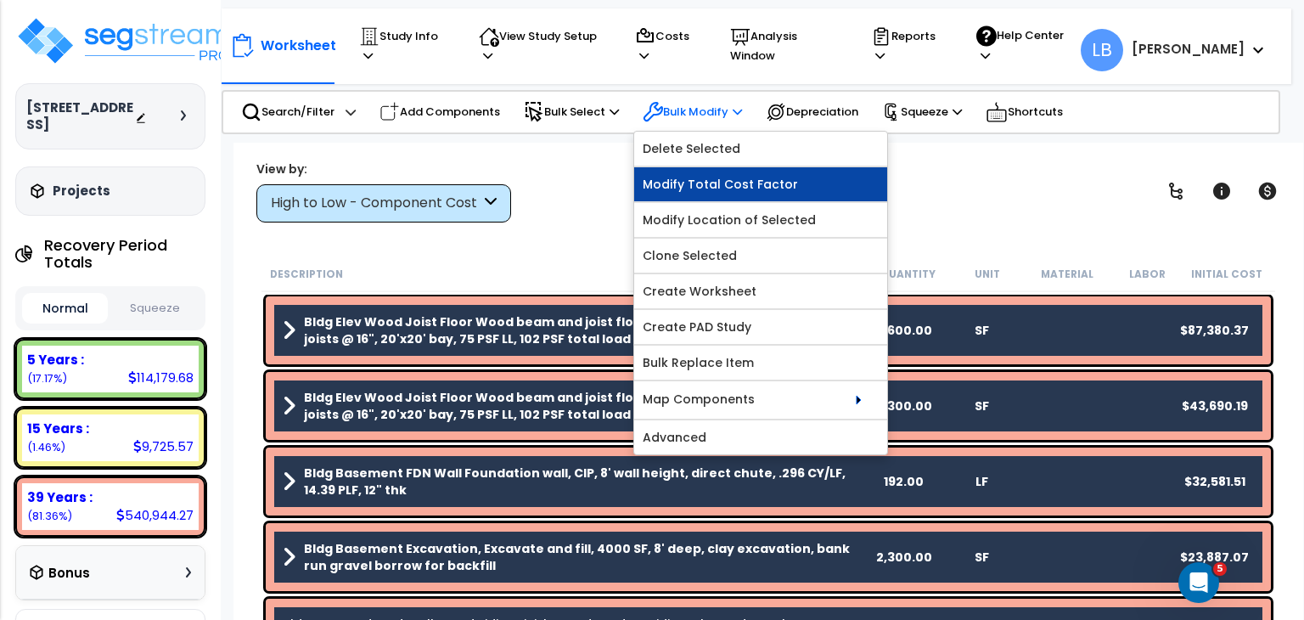
click at [757, 174] on link "Modify Total Cost Factor" at bounding box center [760, 184] width 253 height 34
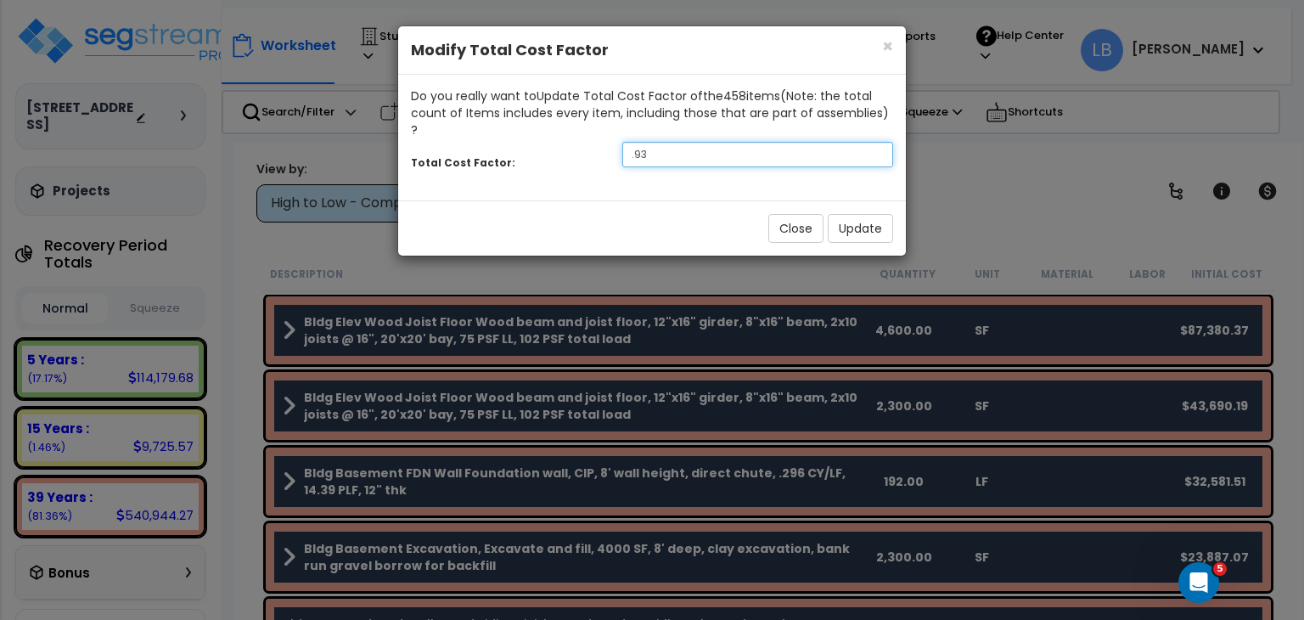
click at [750, 142] on input ".93" at bounding box center [757, 154] width 271 height 25
type input ".9"
click at [848, 214] on button "Update" at bounding box center [860, 228] width 65 height 29
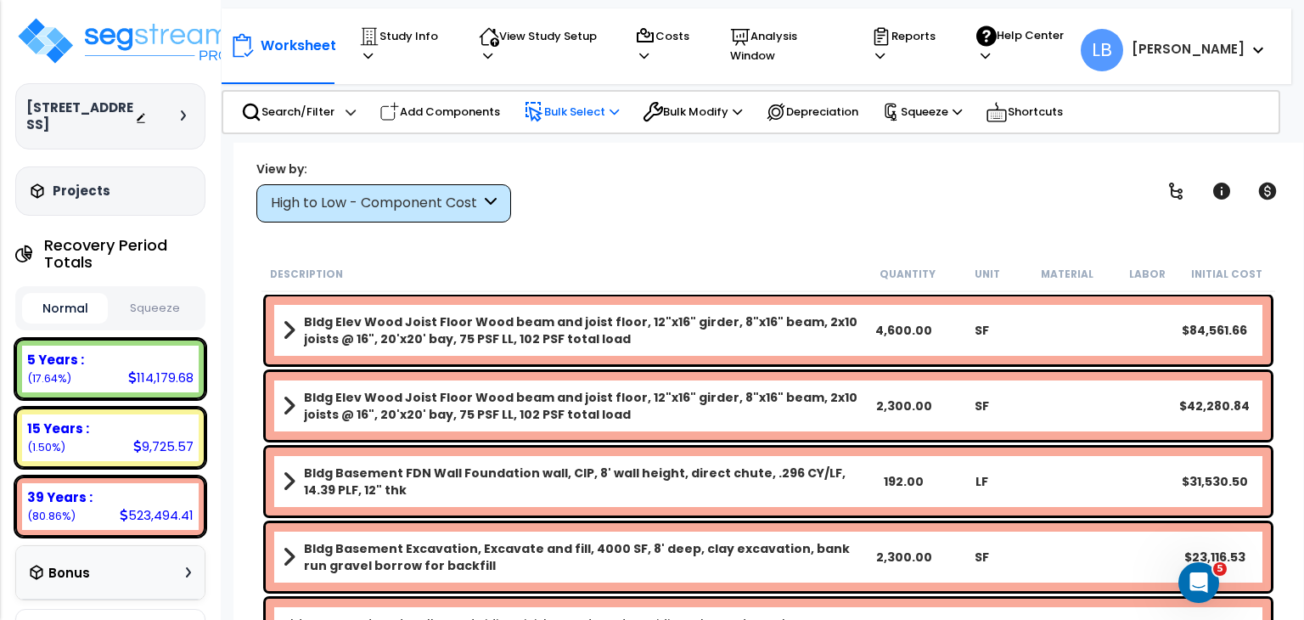
click at [586, 103] on p "Bulk Select" at bounding box center [571, 112] width 95 height 20
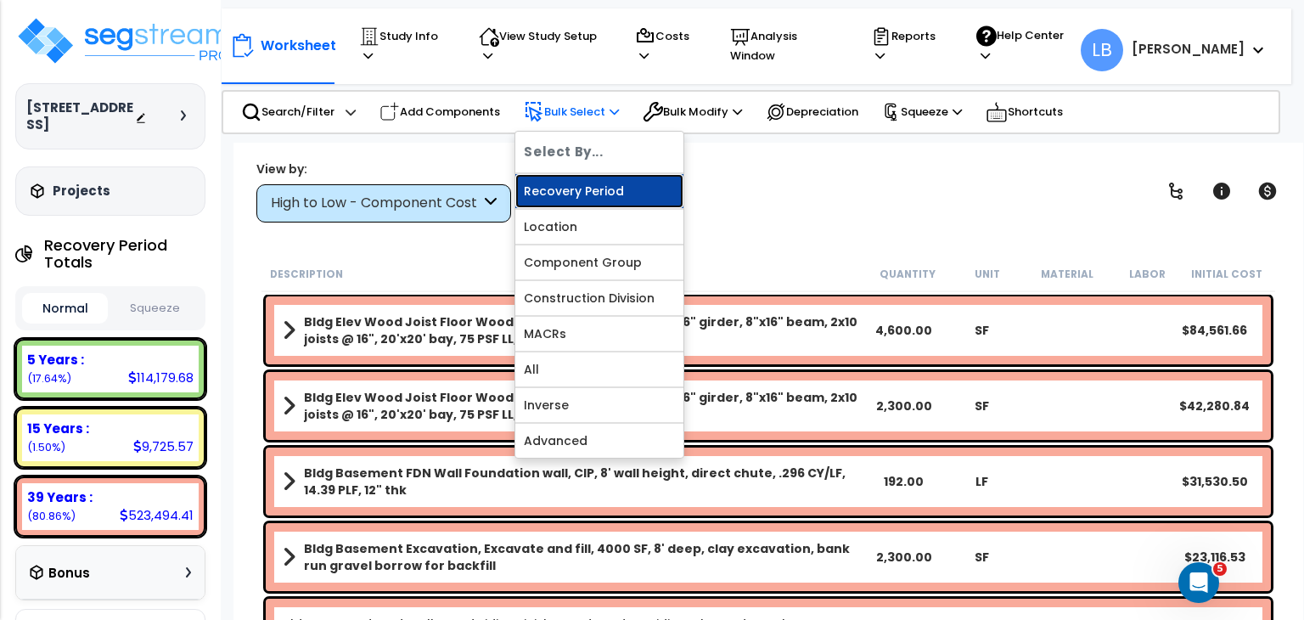
click at [601, 174] on link "Recovery Period" at bounding box center [599, 191] width 168 height 34
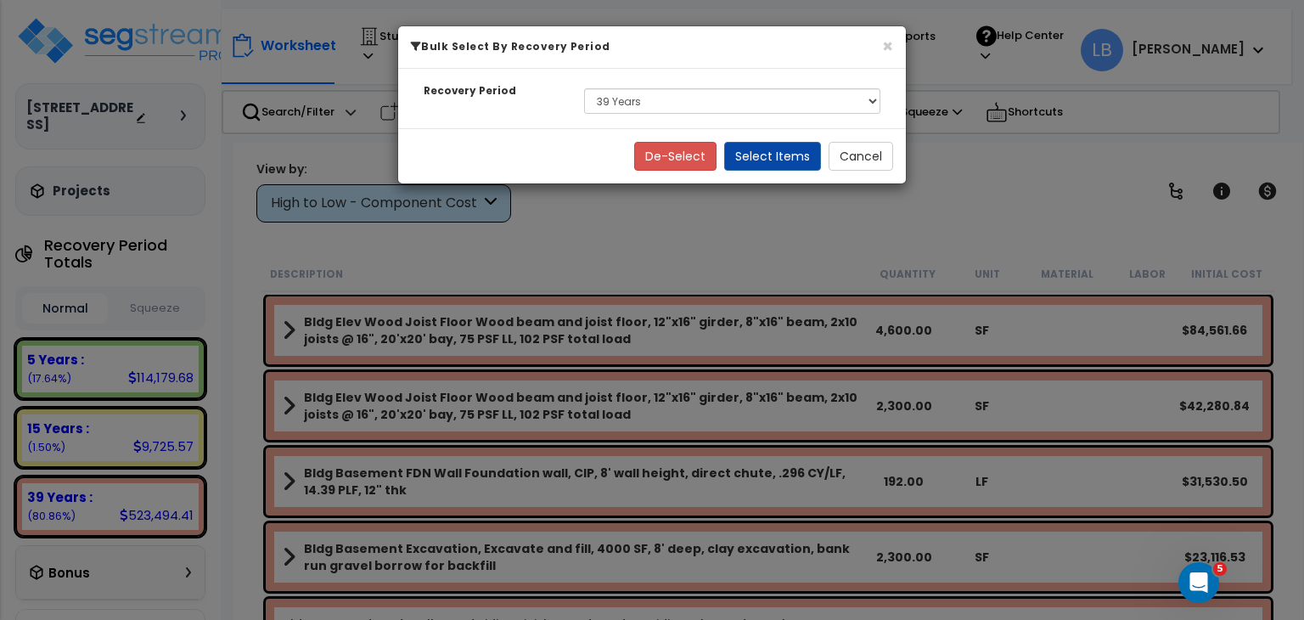
click at [601, 174] on div "De-Select Select Items Cancel" at bounding box center [652, 155] width 508 height 55
click at [743, 155] on button "Select Items" at bounding box center [772, 156] width 97 height 29
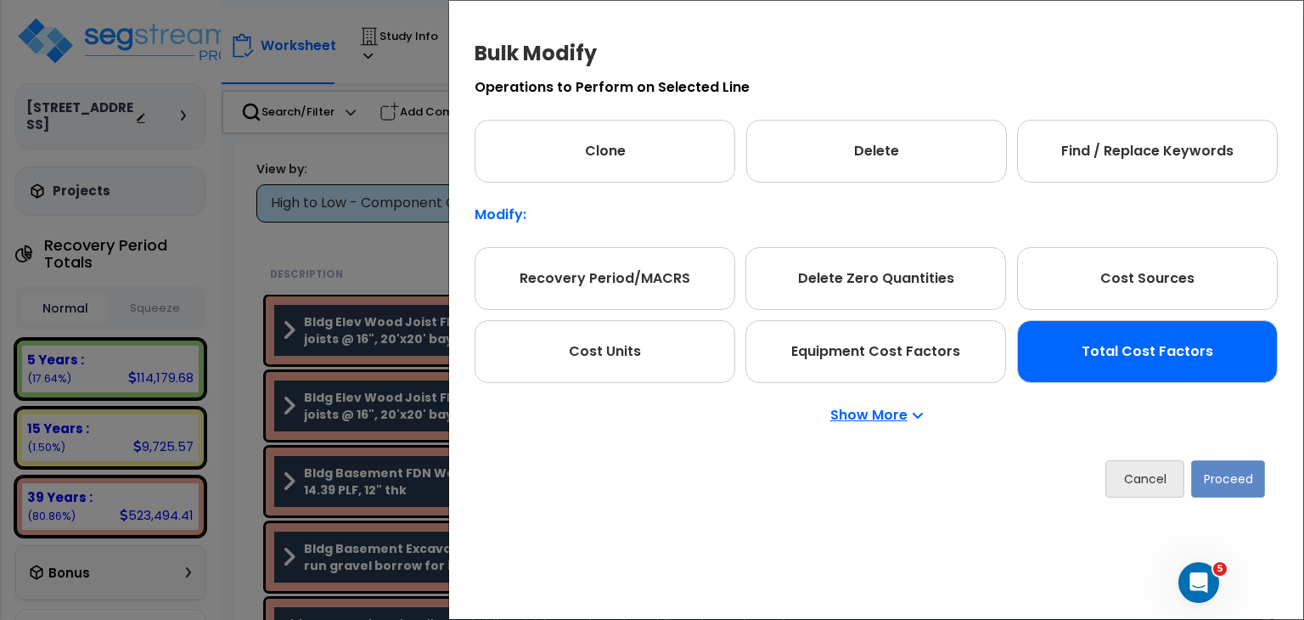
click at [1110, 337] on div "Total Cost Factors" at bounding box center [1147, 351] width 261 height 63
click at [1223, 476] on button "Proceed" at bounding box center [1228, 478] width 74 height 37
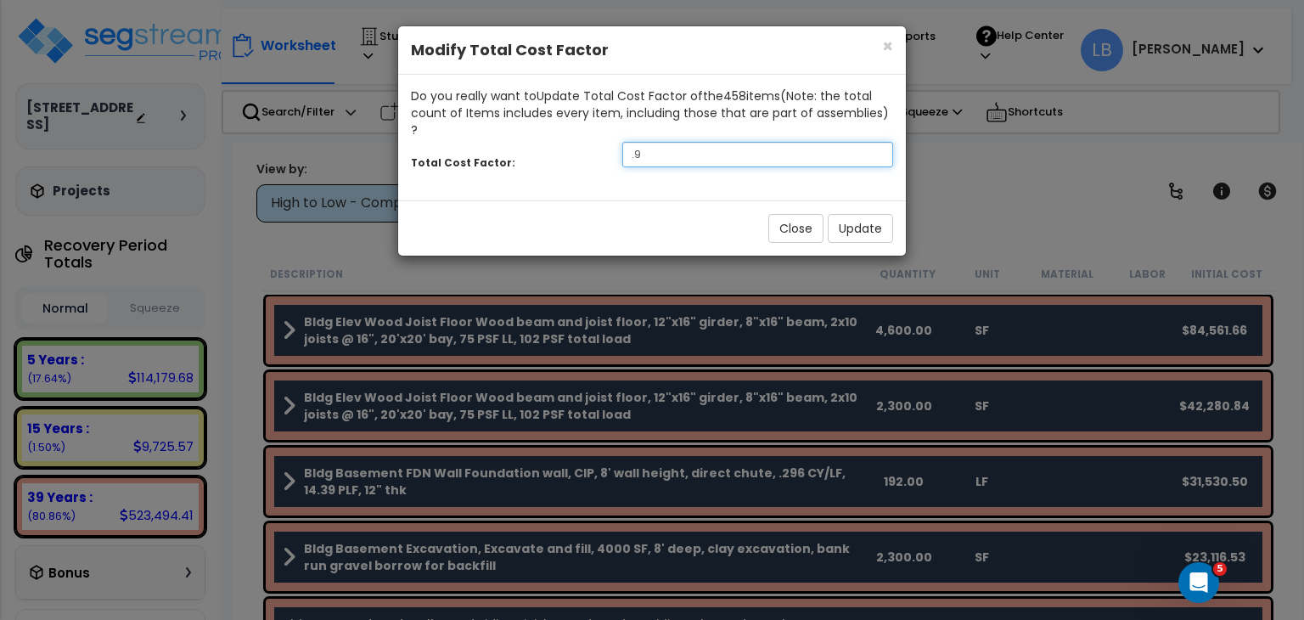
click at [673, 142] on input ".9" at bounding box center [757, 154] width 271 height 25
type input ".85"
click at [849, 214] on button "Update" at bounding box center [860, 228] width 65 height 29
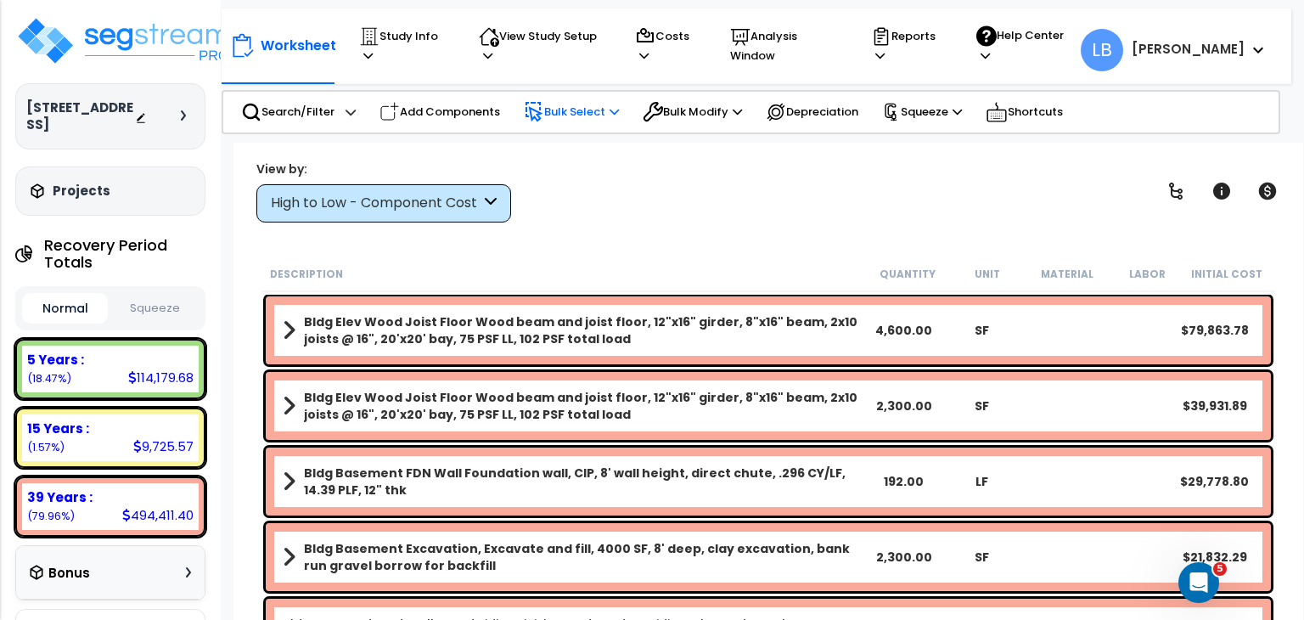
click at [583, 107] on p "Bulk Select" at bounding box center [571, 112] width 95 height 20
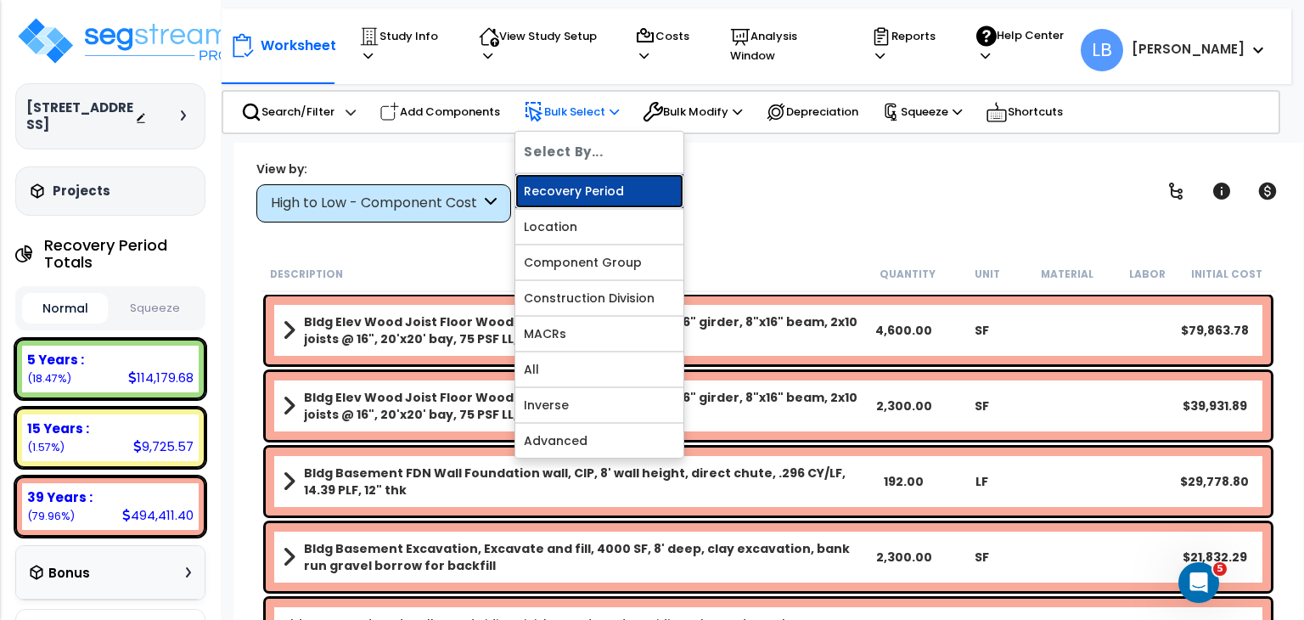
click at [608, 177] on link "Recovery Period" at bounding box center [599, 191] width 168 height 34
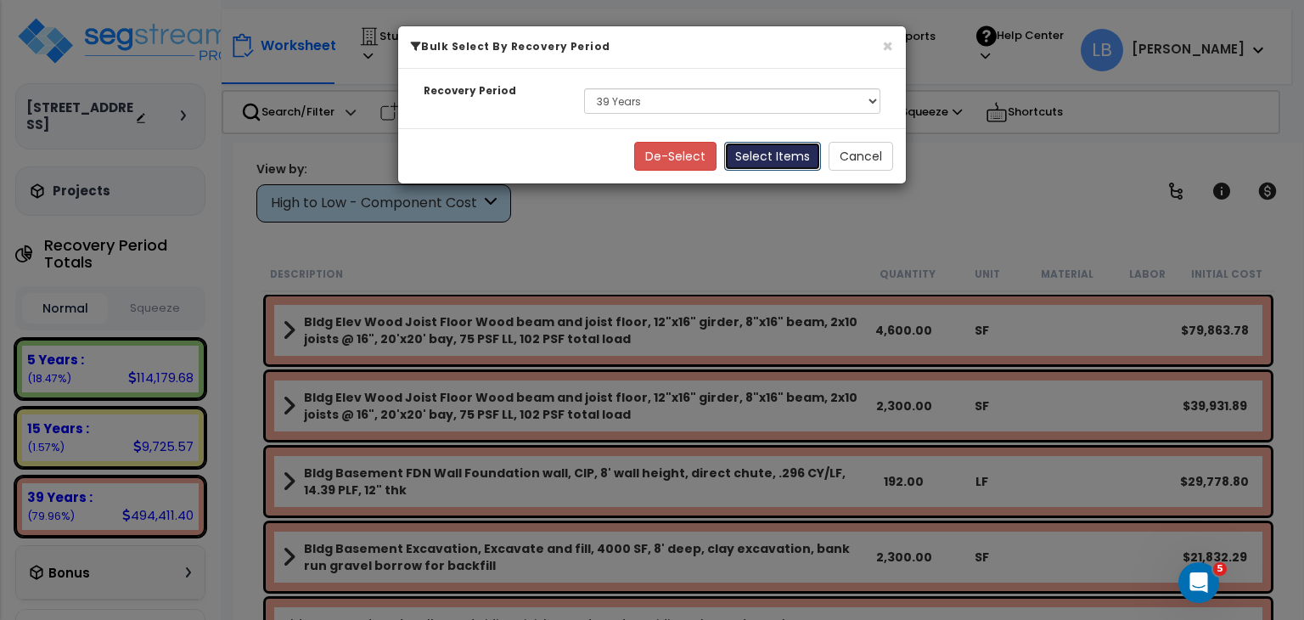
click at [773, 164] on button "Select Items" at bounding box center [772, 156] width 97 height 29
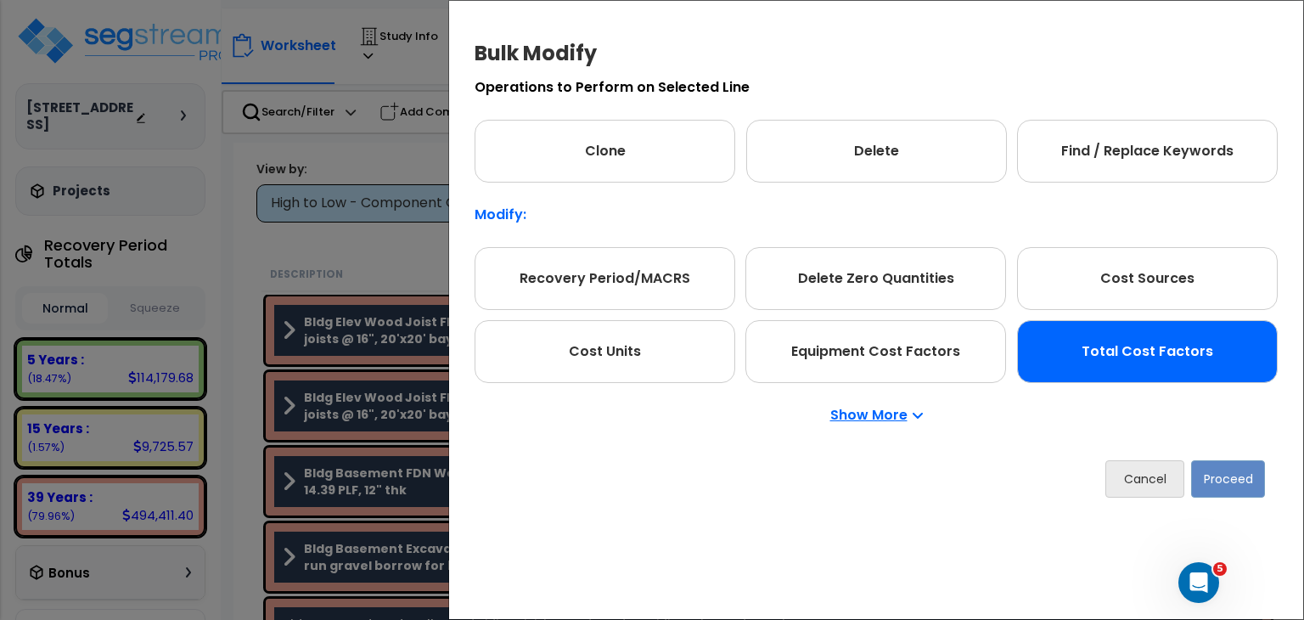
click at [1117, 352] on div "Total Cost Factors" at bounding box center [1147, 351] width 261 height 63
click at [1241, 464] on button "Proceed" at bounding box center [1228, 478] width 74 height 37
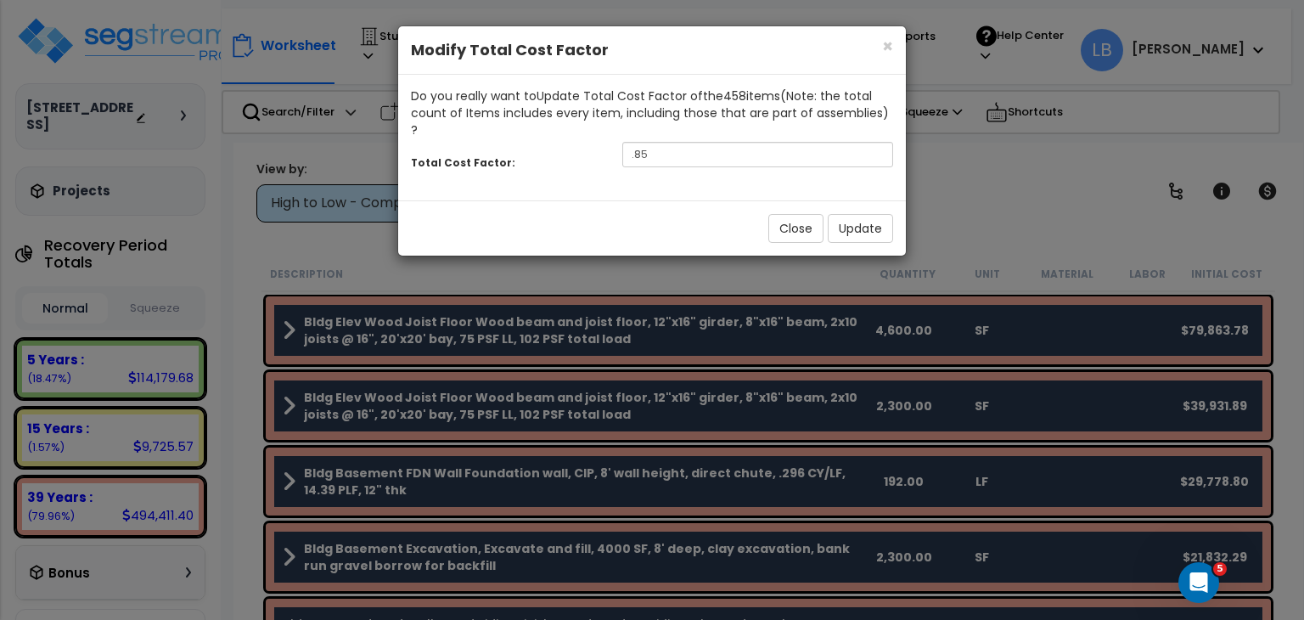
click at [1241, 464] on div "× Close Modify Total Cost Factor Do you really want to Update Total Cost Factor…" at bounding box center [652, 310] width 1304 height 620
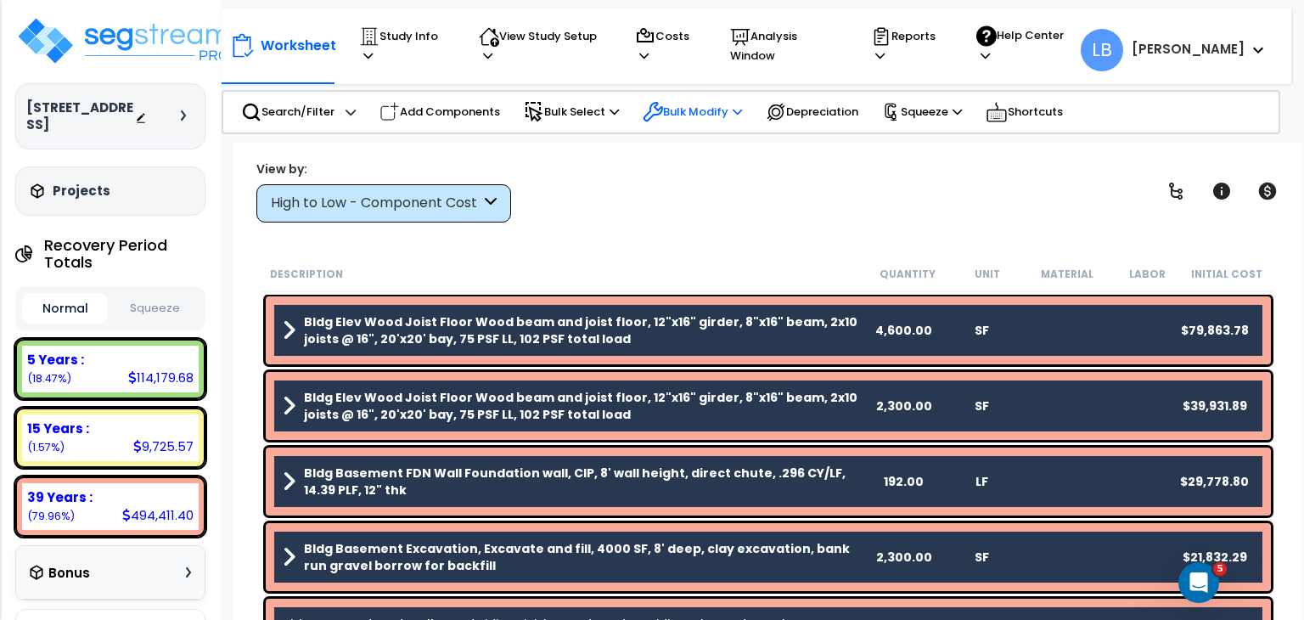
click at [711, 111] on p "Bulk Modify" at bounding box center [692, 112] width 99 height 20
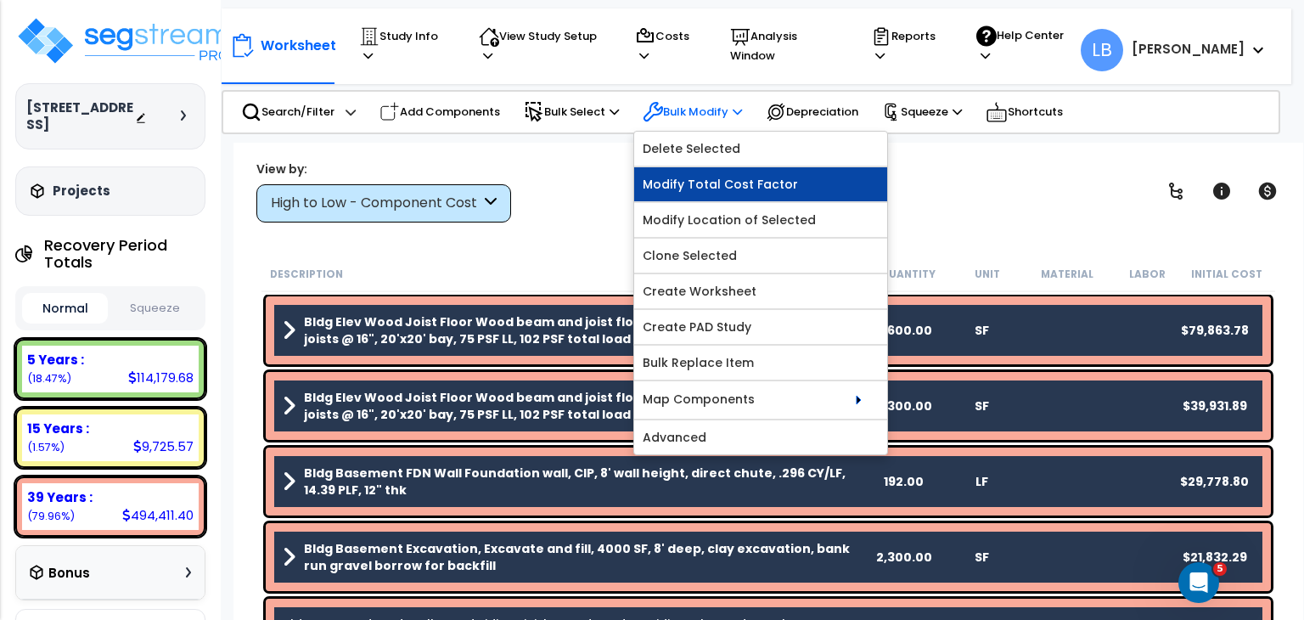
click at [778, 181] on link "Modify Total Cost Factor" at bounding box center [760, 184] width 253 height 34
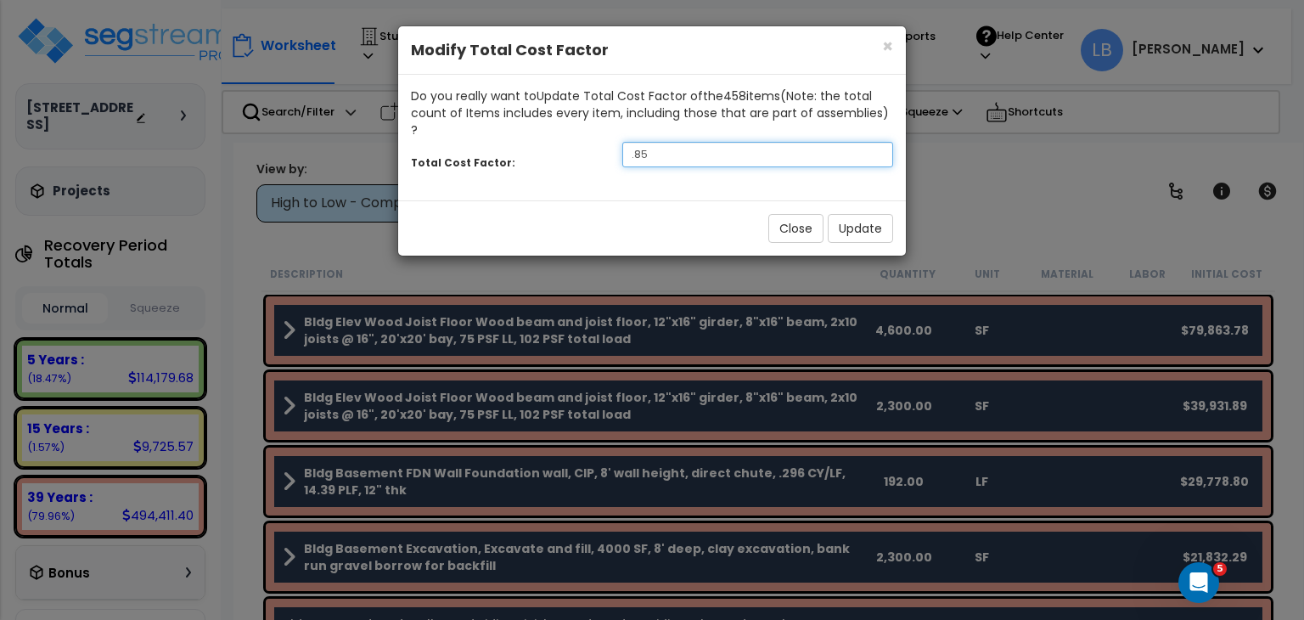
click at [761, 143] on input ".85" at bounding box center [757, 154] width 271 height 25
type input ".8"
type input ".75"
click at [881, 214] on button "Update" at bounding box center [860, 228] width 65 height 29
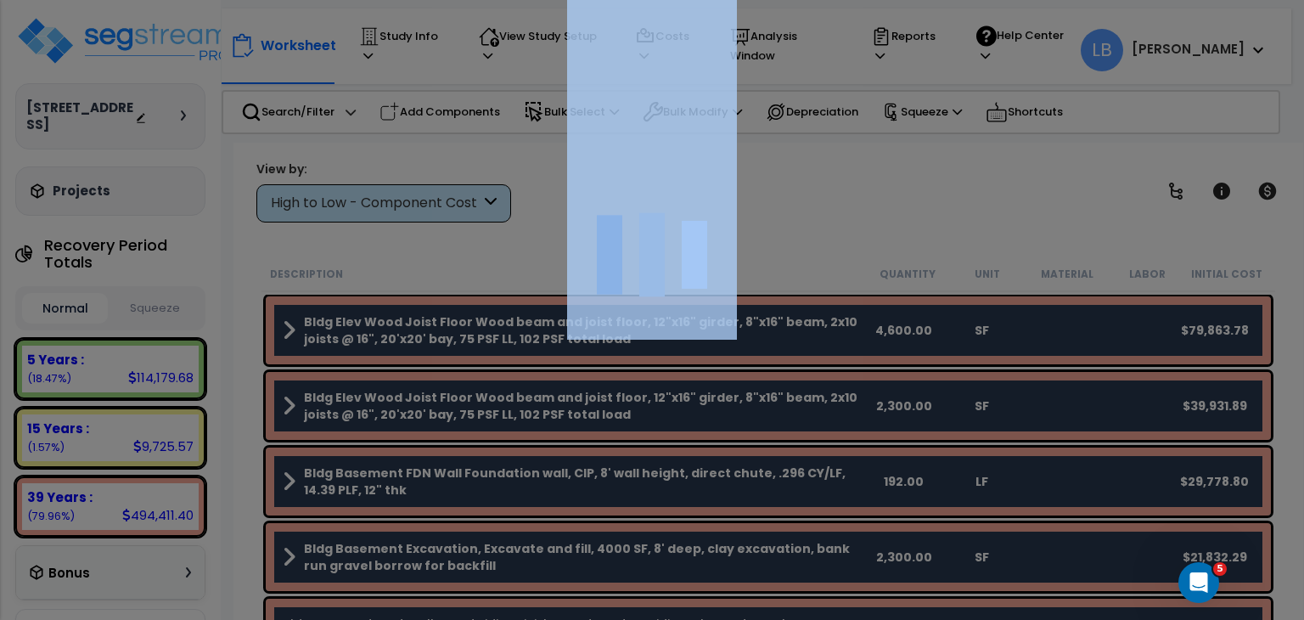
click at [881, 208] on div at bounding box center [652, 310] width 1304 height 620
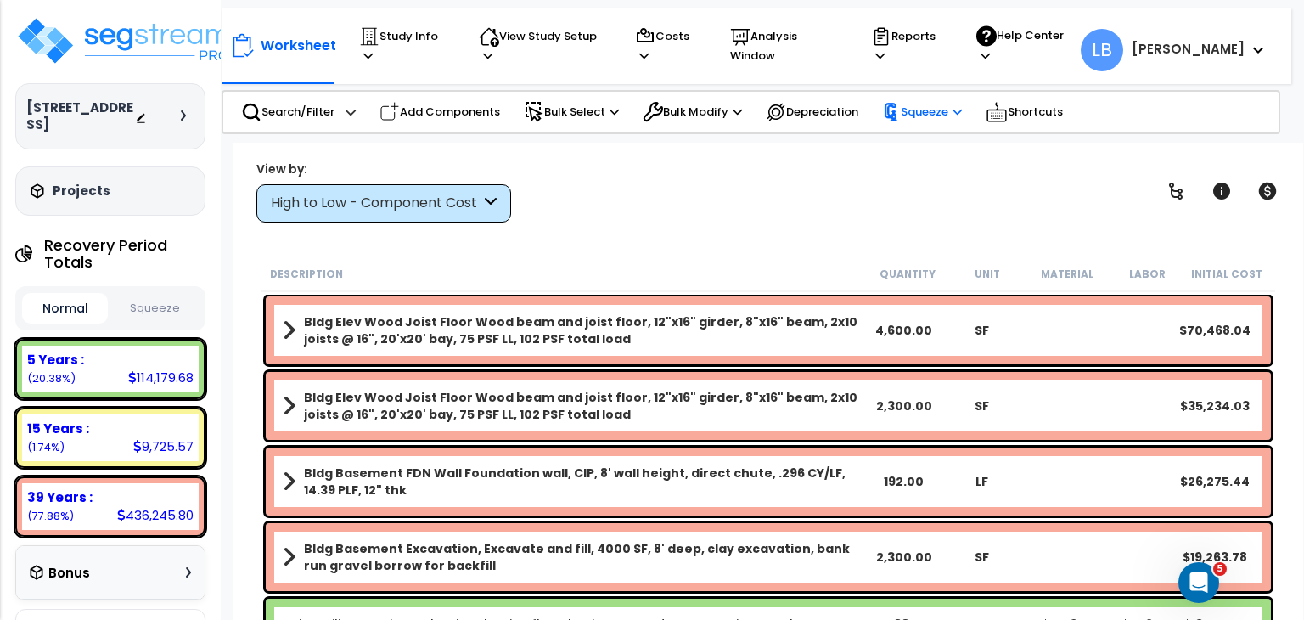
click at [923, 103] on p "Squeeze" at bounding box center [922, 112] width 80 height 19
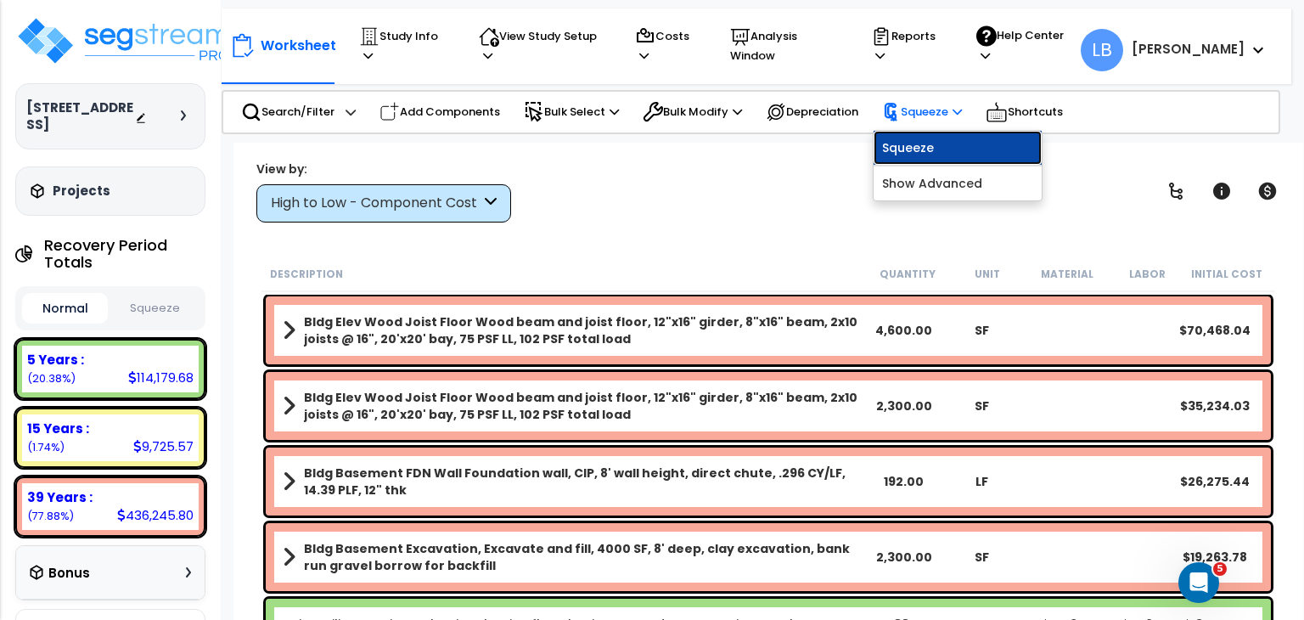
click at [929, 146] on link "Squeeze" at bounding box center [958, 148] width 168 height 34
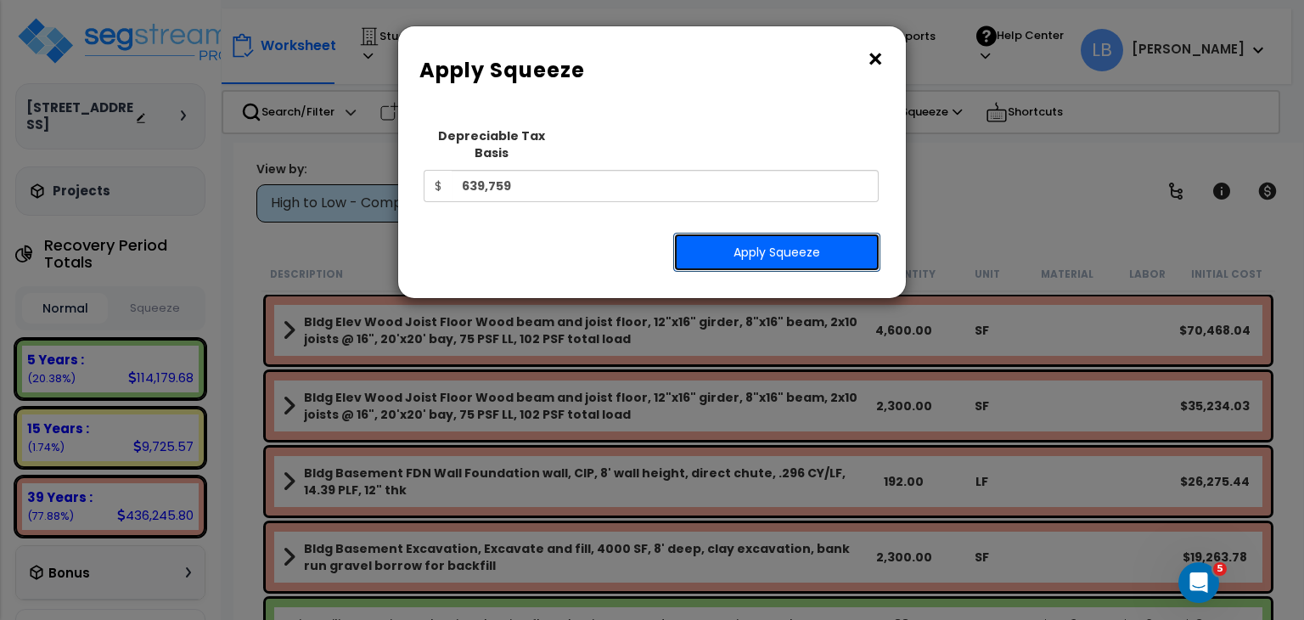
click at [754, 235] on button "Apply Squeeze" at bounding box center [776, 252] width 207 height 39
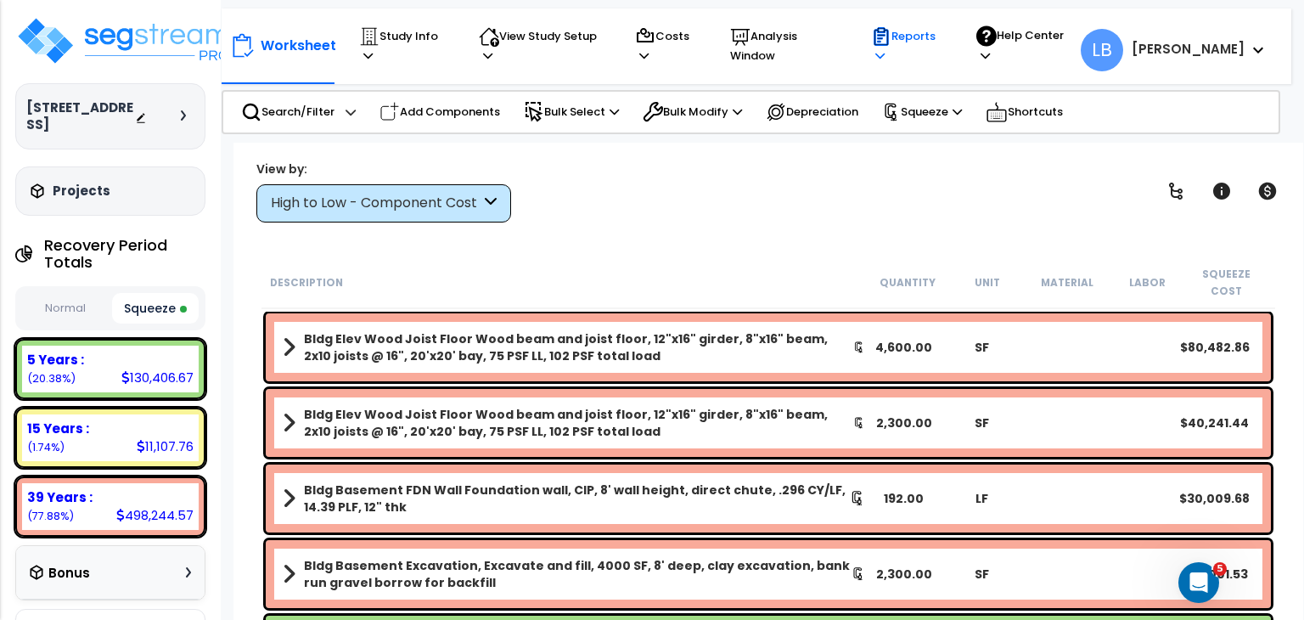
click at [944, 47] on p "Reports" at bounding box center [907, 45] width 73 height 39
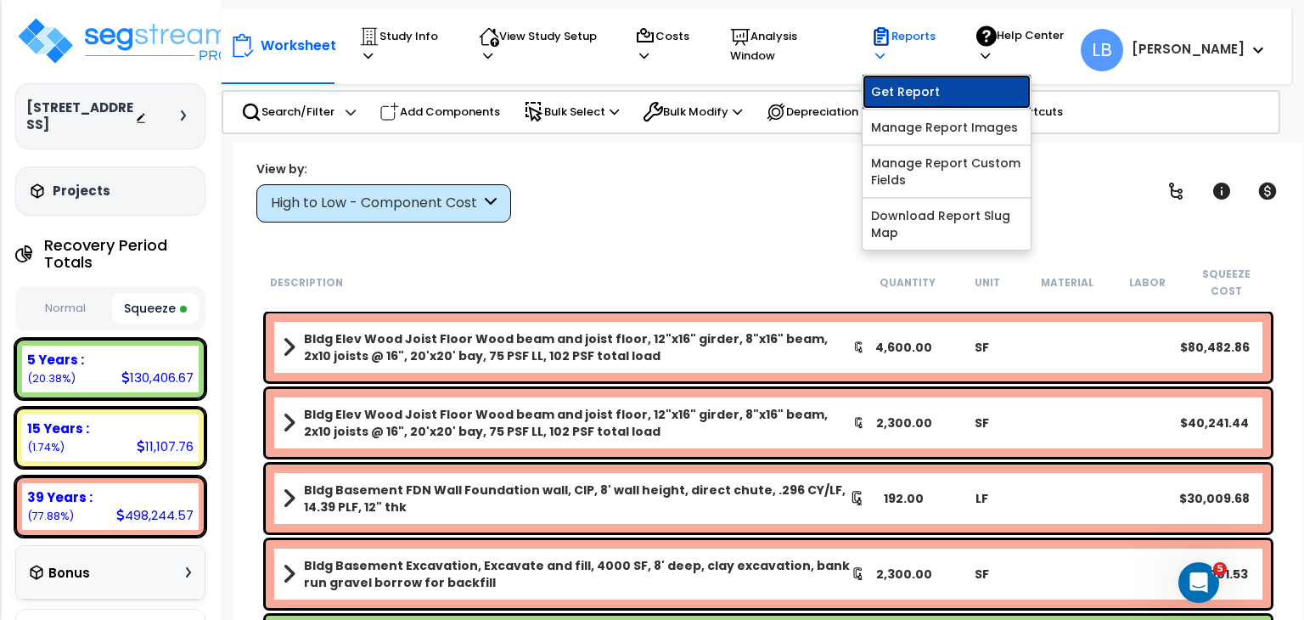
click at [962, 77] on link "Get Report" at bounding box center [947, 92] width 168 height 34
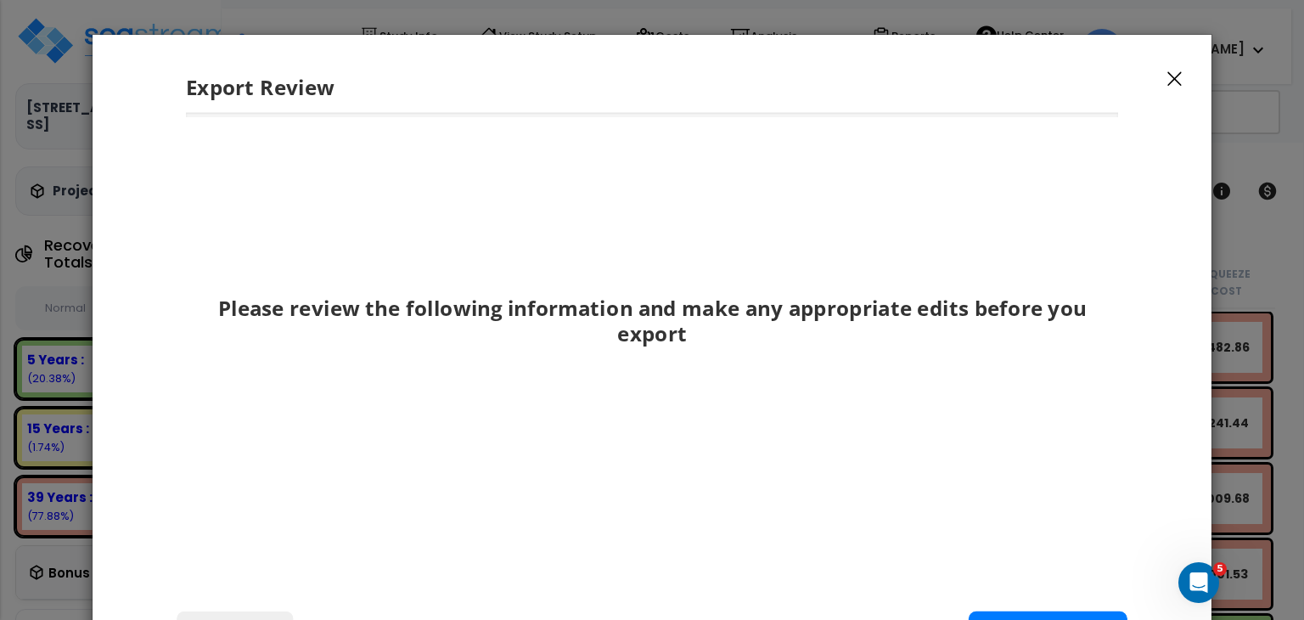
scroll to position [125, 0]
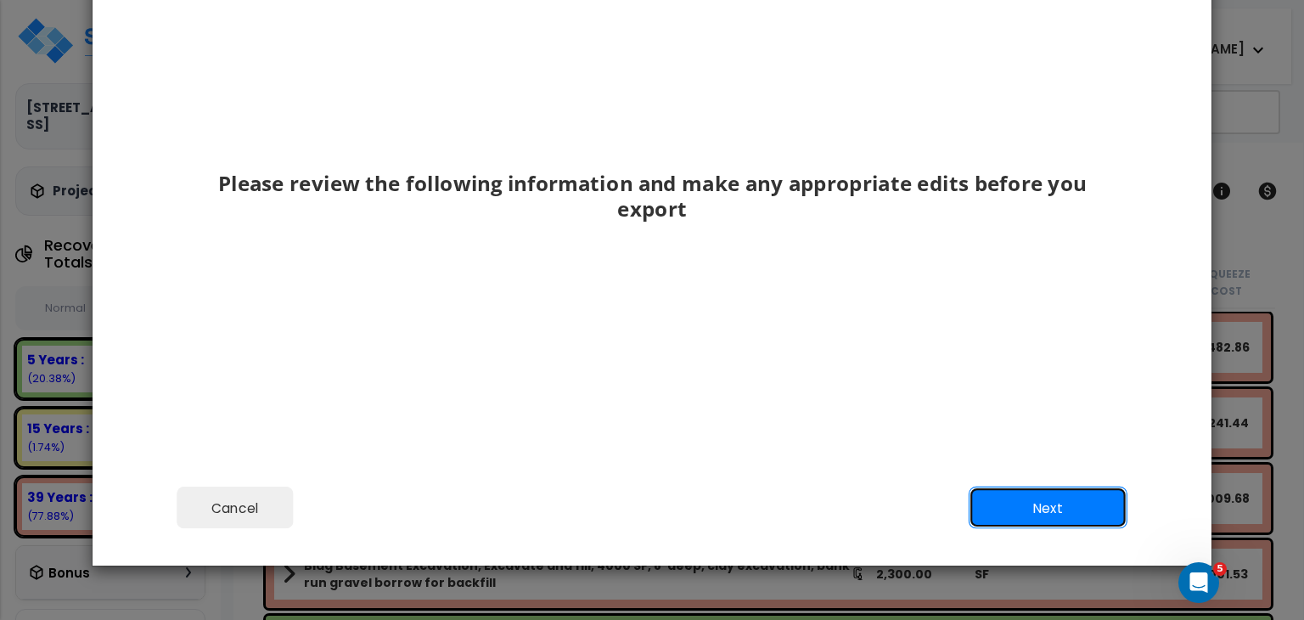
click at [995, 497] on button "Next" at bounding box center [1048, 508] width 159 height 42
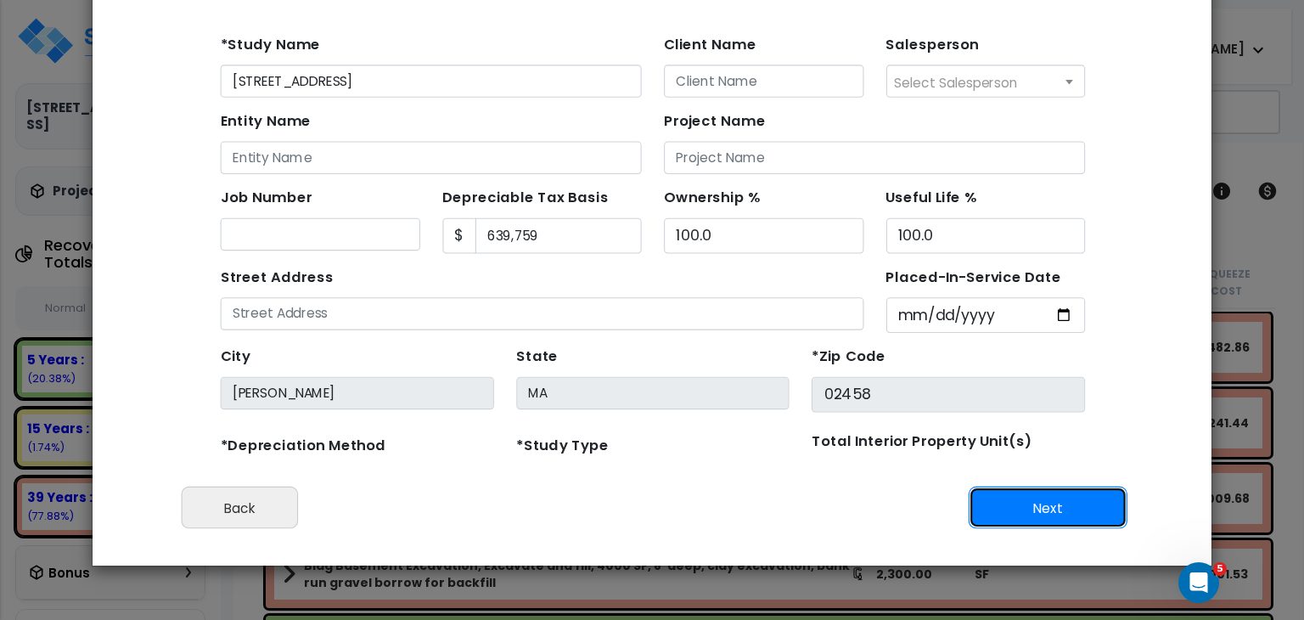
click at [1026, 504] on button "Next" at bounding box center [1048, 508] width 159 height 42
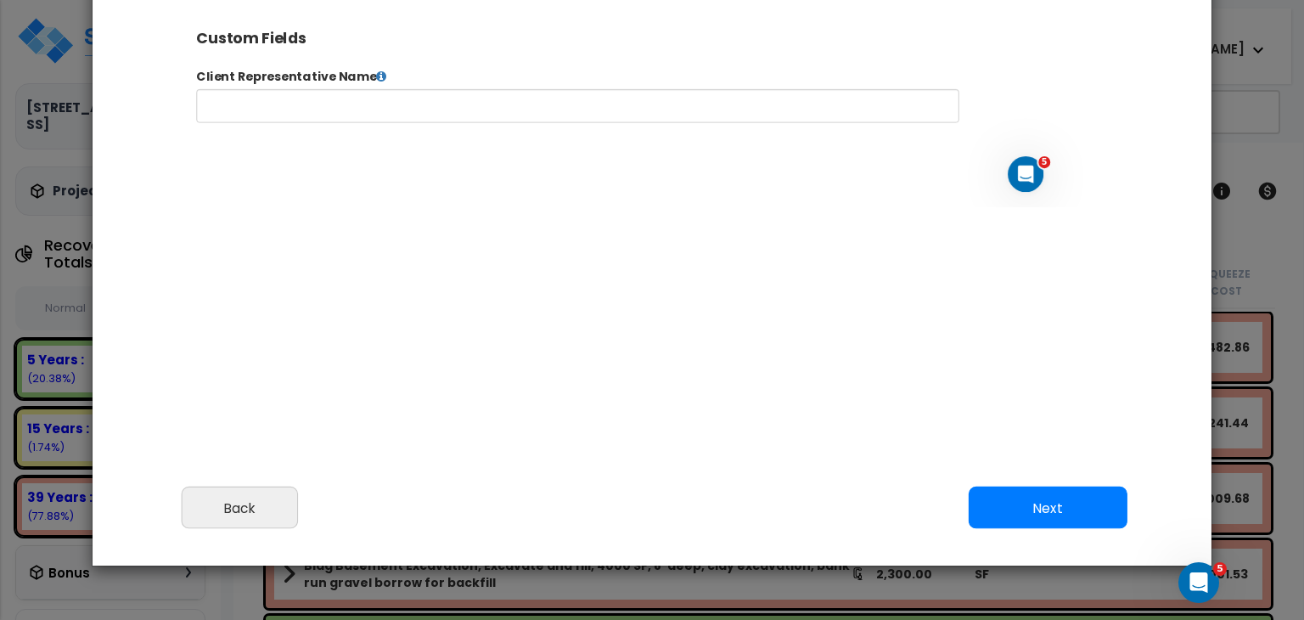
select select "2021"
click at [999, 509] on button "Next" at bounding box center [1048, 508] width 159 height 42
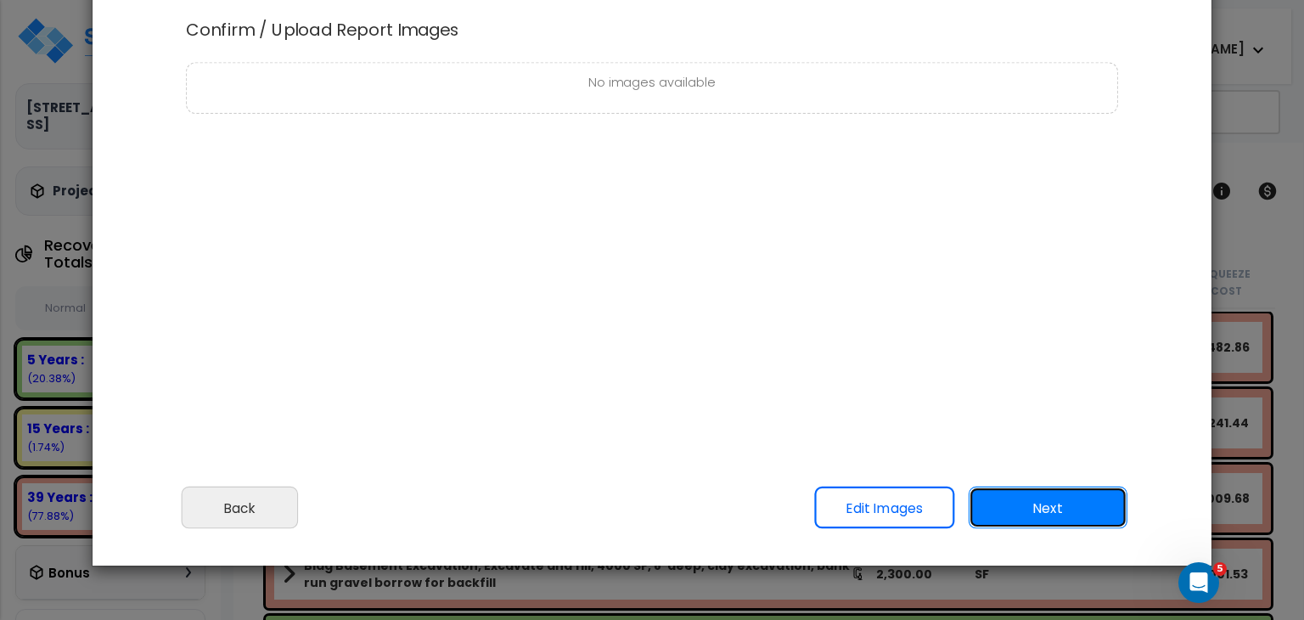
click at [1027, 502] on button "Next" at bounding box center [1048, 508] width 159 height 42
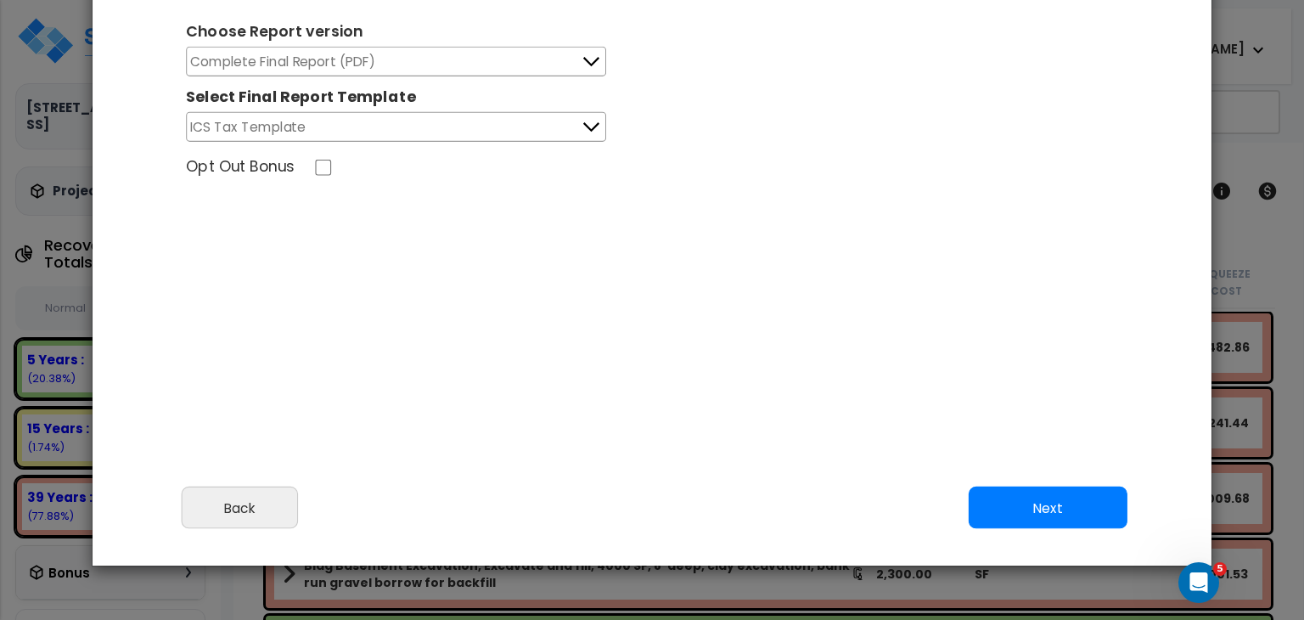
click at [419, 63] on button "Complete Final Report (PDF)" at bounding box center [396, 62] width 420 height 30
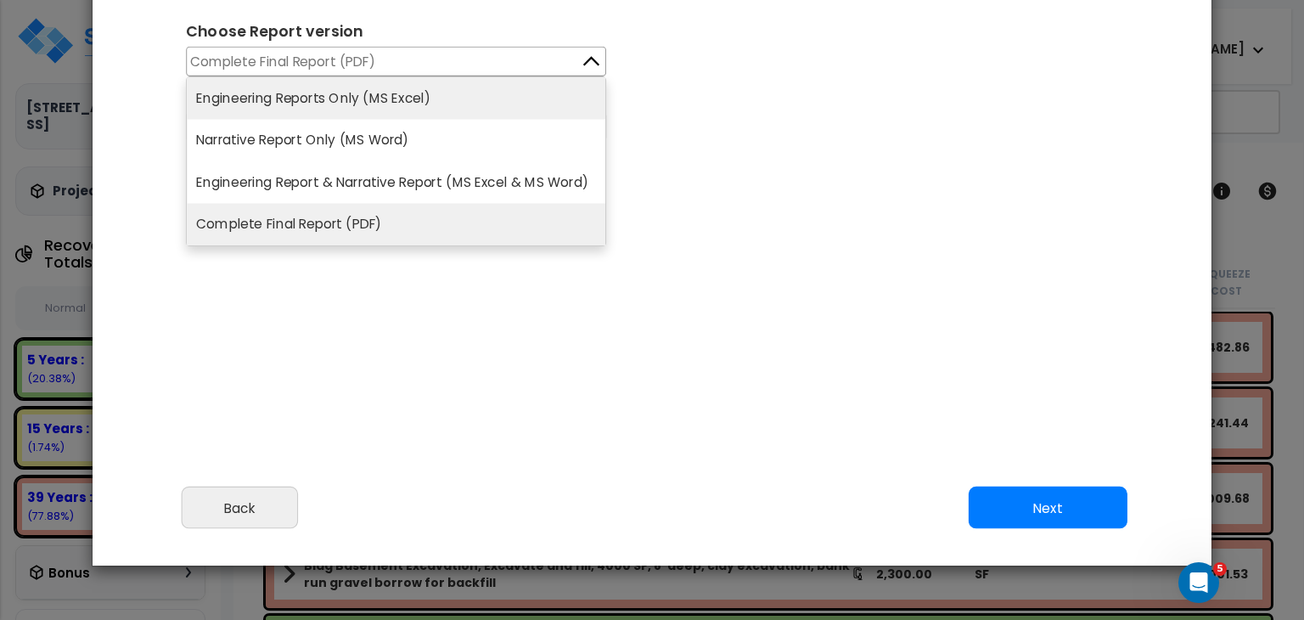
click at [402, 98] on li "Engineering Reports Only (MS Excel)" at bounding box center [396, 98] width 419 height 42
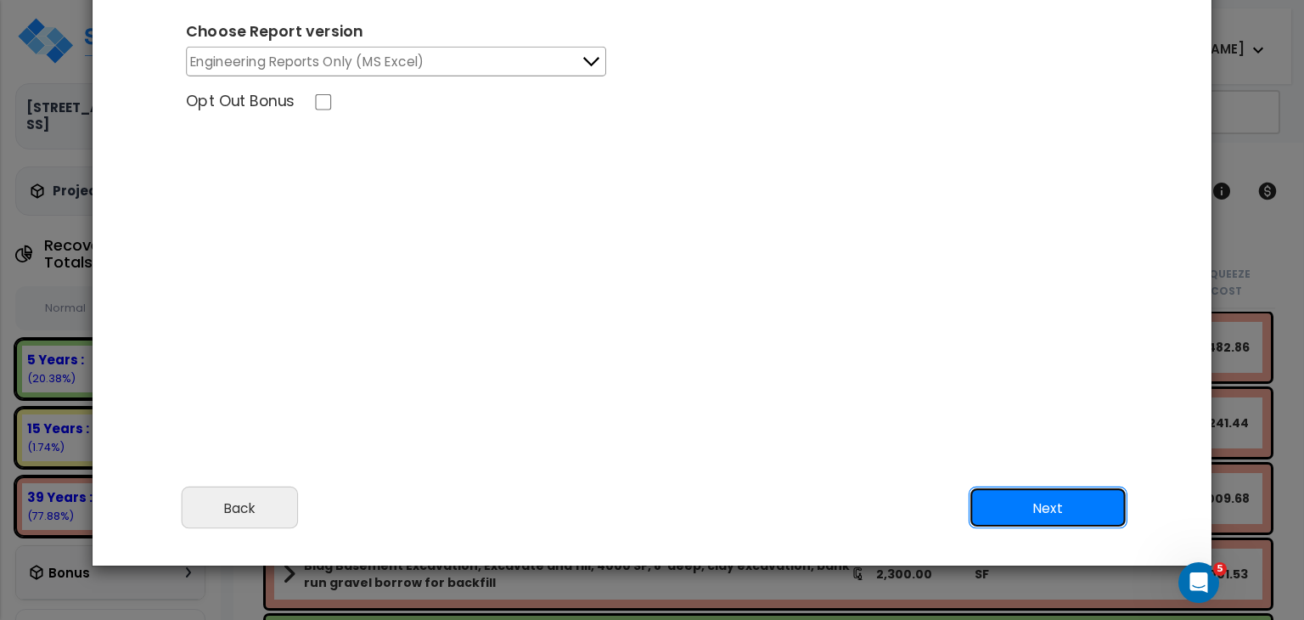
click at [1025, 509] on button "Next" at bounding box center [1048, 508] width 159 height 42
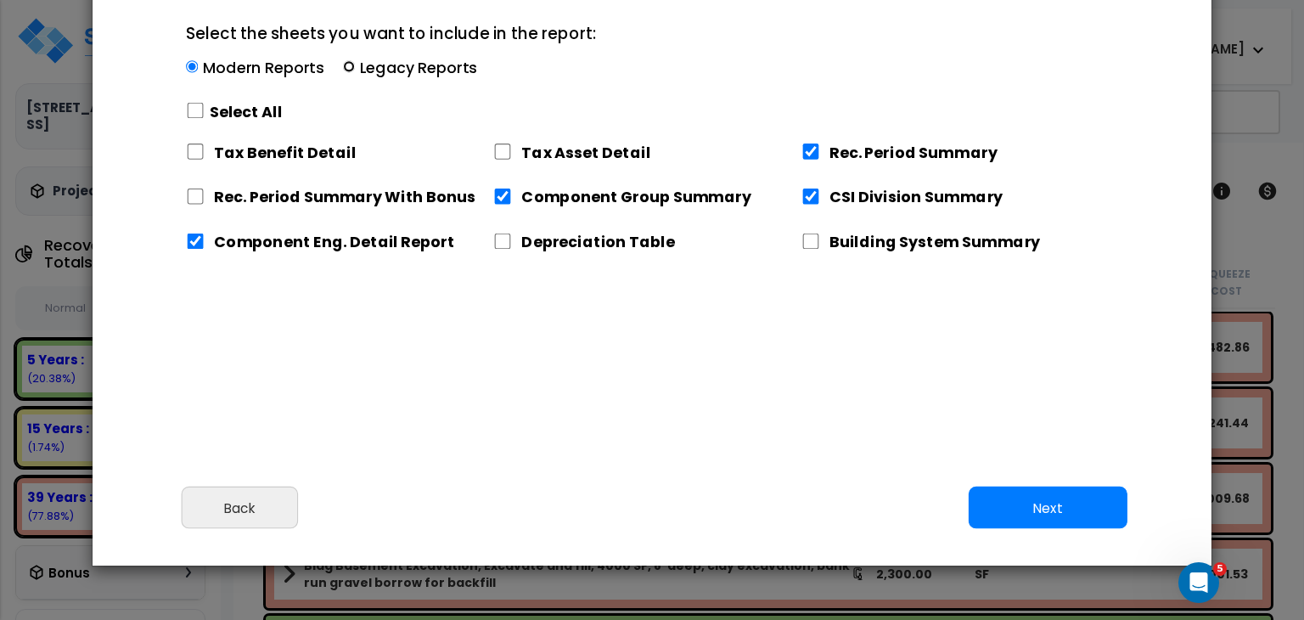
click at [346, 68] on input "Select the sheets you want to include in the report: Modern Reports Legacy Repo…" at bounding box center [349, 67] width 12 height 12
radio input "true"
click at [346, 68] on input "Select the sheets you want to include in the report: Modern Reports Legacy Repo…" at bounding box center [349, 67] width 12 height 12
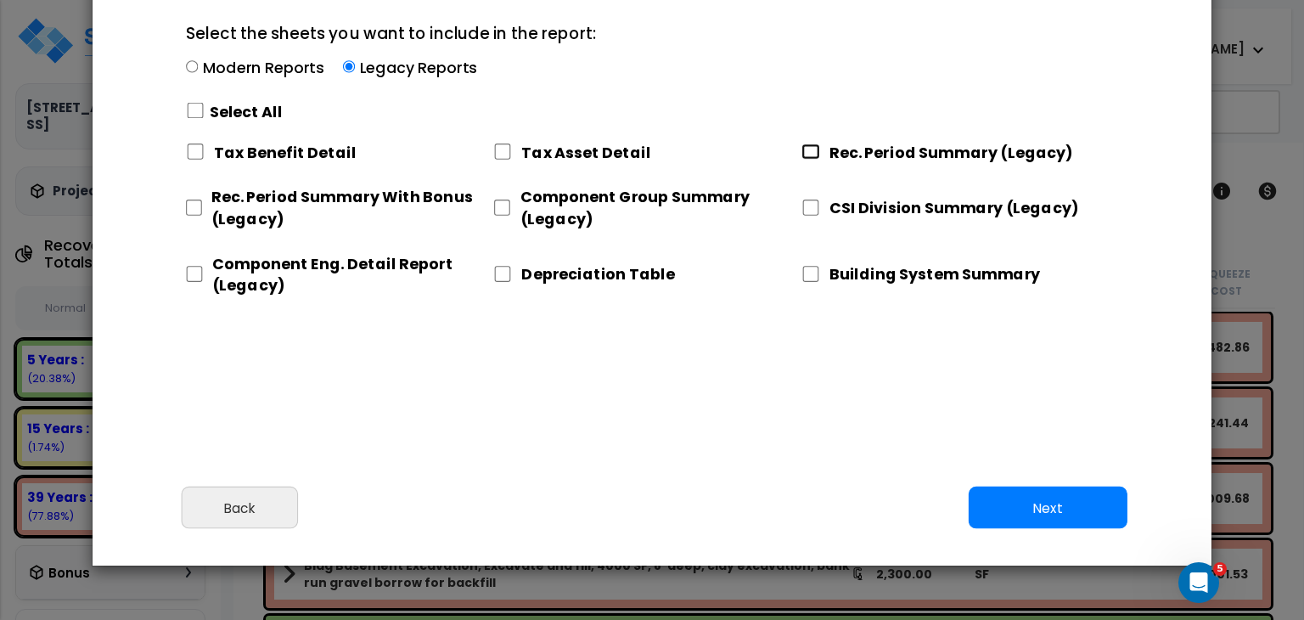
click at [815, 153] on input "Rec. Period Summary (Legacy)" at bounding box center [811, 152] width 19 height 16
checkbox input "true"
click at [813, 202] on input "CSI Division Summary (Legacy)" at bounding box center [811, 208] width 19 height 16
checkbox input "true"
click at [498, 209] on input "Component Group Summary (Legacy)" at bounding box center [501, 208] width 17 height 16
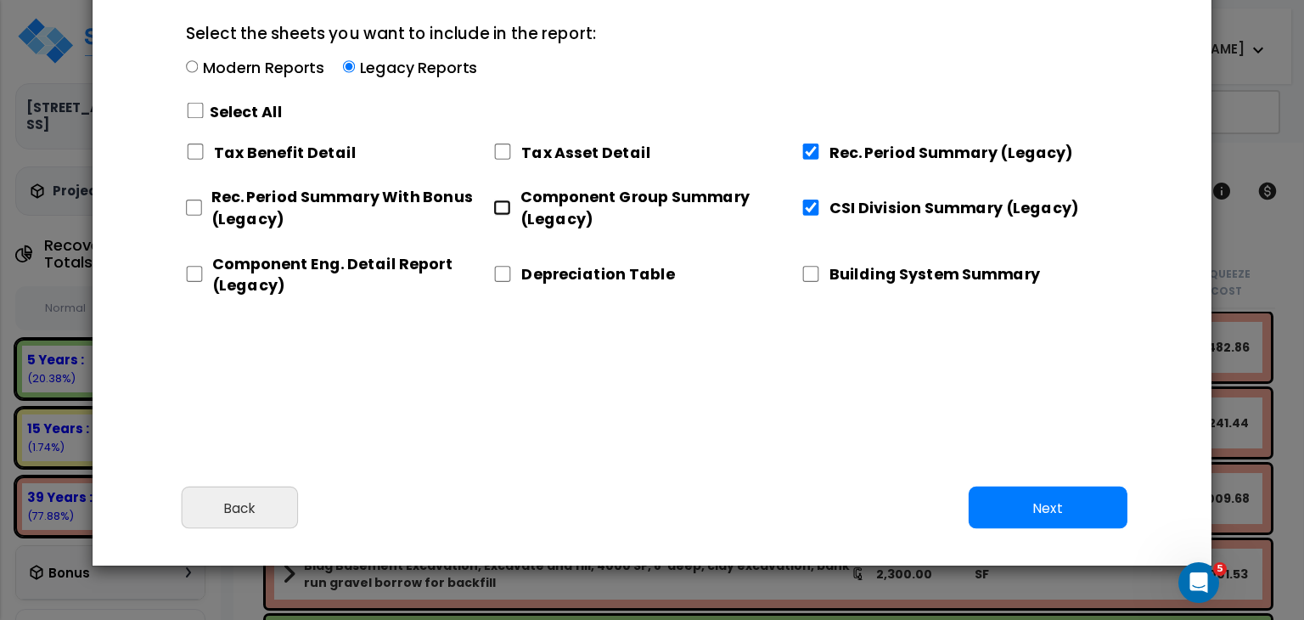
checkbox input "true"
click at [194, 279] on input "Component Eng. Detail Report (Legacy)" at bounding box center [194, 274] width 17 height 16
checkbox input "true"
click at [1063, 518] on button "Next" at bounding box center [1048, 508] width 159 height 42
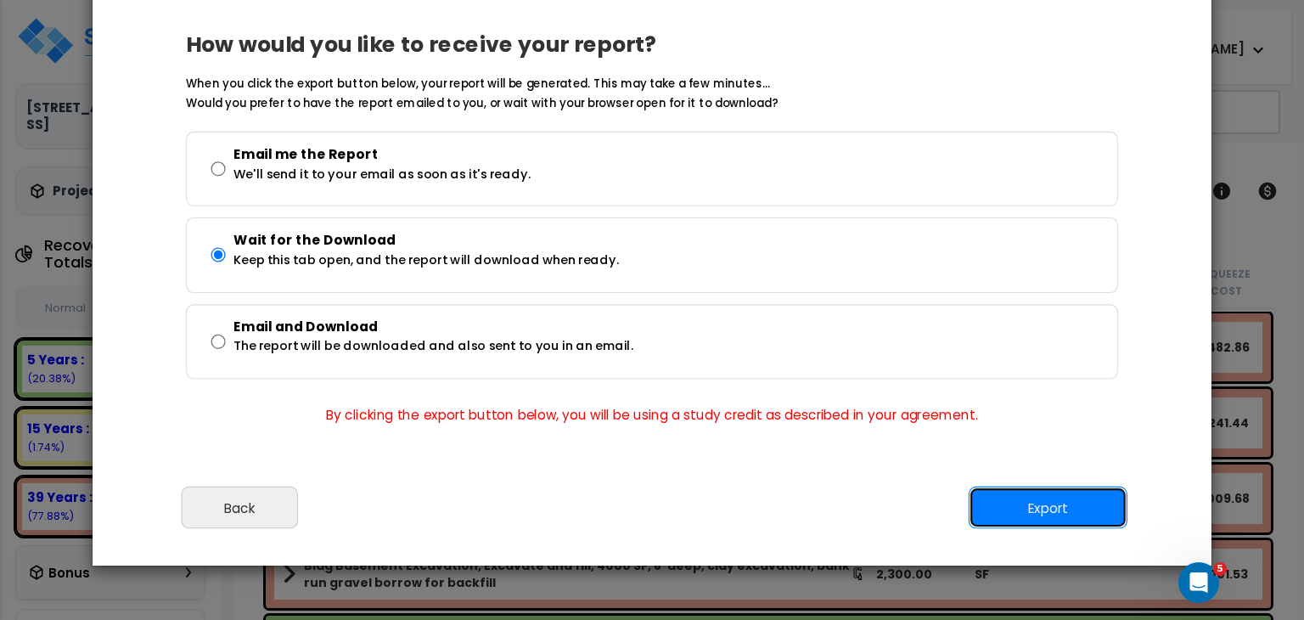
click at [1066, 507] on button "Export" at bounding box center [1048, 508] width 159 height 42
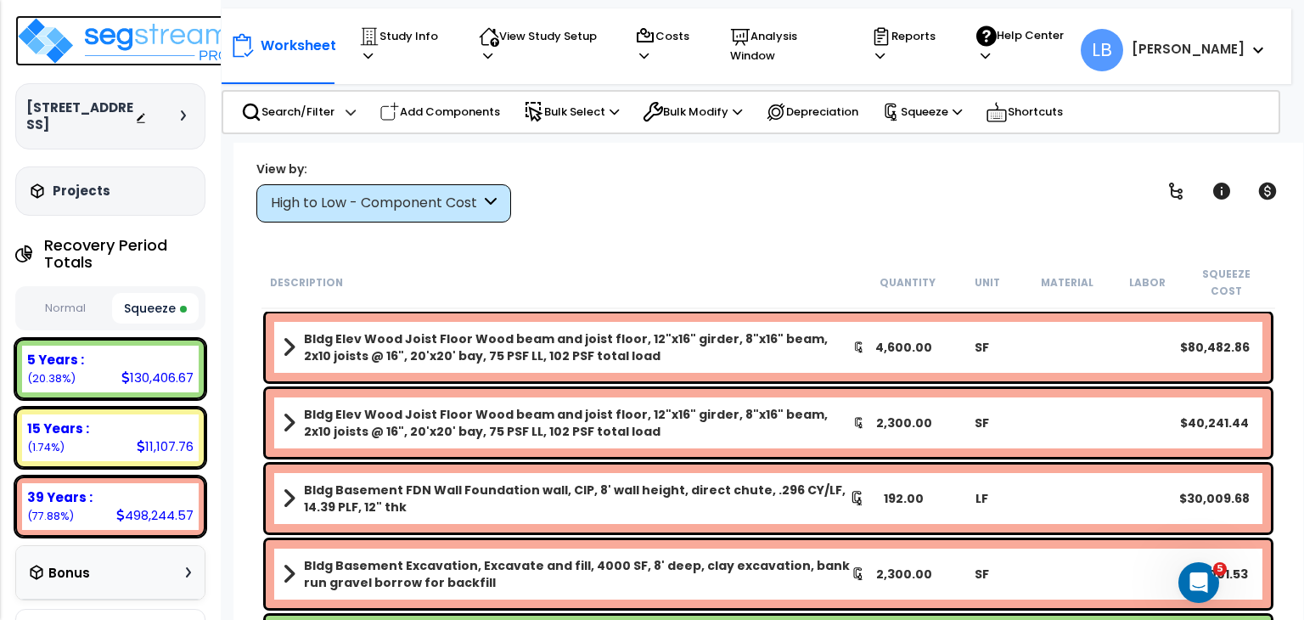
click at [136, 40] on img at bounding box center [125, 40] width 221 height 51
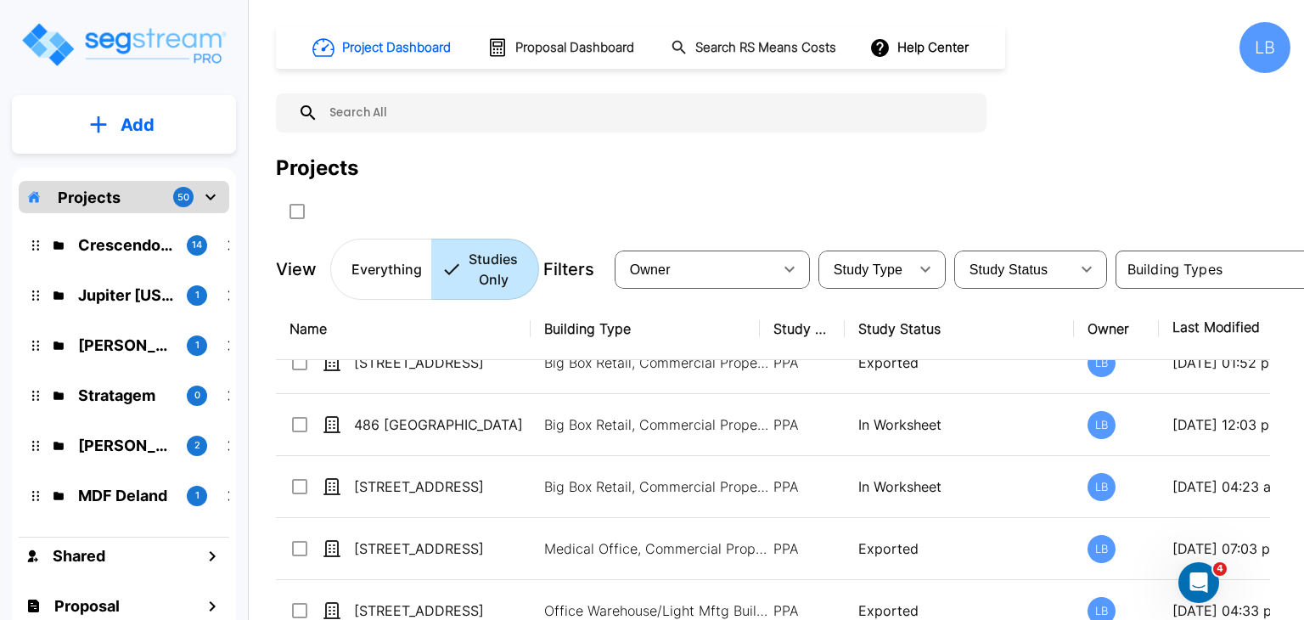
scroll to position [91, 0]
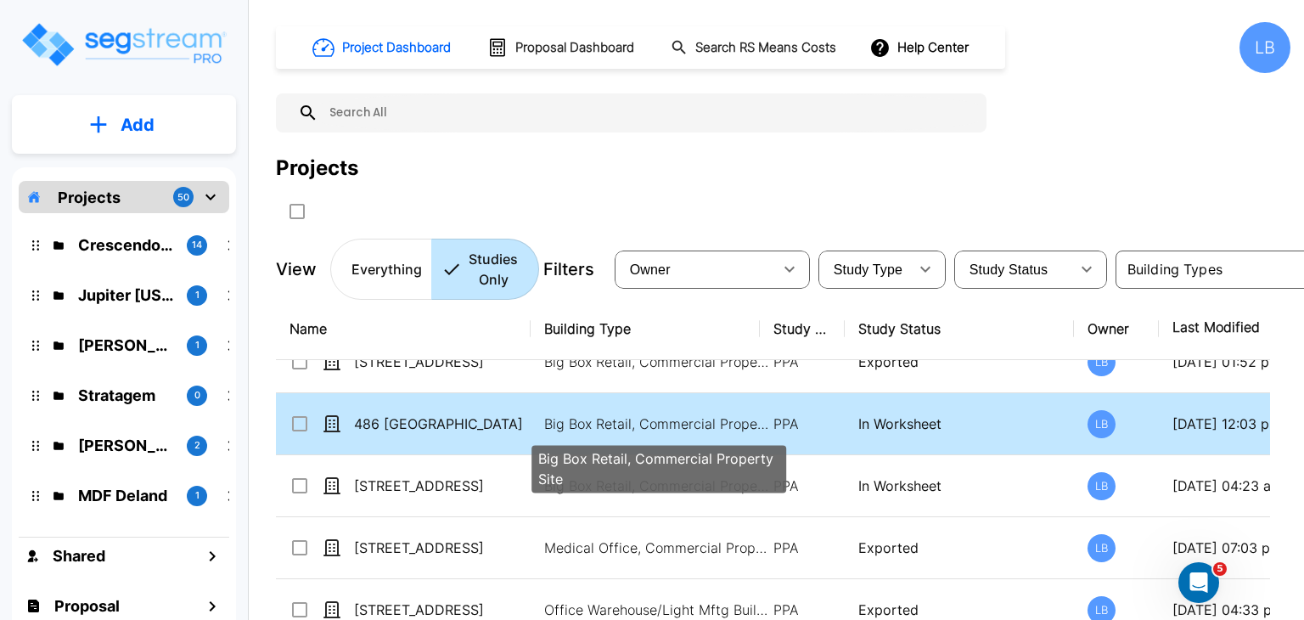
click at [601, 418] on p "Big Box Retail, Commercial Property Site" at bounding box center [658, 424] width 229 height 20
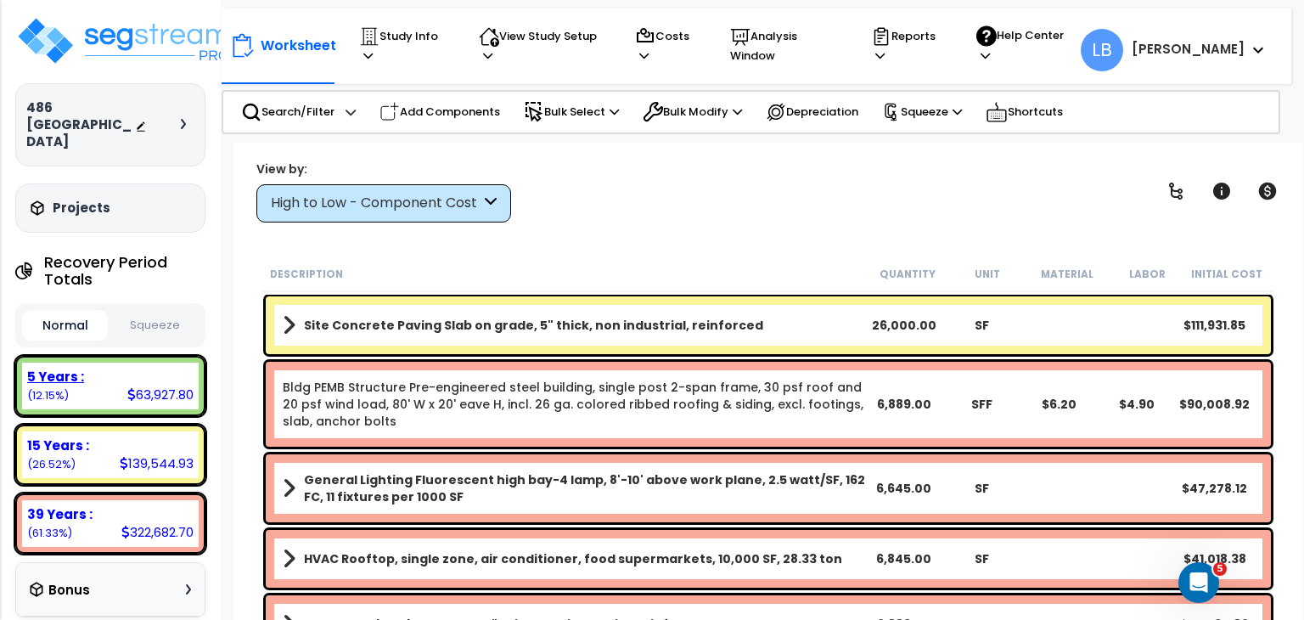
click at [172, 385] on div "63,927.80" at bounding box center [160, 394] width 66 height 18
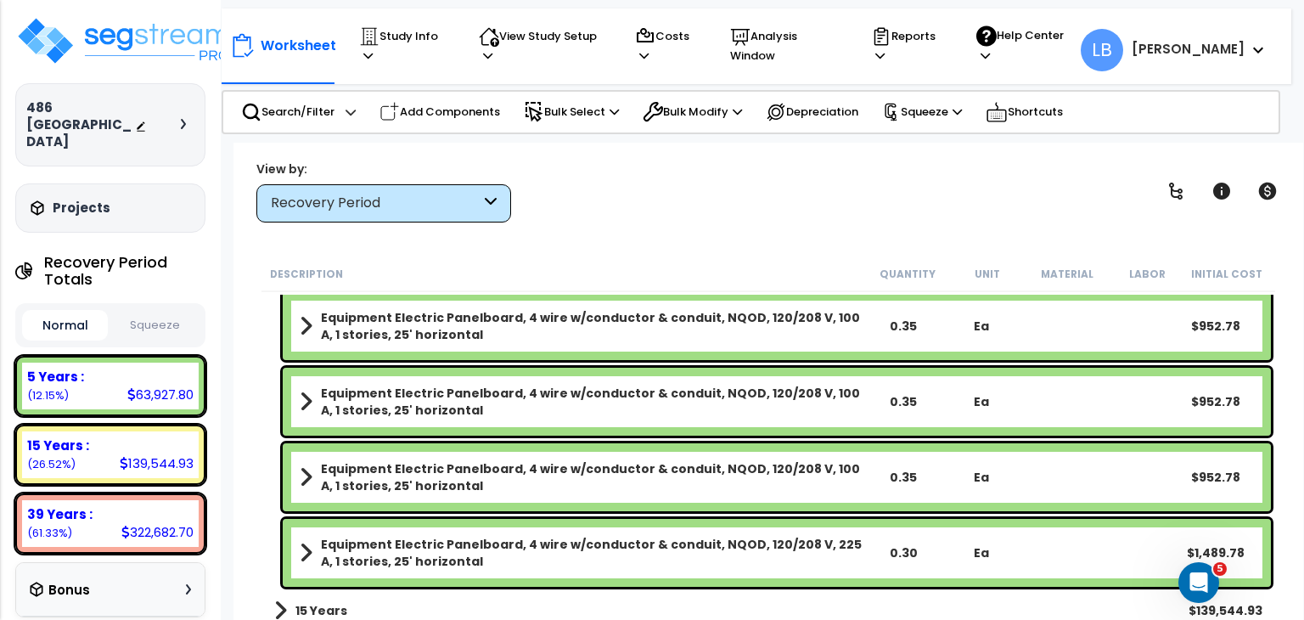
scroll to position [75, 0]
click at [944, 36] on p "Reports" at bounding box center [907, 45] width 73 height 39
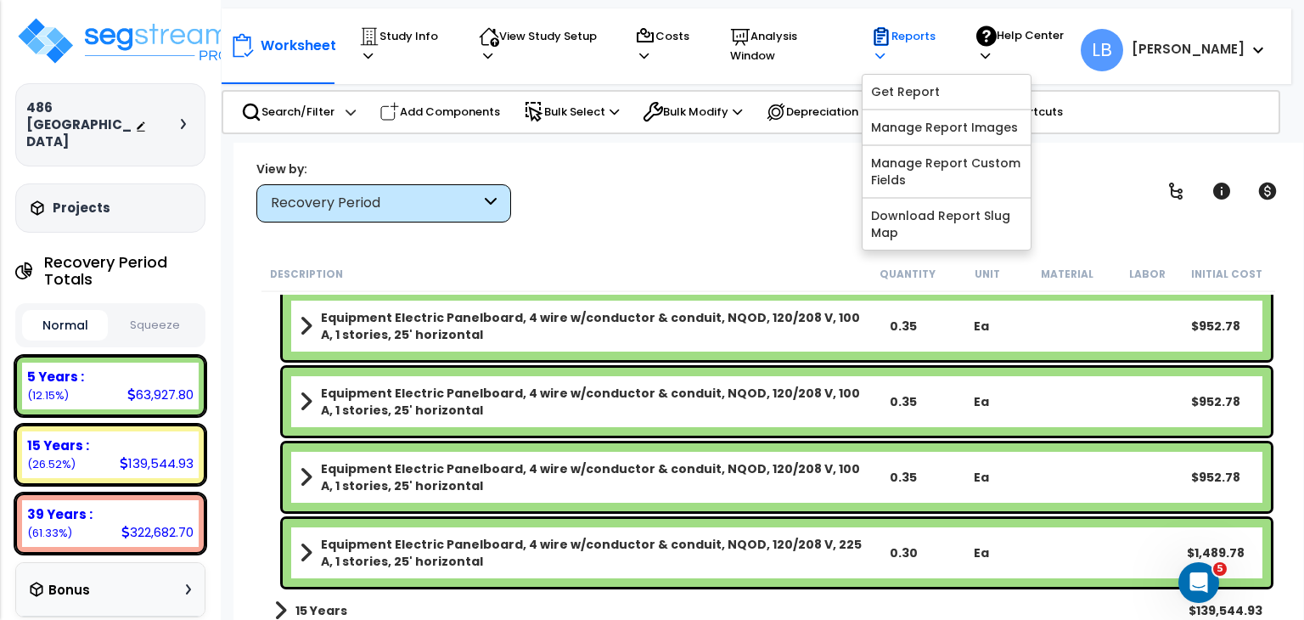
click at [944, 36] on p "Reports" at bounding box center [907, 45] width 73 height 39
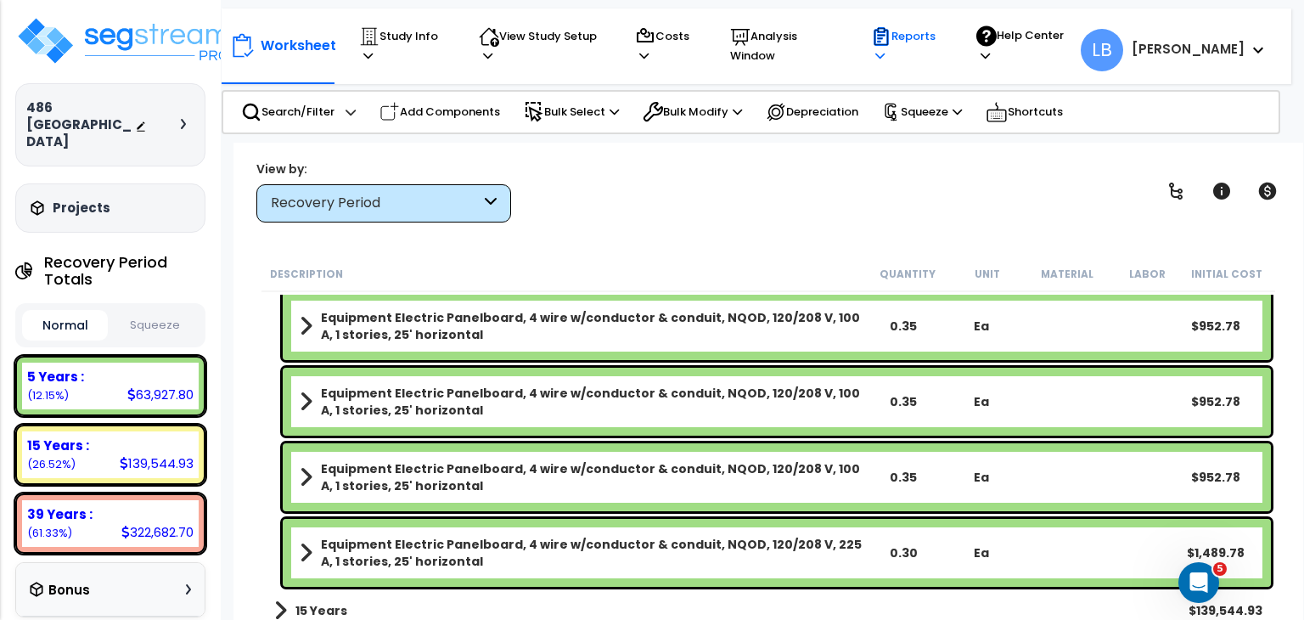
click at [944, 42] on p "Reports" at bounding box center [907, 45] width 73 height 39
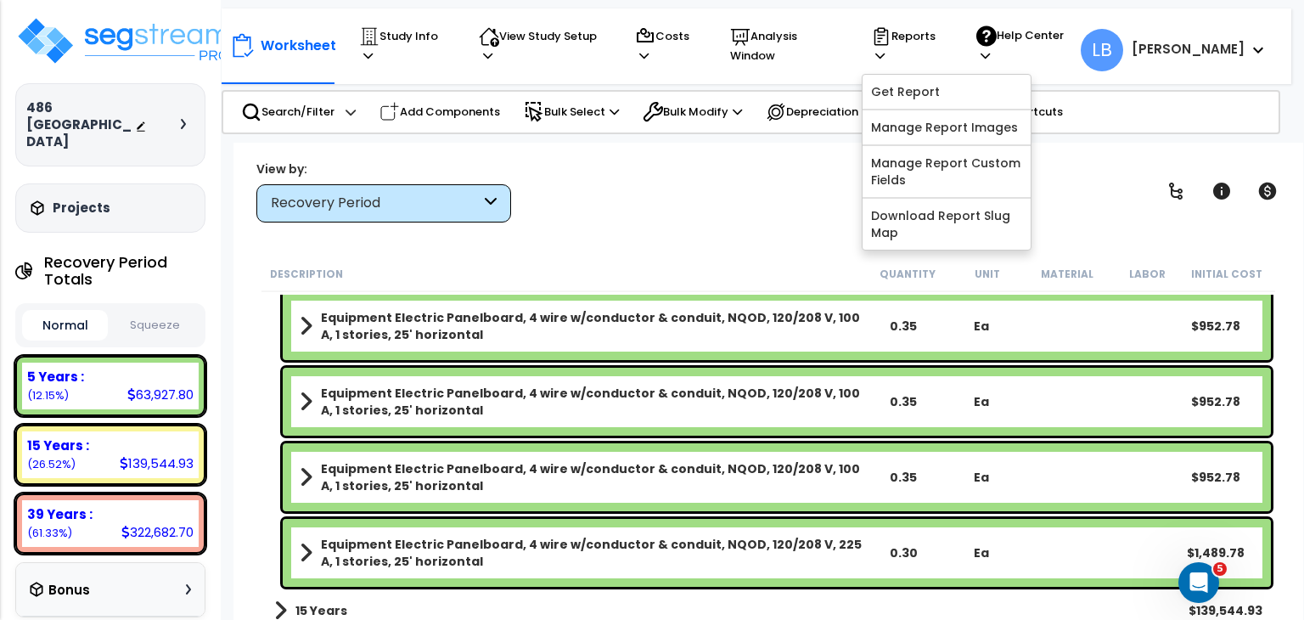
click at [625, 177] on div "View by: Recovery Period High to Low - Component Cost" at bounding box center [768, 191] width 1036 height 63
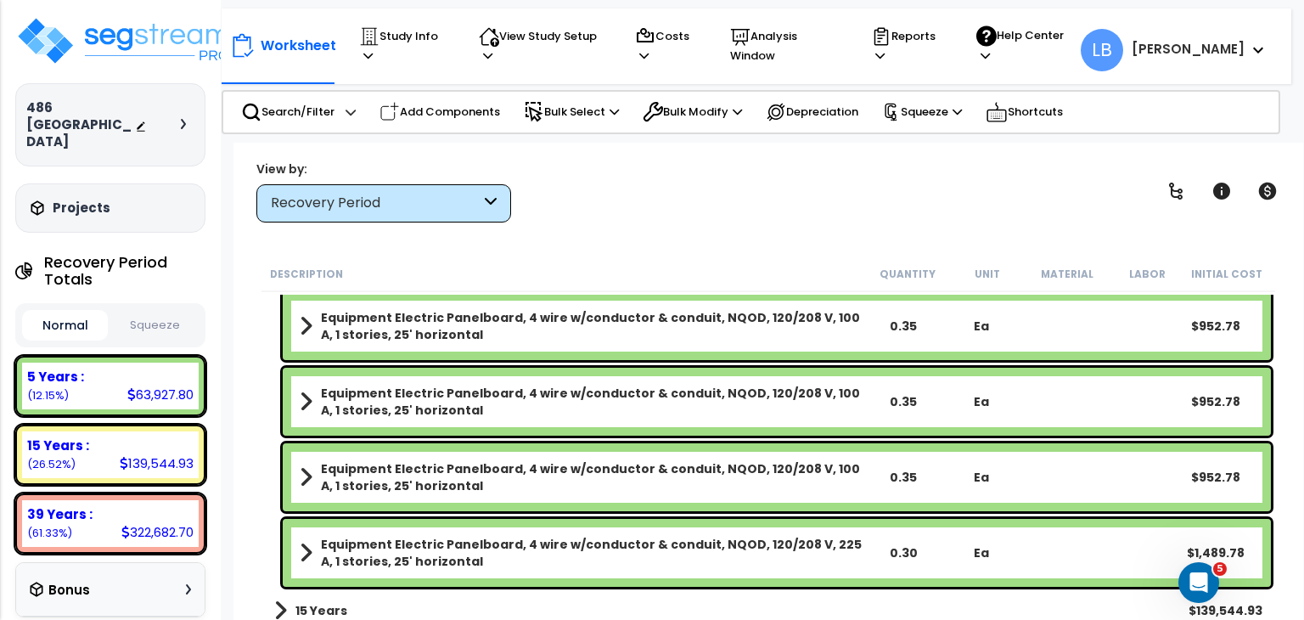
click at [625, 177] on div "View by: Recovery Period High to Low - Component Cost" at bounding box center [768, 191] width 1036 height 63
click at [151, 311] on button "Squeeze" at bounding box center [155, 326] width 86 height 30
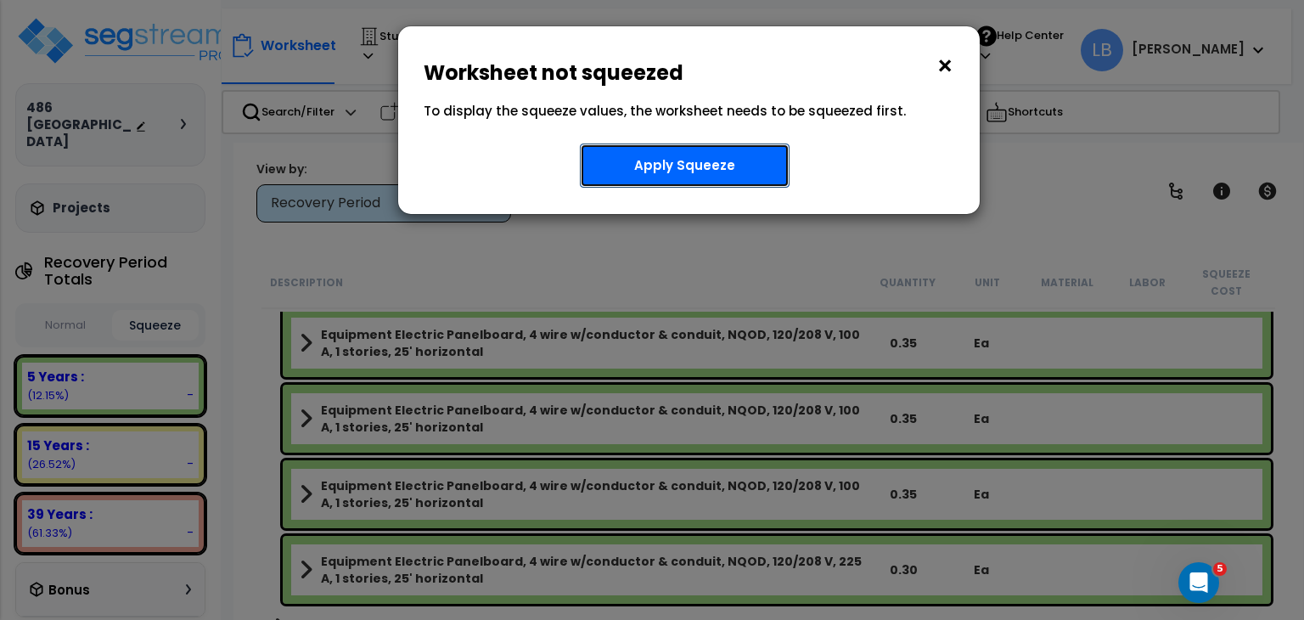
click at [628, 167] on button "Apply Squeeze" at bounding box center [685, 166] width 210 height 44
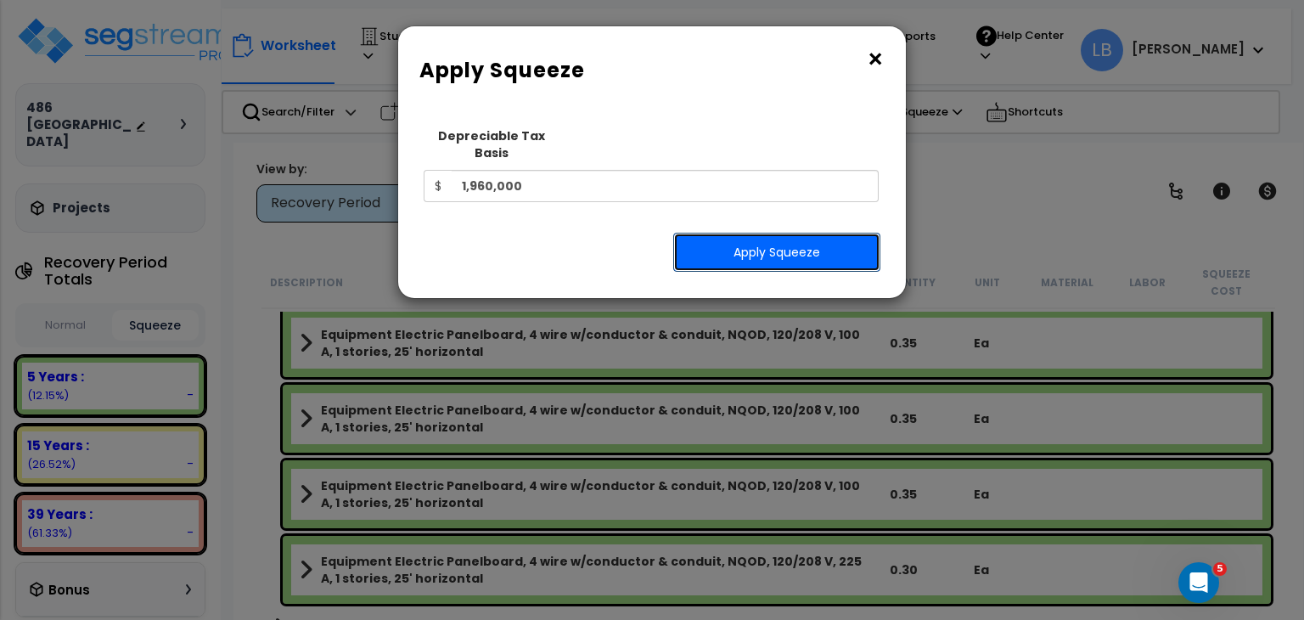
click at [710, 233] on button "Apply Squeeze" at bounding box center [776, 252] width 207 height 39
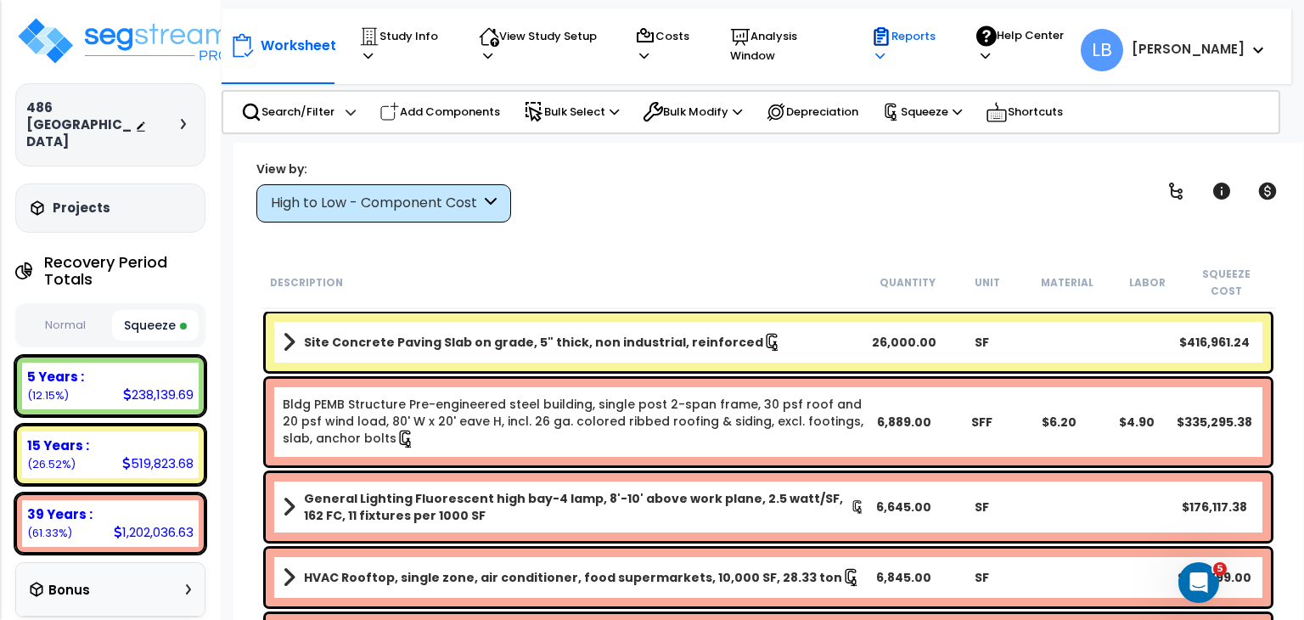
click at [944, 38] on p "Reports" at bounding box center [907, 45] width 73 height 39
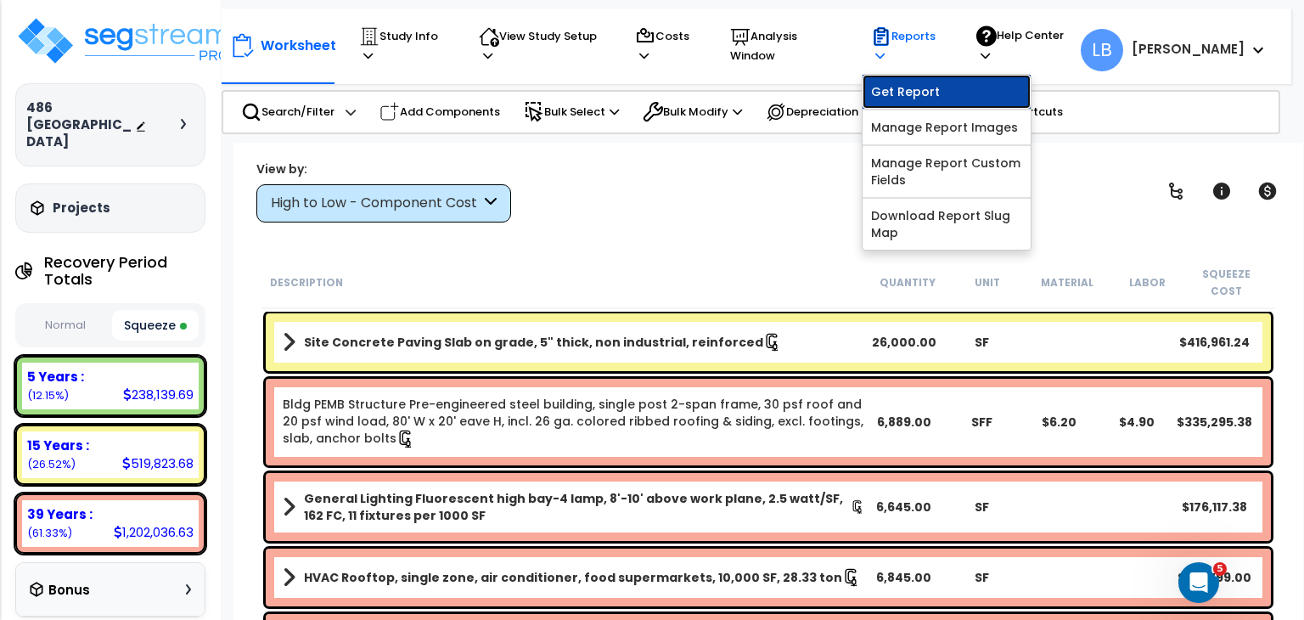
click at [962, 81] on link "Get Report" at bounding box center [947, 92] width 168 height 34
click at [0, 0] on div at bounding box center [0, 0] width 0 height 0
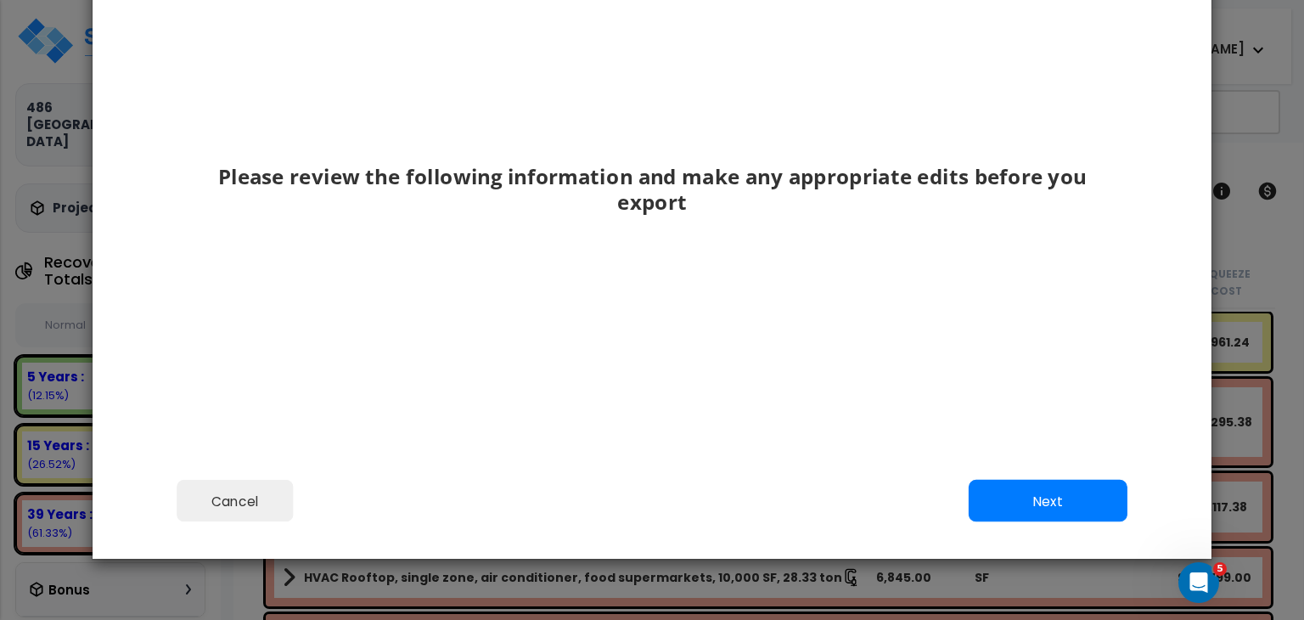
scroll to position [141, 0]
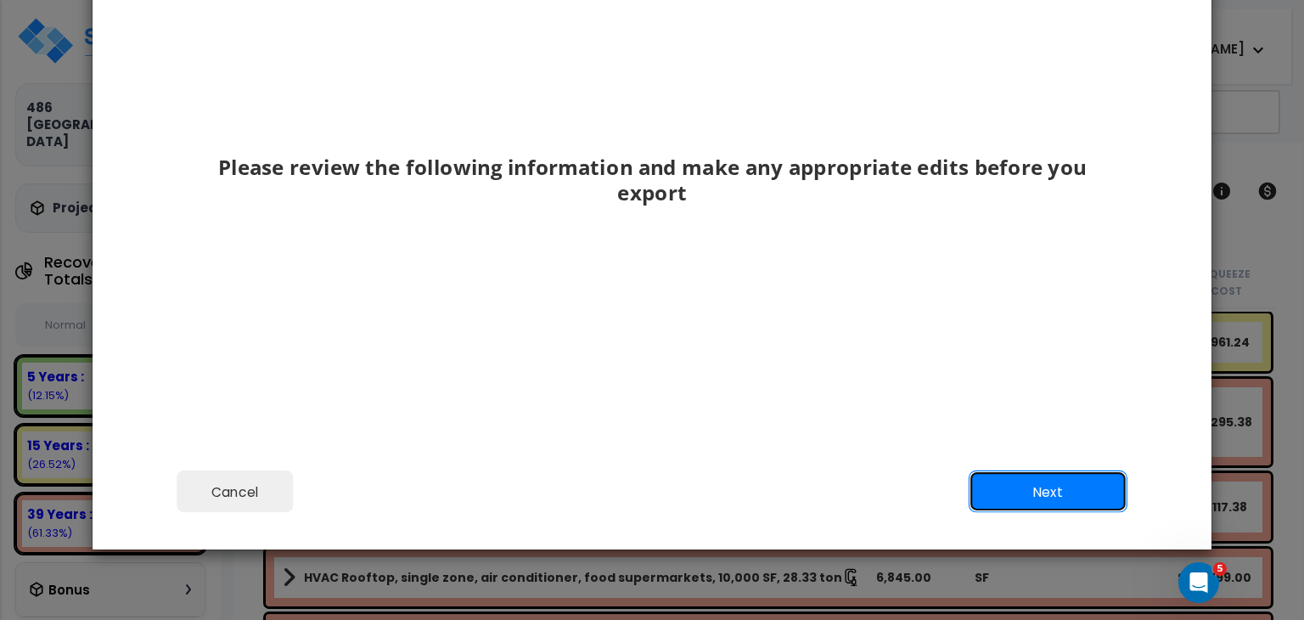
click at [1016, 495] on button "Next" at bounding box center [1048, 491] width 159 height 42
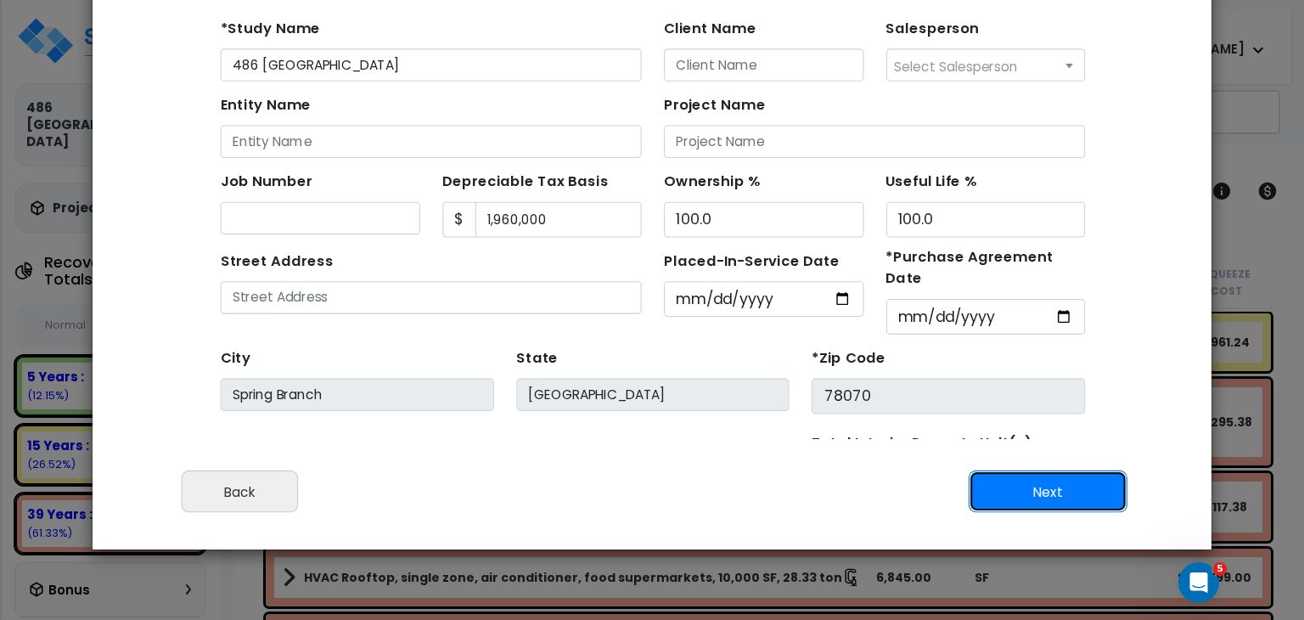
click at [1022, 496] on button "Next" at bounding box center [1048, 491] width 159 height 42
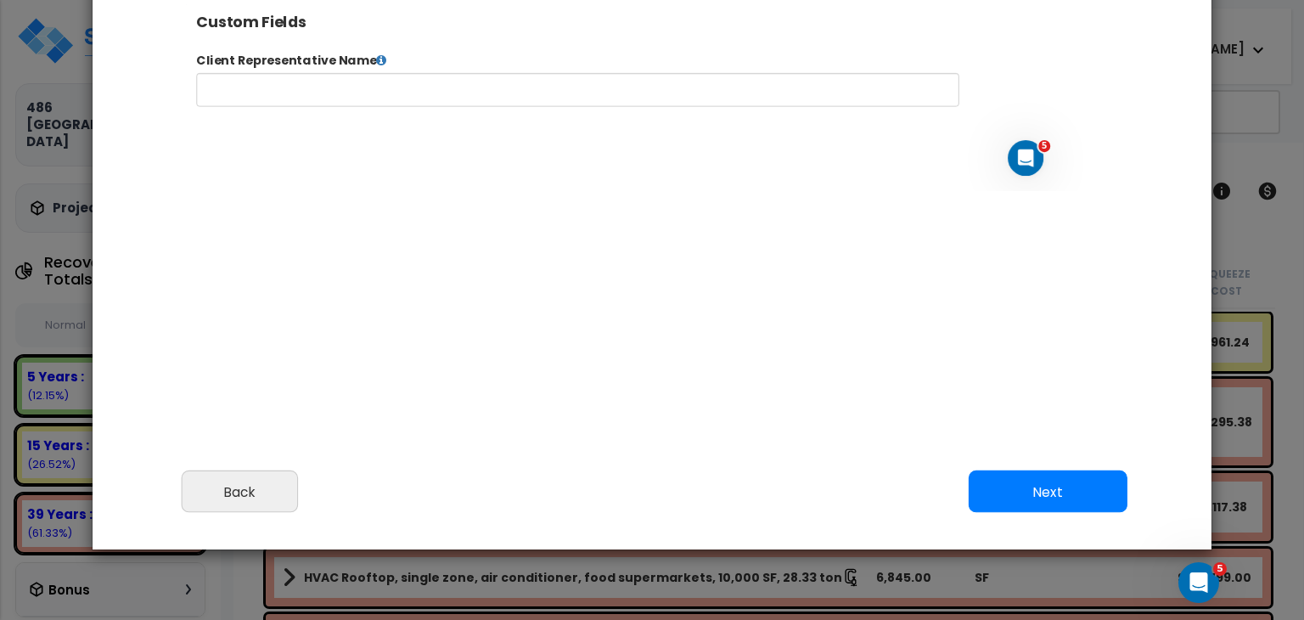
select select "2025"
click at [1022, 496] on button "Next" at bounding box center [1048, 491] width 159 height 42
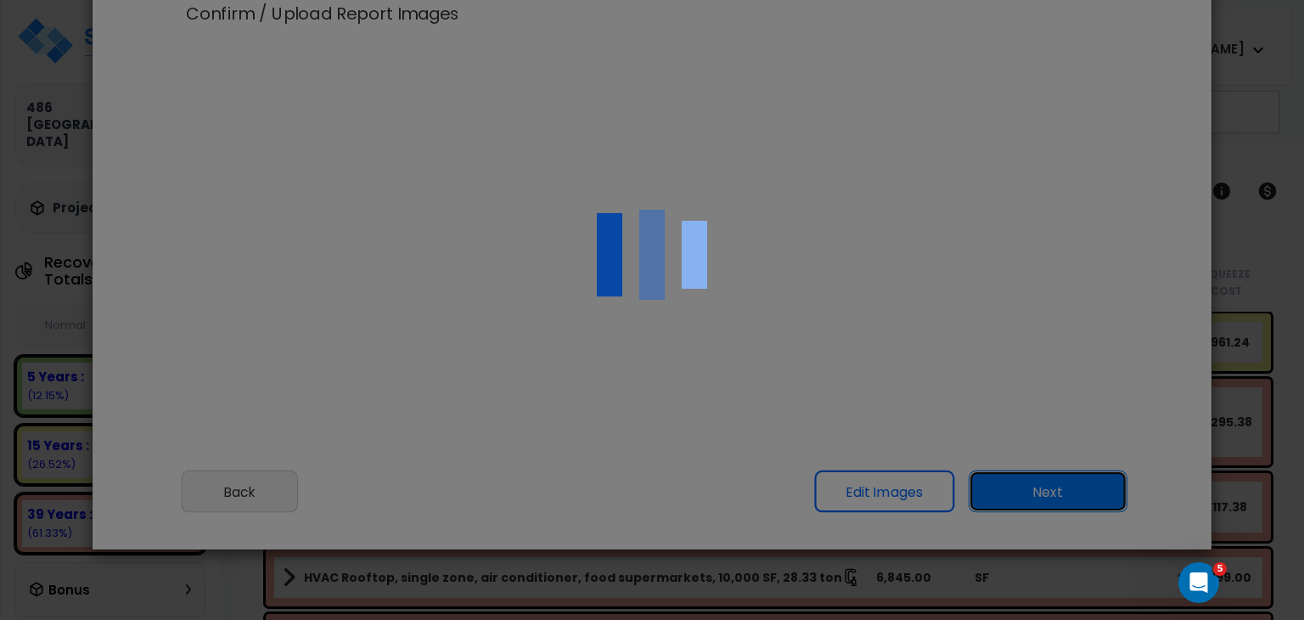
scroll to position [0, 0]
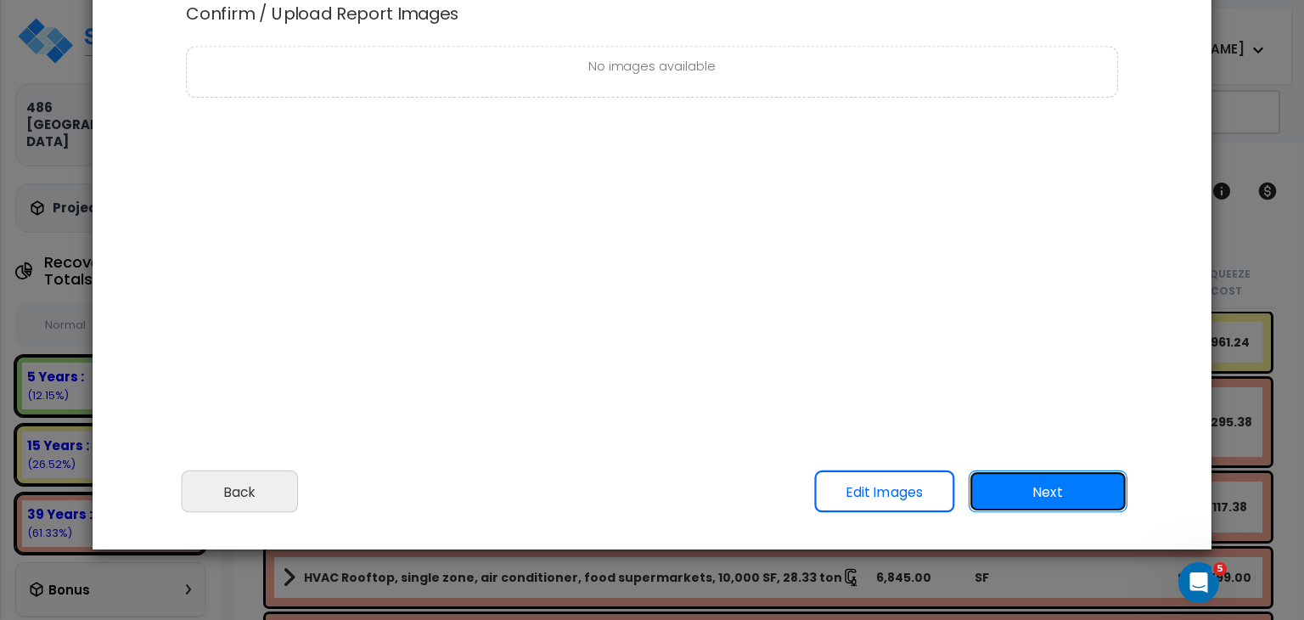
click at [1022, 496] on button "Next" at bounding box center [1048, 491] width 159 height 42
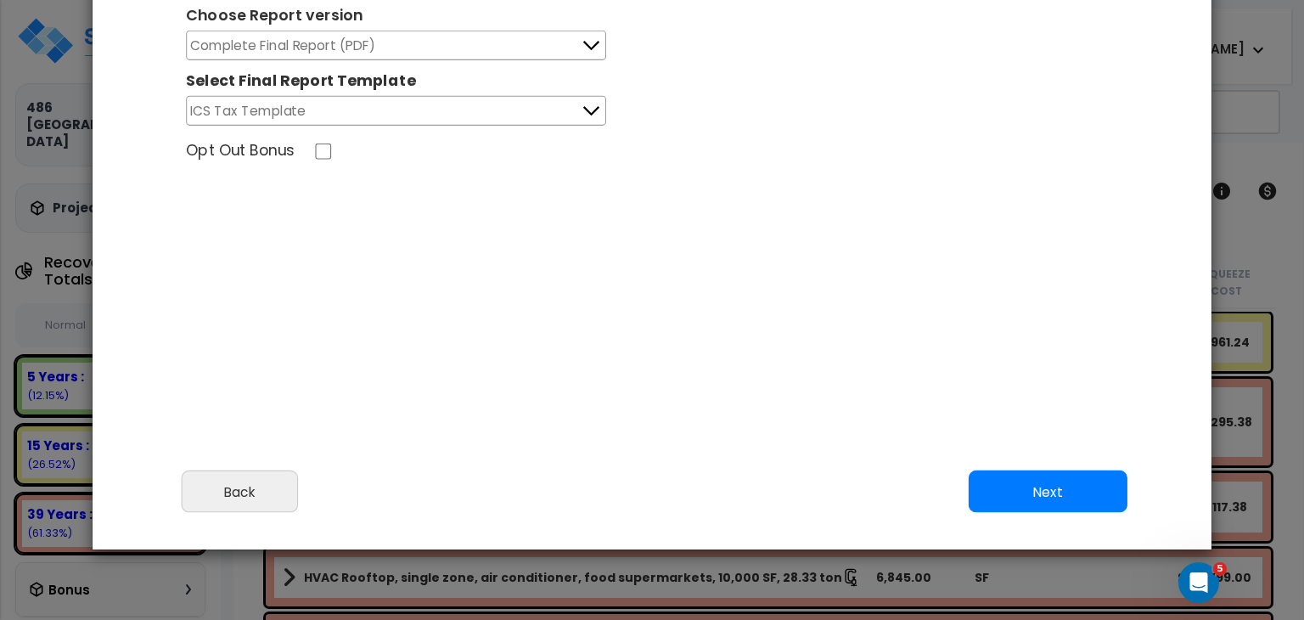
click at [571, 52] on button "Complete Final Report (PDF)" at bounding box center [396, 46] width 420 height 30
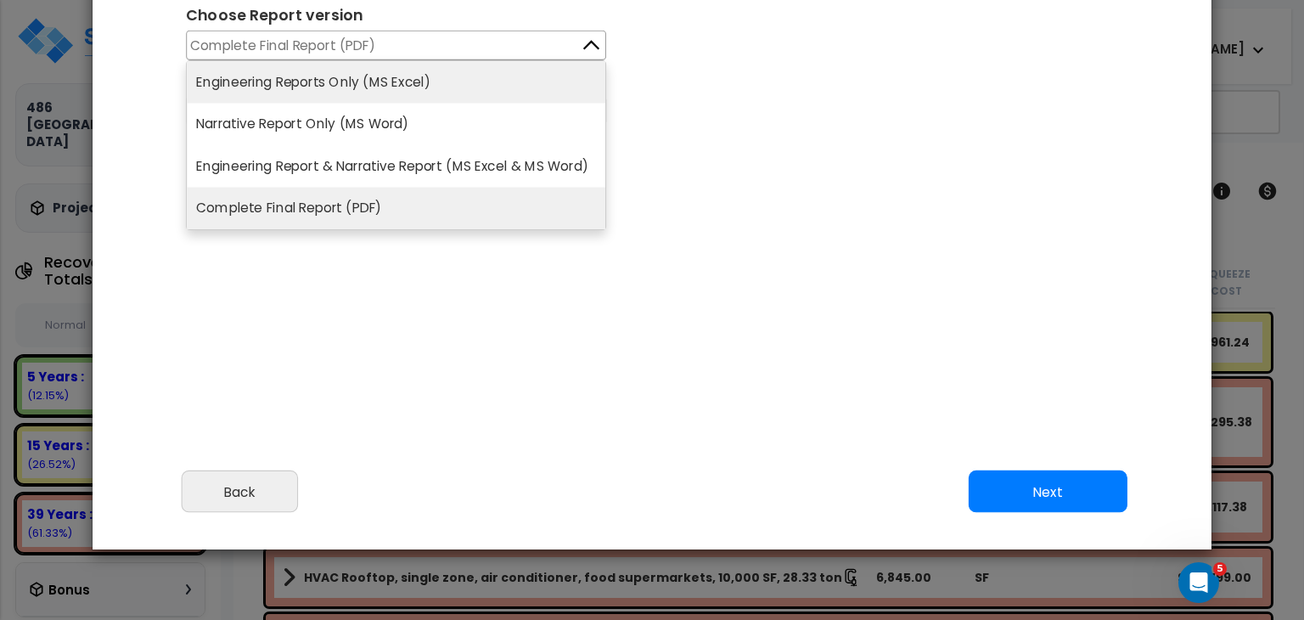
click at [487, 82] on li "Engineering Reports Only (MS Excel)" at bounding box center [396, 82] width 419 height 42
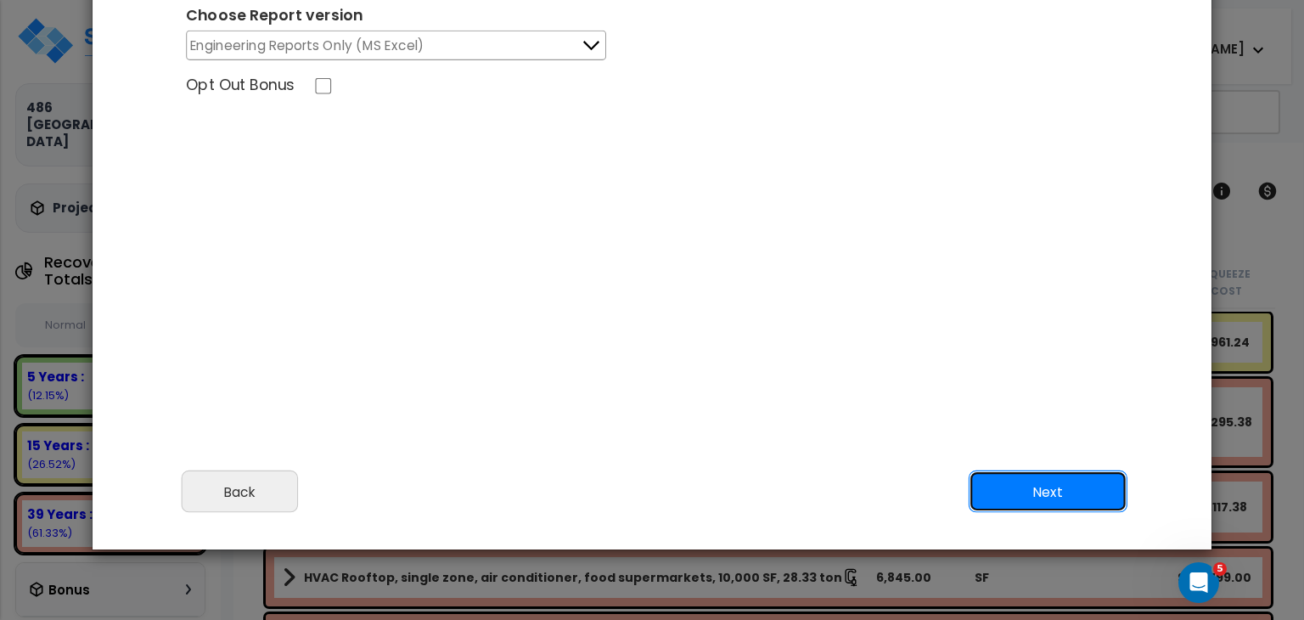
click at [1016, 484] on button "Next" at bounding box center [1048, 491] width 159 height 42
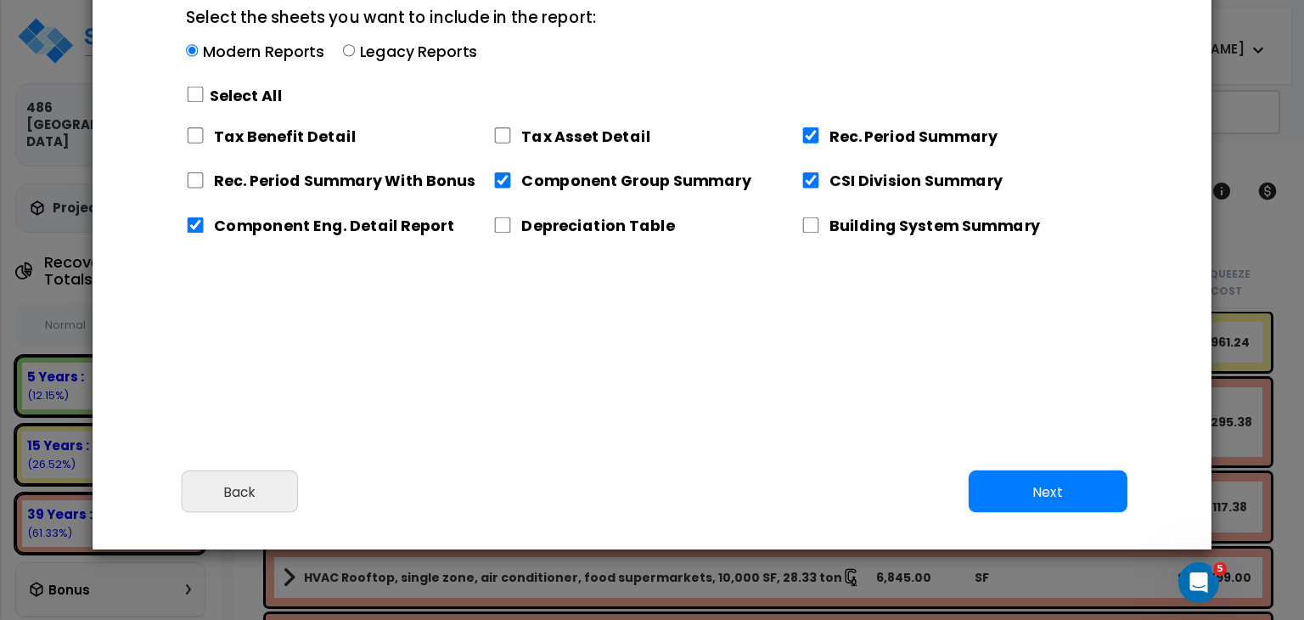
click at [362, 43] on label "Legacy Reports" at bounding box center [419, 51] width 118 height 21
click at [355, 45] on input "Select the sheets you want to include in the report: Modern Reports Legacy Repo…" at bounding box center [349, 51] width 12 height 12
radio input "true"
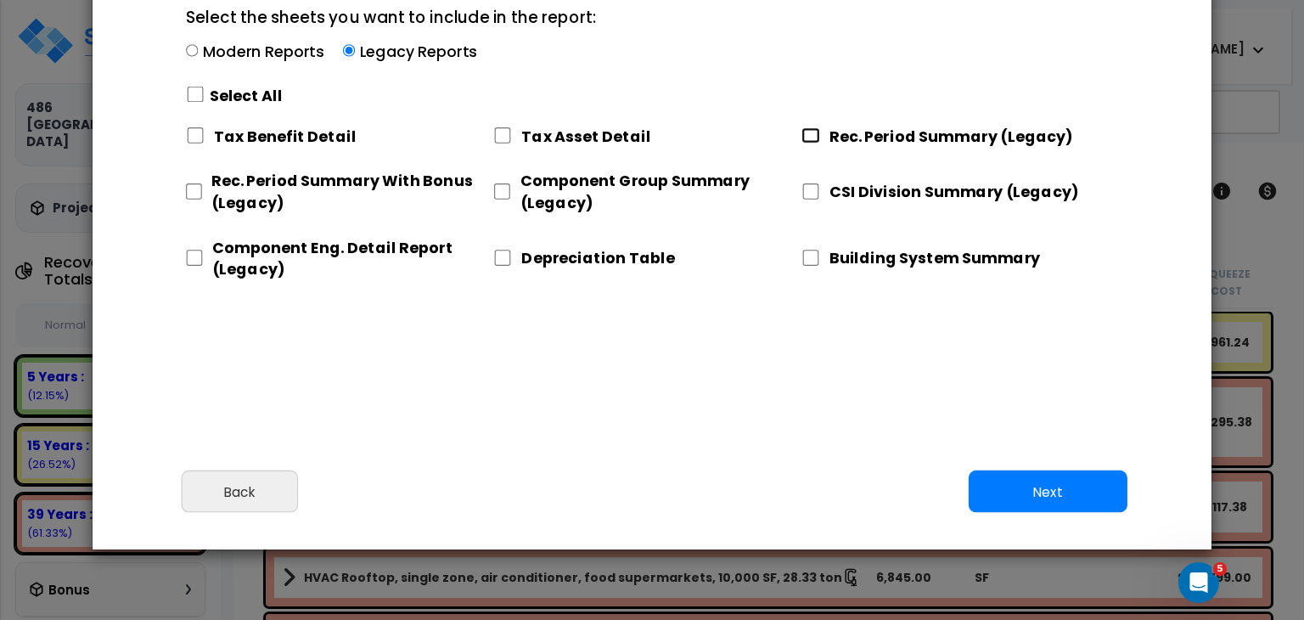
click at [812, 133] on input "Rec. Period Summary (Legacy)" at bounding box center [811, 135] width 19 height 16
checkbox input "true"
click at [810, 191] on input "CSI Division Summary (Legacy)" at bounding box center [811, 191] width 19 height 16
checkbox input "false"
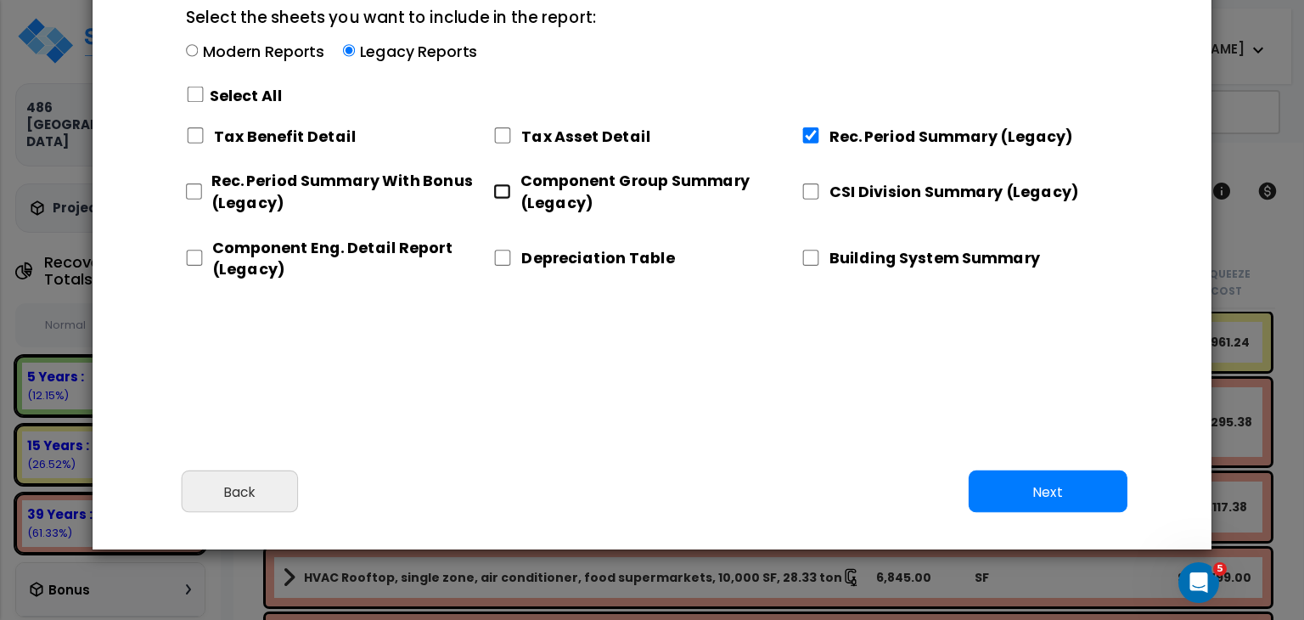
click at [502, 191] on input "Component Group Summary (Legacy)" at bounding box center [501, 191] width 17 height 16
checkbox input "true"
click at [191, 256] on input "Component Eng. Detail Report (Legacy)" at bounding box center [194, 258] width 17 height 16
checkbox input "true"
click at [1029, 493] on button "Next" at bounding box center [1048, 491] width 159 height 42
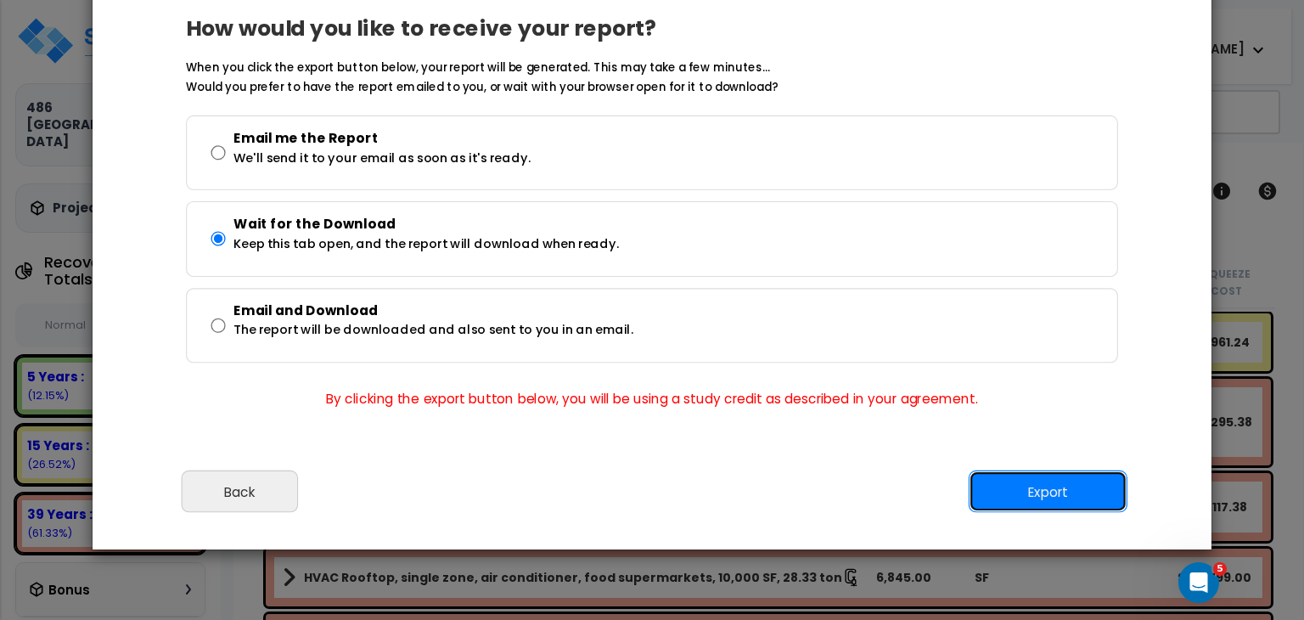
click at [1029, 493] on button "Export" at bounding box center [1048, 491] width 159 height 42
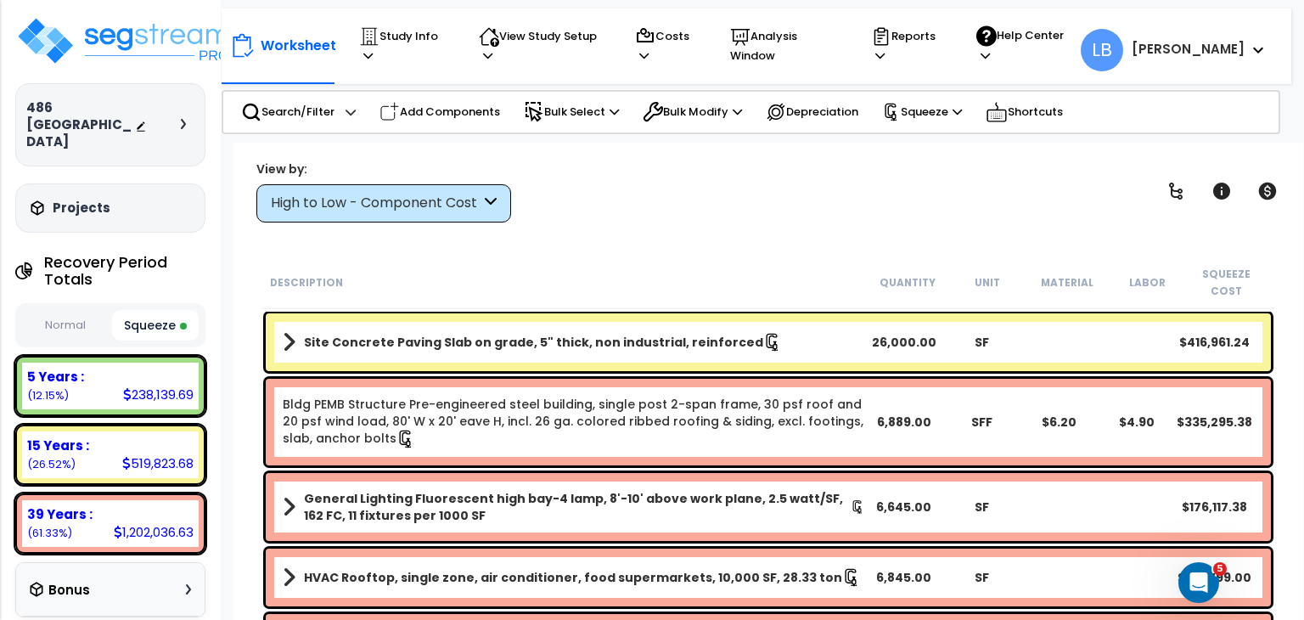
click at [829, 155] on div "Worksheet Study Info Study Setup Add Property Unit Template study Clone study LB" at bounding box center [769, 453] width 1070 height 620
click at [134, 32] on img at bounding box center [125, 40] width 221 height 51
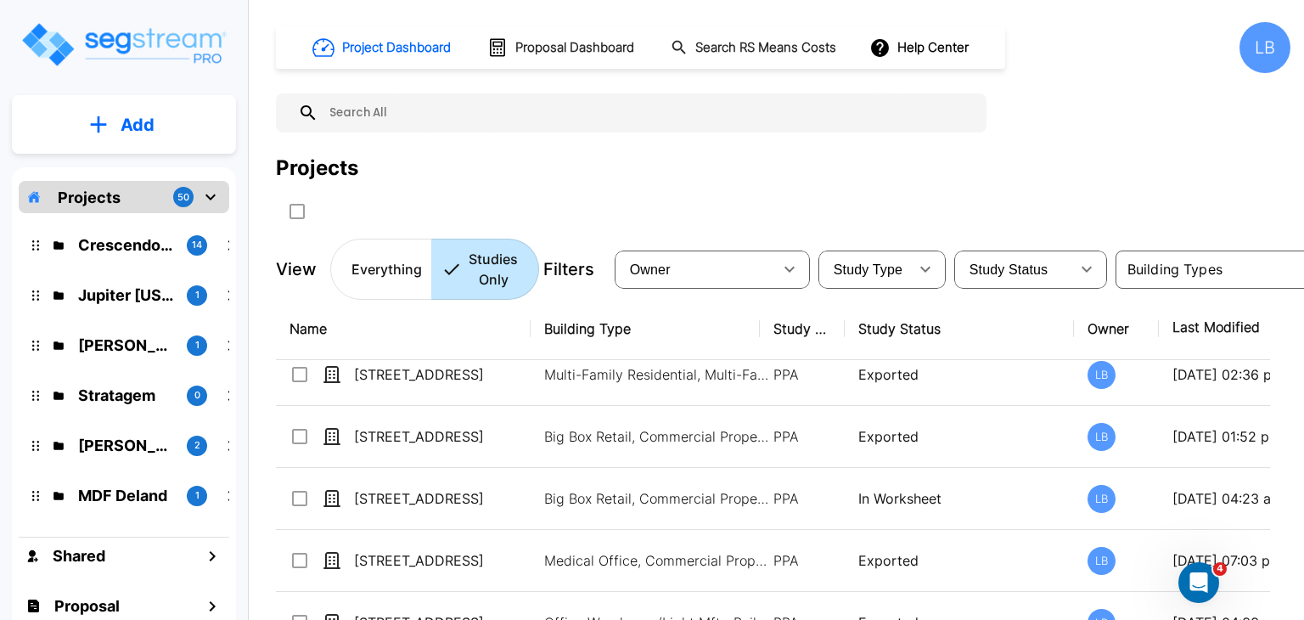
scroll to position [82, 0]
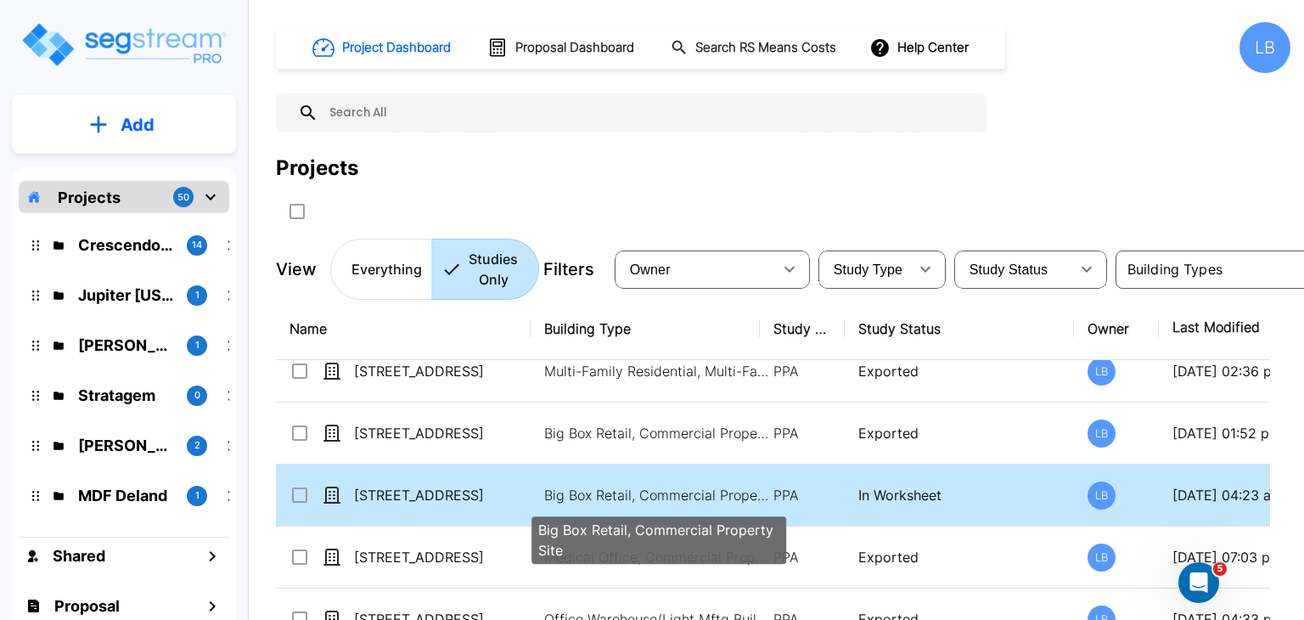
click at [656, 493] on p "Big Box Retail, Commercial Property Site" at bounding box center [658, 495] width 229 height 20
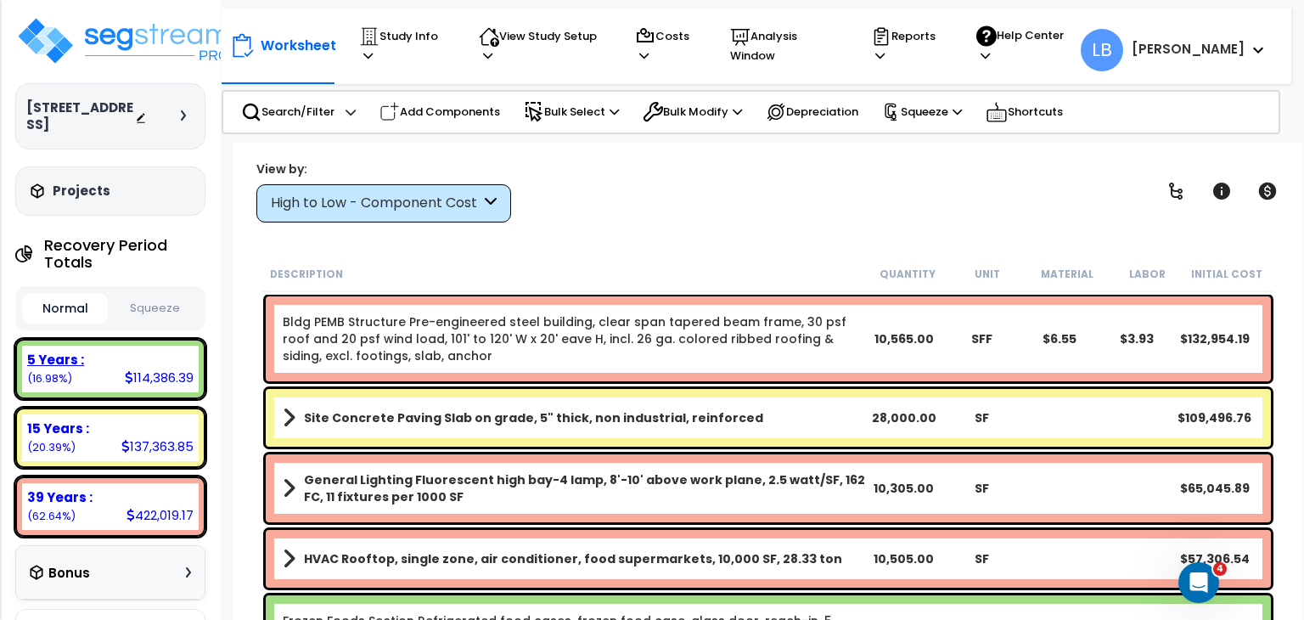
click at [138, 351] on div "5 Years :" at bounding box center [110, 360] width 166 height 18
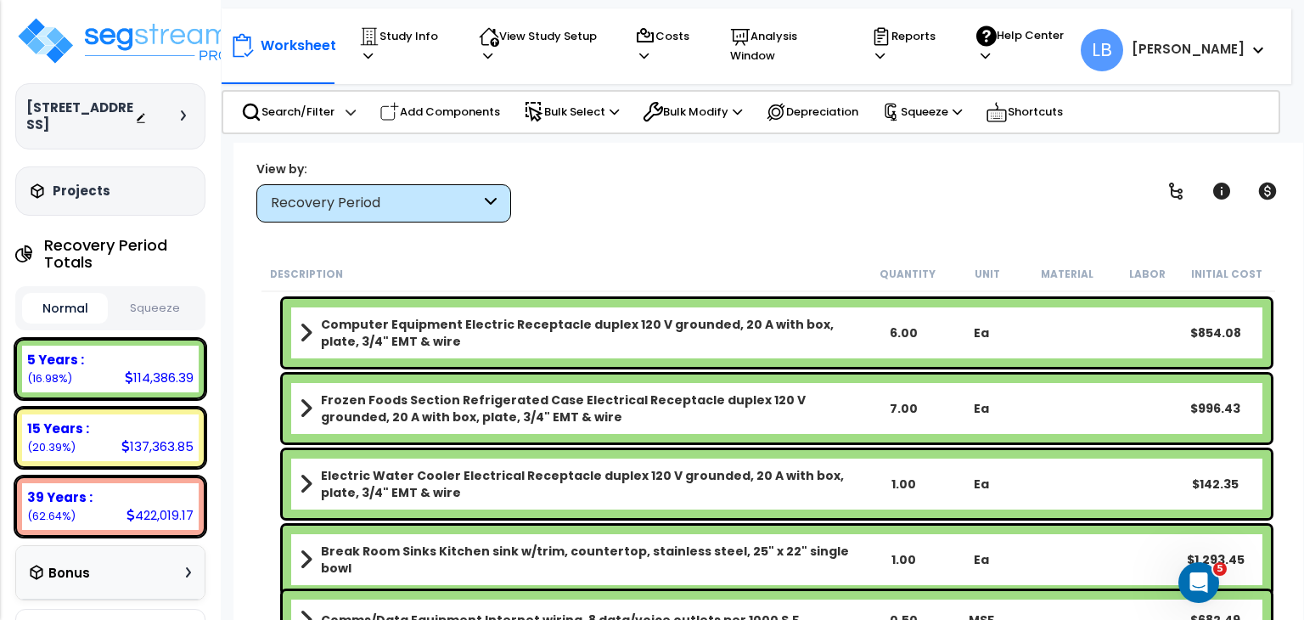
scroll to position [2196, 0]
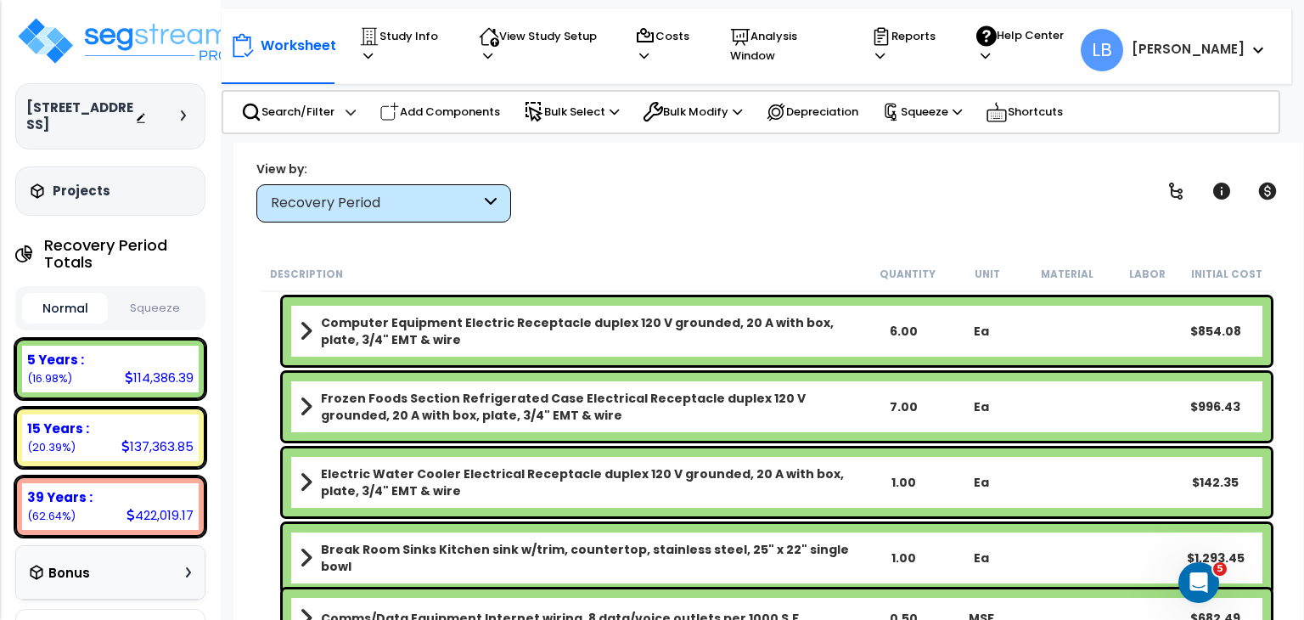
click at [435, 472] on b "Electric Water Cooler Electrical Receptacle duplex 120 V grounded, 20 A with bo…" at bounding box center [592, 482] width 543 height 34
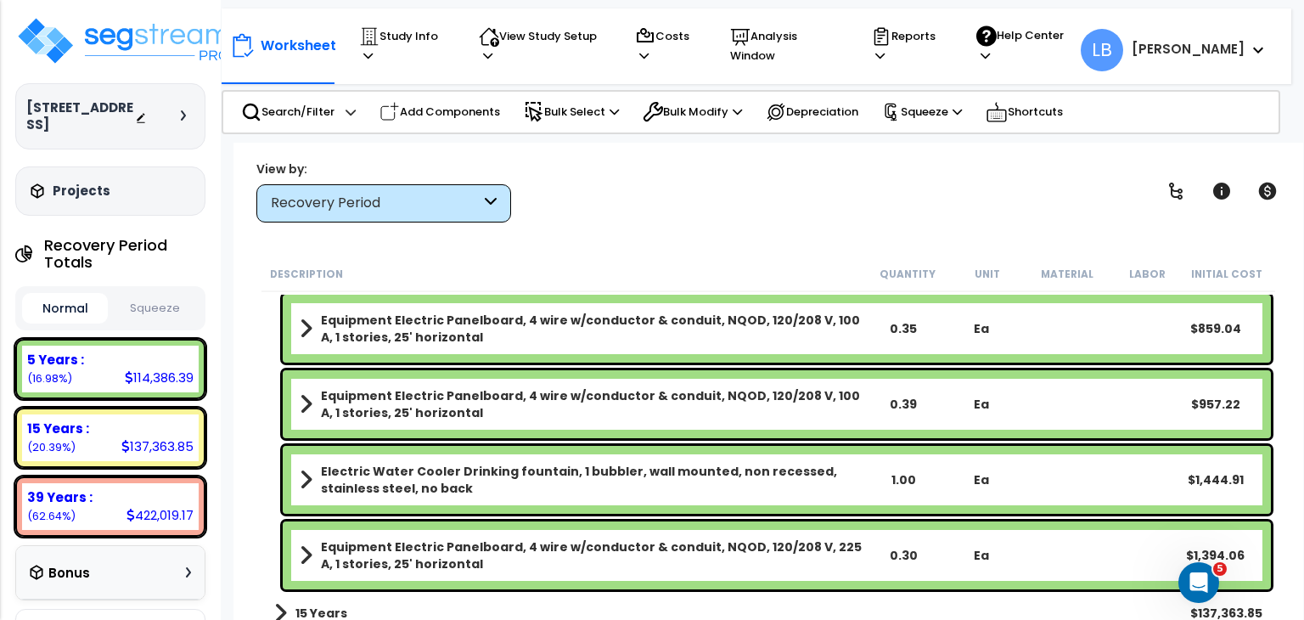
scroll to position [2839, 0]
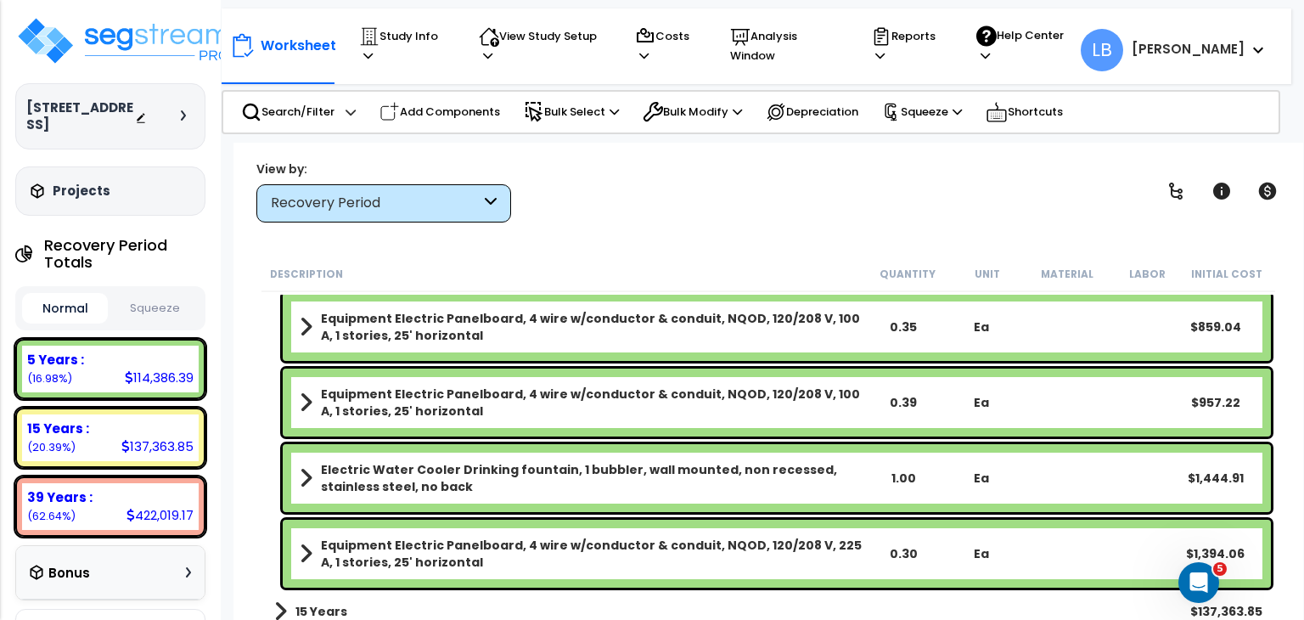
click at [435, 472] on b "Electric Water Cooler Drinking fountain, 1 bubbler, wall mounted, non recessed,…" at bounding box center [592, 478] width 543 height 34
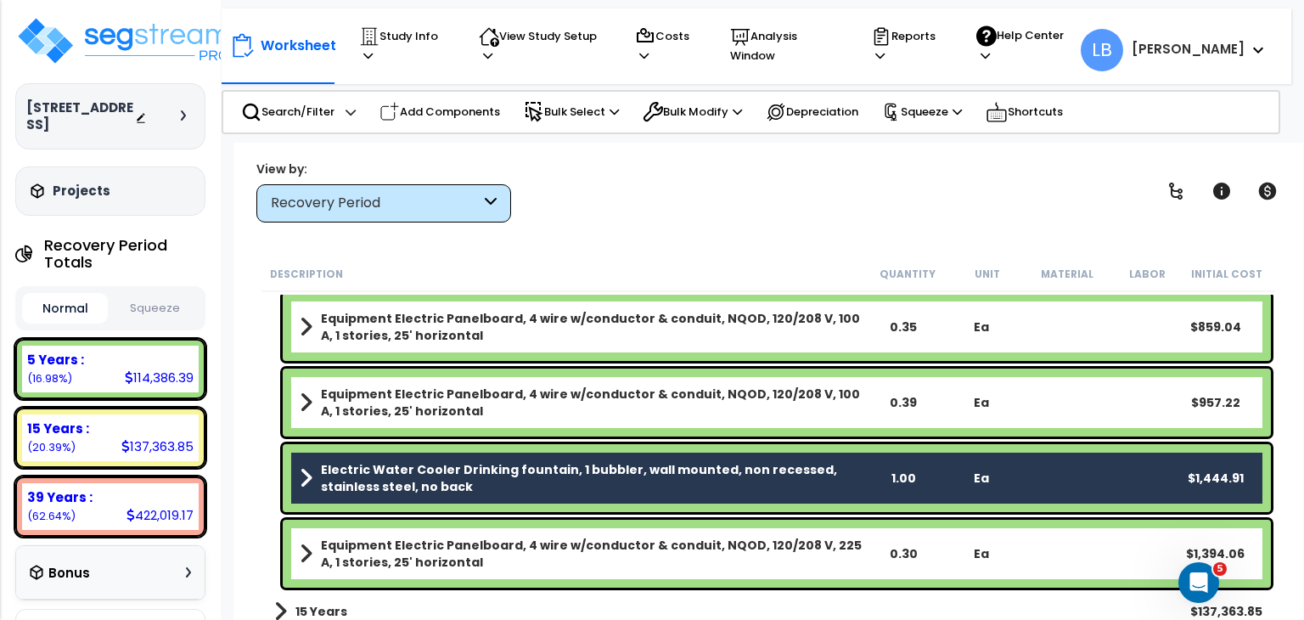
scroll to position [75, 0]
click at [689, 102] on p "Bulk Modify" at bounding box center [692, 112] width 99 height 20
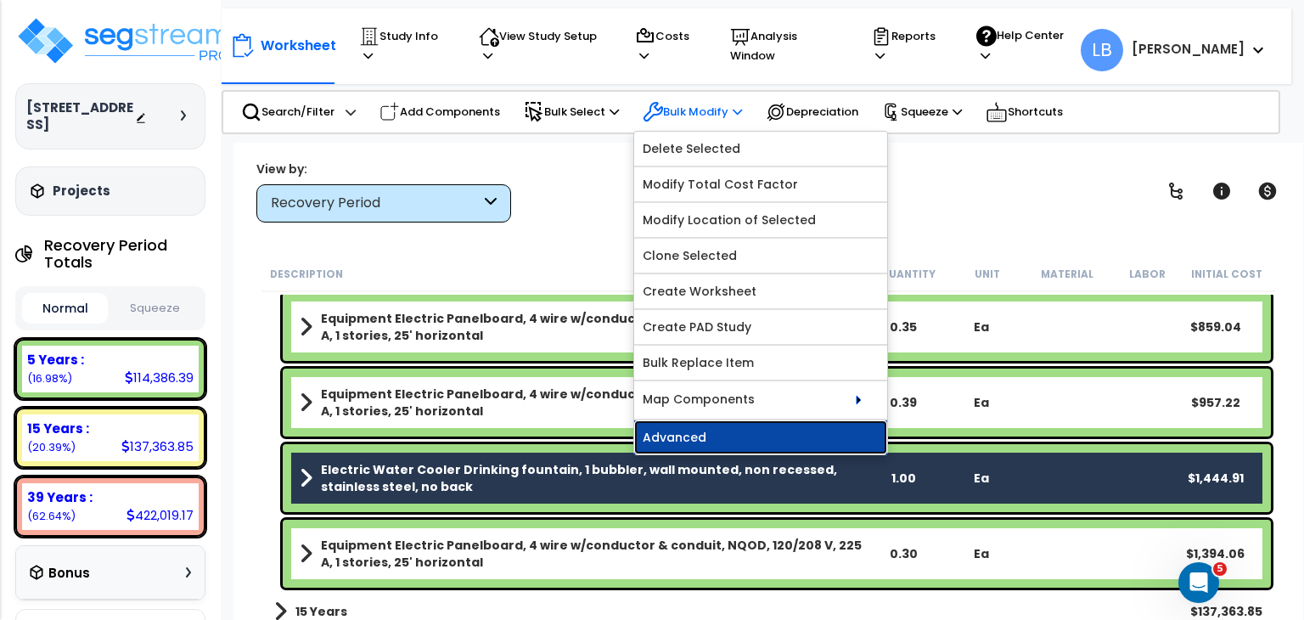
click at [742, 424] on link "Advanced" at bounding box center [760, 437] width 253 height 34
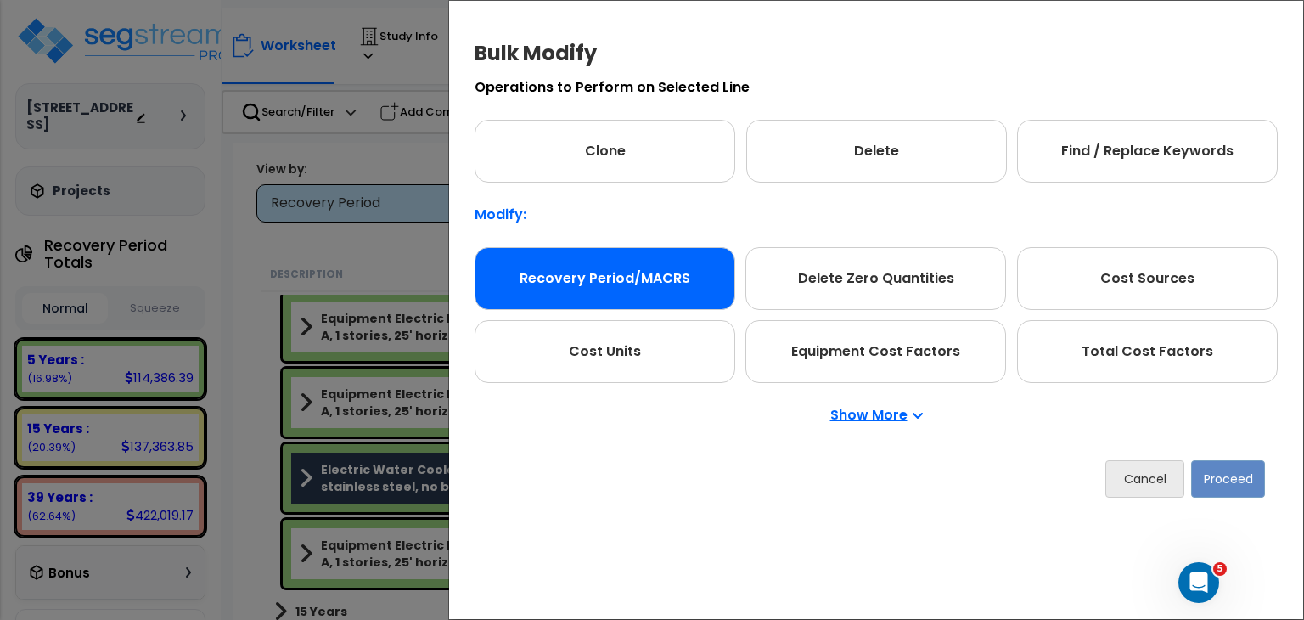
click at [652, 274] on div "Recovery Period/MACRS" at bounding box center [605, 278] width 261 height 63
click at [1234, 481] on button "Proceed" at bounding box center [1228, 478] width 74 height 37
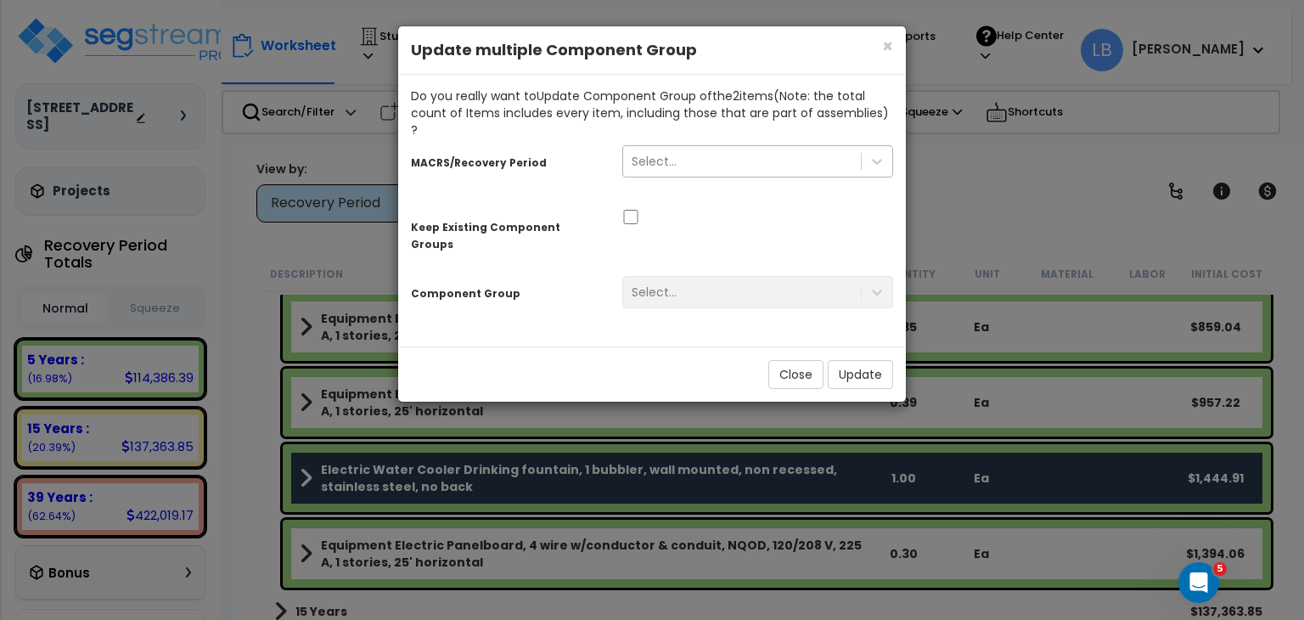
click at [717, 148] on div "Select..." at bounding box center [742, 161] width 238 height 27
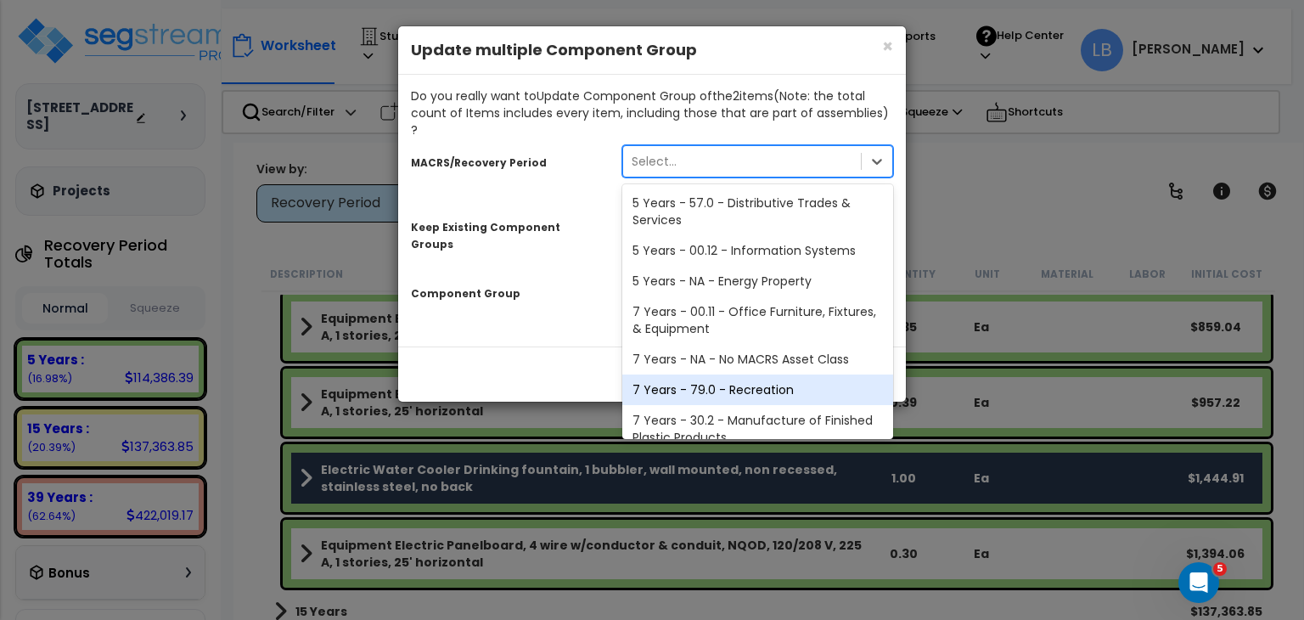
scroll to position [207, 0]
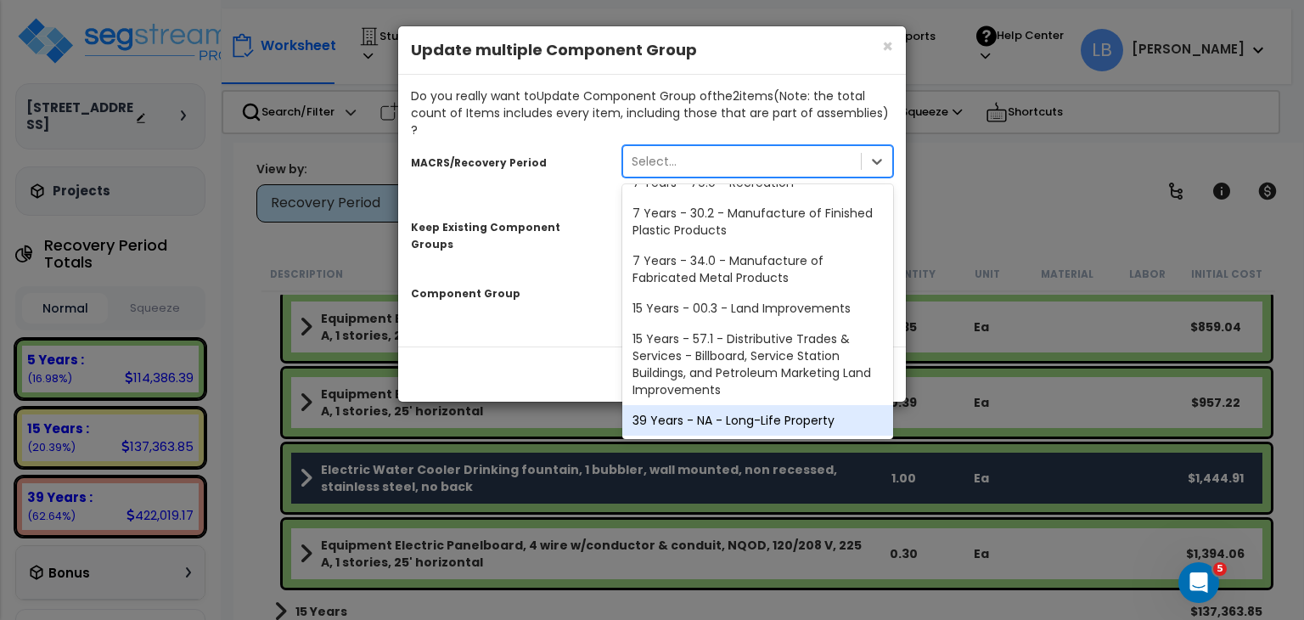
click at [710, 406] on div "39 Years - NA - Long-Life Property" at bounding box center [757, 420] width 271 height 31
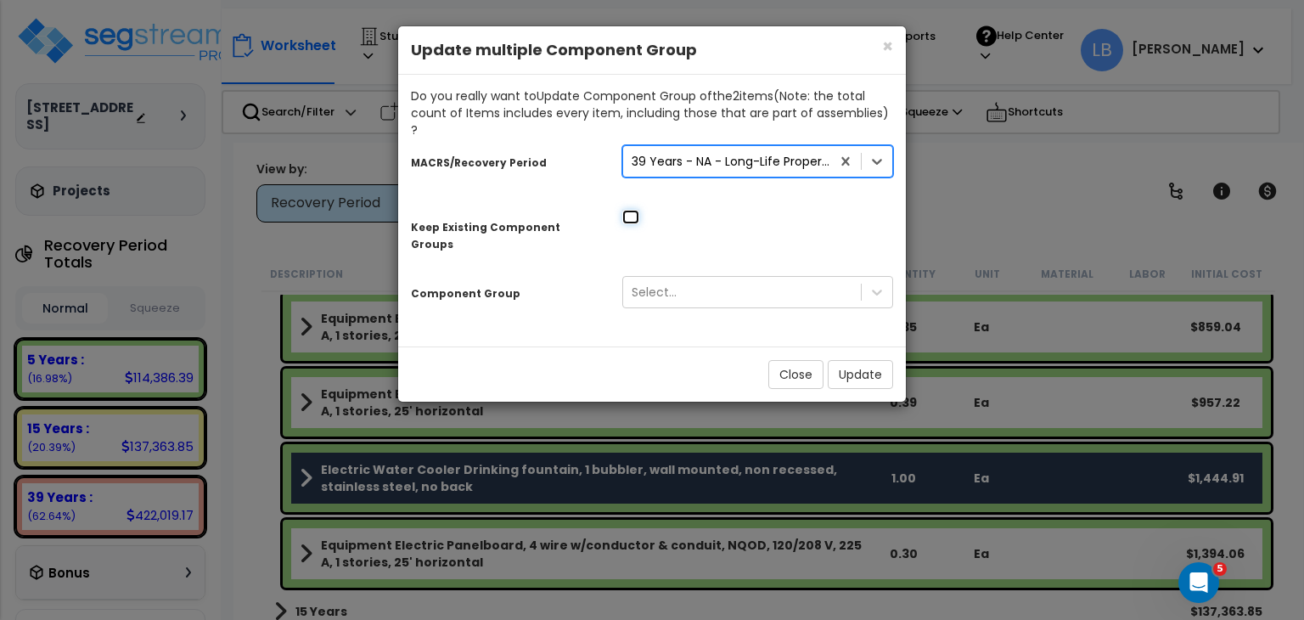
click at [628, 210] on input "checkbox" at bounding box center [630, 217] width 17 height 14
checkbox input "true"
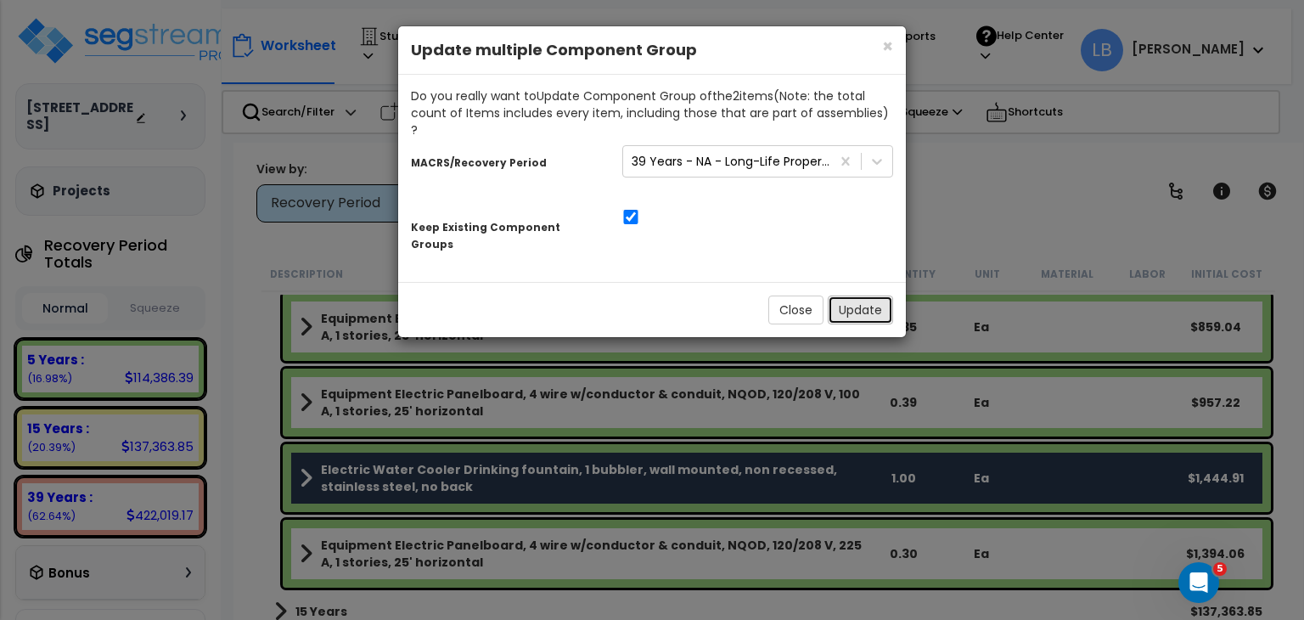
click at [858, 295] on button "Update" at bounding box center [860, 309] width 65 height 29
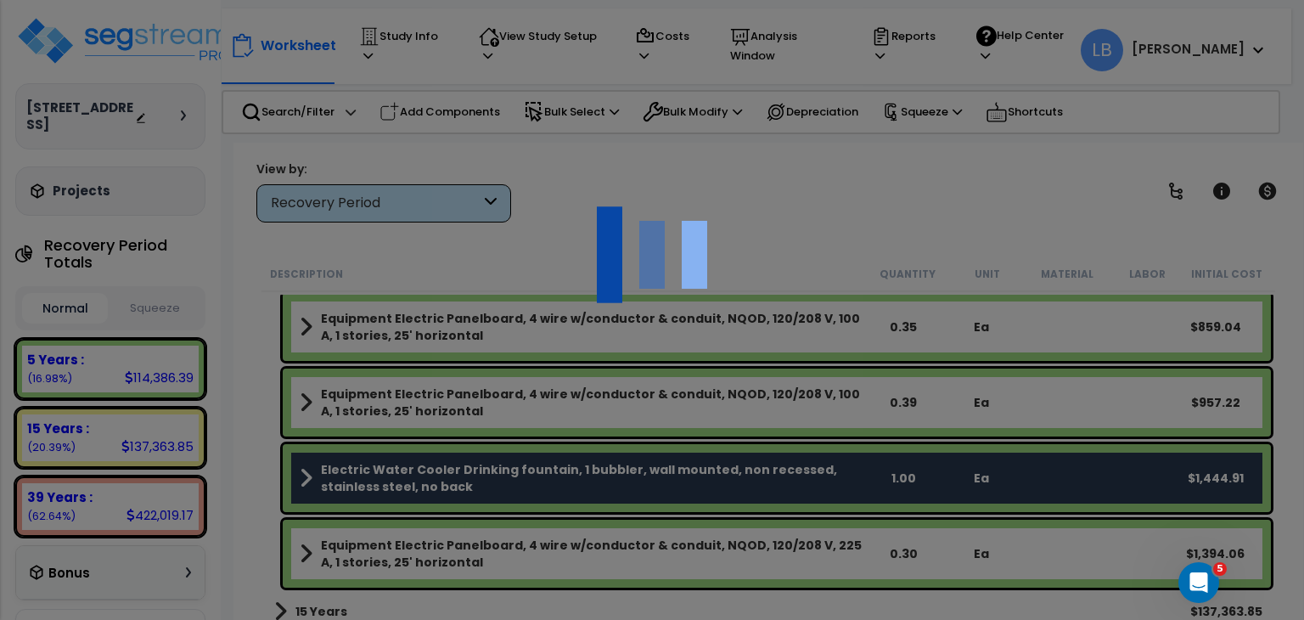
scroll to position [2689, 0]
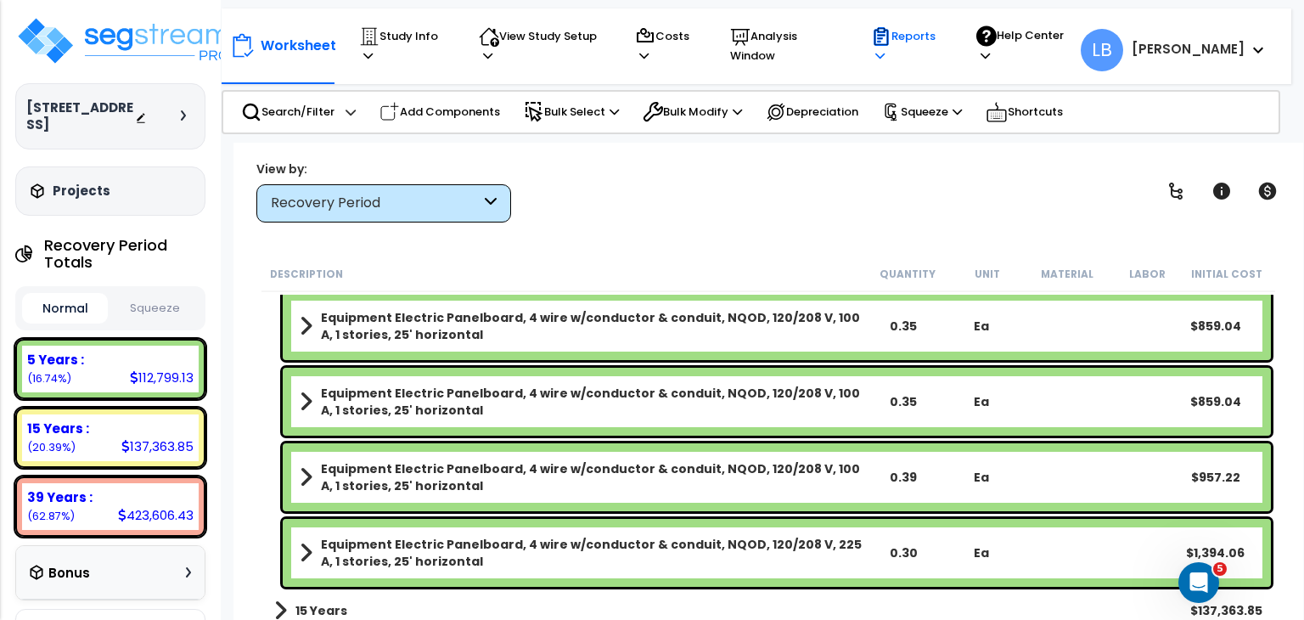
click at [944, 42] on p "Reports" at bounding box center [907, 45] width 73 height 39
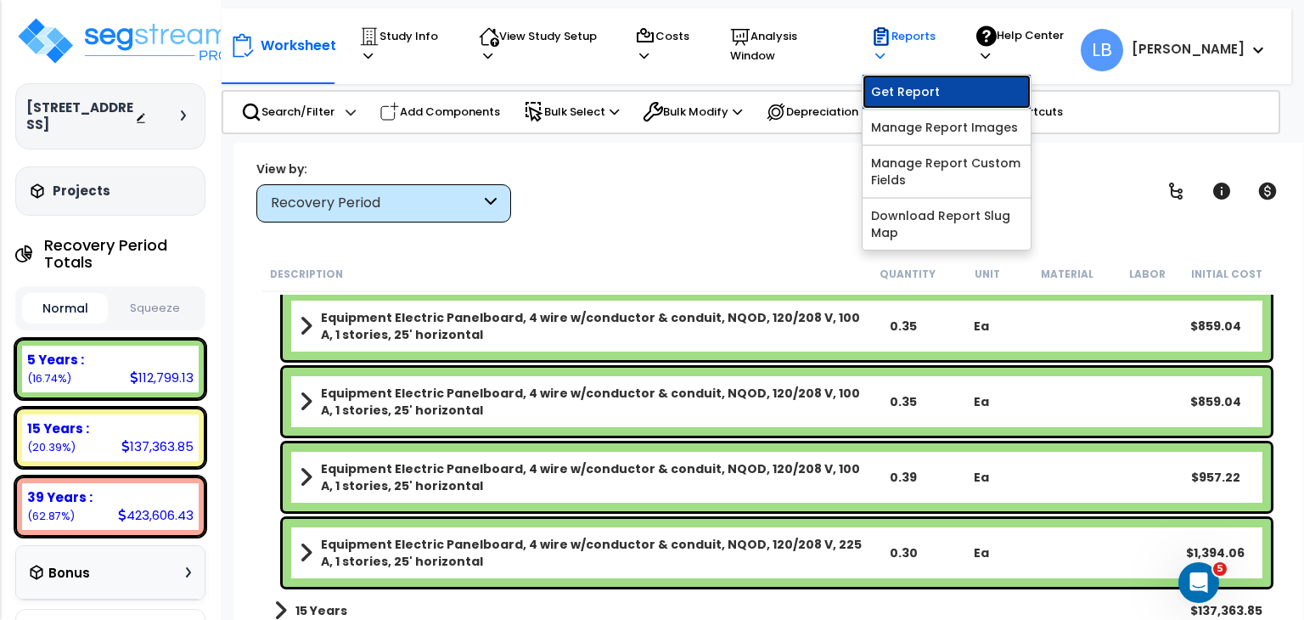
click at [958, 79] on link "Get Report" at bounding box center [947, 92] width 168 height 34
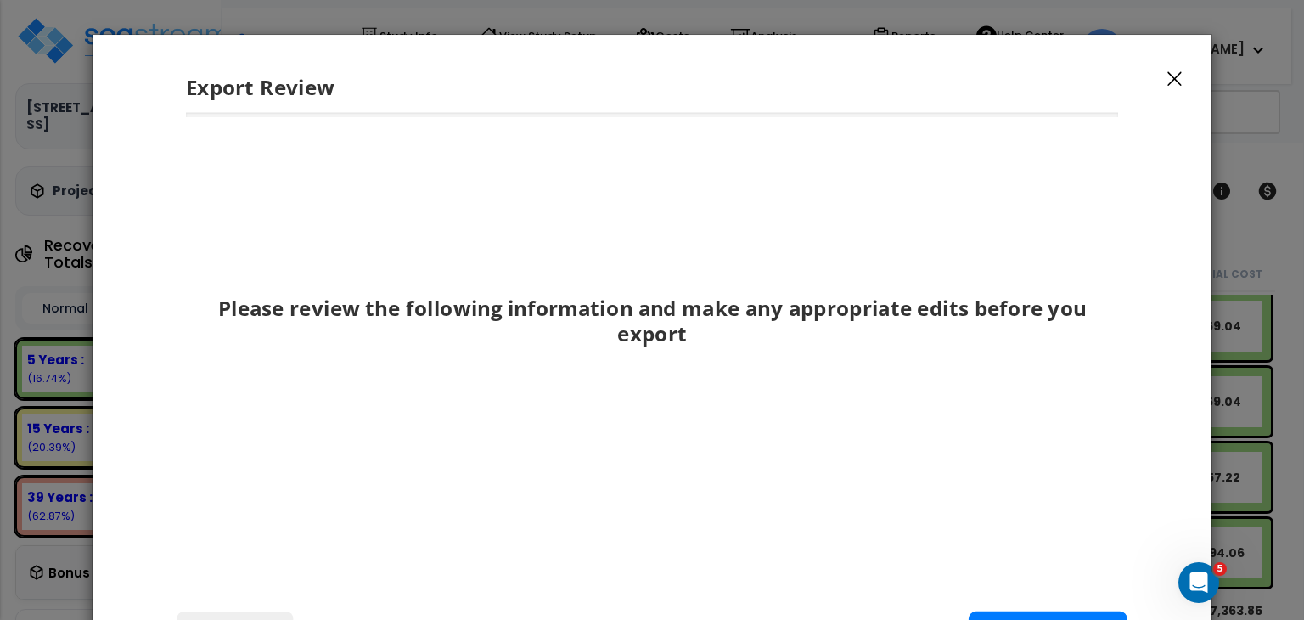
click at [1173, 75] on icon "button" at bounding box center [1175, 78] width 14 height 15
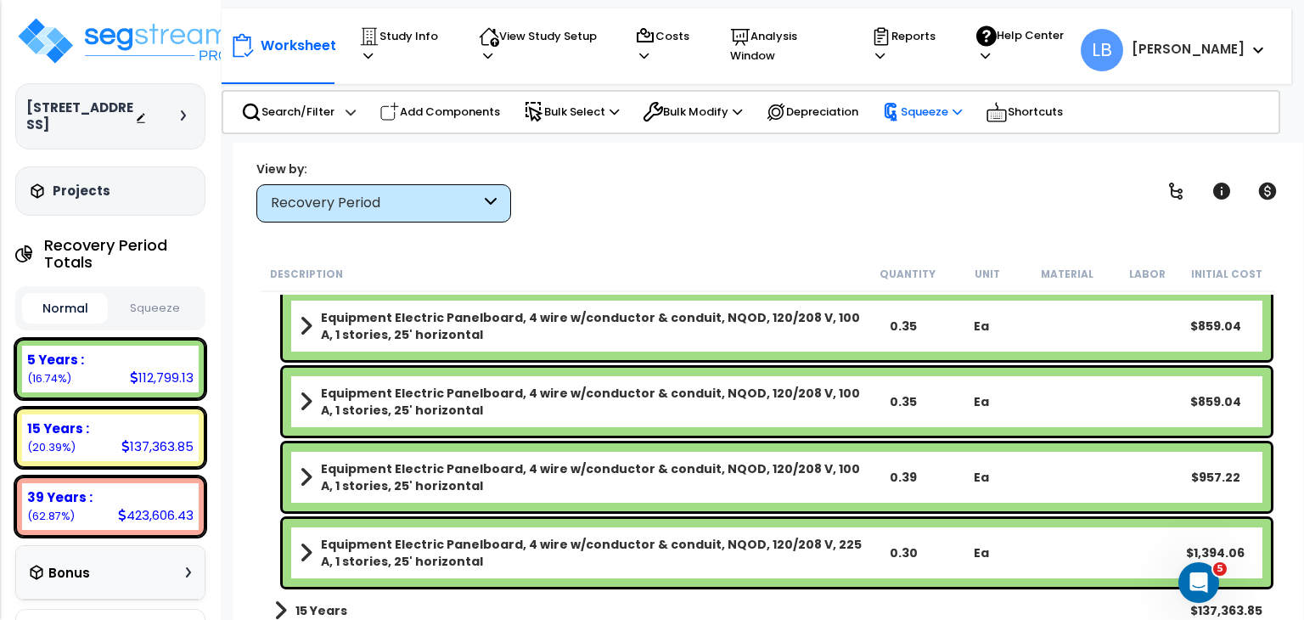
click at [922, 103] on p "Squeeze" at bounding box center [922, 112] width 80 height 19
click at [928, 105] on p "Squeeze" at bounding box center [922, 112] width 80 height 19
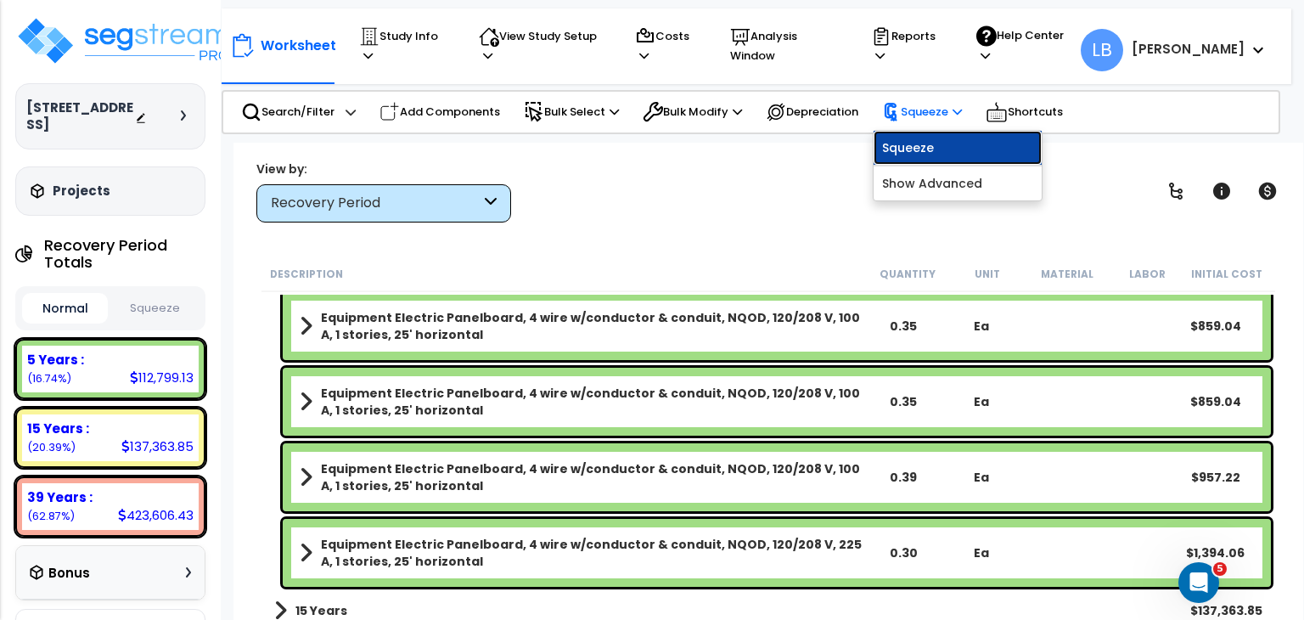
click at [933, 141] on link "Squeeze" at bounding box center [958, 148] width 168 height 34
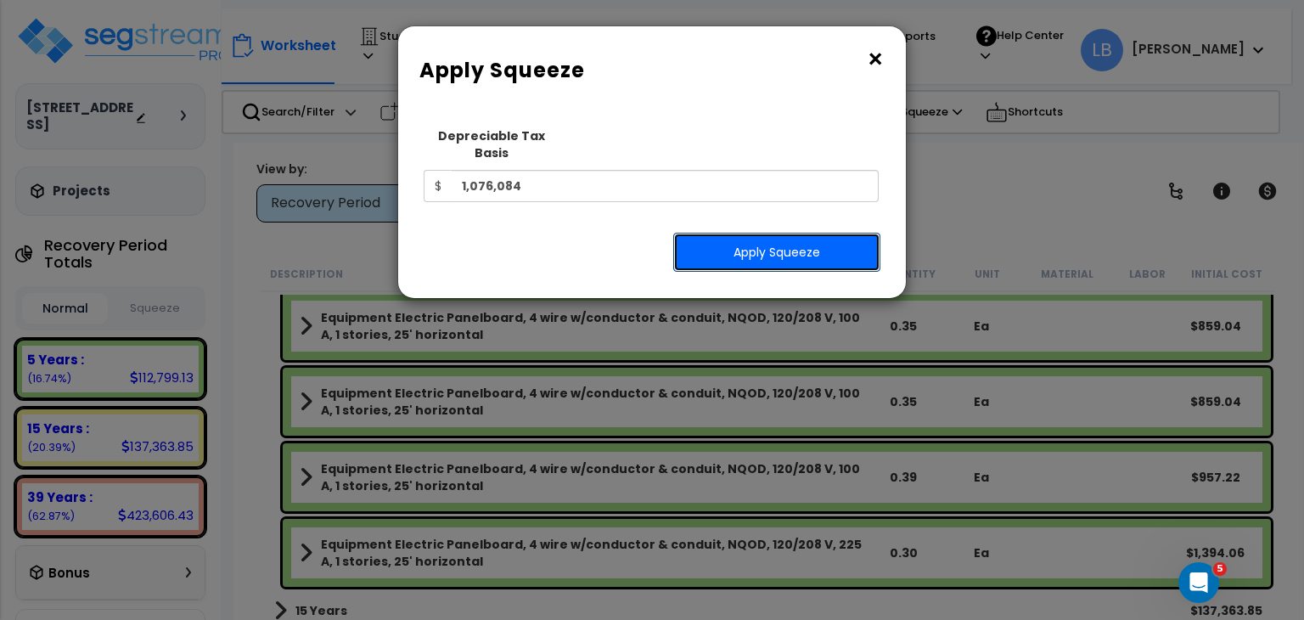
click at [752, 235] on button "Apply Squeeze" at bounding box center [776, 252] width 207 height 39
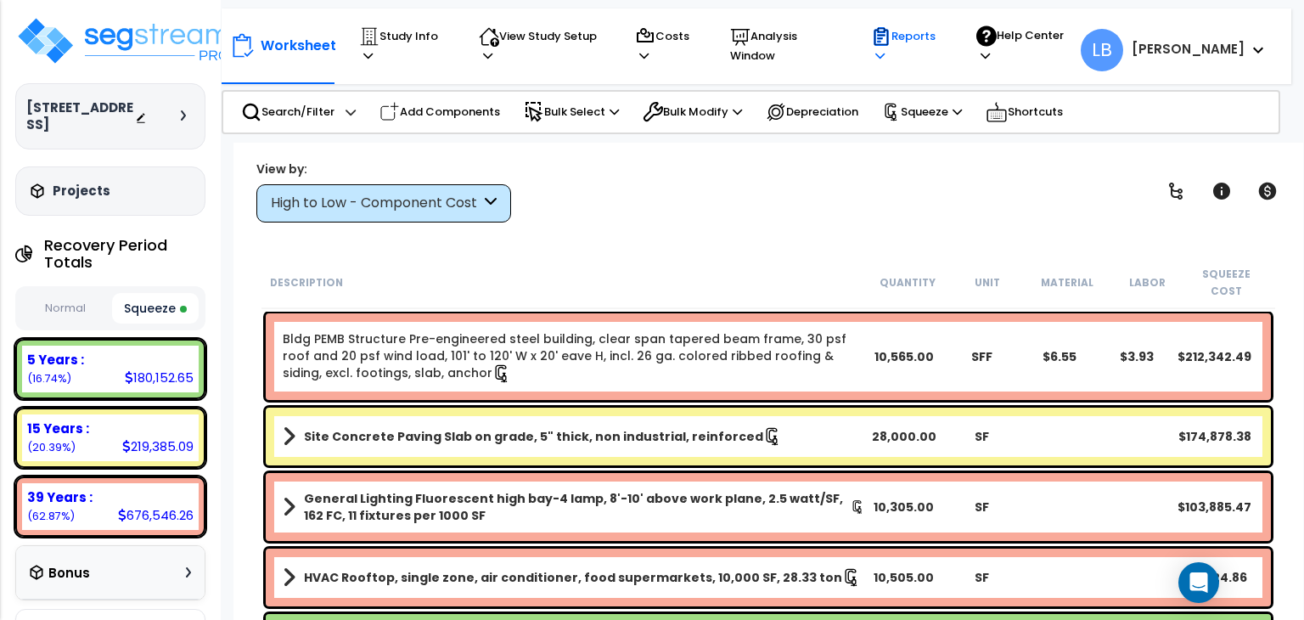
click at [944, 43] on p "Reports" at bounding box center [907, 45] width 73 height 39
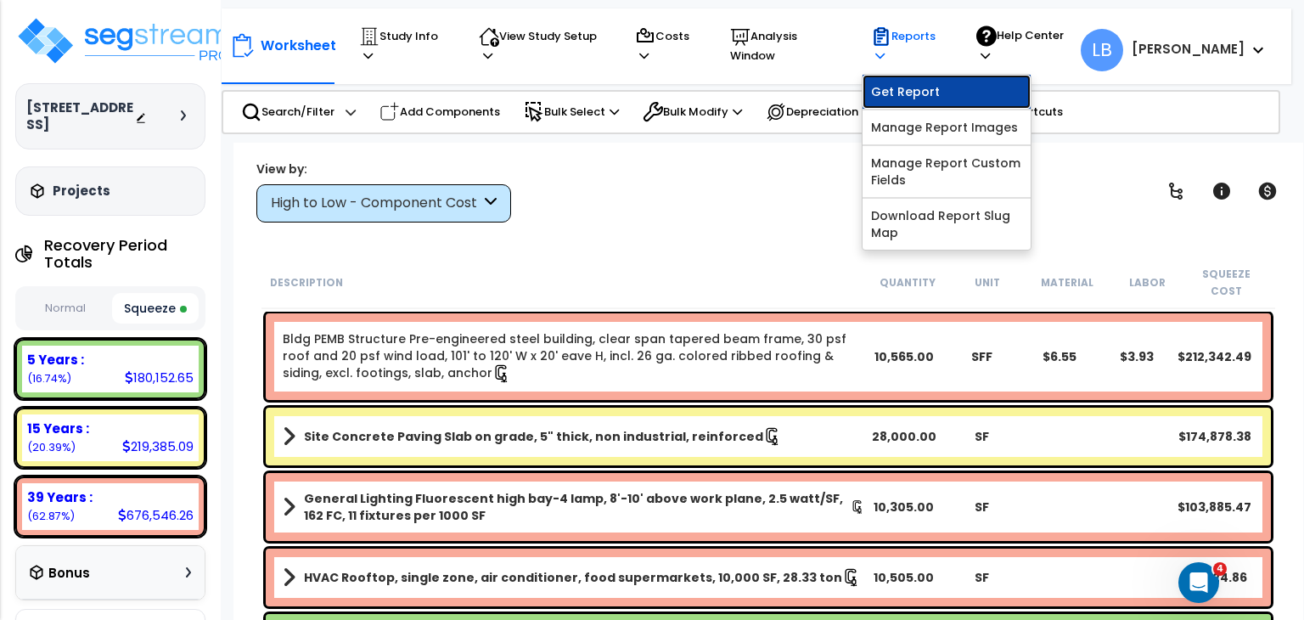
click at [955, 76] on link "Get Report" at bounding box center [947, 92] width 168 height 34
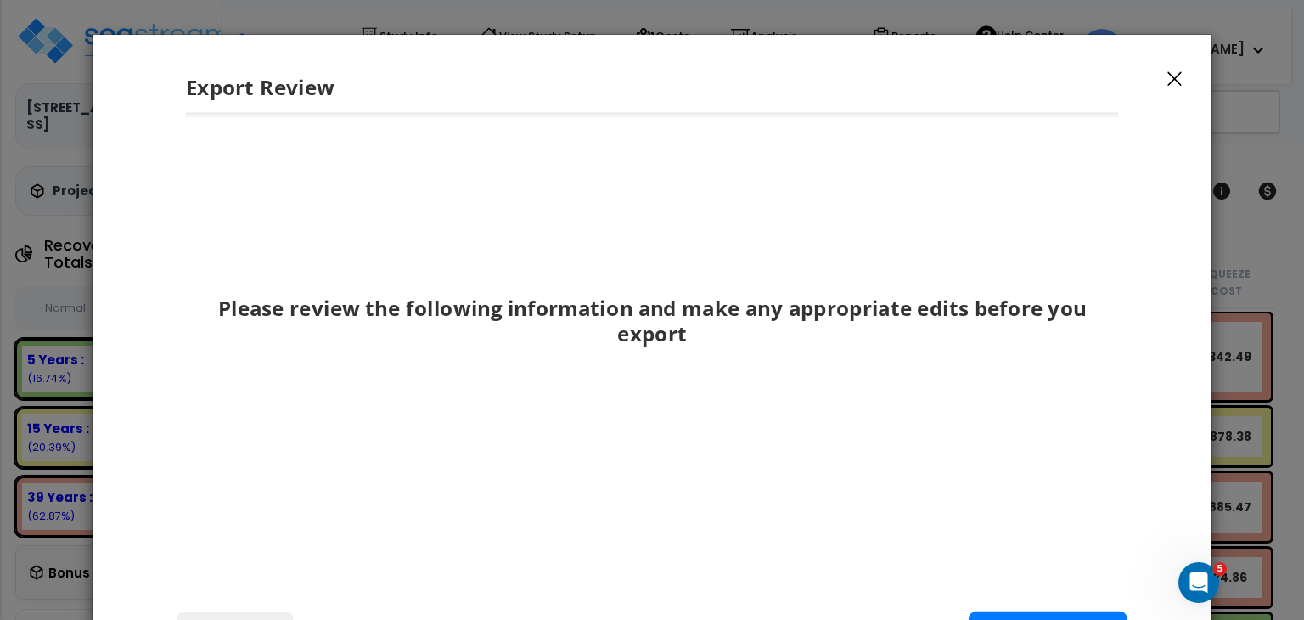
scroll to position [48, 0]
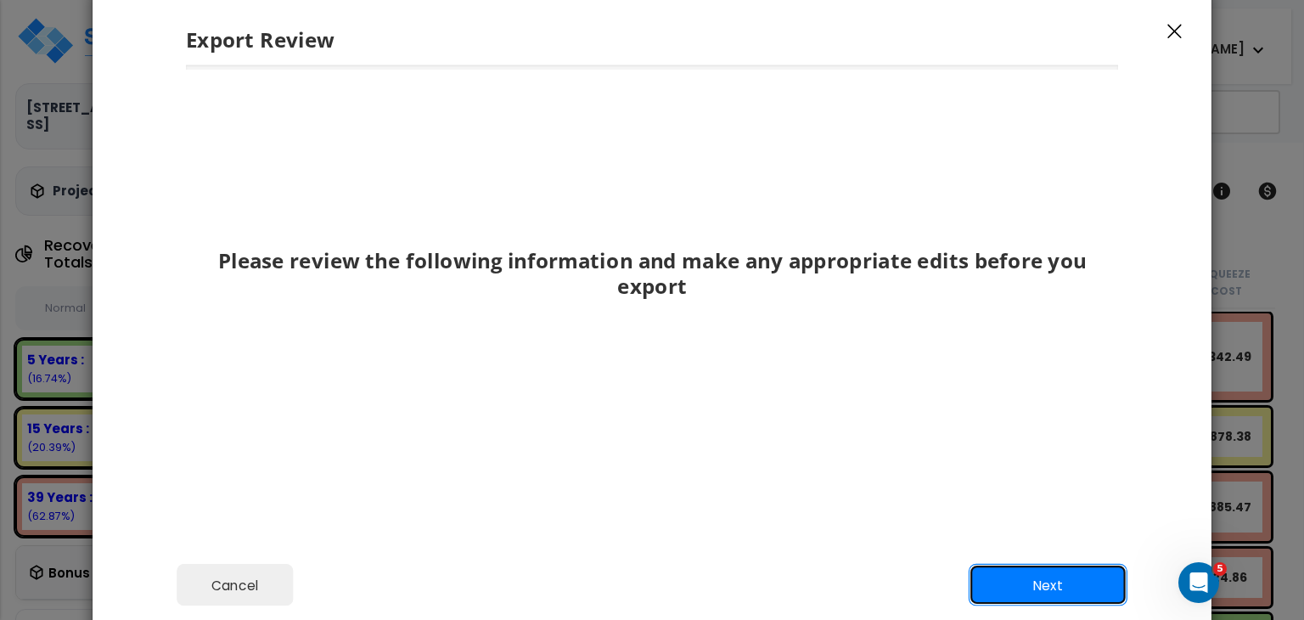
click at [1017, 568] on button "Next" at bounding box center [1048, 585] width 159 height 42
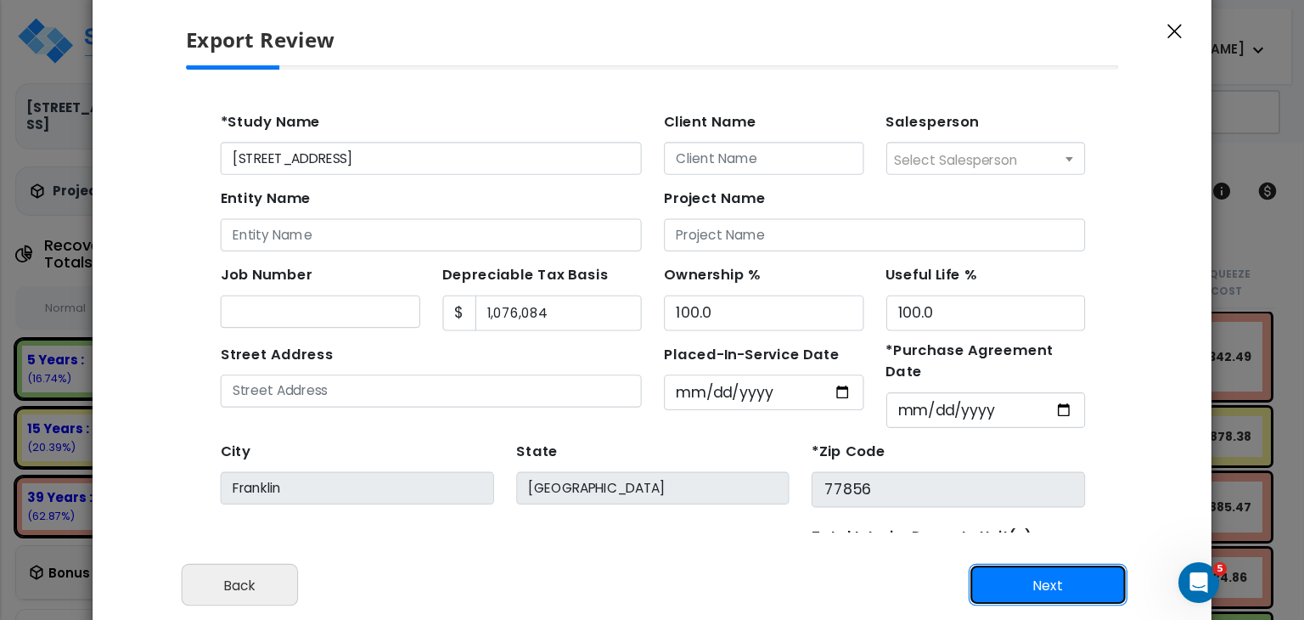
click at [1017, 568] on button "Next" at bounding box center [1048, 585] width 159 height 42
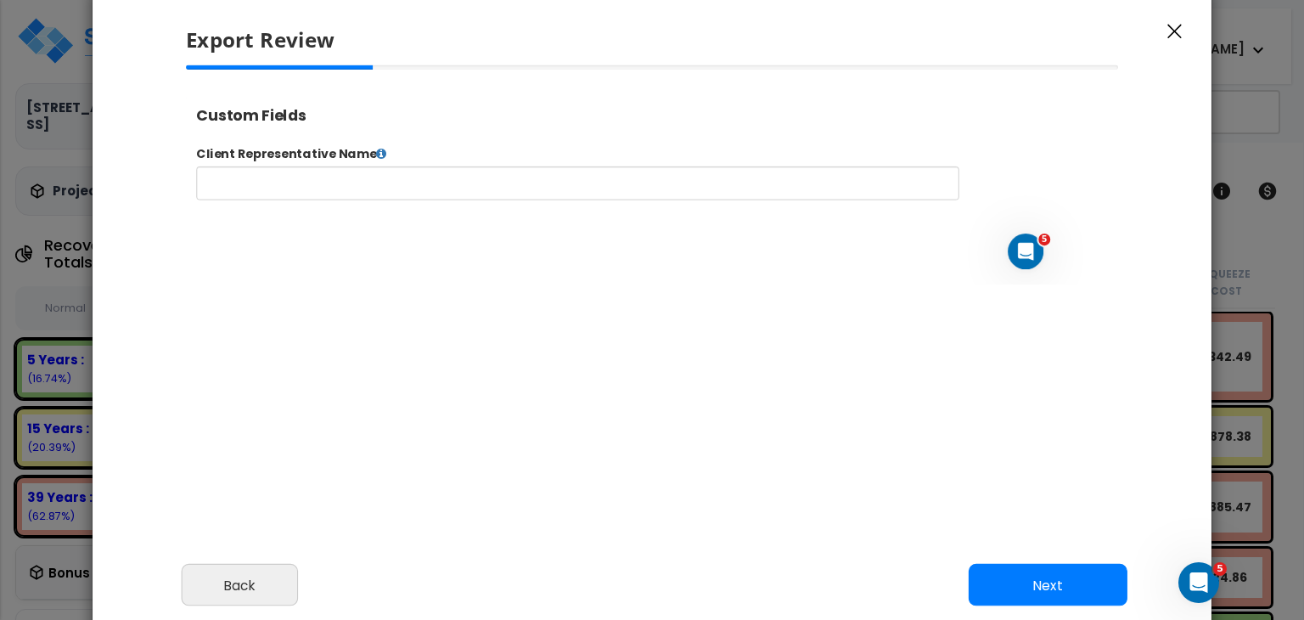
select select "2025"
click at [1026, 584] on button "Next" at bounding box center [1048, 585] width 159 height 42
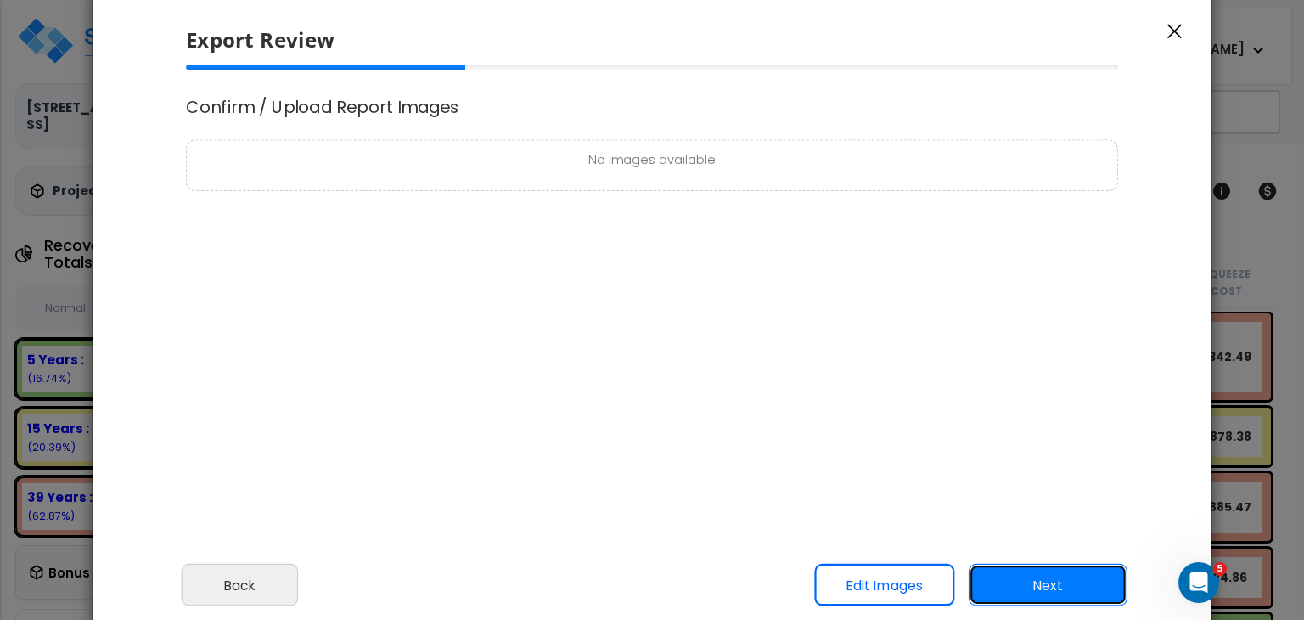
click at [1026, 584] on button "Next" at bounding box center [1048, 585] width 159 height 42
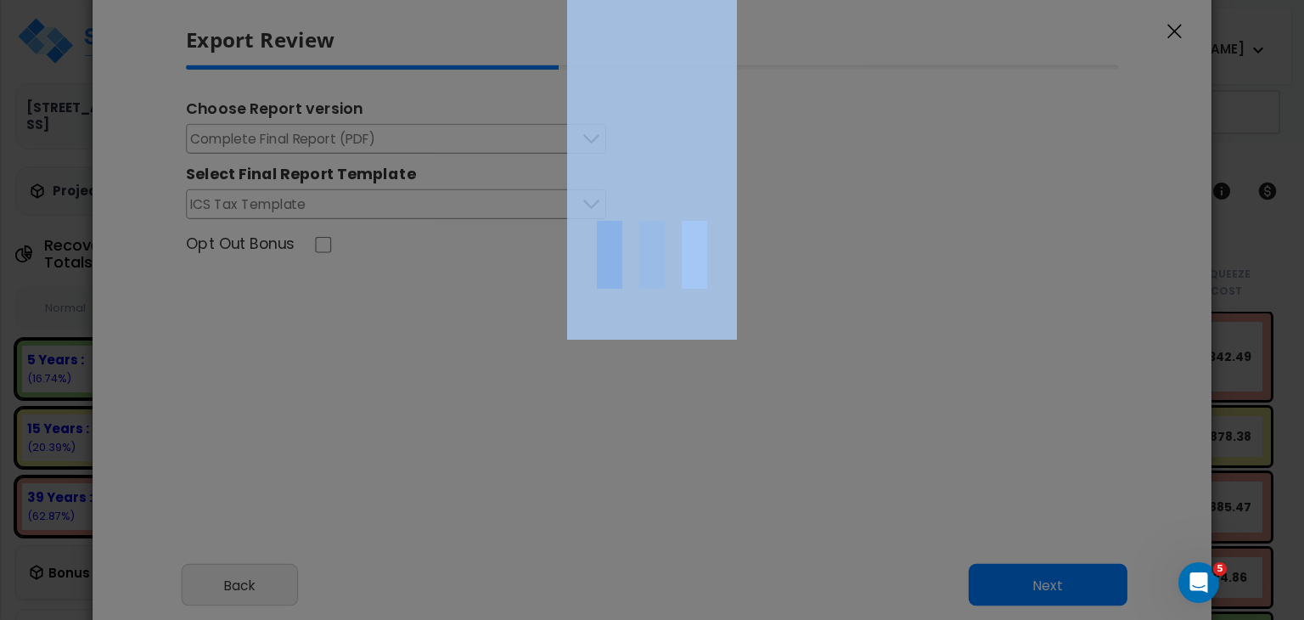
click at [1026, 584] on div at bounding box center [652, 310] width 1304 height 620
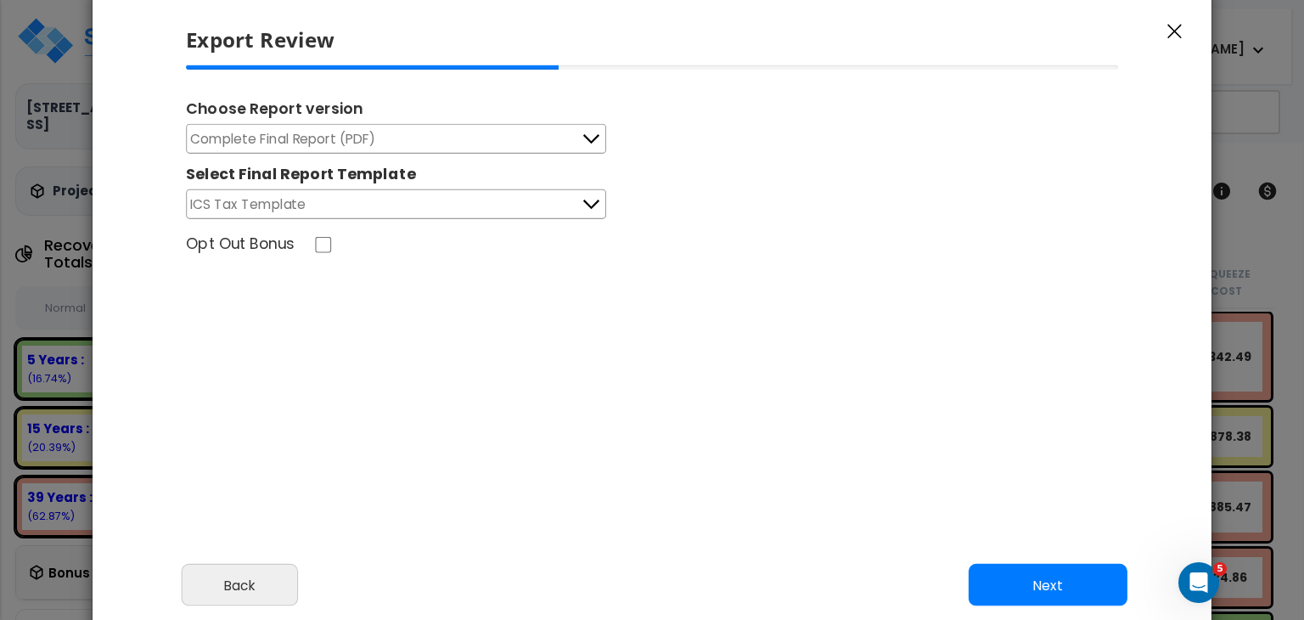
click at [531, 140] on button "Complete Final Report (PDF)" at bounding box center [396, 139] width 420 height 30
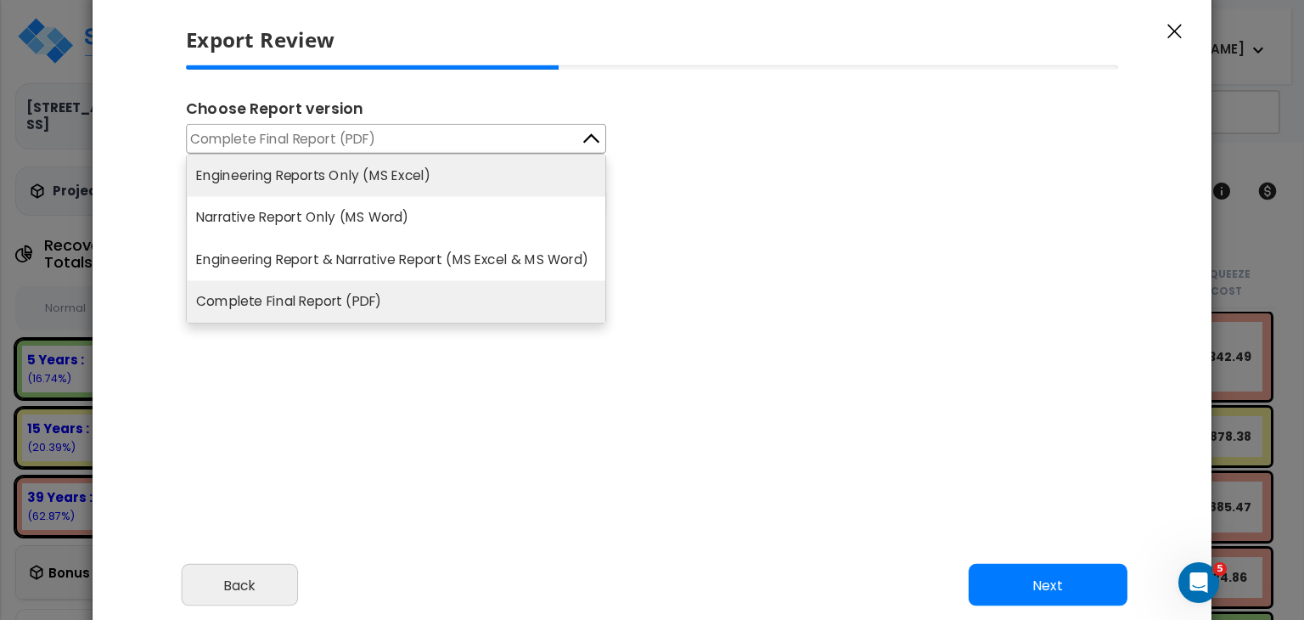
click at [403, 176] on li "Engineering Reports Only (MS Excel)" at bounding box center [396, 176] width 419 height 42
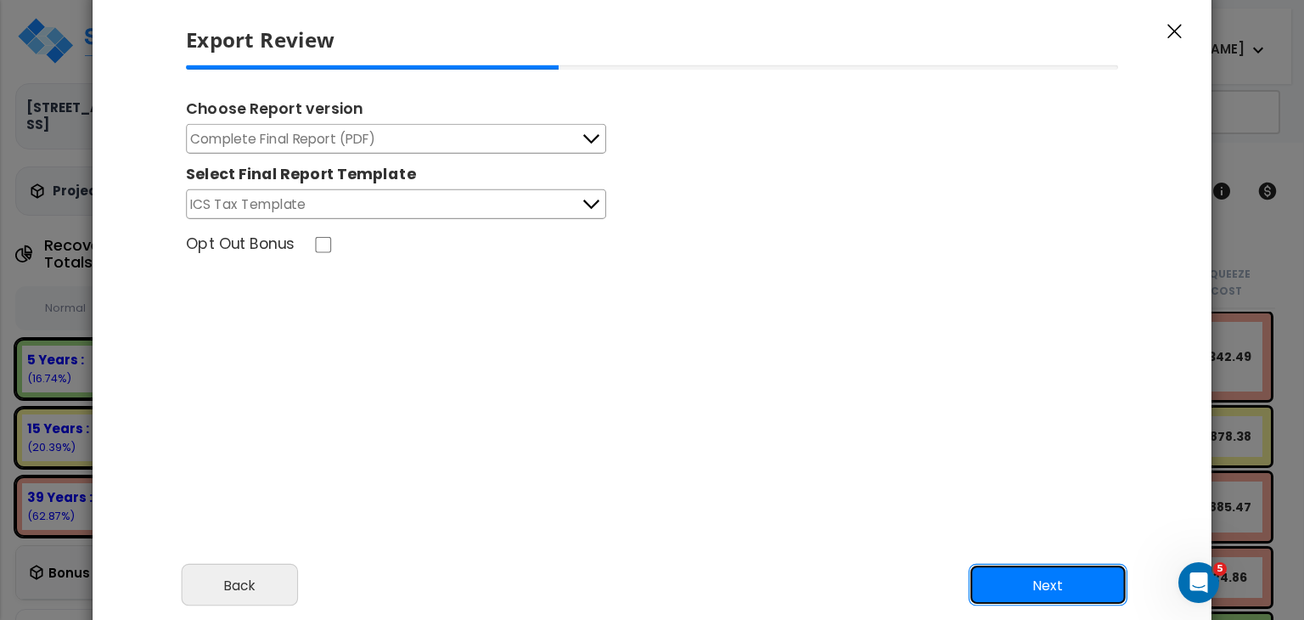
click at [995, 582] on button "Next" at bounding box center [1048, 585] width 159 height 42
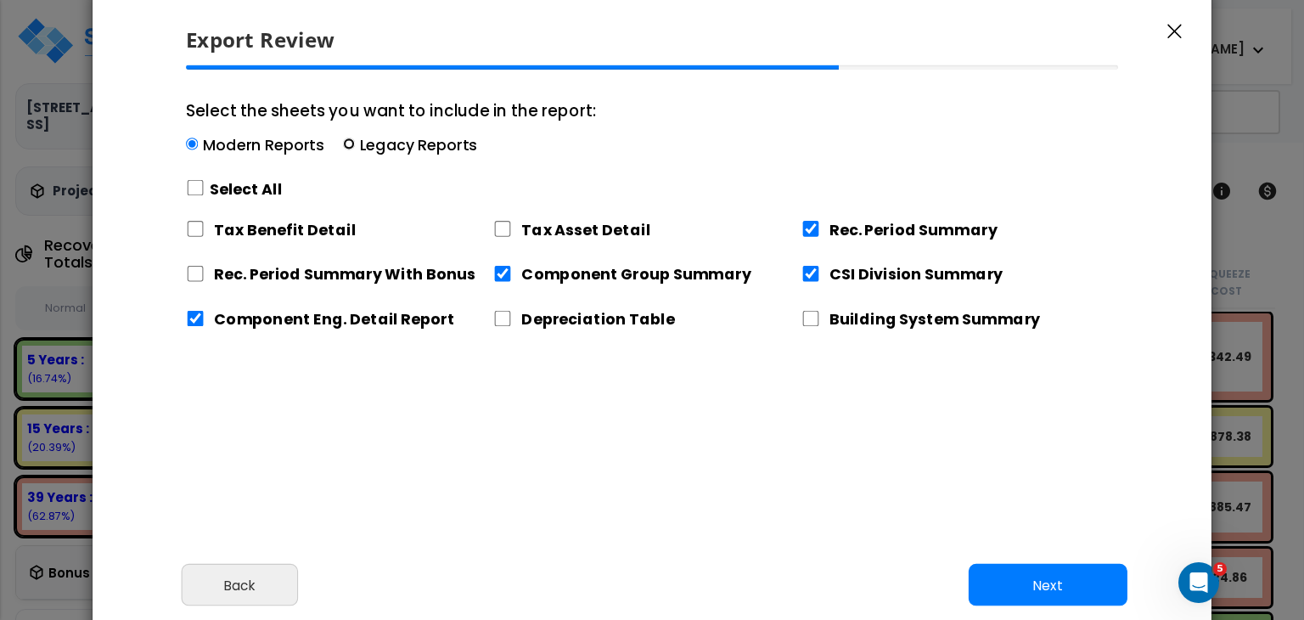
click at [345, 148] on input "Select the sheets you want to include in the report: Modern Reports Legacy Repo…" at bounding box center [349, 144] width 12 height 12
radio input "true"
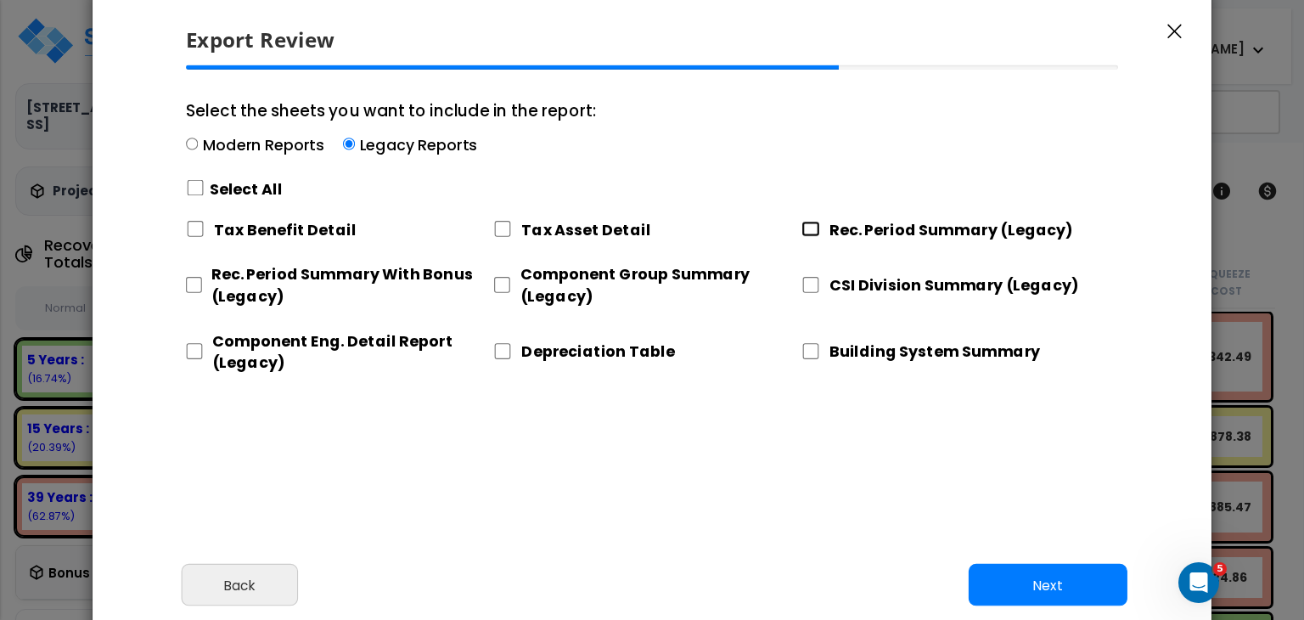
click at [805, 224] on input "Rec. Period Summary (Legacy)" at bounding box center [811, 229] width 19 height 16
checkbox input "true"
click at [810, 283] on input "CSI Division Summary (Legacy)" at bounding box center [811, 285] width 19 height 16
checkbox input "true"
click at [499, 280] on input "Component Group Summary (Legacy)" at bounding box center [501, 285] width 17 height 16
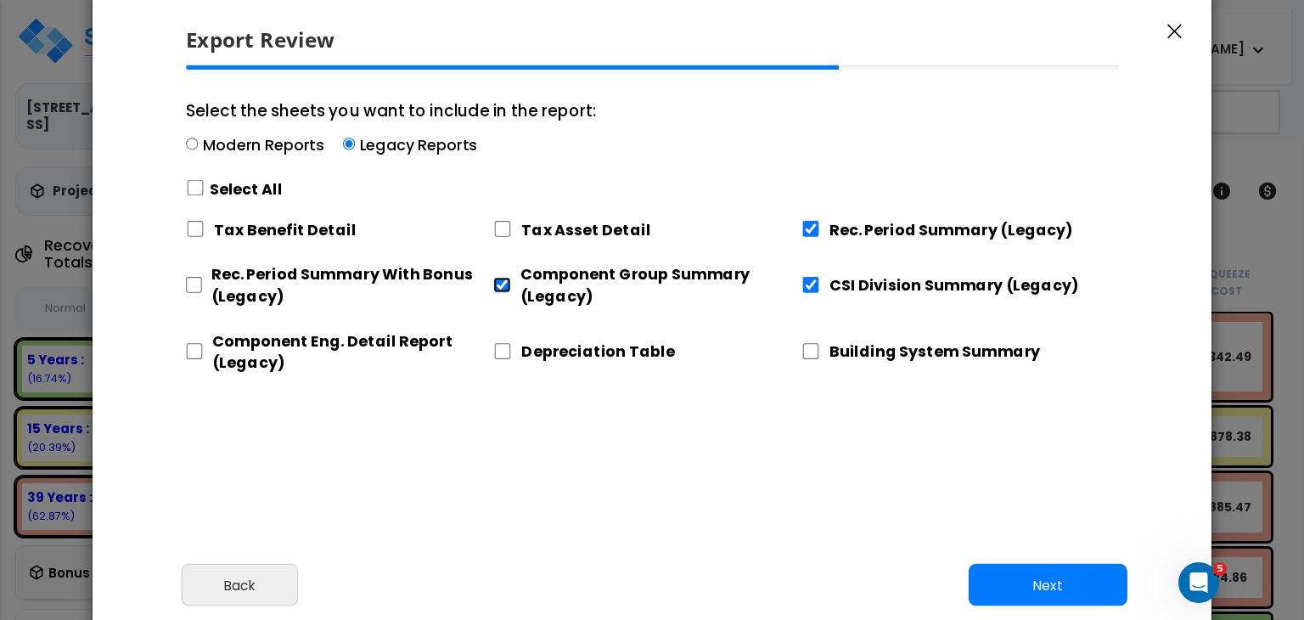
click at [499, 280] on input "Component Group Summary (Legacy)" at bounding box center [501, 285] width 17 height 16
checkbox input "false"
click at [190, 352] on input "Component Eng. Detail Report (Legacy)" at bounding box center [194, 351] width 17 height 16
checkbox input "true"
click at [999, 582] on button "Next" at bounding box center [1048, 585] width 159 height 42
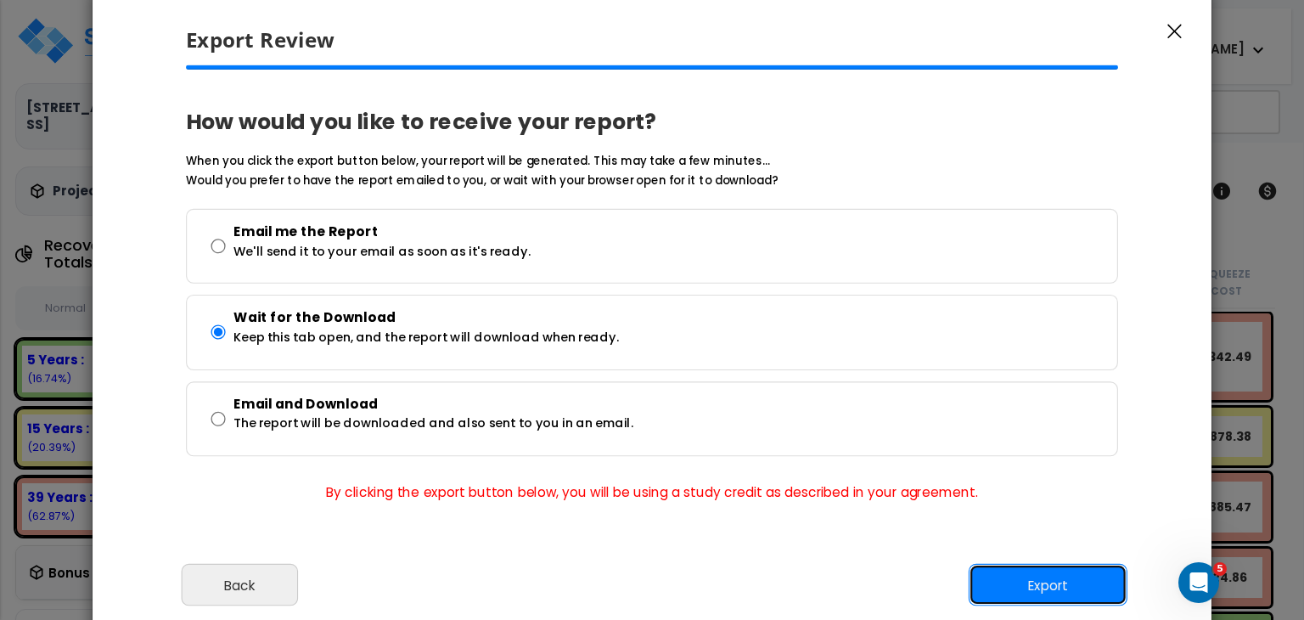
click at [1027, 582] on button "Export" at bounding box center [1048, 585] width 159 height 42
click at [0, 0] on div at bounding box center [0, 0] width 0 height 0
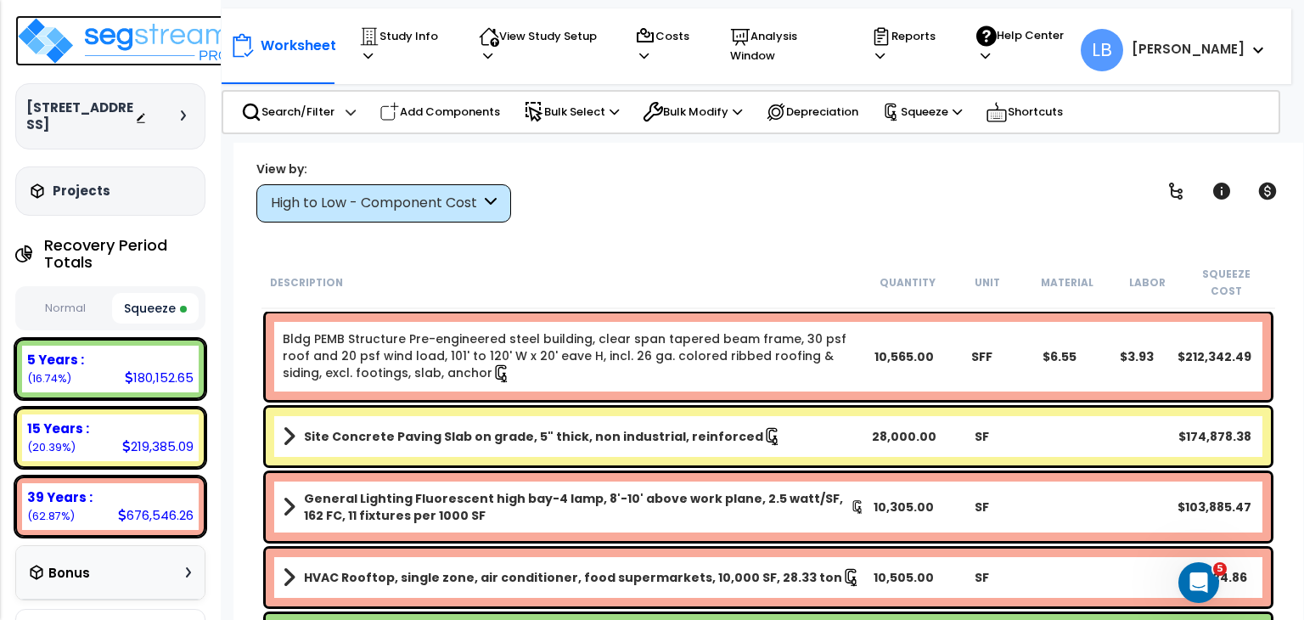
click at [166, 41] on img at bounding box center [125, 40] width 221 height 51
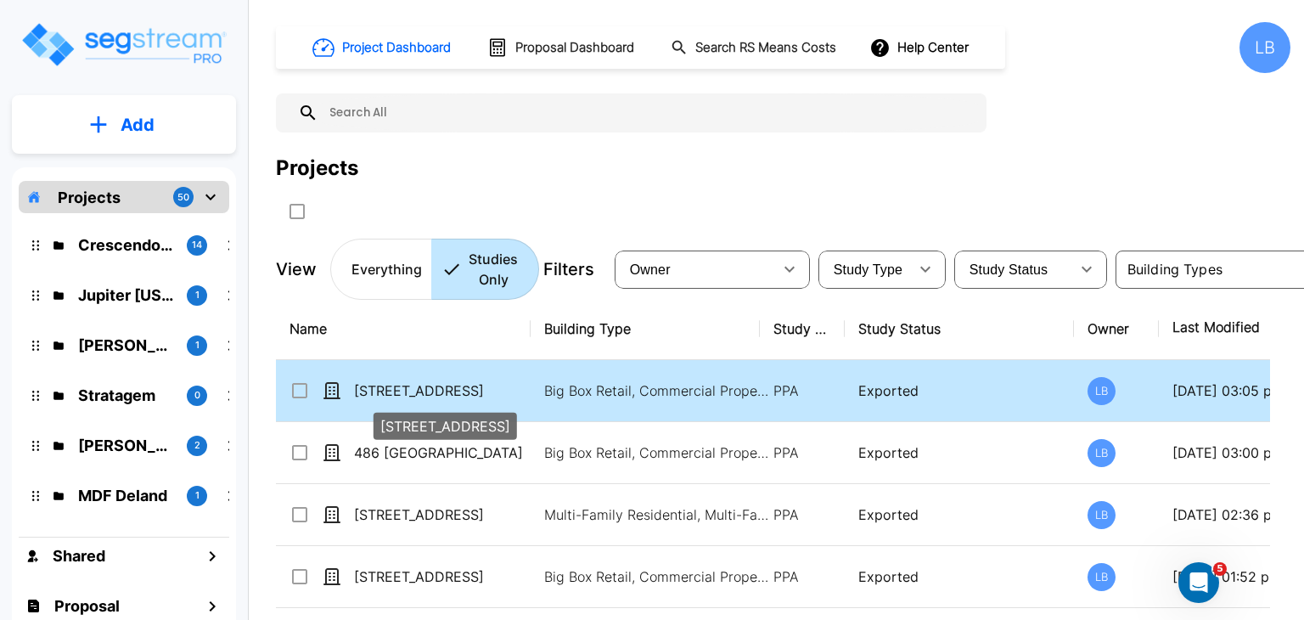
click at [388, 387] on p "[STREET_ADDRESS]" at bounding box center [439, 390] width 170 height 20
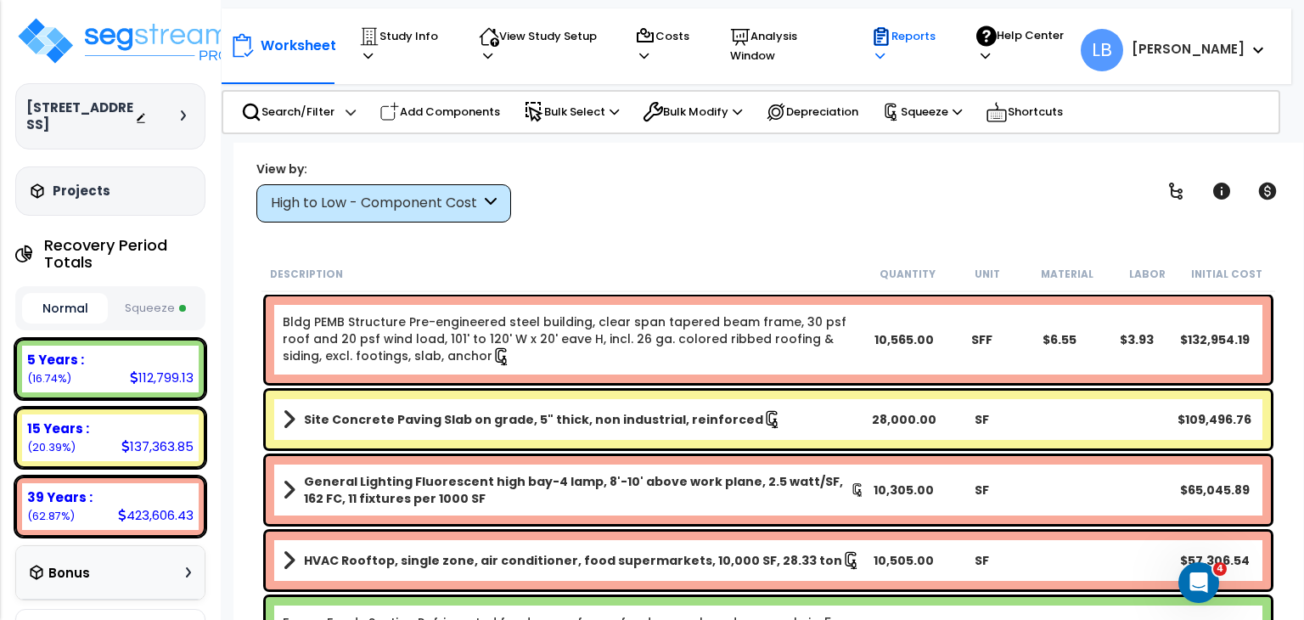
click at [944, 42] on p "Reports" at bounding box center [907, 45] width 73 height 39
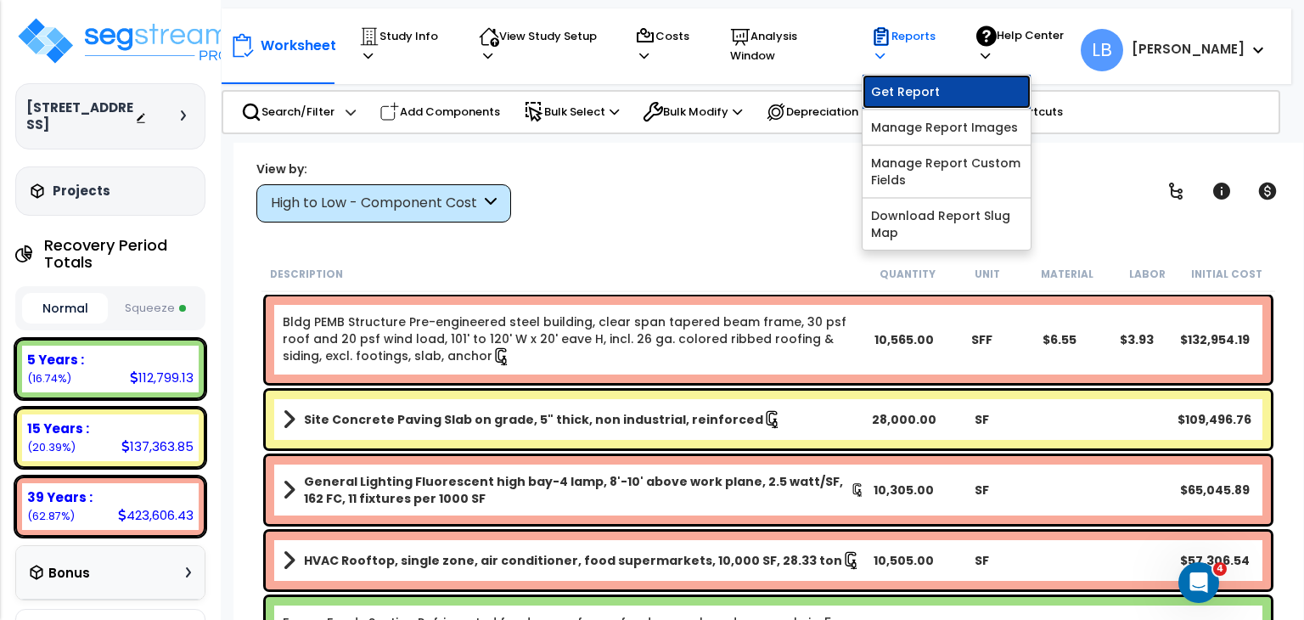
click at [935, 75] on link "Get Report" at bounding box center [947, 92] width 168 height 34
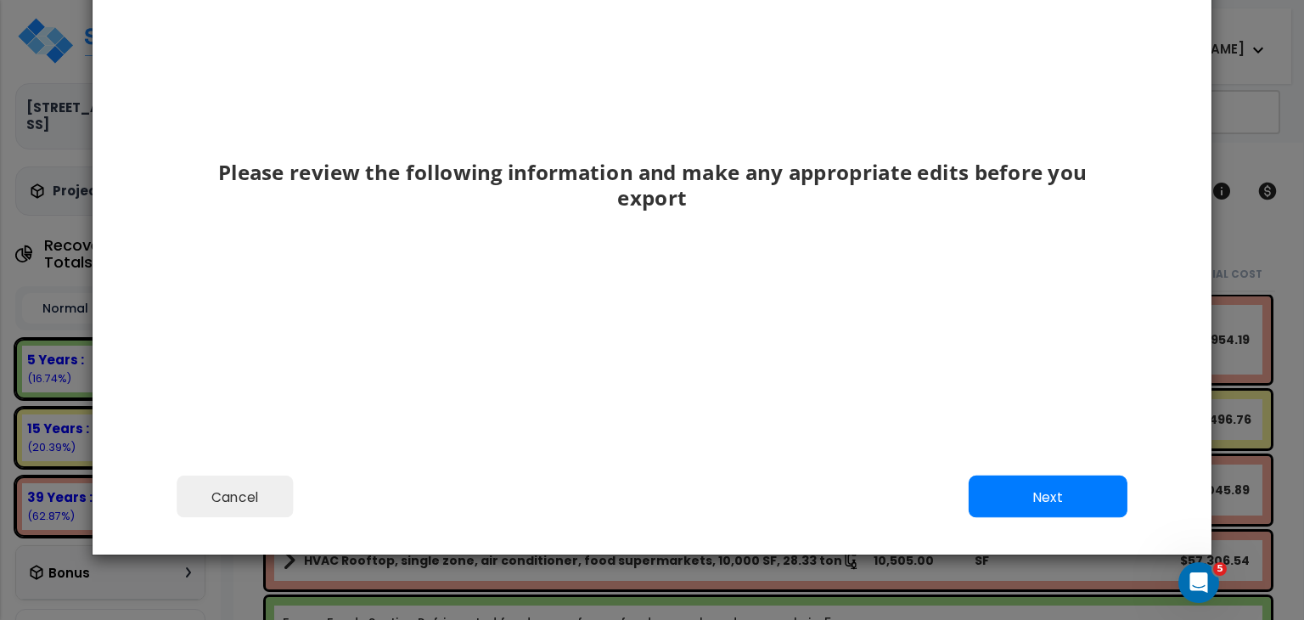
scroll to position [138, 0]
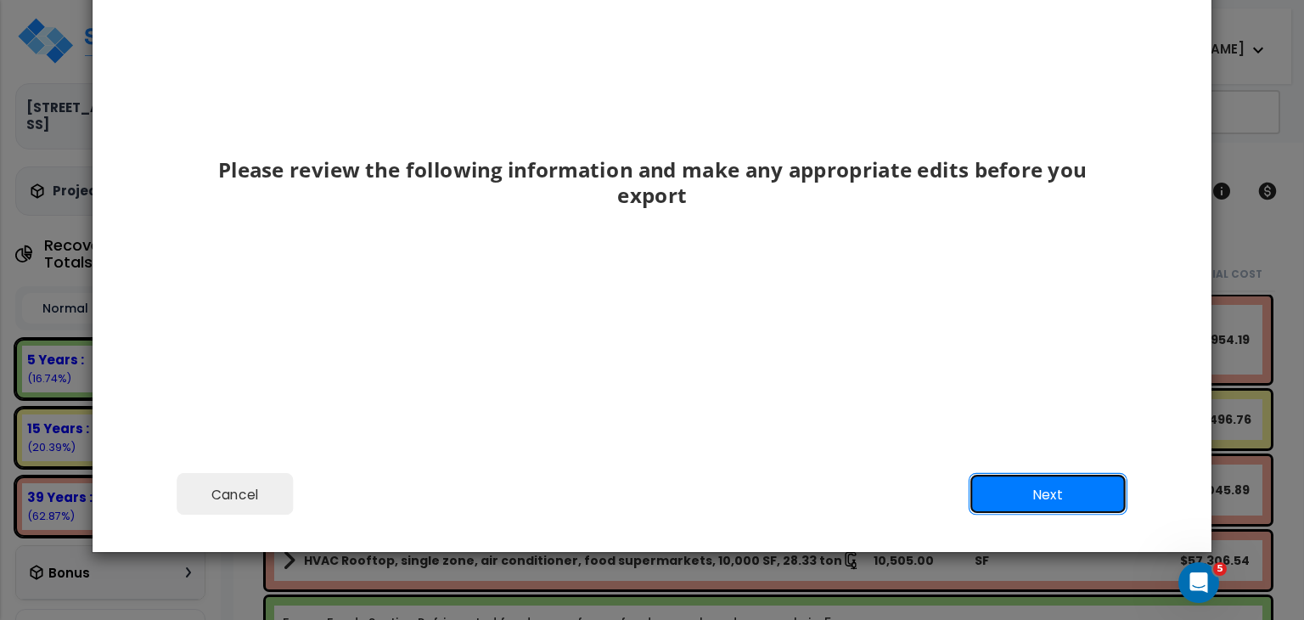
click at [1016, 487] on button "Next" at bounding box center [1048, 494] width 159 height 42
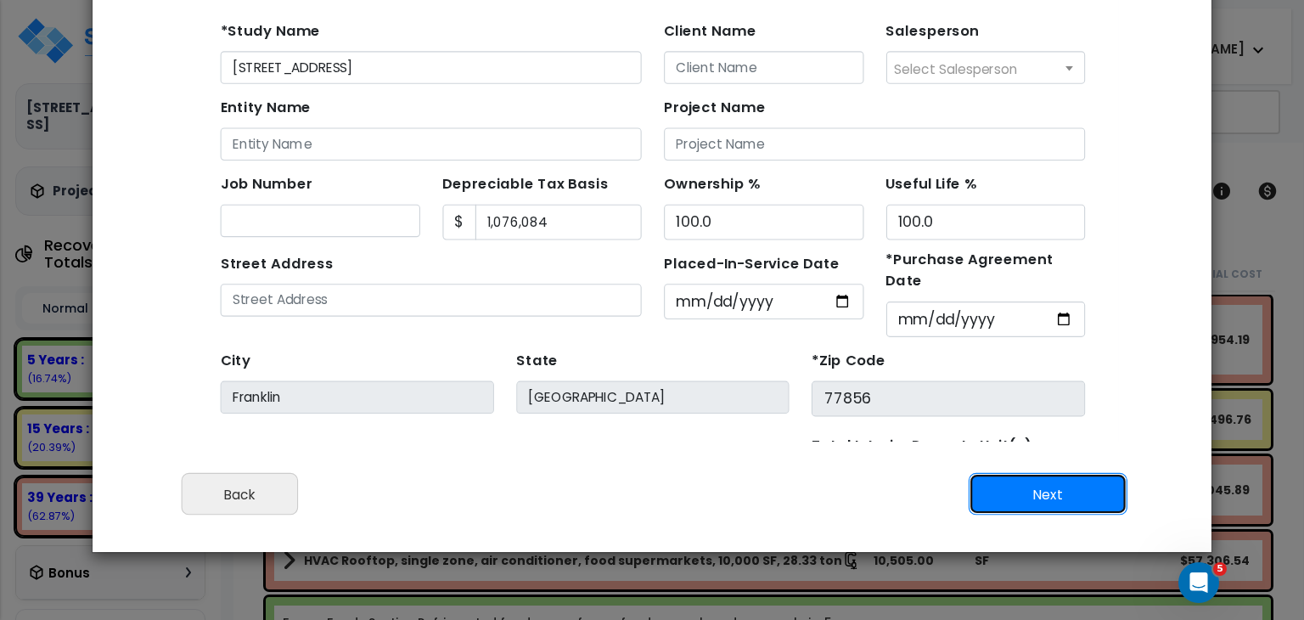
click at [1028, 500] on button "Next" at bounding box center [1048, 494] width 159 height 42
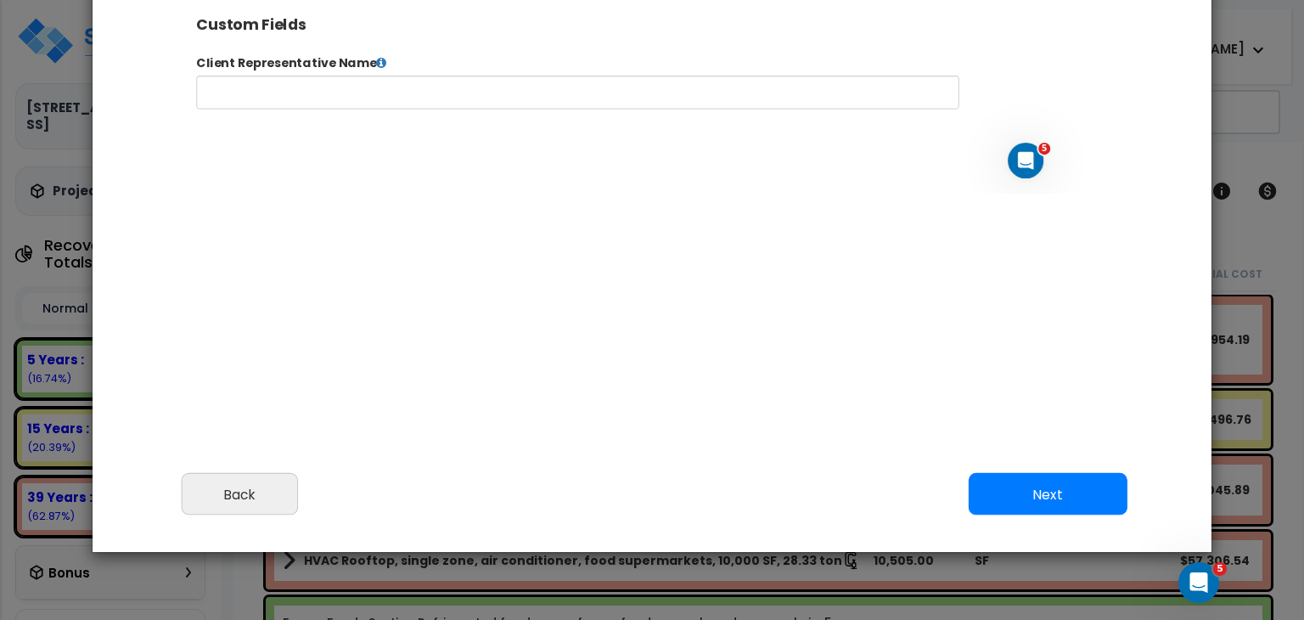
select select "2025"
click at [998, 487] on button "Next" at bounding box center [1048, 494] width 159 height 42
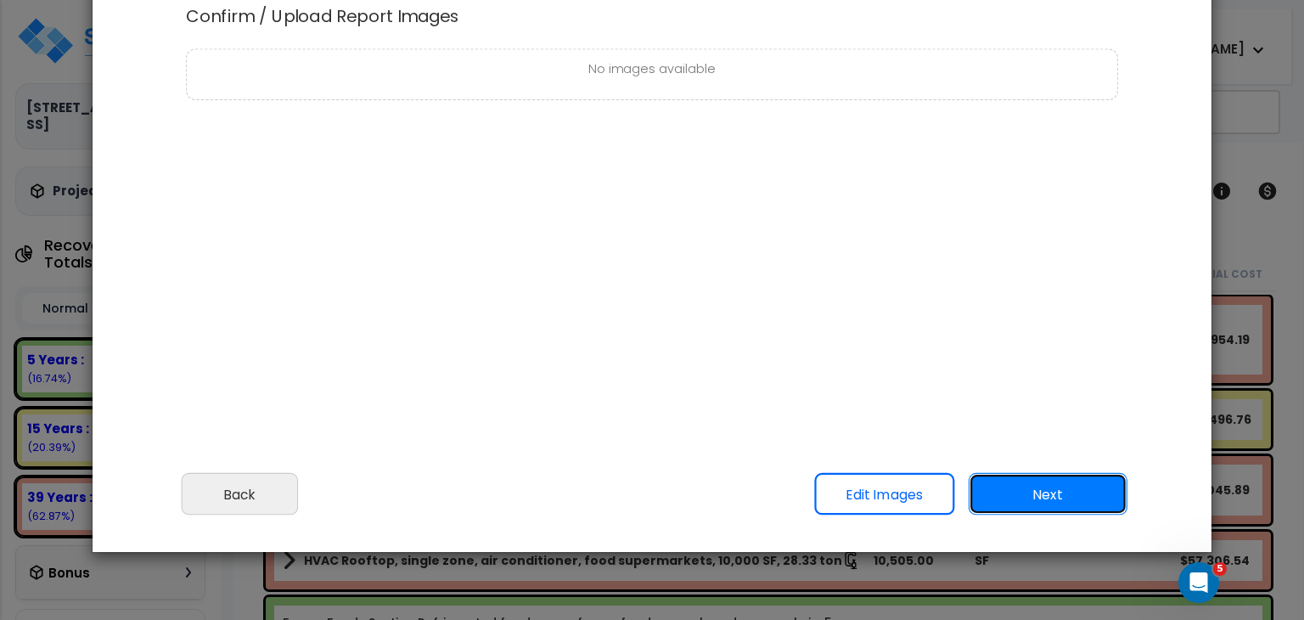
click at [1026, 494] on button "Next" at bounding box center [1048, 494] width 159 height 42
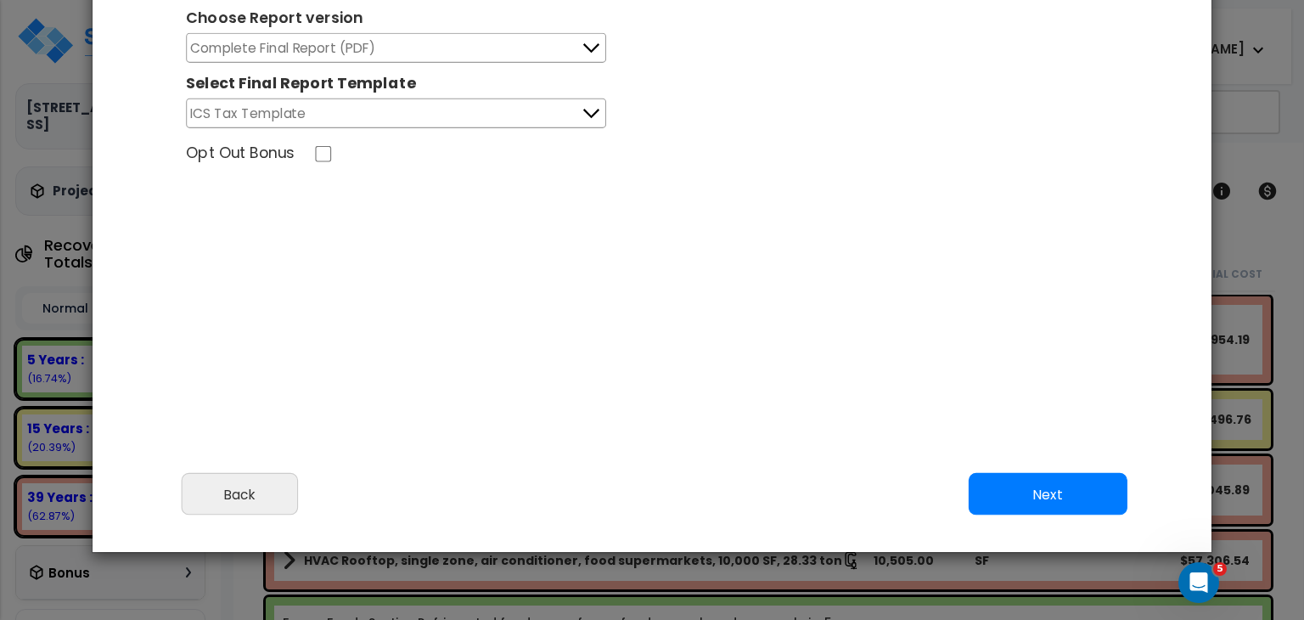
click at [431, 55] on button "Complete Final Report (PDF)" at bounding box center [396, 48] width 420 height 30
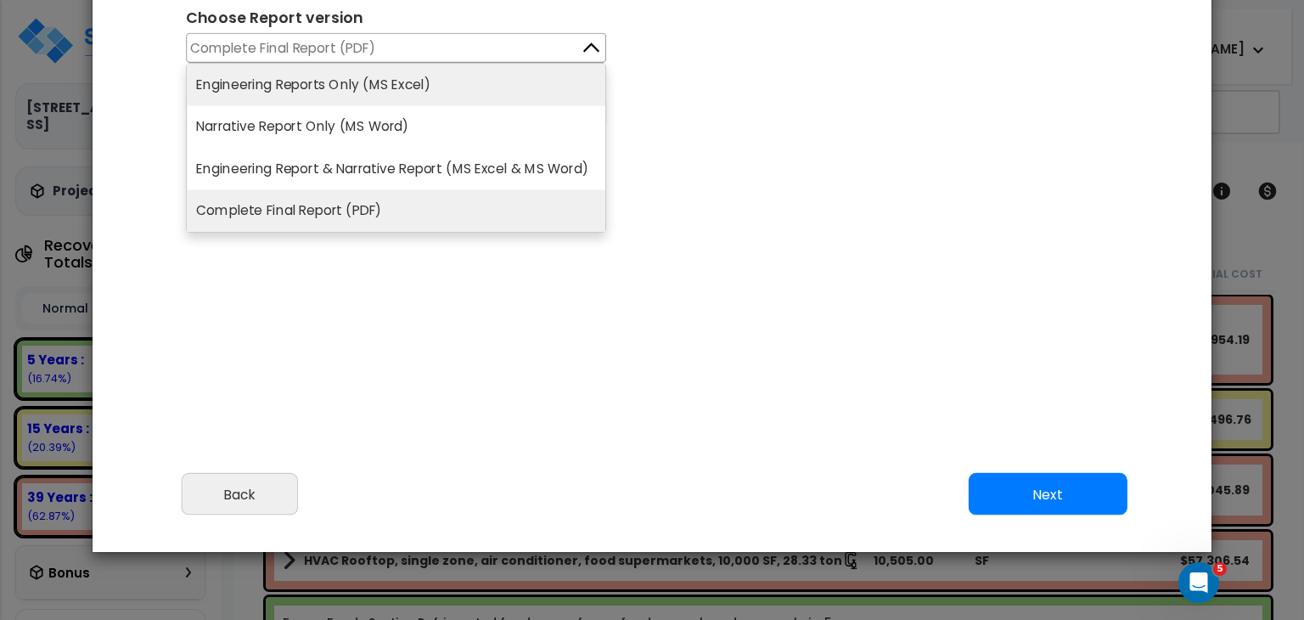
click at [407, 82] on li "Engineering Reports Only (MS Excel)" at bounding box center [396, 85] width 419 height 42
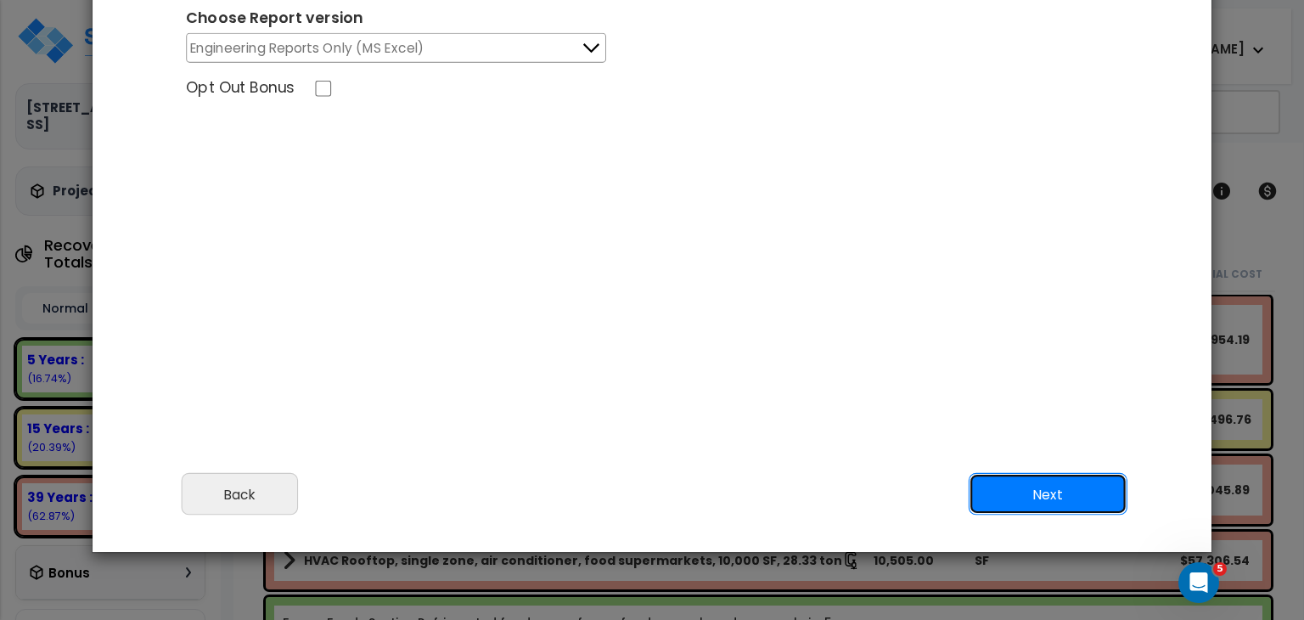
click at [997, 481] on button "Next" at bounding box center [1048, 494] width 159 height 42
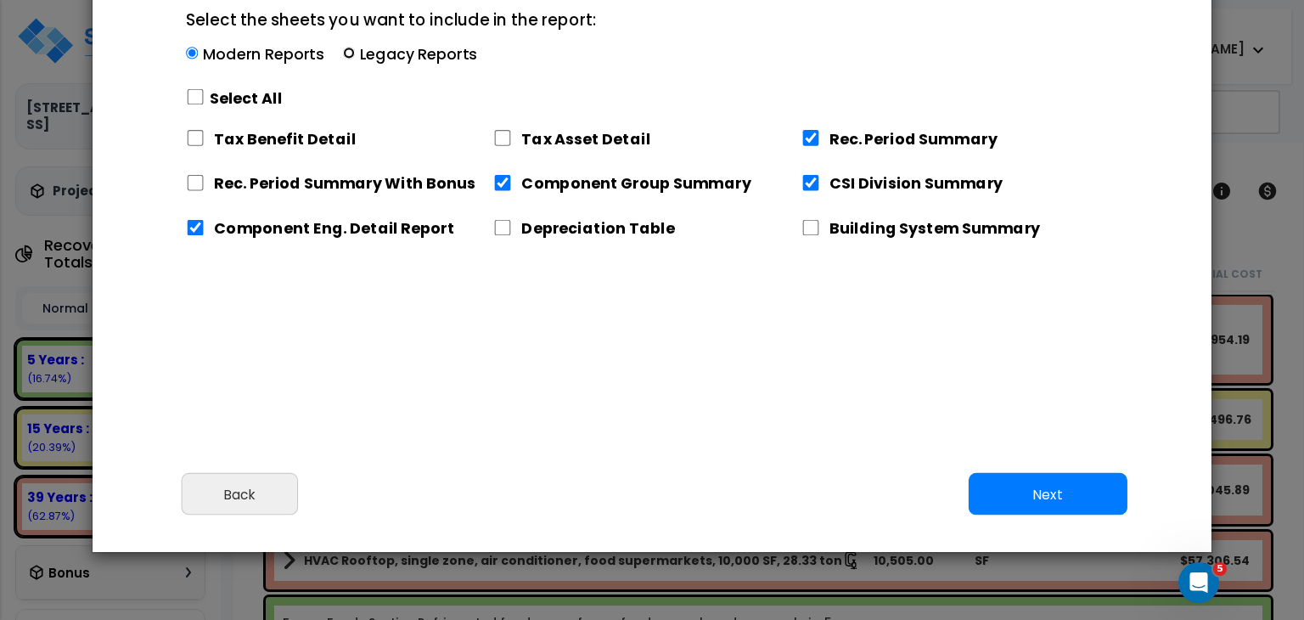
click at [346, 54] on input "Select the sheets you want to include in the report: Modern Reports Legacy Repo…" at bounding box center [349, 54] width 12 height 12
radio input "true"
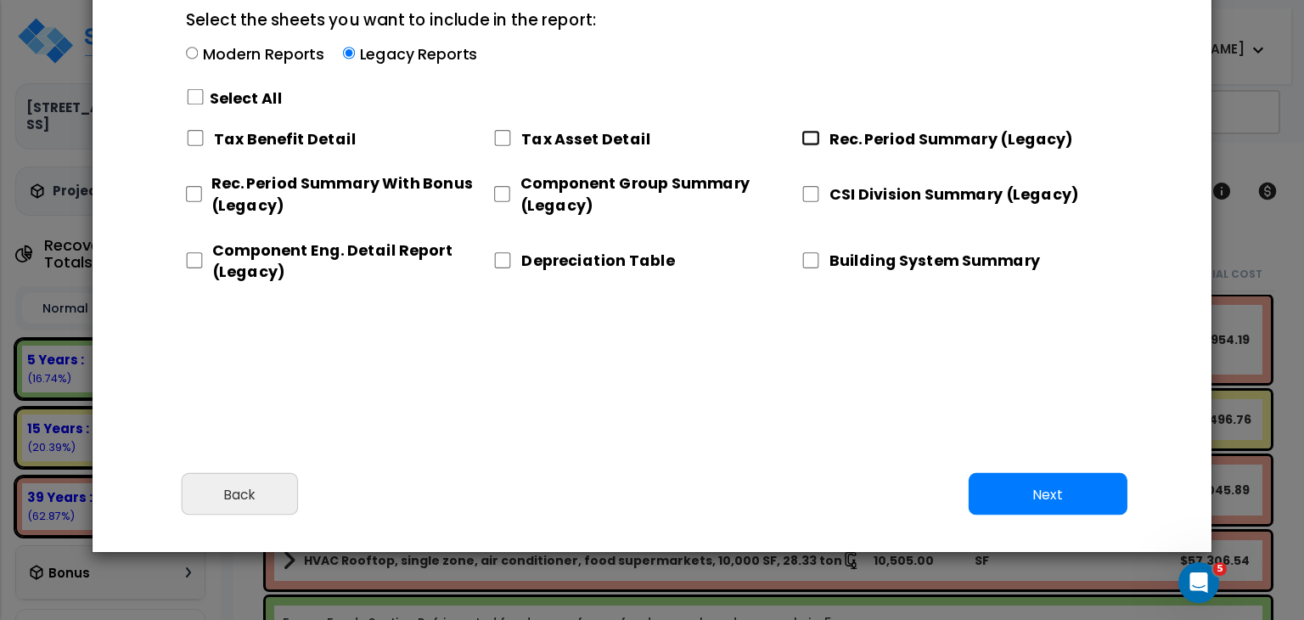
click at [812, 133] on input "Rec. Period Summary (Legacy)" at bounding box center [811, 138] width 19 height 16
checkbox input "true"
click at [813, 192] on input "CSI Division Summary (Legacy)" at bounding box center [811, 194] width 19 height 16
checkbox input "true"
click at [502, 191] on input "Component Group Summary (Legacy)" at bounding box center [501, 194] width 17 height 16
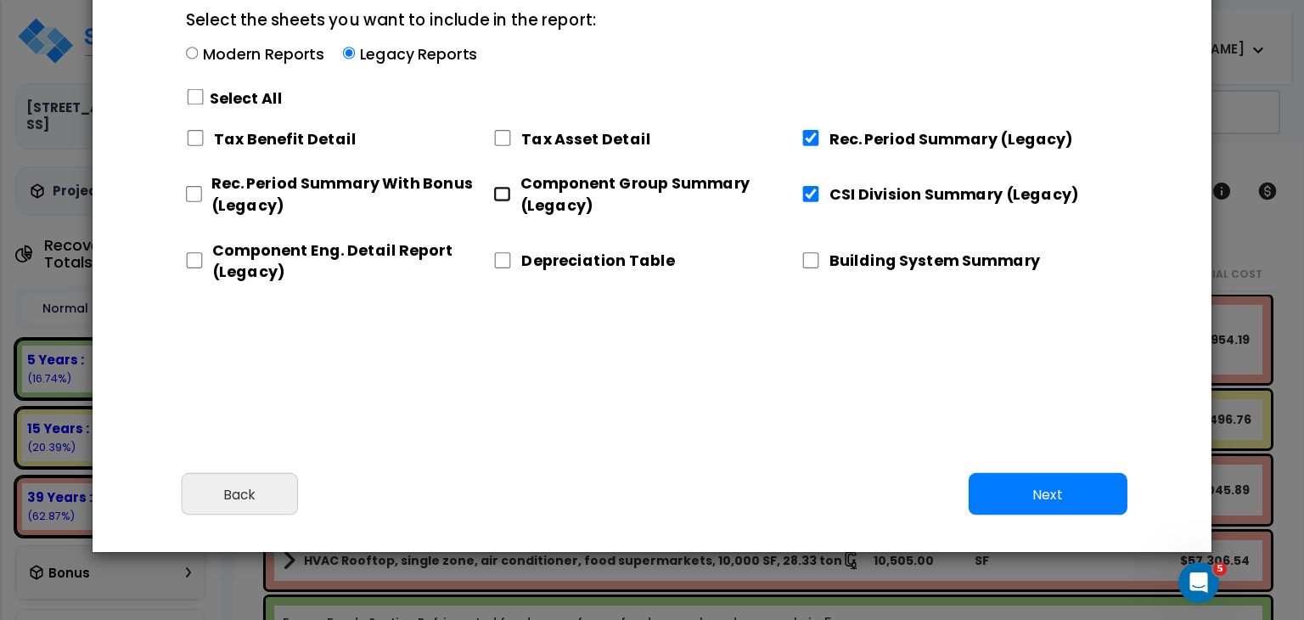
checkbox input "true"
click at [193, 259] on input "Component Eng. Detail Report (Legacy)" at bounding box center [194, 260] width 17 height 16
checkbox input "true"
click at [994, 483] on button "Next" at bounding box center [1048, 494] width 159 height 42
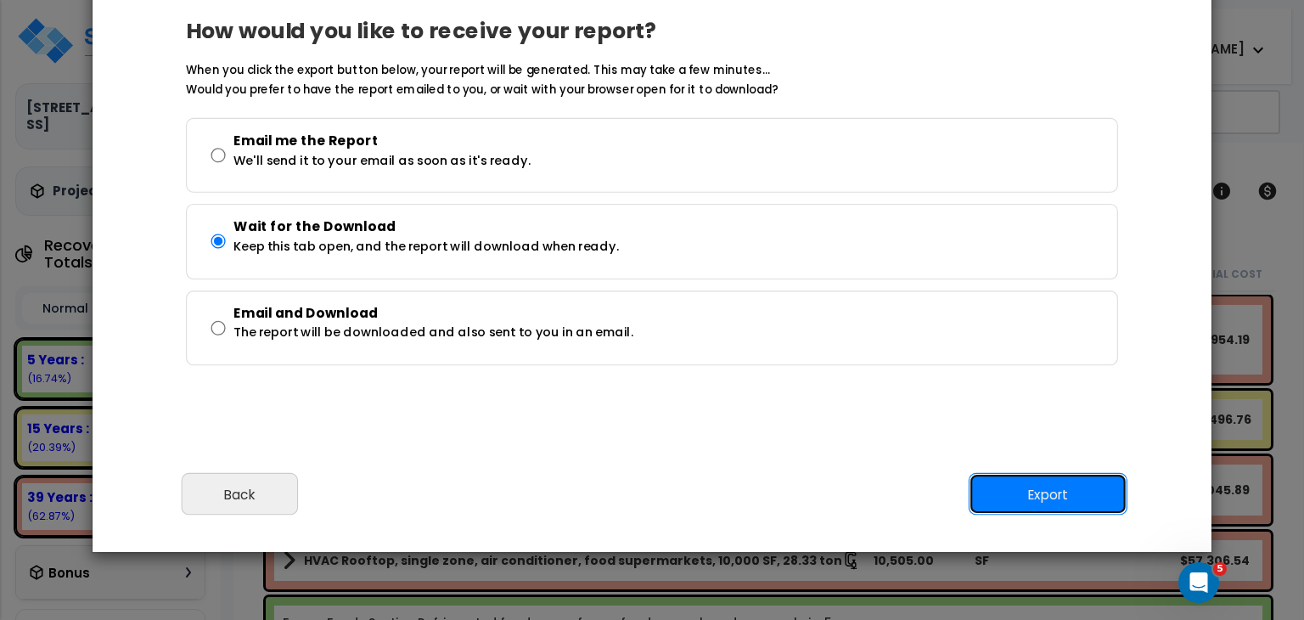
click at [1016, 493] on button "Export" at bounding box center [1048, 494] width 159 height 42
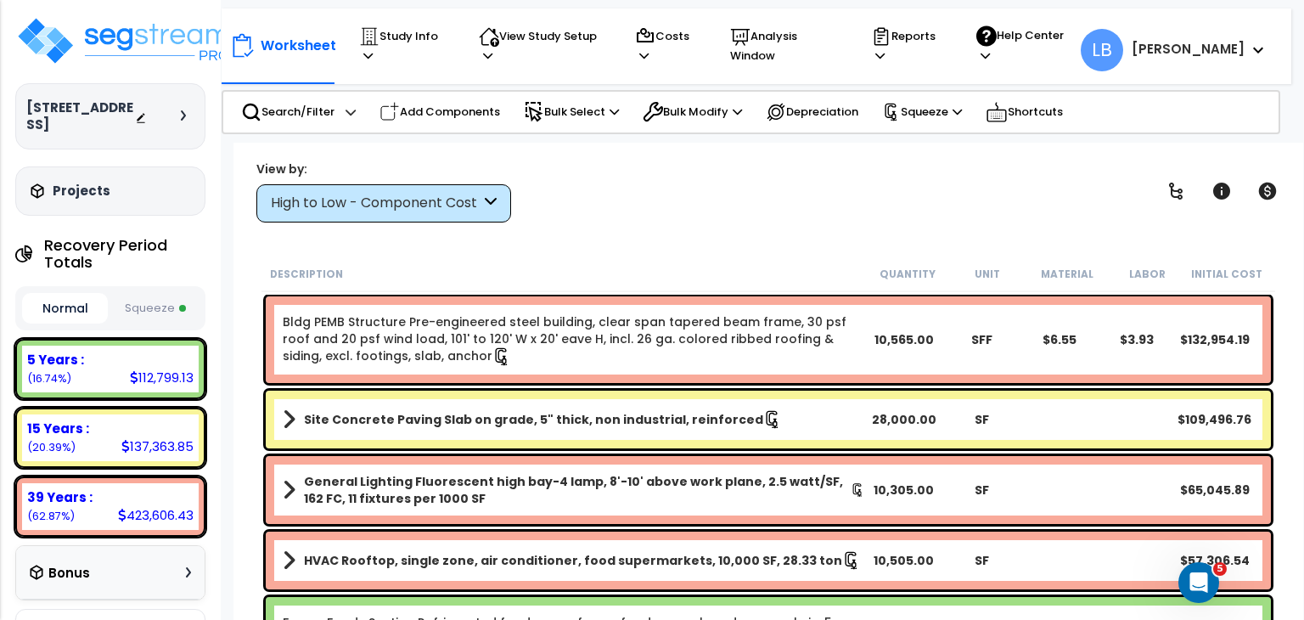
click at [752, 566] on b "HVAC Rooftop, single zone, air conditioner, food supermarkets, 10,000 SF, 28.33…" at bounding box center [573, 560] width 538 height 17
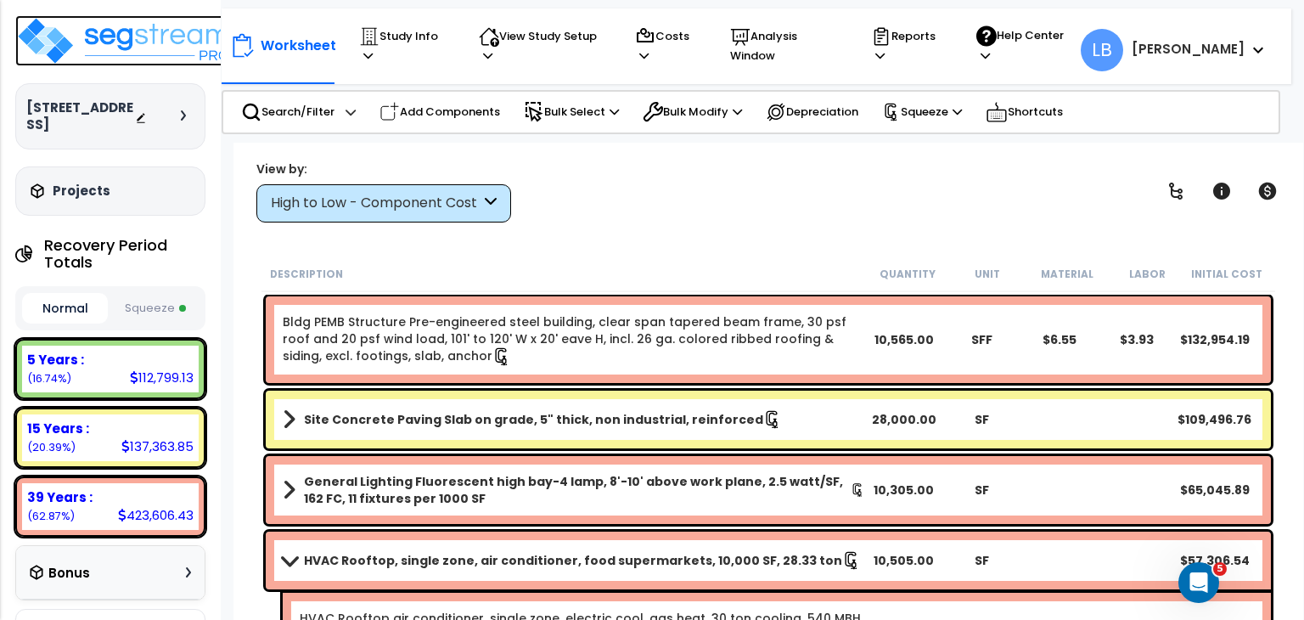
click at [135, 38] on img at bounding box center [125, 40] width 221 height 51
